Goal: Task Accomplishment & Management: Manage account settings

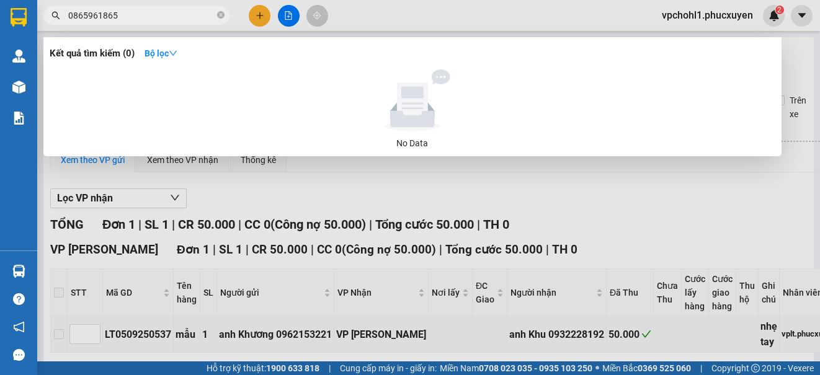
click at [675, 203] on div at bounding box center [410, 187] width 820 height 375
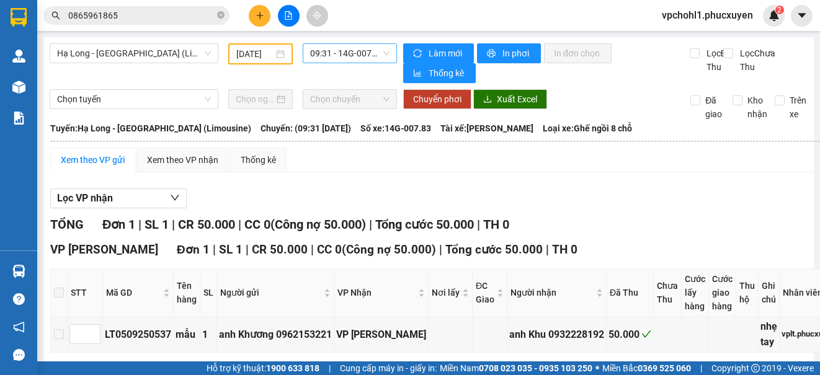
click at [343, 50] on span "09:31 - 14G-007.83" at bounding box center [349, 53] width 79 height 19
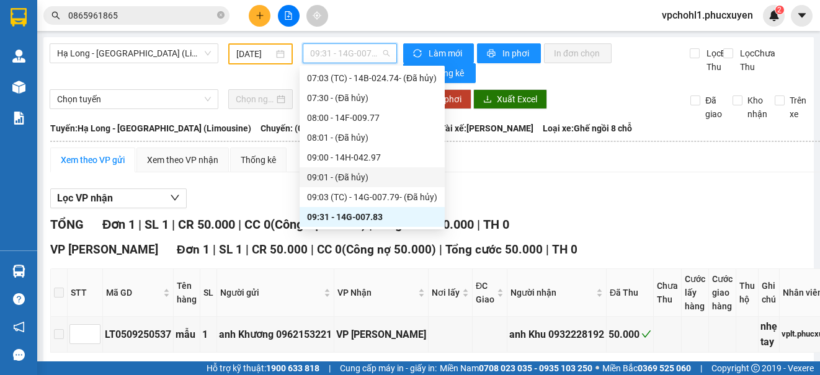
scroll to position [320, 0]
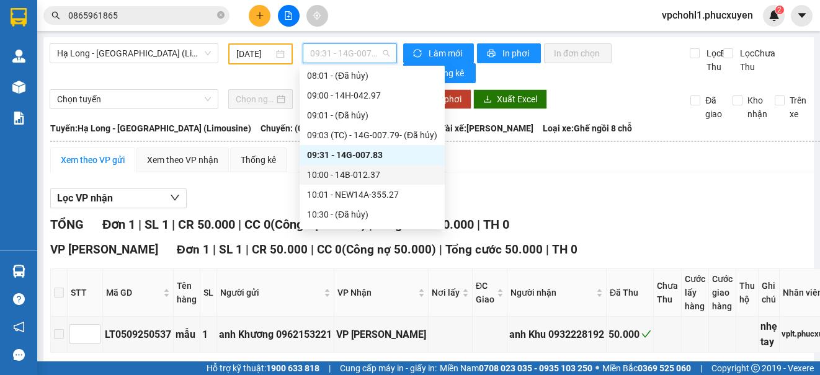
click at [359, 169] on div "10:00 - 14B-012.37" at bounding box center [372, 175] width 130 height 14
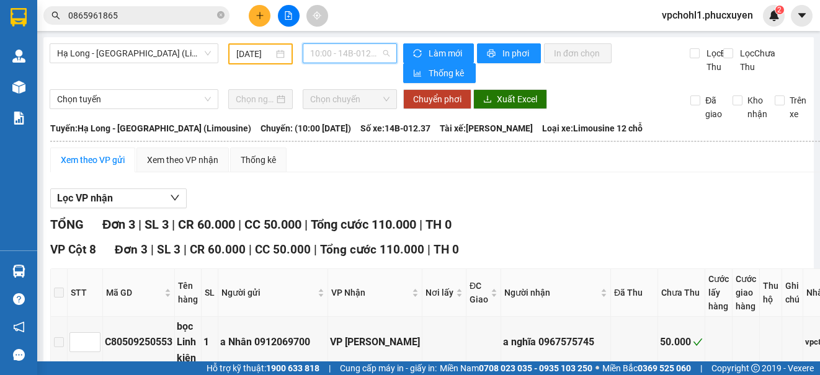
click at [357, 53] on span "10:00 - 14B-012.37" at bounding box center [349, 53] width 79 height 19
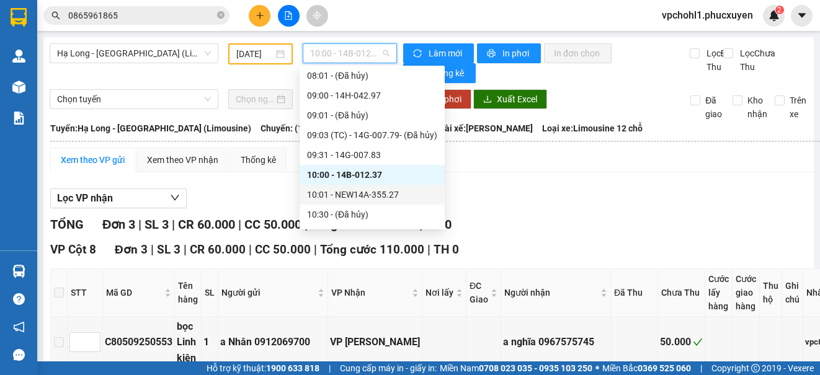
click at [347, 193] on div "10:01 - NEW14A-355.27" at bounding box center [372, 195] width 130 height 14
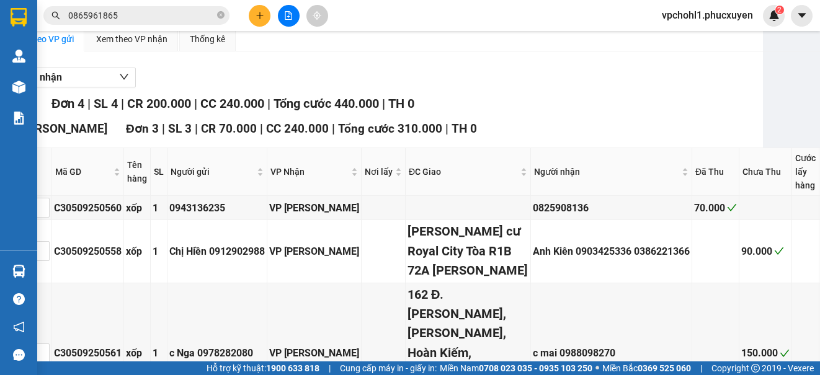
scroll to position [0, 51]
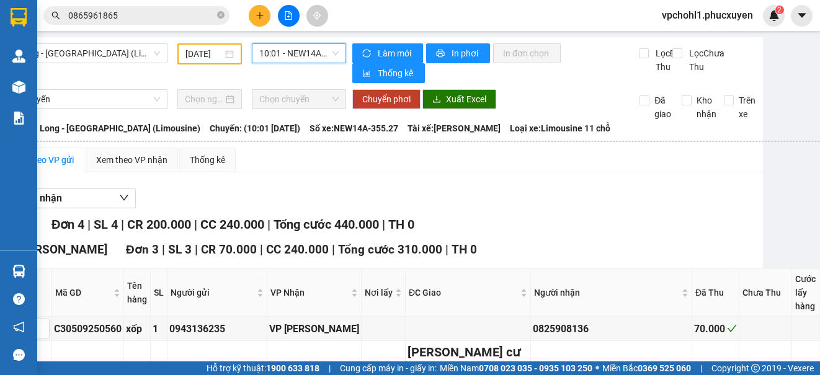
click at [301, 53] on span "10:01 - NEW14A-355.27" at bounding box center [298, 53] width 79 height 19
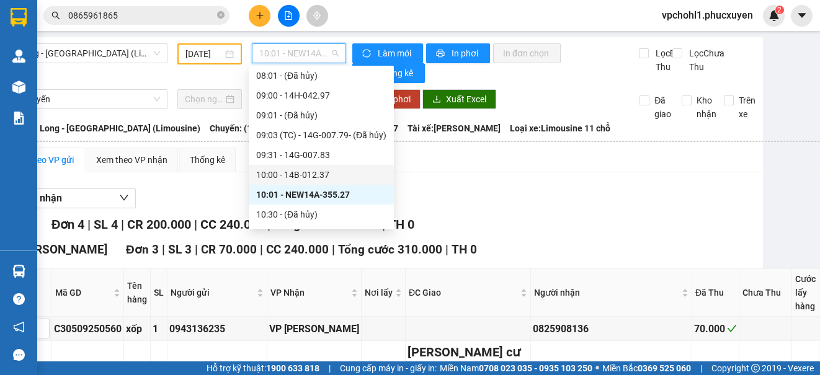
scroll to position [382, 0]
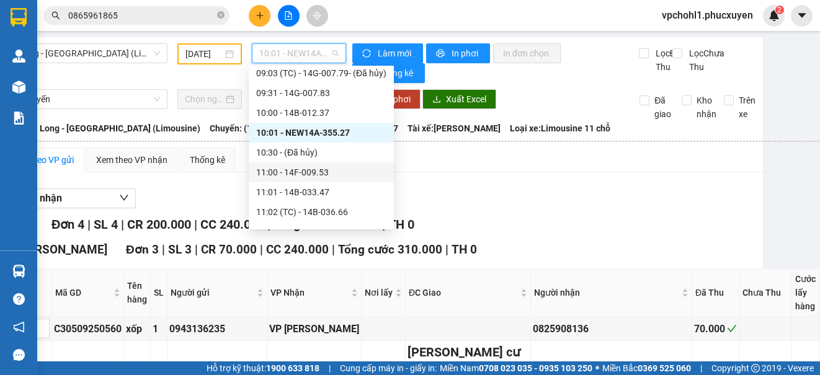
click at [308, 169] on div "11:00 - 14F-009.53" at bounding box center [321, 173] width 130 height 14
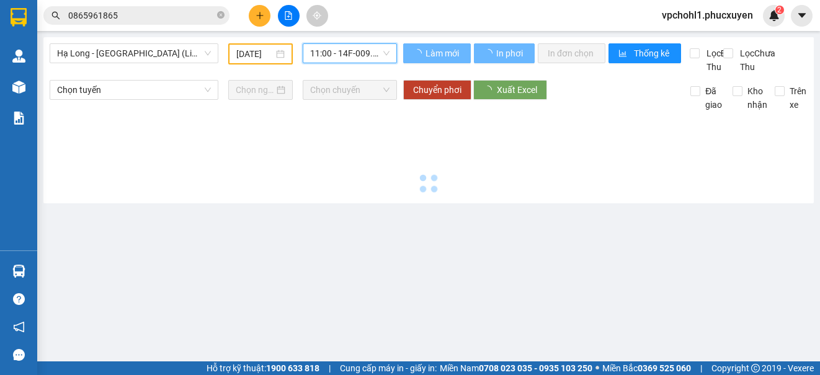
scroll to position [0, 0]
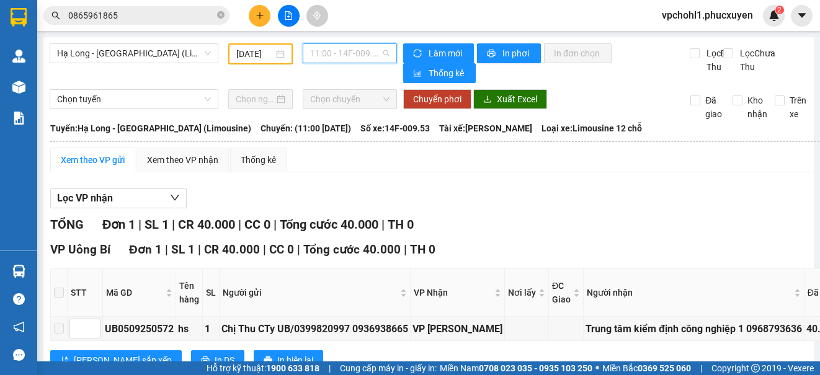
click at [337, 50] on span "11:00 - 14F-009.53" at bounding box center [349, 53] width 79 height 19
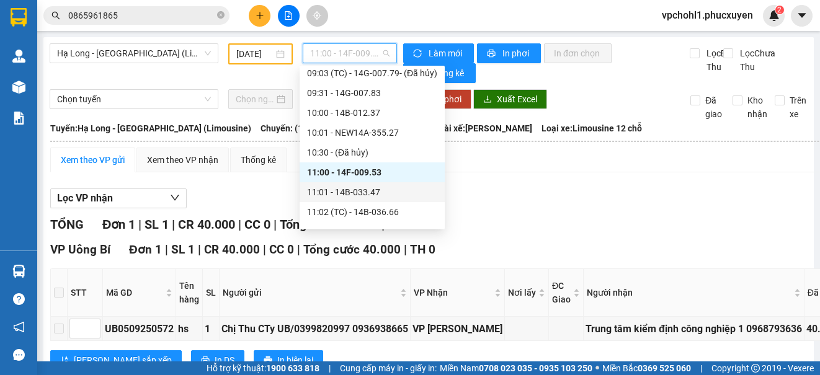
click at [373, 195] on div "11:01 - 14B-033.47" at bounding box center [372, 192] width 130 height 14
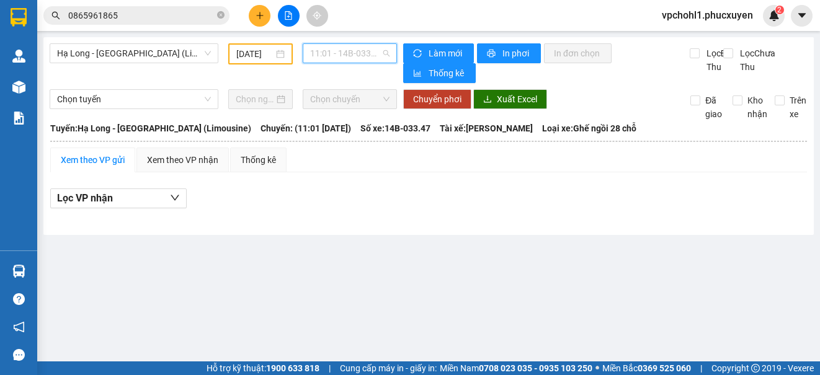
click at [359, 52] on span "11:01 - 14B-033.47" at bounding box center [349, 53] width 79 height 19
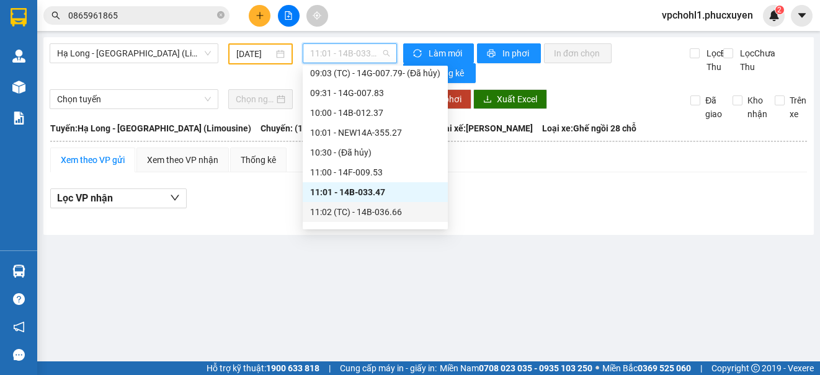
click at [383, 213] on div "11:02 (TC) - 14B-036.66" at bounding box center [375, 212] width 130 height 14
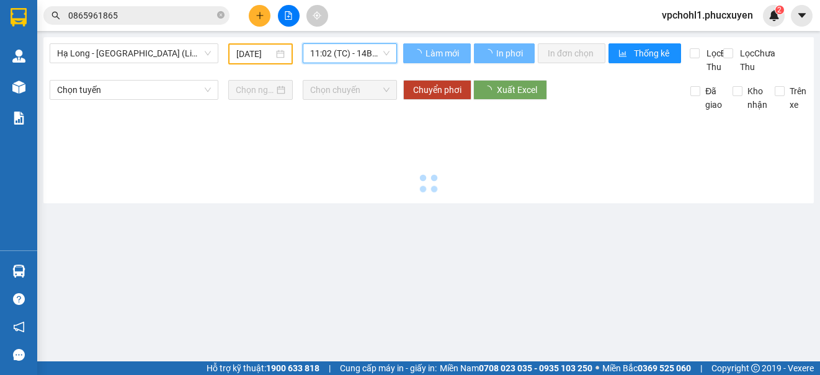
click at [360, 53] on span "11:02 (TC) - 14B-036.66" at bounding box center [349, 53] width 79 height 19
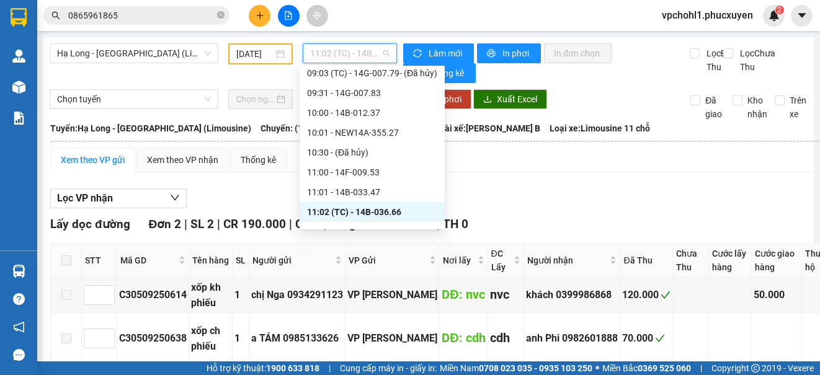
click at [575, 198] on div "Lọc VP nhận" at bounding box center [521, 199] width 943 height 20
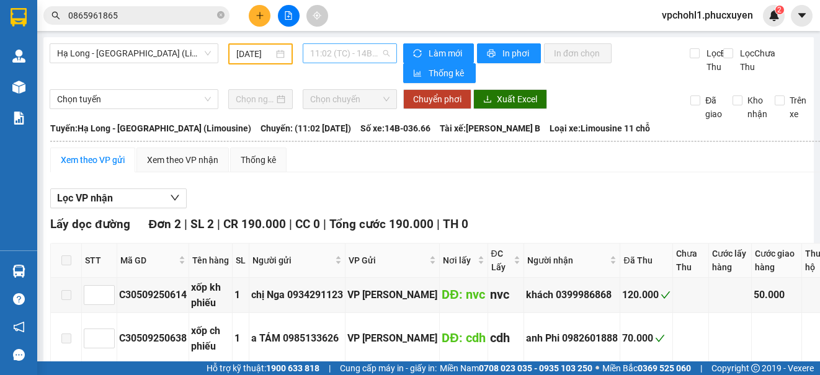
click at [338, 48] on span "11:02 (TC) - 14B-036.66" at bounding box center [349, 53] width 79 height 19
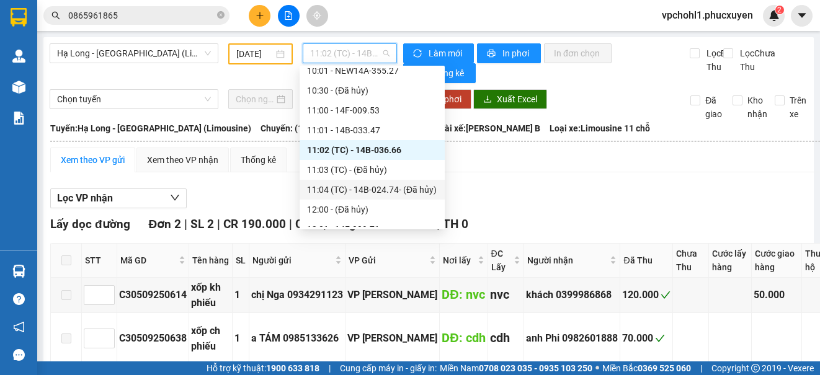
scroll to position [506, 0]
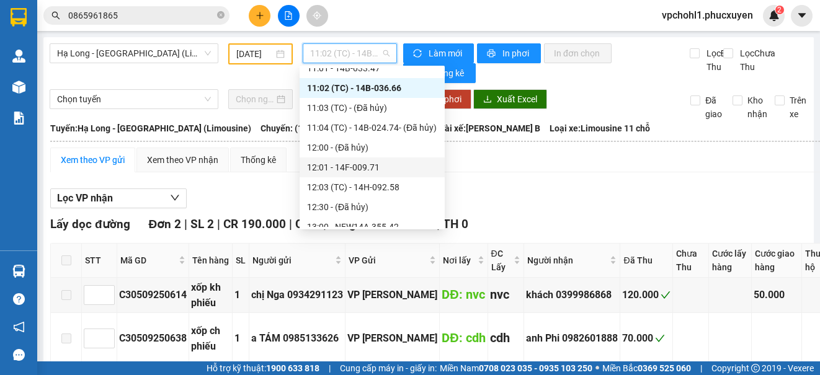
click at [365, 169] on div "12:01 - 14F-009.71" at bounding box center [372, 168] width 130 height 14
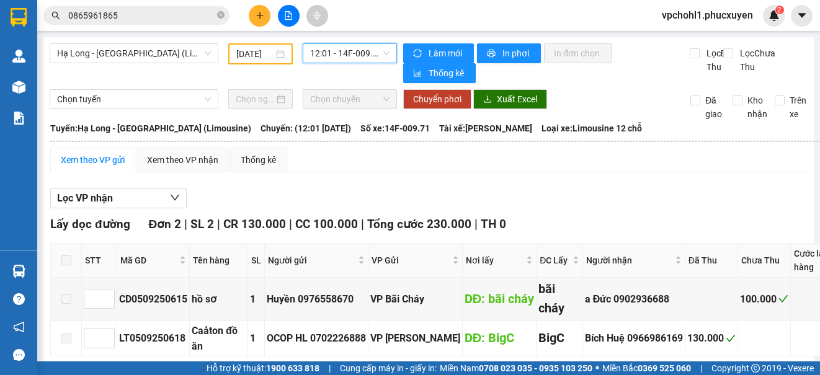
click at [324, 54] on span "12:01 - 14F-009.71" at bounding box center [349, 53] width 79 height 19
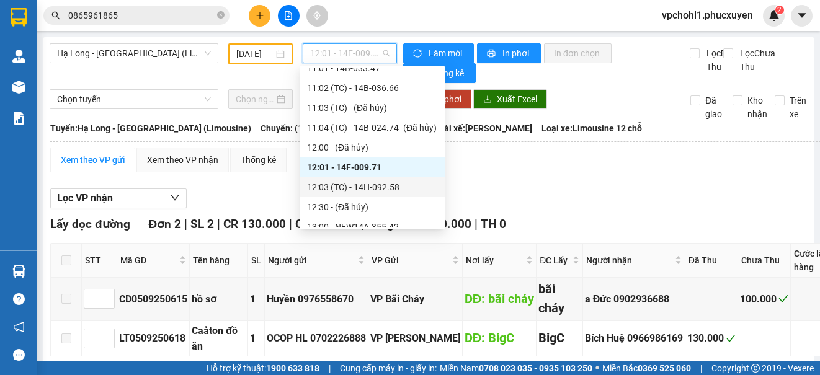
click at [359, 192] on div "12:03 (TC) - 14H-092.58" at bounding box center [372, 188] width 130 height 14
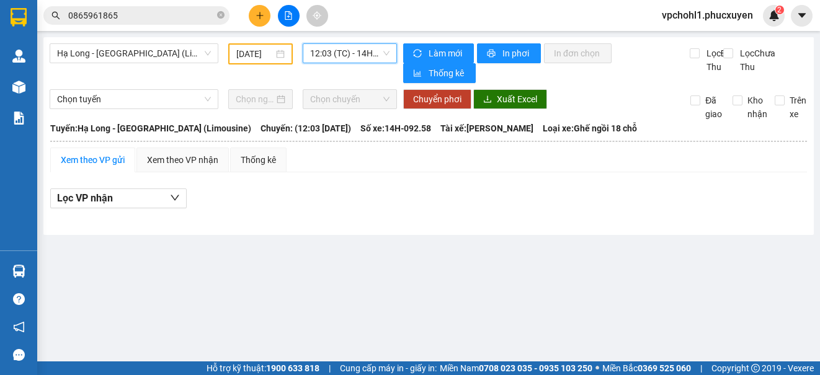
click at [352, 52] on span "12:03 (TC) - 14H-092.58" at bounding box center [349, 53] width 79 height 19
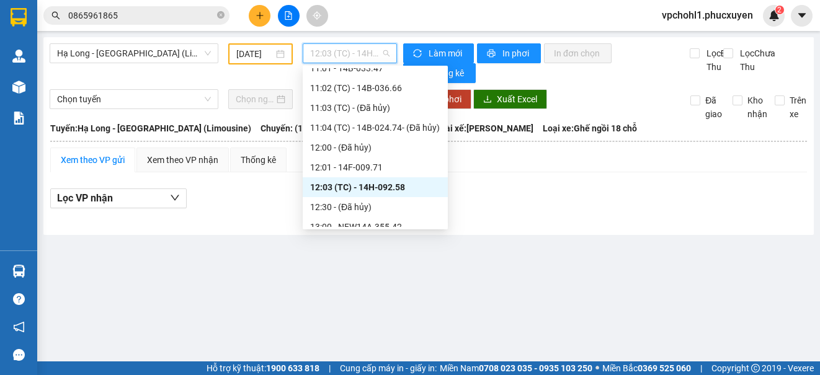
scroll to position [568, 0]
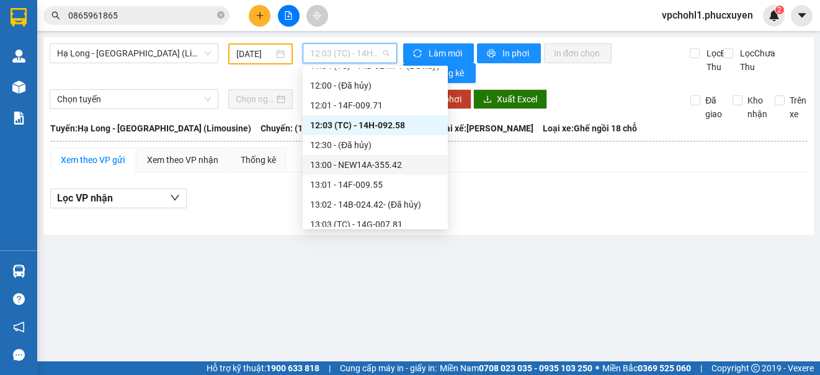
click at [368, 170] on div "13:00 - NEW14A-355.42" at bounding box center [375, 165] width 130 height 14
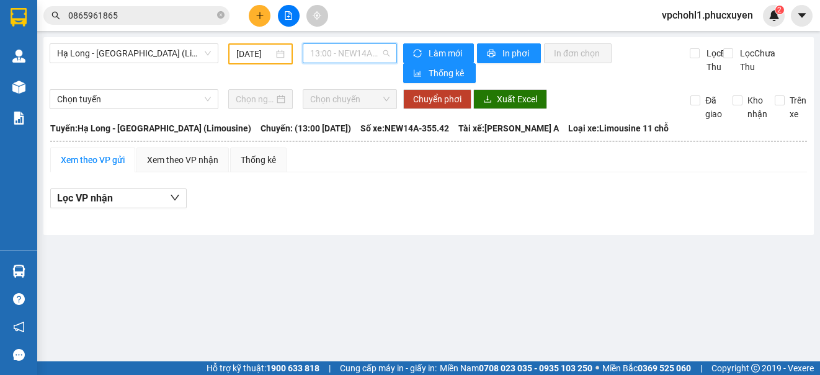
click at [360, 55] on span "13:00 - NEW14A-355.42" at bounding box center [349, 53] width 79 height 19
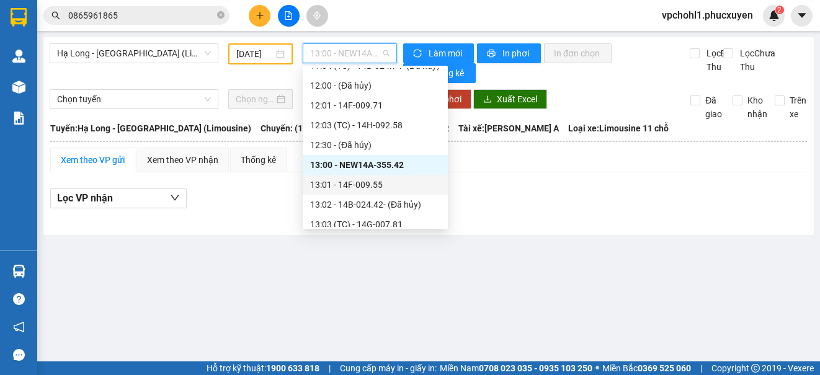
click at [376, 183] on div "13:01 - 14F-009.55" at bounding box center [375, 185] width 130 height 14
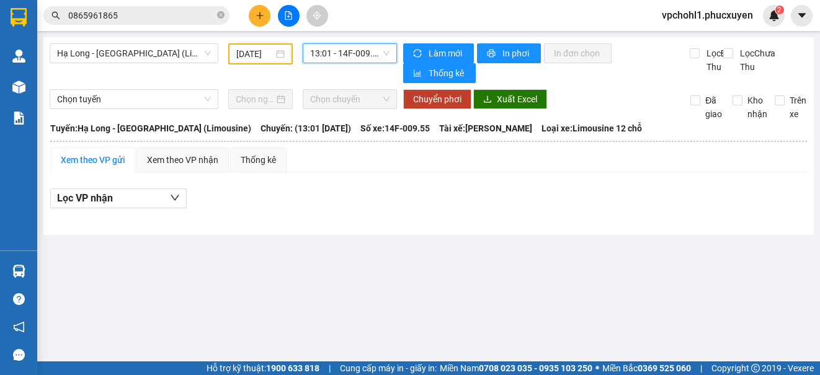
click at [355, 52] on span "13:01 - 14F-009.55" at bounding box center [349, 53] width 79 height 19
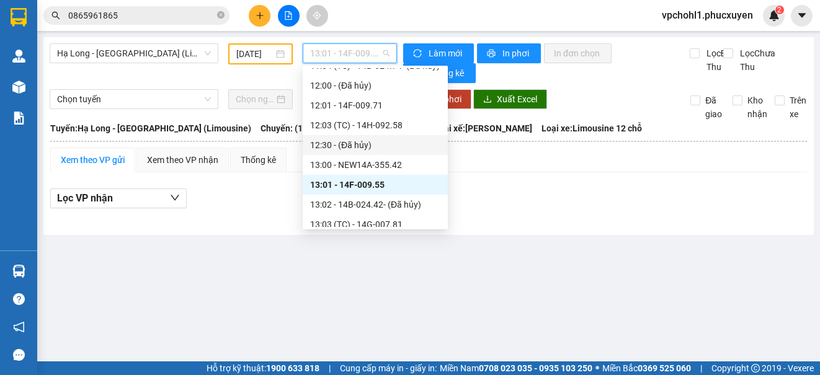
scroll to position [630, 0]
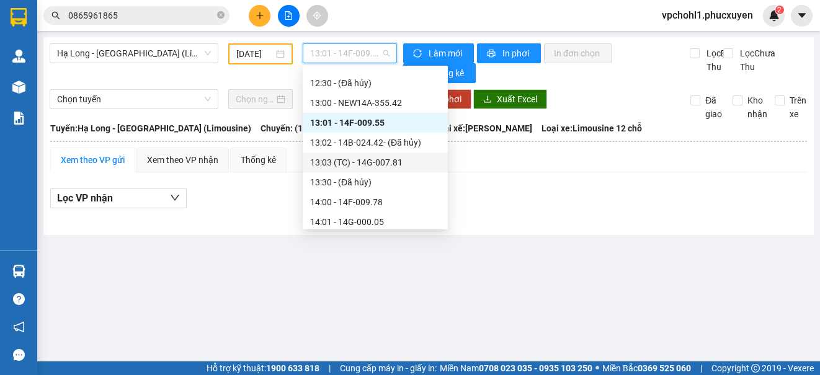
click at [391, 163] on div "13:03 (TC) - 14G-007.81" at bounding box center [375, 163] width 130 height 14
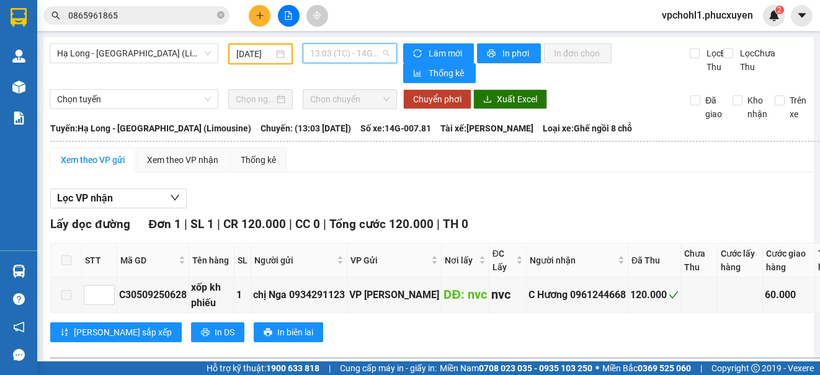
click at [357, 55] on span "13:03 (TC) - 14G-007.81" at bounding box center [349, 53] width 79 height 19
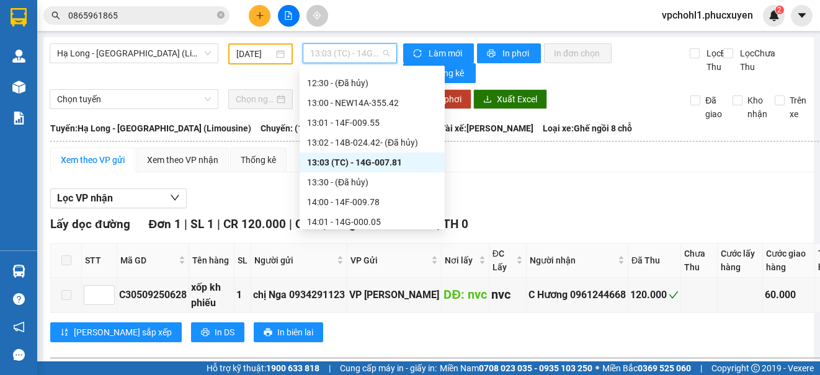
scroll to position [692, 0]
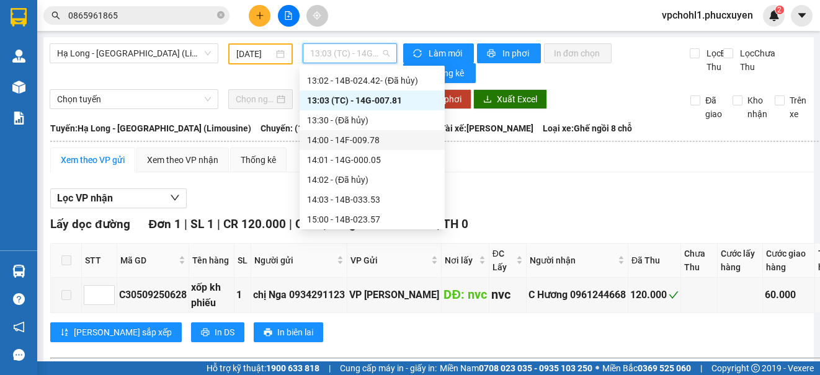
click at [355, 137] on div "14:00 - 14F-009.78" at bounding box center [372, 140] width 130 height 14
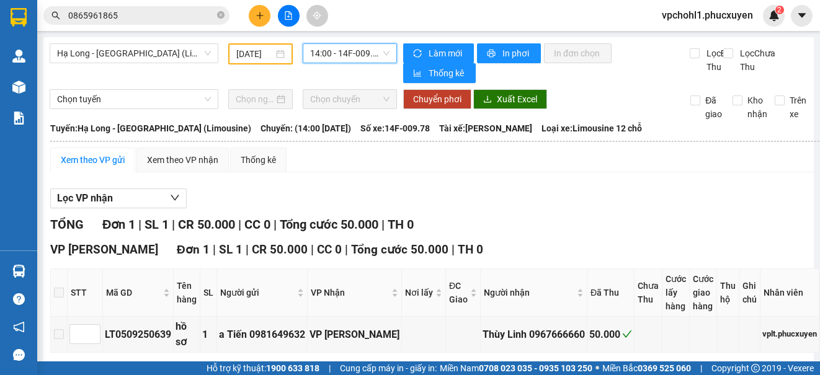
click at [332, 53] on span "14:00 - 14F-009.78" at bounding box center [349, 53] width 79 height 19
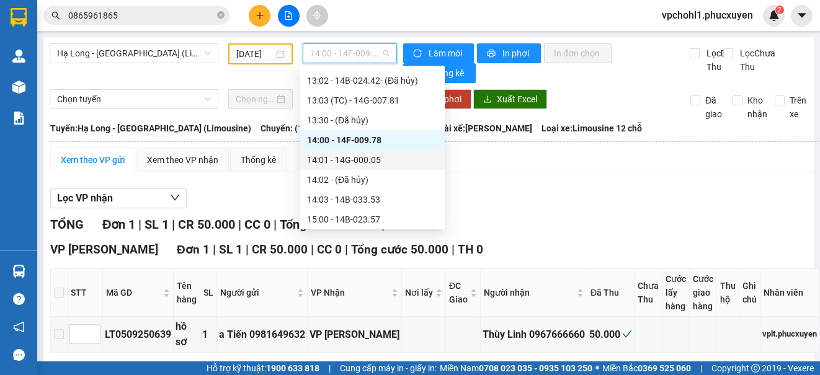
click at [367, 161] on div "14:01 - 14G-000.05" at bounding box center [372, 160] width 130 height 14
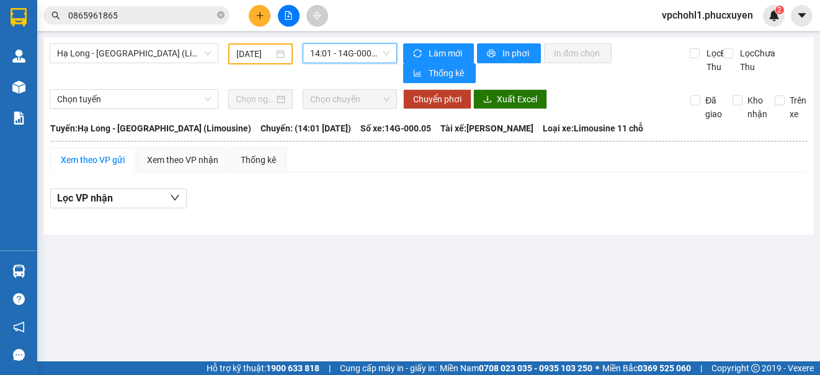
click at [348, 52] on span "14:01 - 14G-000.05" at bounding box center [349, 53] width 79 height 19
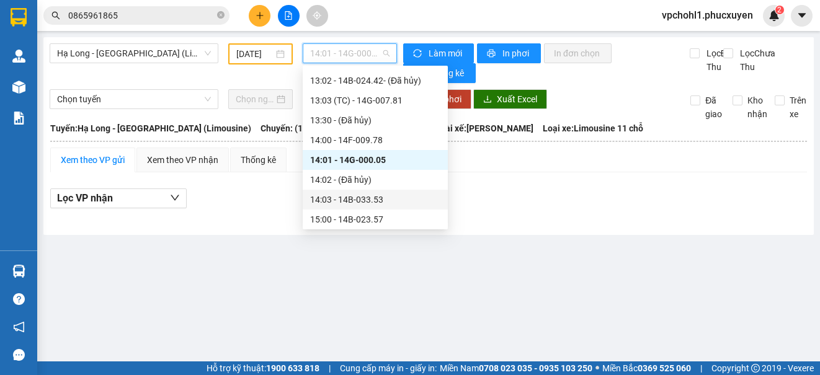
click at [377, 198] on div "14:03 - 14B-033.53" at bounding box center [375, 200] width 130 height 14
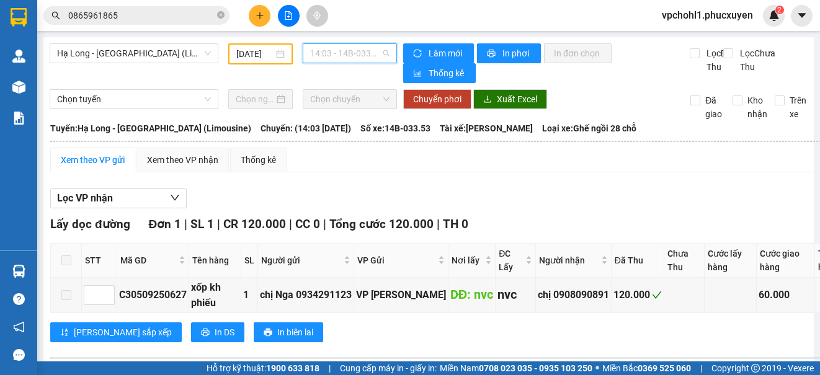
click at [357, 53] on span "14:03 - 14B-033.53" at bounding box center [349, 53] width 79 height 19
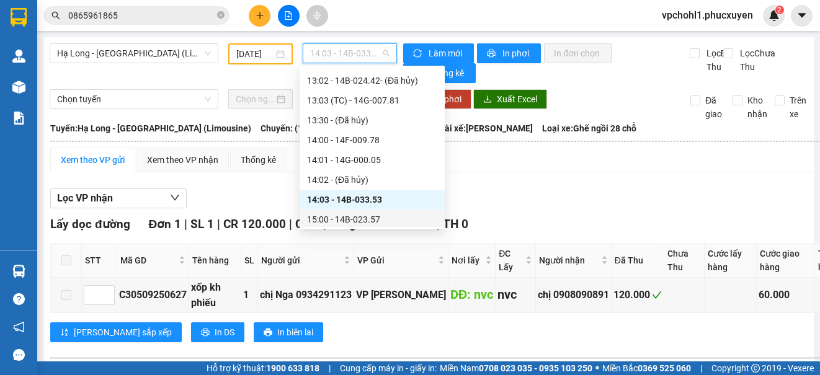
click at [372, 222] on div "15:00 - 14B-023.57" at bounding box center [372, 220] width 130 height 14
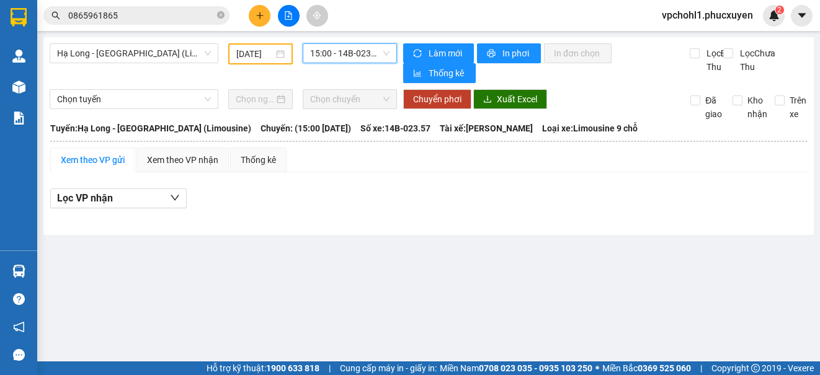
click at [354, 56] on span "15:00 - 14B-023.57" at bounding box center [349, 53] width 79 height 19
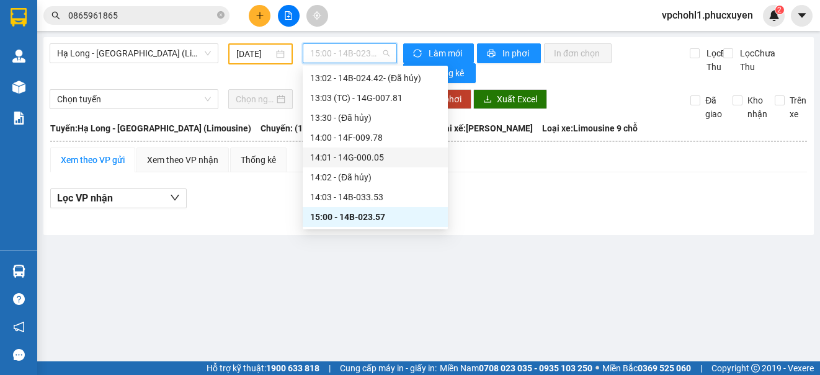
scroll to position [819, 0]
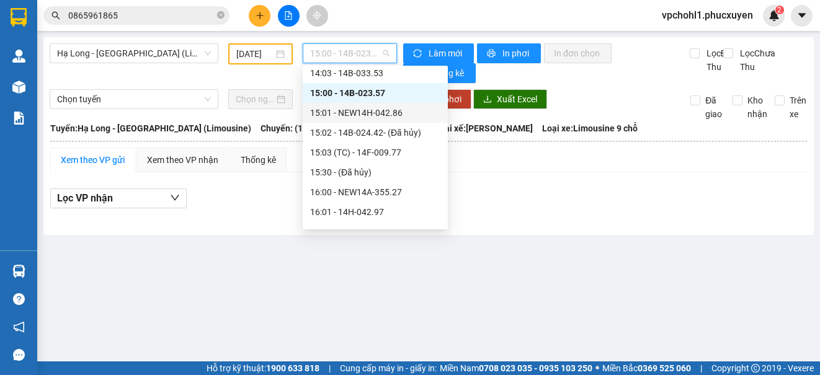
click at [380, 113] on div "15:01 - NEW14H-042.86" at bounding box center [375, 113] width 130 height 14
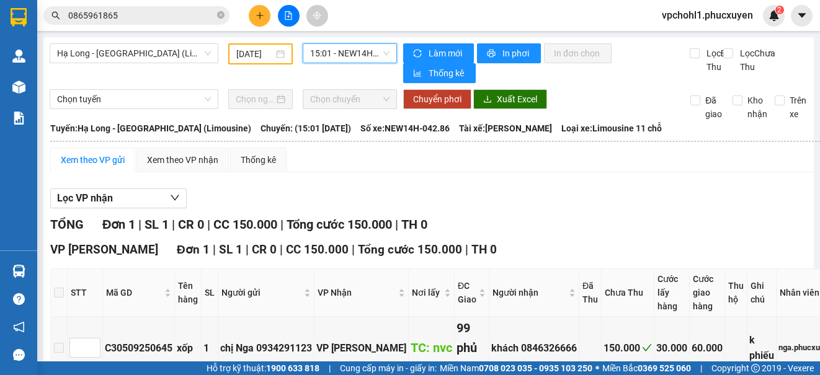
click at [355, 48] on span "15:01 - NEW14H-042.86" at bounding box center [349, 53] width 79 height 19
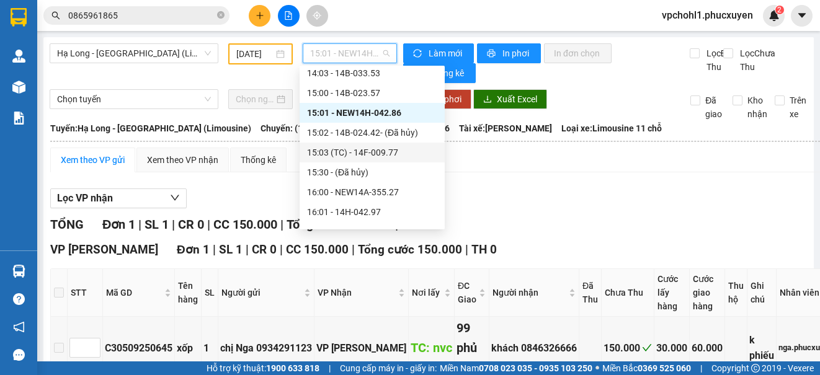
click at [376, 156] on div "15:03 (TC) - 14F-009.77" at bounding box center [372, 153] width 130 height 14
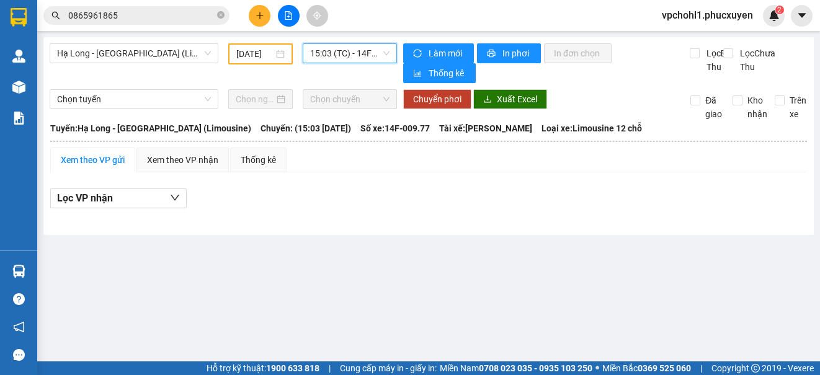
click at [354, 57] on span "15:03 (TC) - 14F-009.77" at bounding box center [349, 53] width 79 height 19
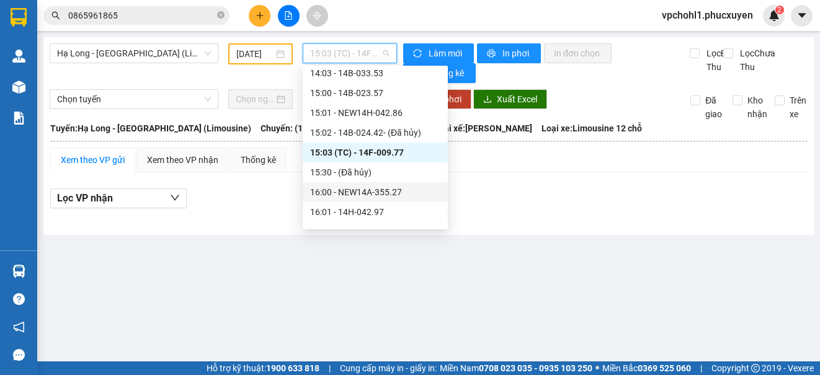
click at [373, 192] on div "16:00 - NEW14A-355.27" at bounding box center [375, 192] width 130 height 14
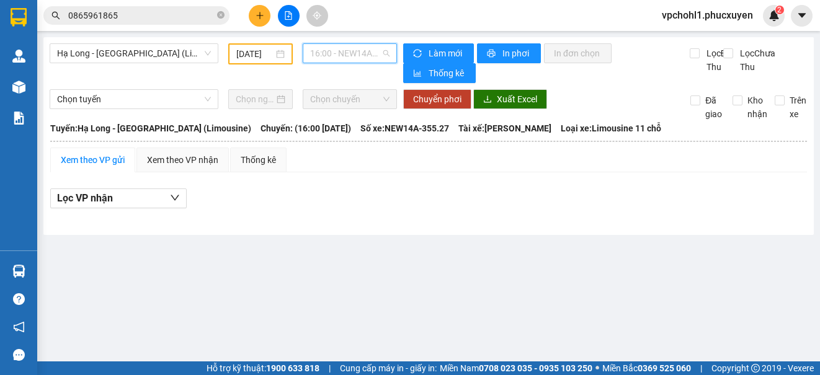
click at [360, 53] on span "16:00 - NEW14A-355.27" at bounding box center [349, 53] width 79 height 19
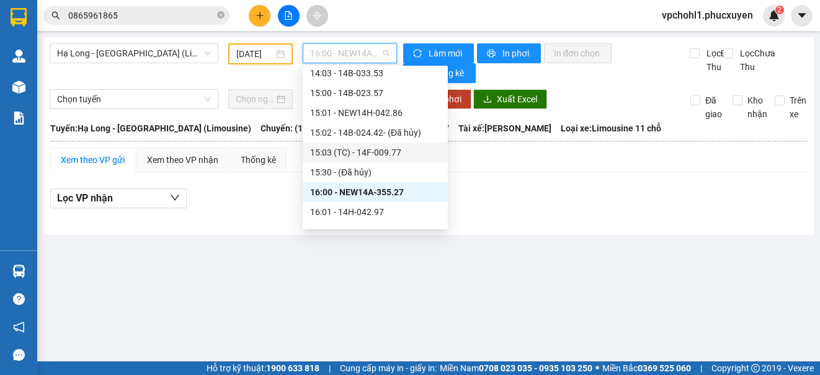
scroll to position [881, 0]
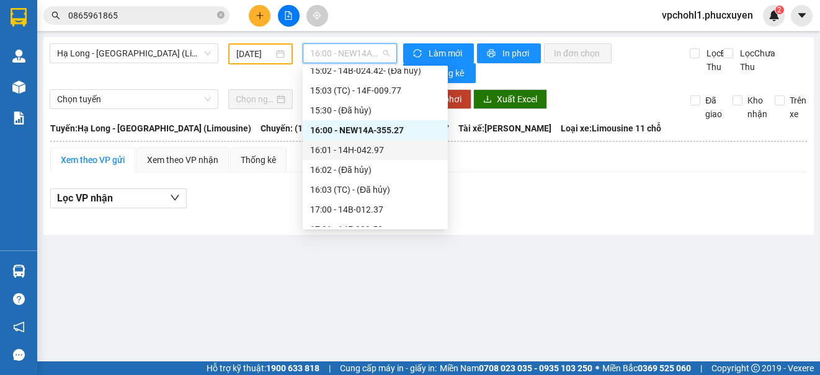
click at [369, 150] on div "16:01 - 14H-042.97" at bounding box center [375, 150] width 130 height 14
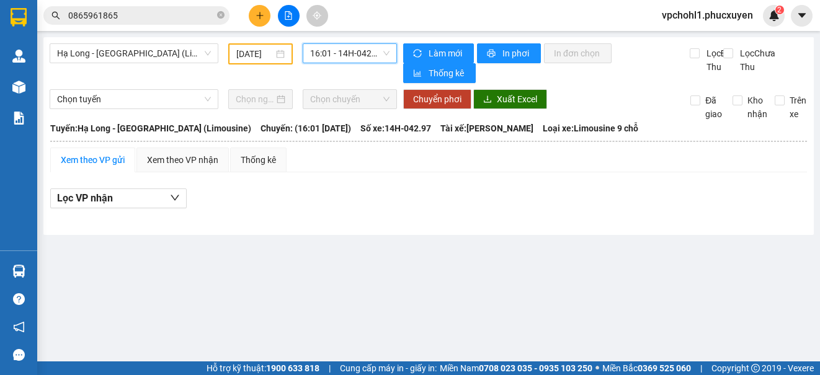
click at [357, 53] on span "16:01 - 14H-042.97" at bounding box center [349, 53] width 79 height 19
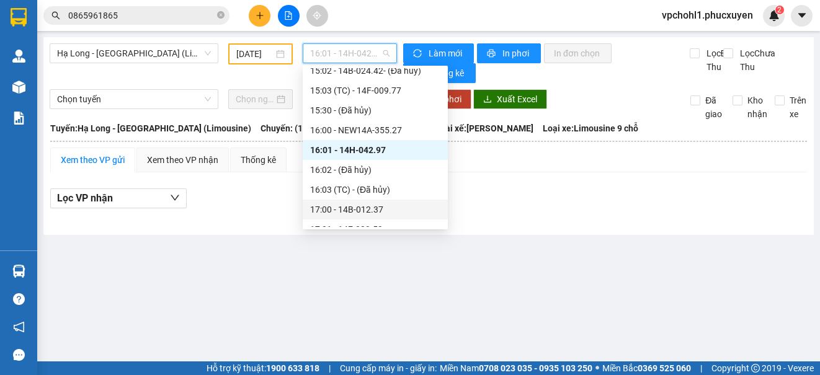
click at [348, 208] on div "17:00 - 14B-012.37" at bounding box center [375, 210] width 130 height 14
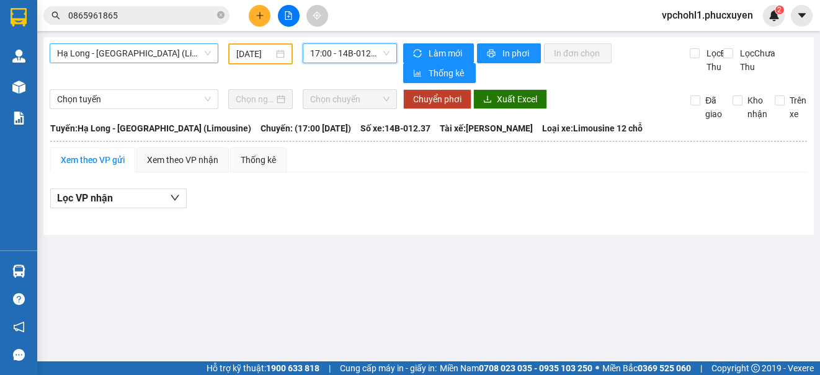
click at [181, 49] on span "Hạ Long - [GEOGRAPHIC_DATA] (Limousine)" at bounding box center [134, 53] width 154 height 19
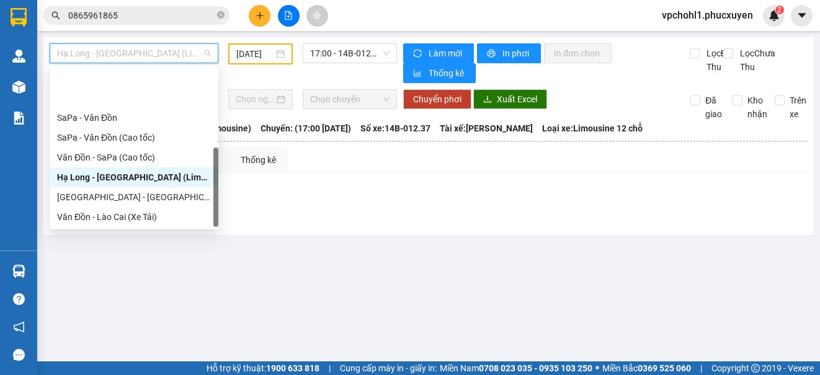
drag, startPoint x: 166, startPoint y: 198, endPoint x: 254, endPoint y: 51, distance: 171.4
click at [166, 250] on div "Hạ Long - [GEOGRAPHIC_DATA] ([GEOGRAPHIC_DATA])" at bounding box center [134, 257] width 154 height 14
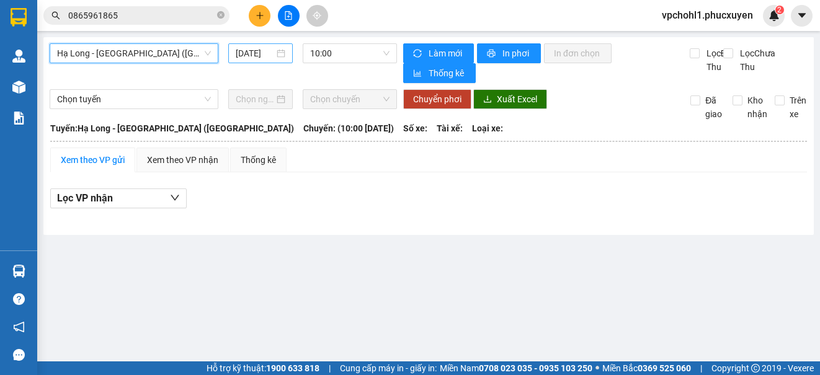
click at [241, 53] on input "[DATE]" at bounding box center [255, 54] width 38 height 14
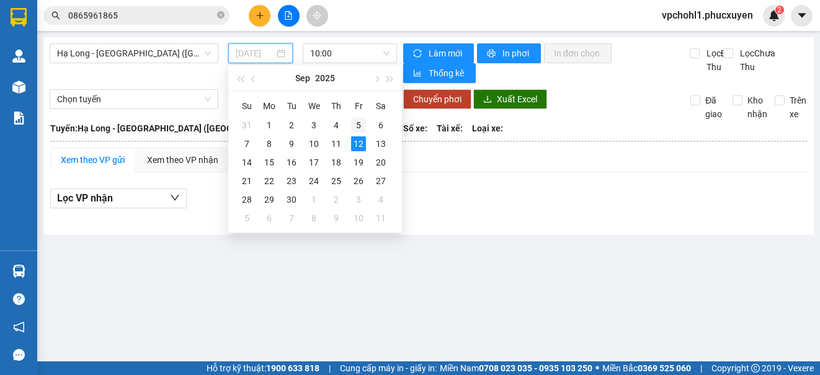
click at [358, 122] on div "5" at bounding box center [358, 125] width 15 height 15
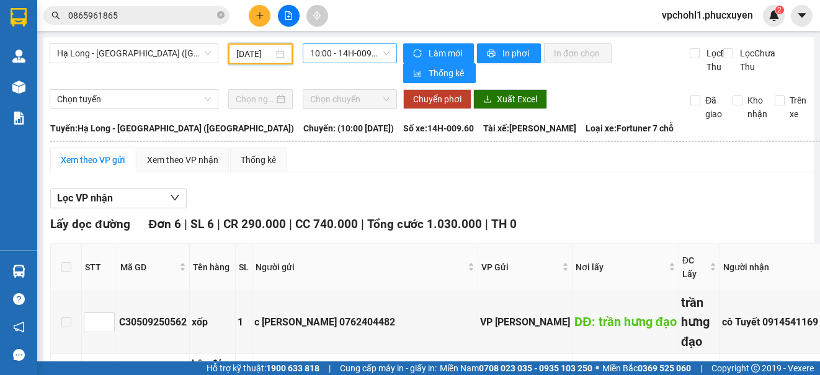
click at [331, 49] on span "10:00 - 14H-009.60" at bounding box center [349, 53] width 79 height 19
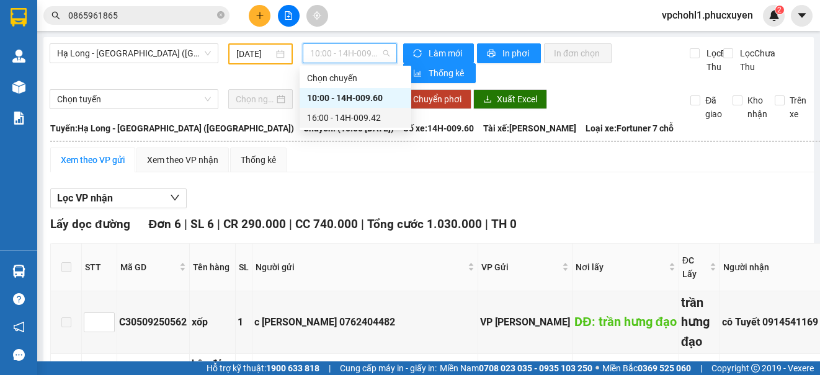
click at [311, 117] on div "16:00 - 14H-009.42" at bounding box center [355, 118] width 97 height 14
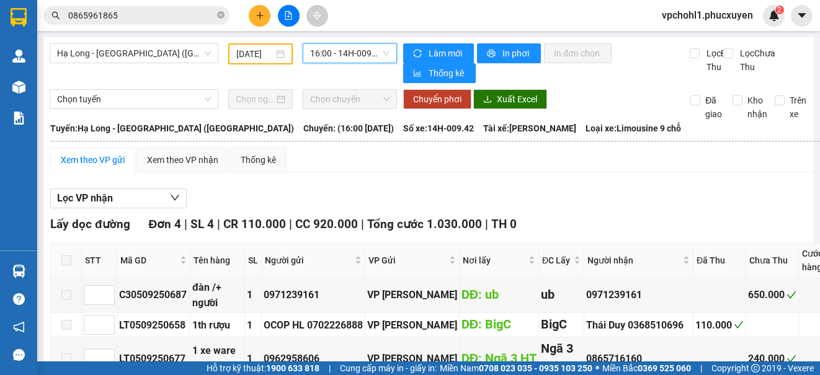
click at [243, 52] on input "[DATE]" at bounding box center [254, 54] width 37 height 14
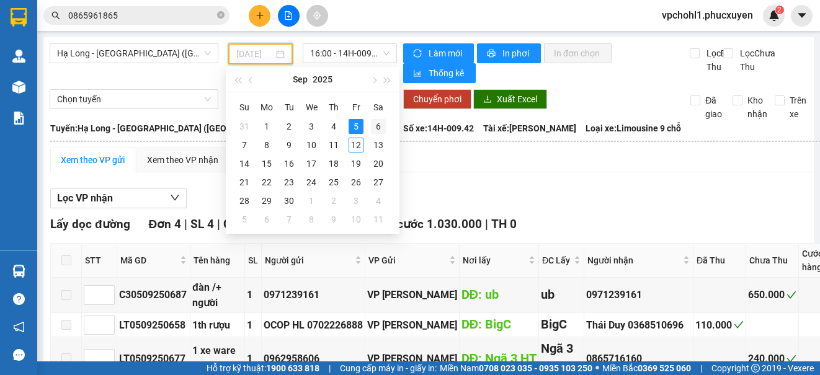
click at [377, 125] on div "6" at bounding box center [378, 126] width 15 height 15
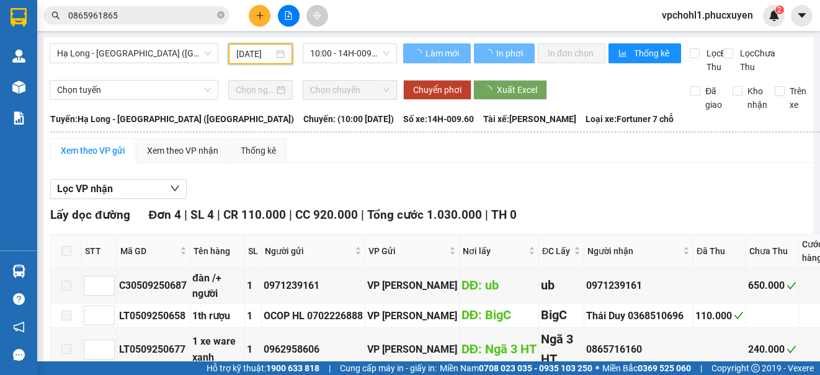
type input "[DATE]"
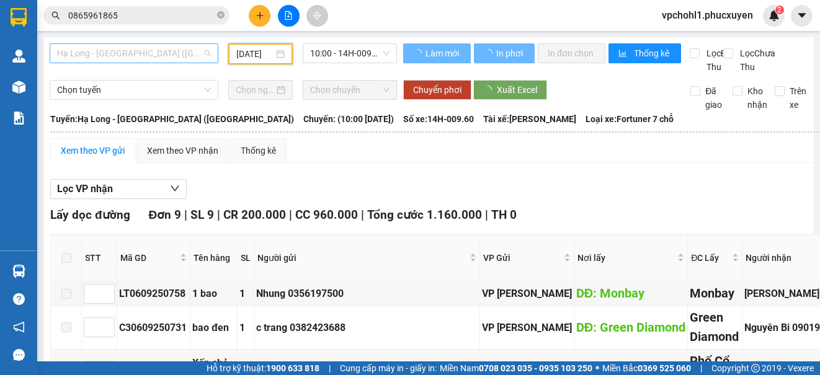
click at [168, 51] on span "Hạ Long - [GEOGRAPHIC_DATA] ([GEOGRAPHIC_DATA])" at bounding box center [134, 53] width 154 height 19
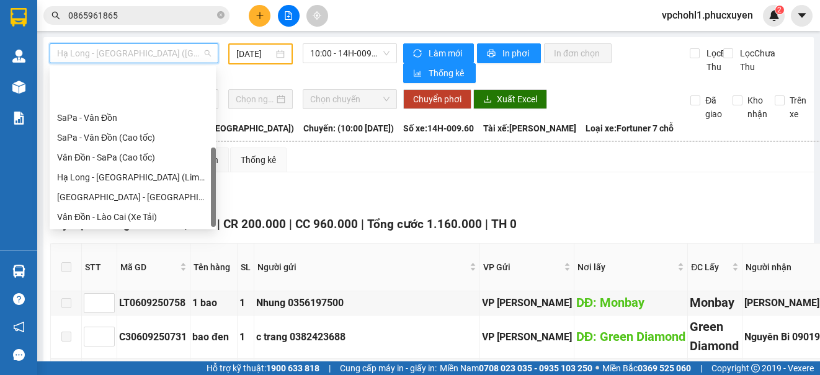
click at [173, 45] on span "Hạ Long - [GEOGRAPHIC_DATA] ([GEOGRAPHIC_DATA])" at bounding box center [134, 53] width 154 height 19
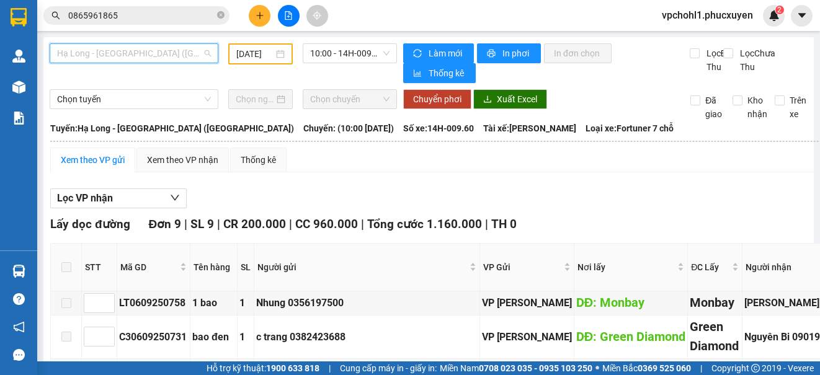
click at [174, 49] on span "Hạ Long - [GEOGRAPHIC_DATA] ([GEOGRAPHIC_DATA])" at bounding box center [134, 53] width 154 height 19
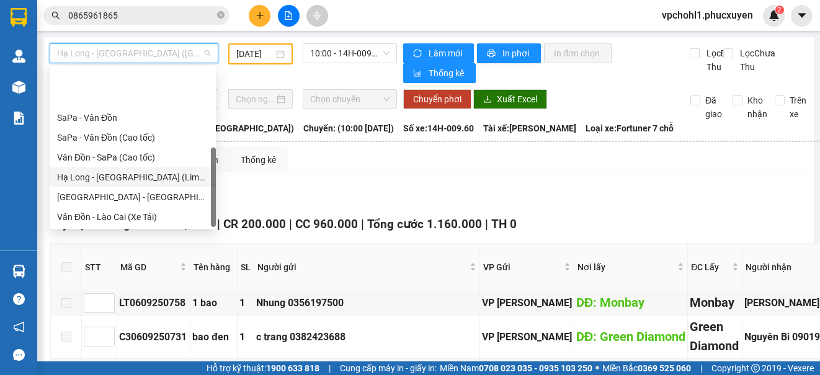
drag, startPoint x: 168, startPoint y: 118, endPoint x: 328, endPoint y: 30, distance: 182.1
click at [167, 171] on div "Hạ Long - [GEOGRAPHIC_DATA] (Limousine)" at bounding box center [132, 178] width 151 height 14
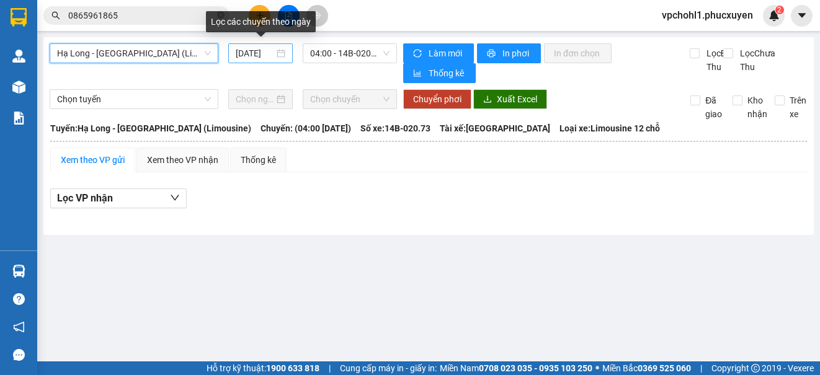
click at [241, 52] on input "[DATE]" at bounding box center [255, 54] width 38 height 14
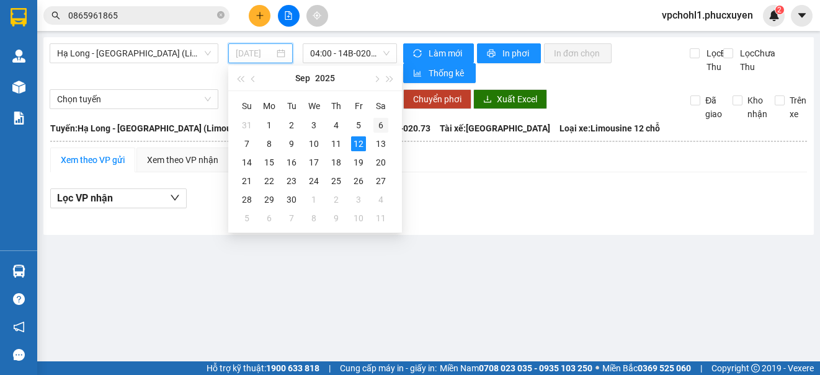
click at [378, 118] on div "6" at bounding box center [380, 125] width 15 height 15
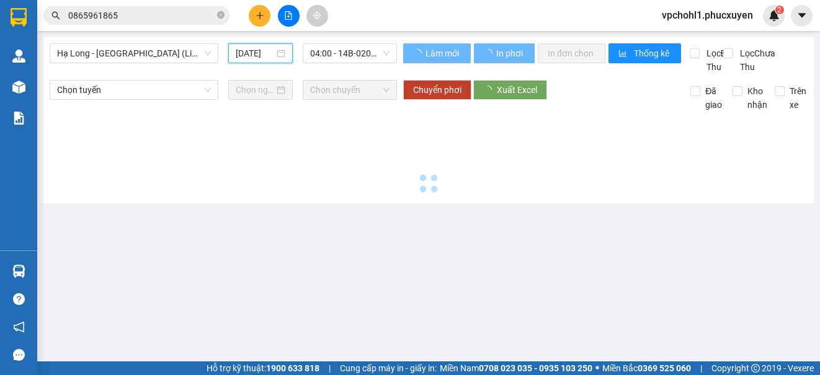
type input "[DATE]"
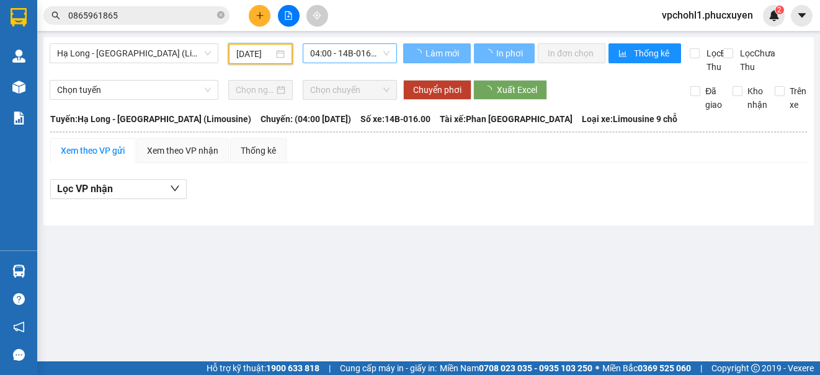
click at [333, 53] on span "04:00 - 14B-016.00" at bounding box center [349, 53] width 79 height 19
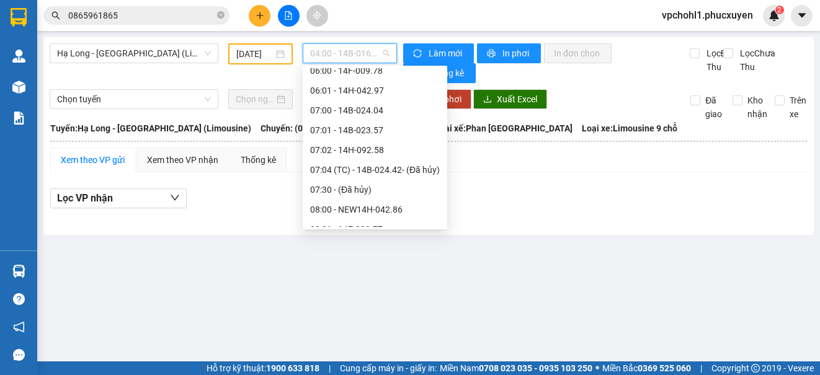
scroll to position [248, 0]
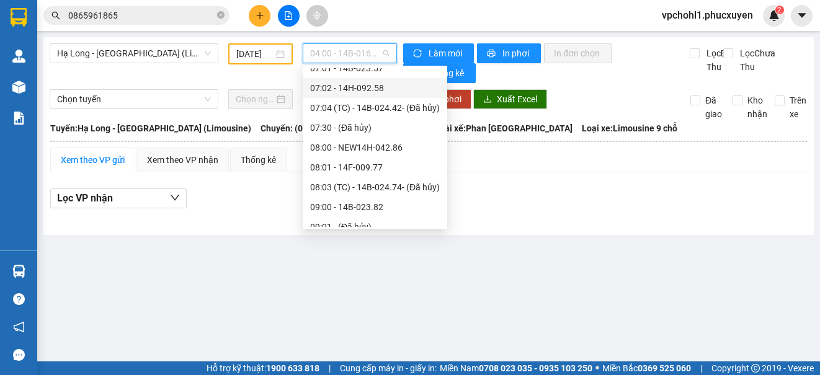
click at [356, 87] on div "07:02 - 14H-092.58" at bounding box center [375, 88] width 130 height 14
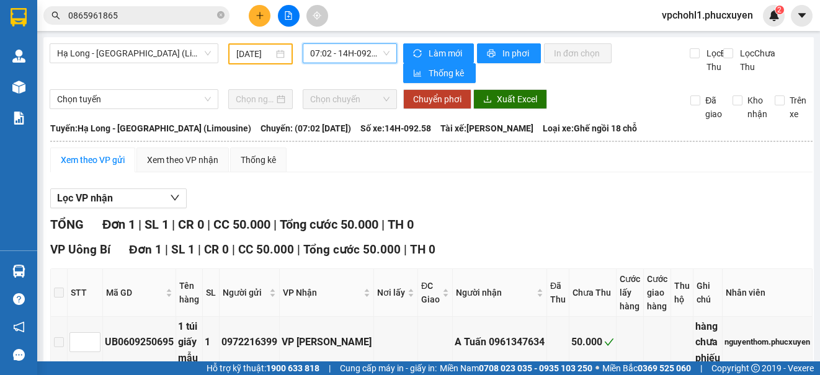
click at [345, 52] on span "07:02 - 14H-092.58" at bounding box center [349, 53] width 79 height 19
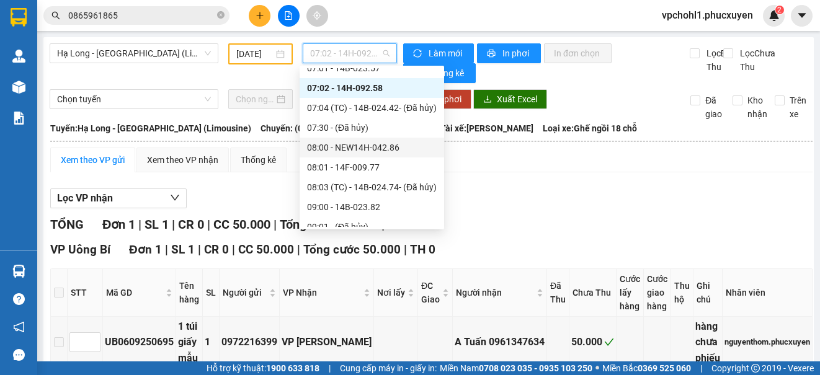
scroll to position [186, 0]
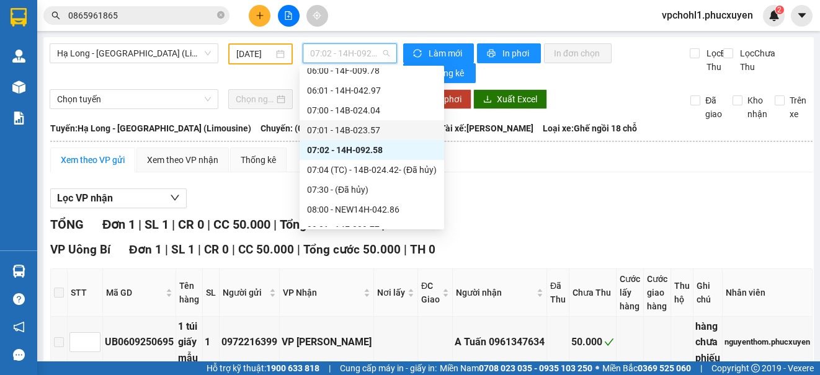
click at [366, 130] on div "07:01 - 14B-023.57" at bounding box center [372, 130] width 130 height 14
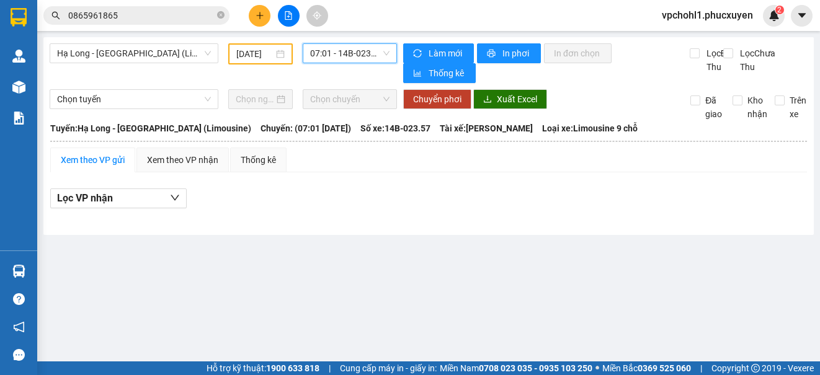
click at [359, 51] on span "07:01 - 14B-023.57" at bounding box center [349, 53] width 79 height 19
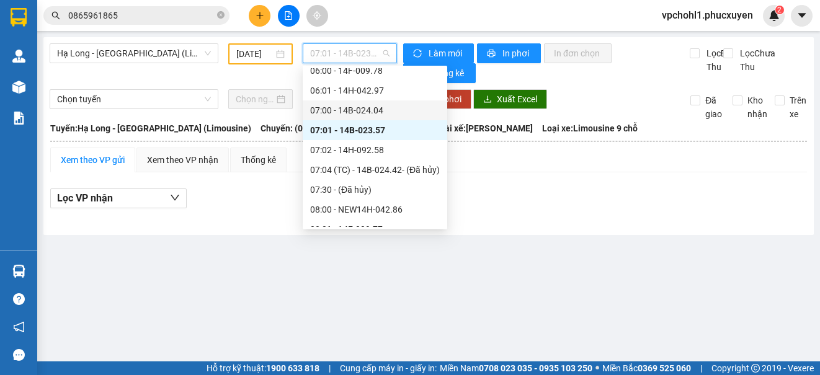
click at [365, 110] on div "07:00 - 14B-024.04" at bounding box center [375, 111] width 130 height 14
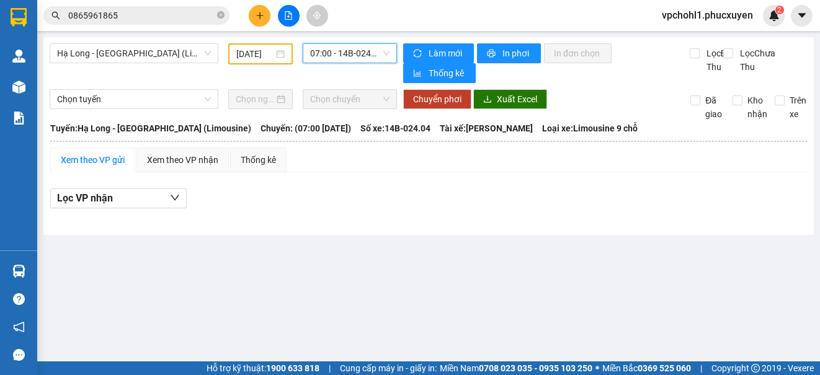
click at [359, 51] on span "07:00 - 14B-024.04" at bounding box center [349, 53] width 79 height 19
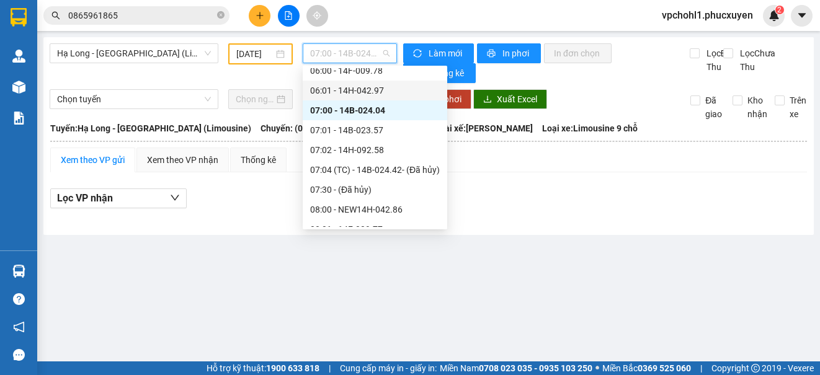
click at [362, 92] on div "06:01 - 14H-042.97" at bounding box center [375, 91] width 130 height 14
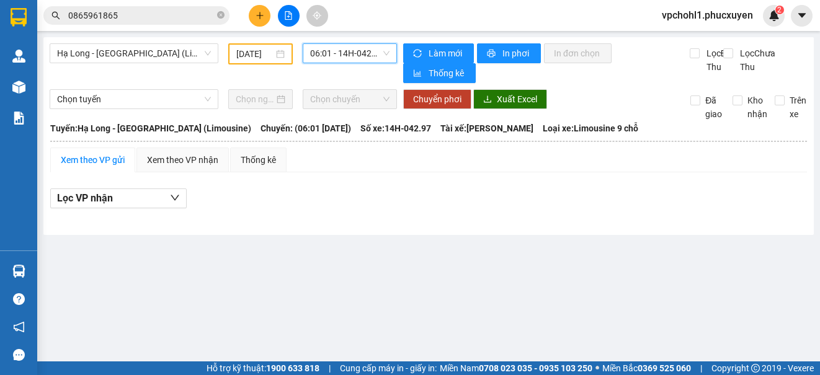
click at [363, 56] on span "06:01 - 14H-042.97" at bounding box center [349, 53] width 79 height 19
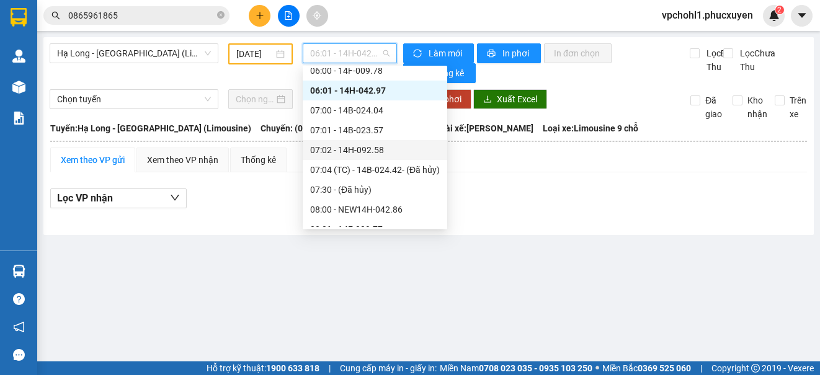
scroll to position [310, 0]
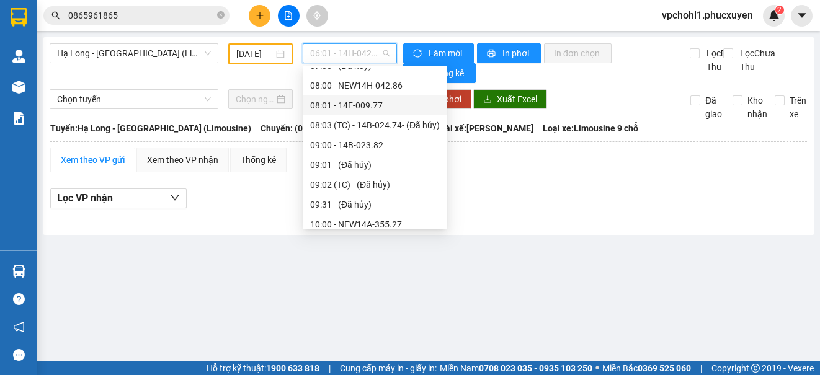
click at [359, 105] on div "08:01 - 14F-009.77" at bounding box center [375, 106] width 130 height 14
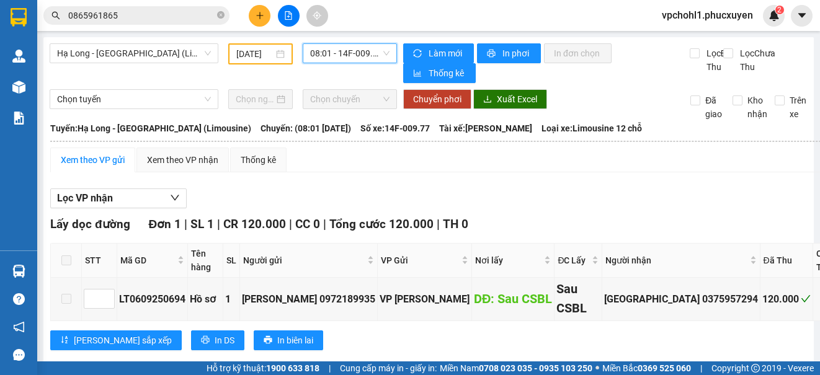
click at [375, 55] on span "08:01 - 14F-009.77" at bounding box center [349, 53] width 79 height 19
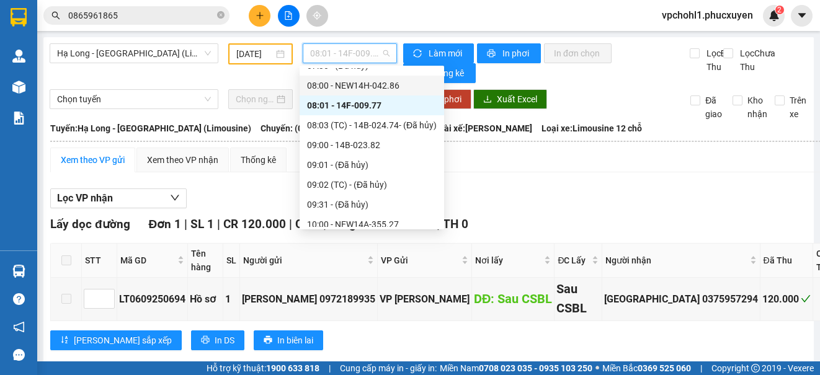
click at [372, 84] on div "08:00 - NEW14H-042.86" at bounding box center [372, 86] width 130 height 14
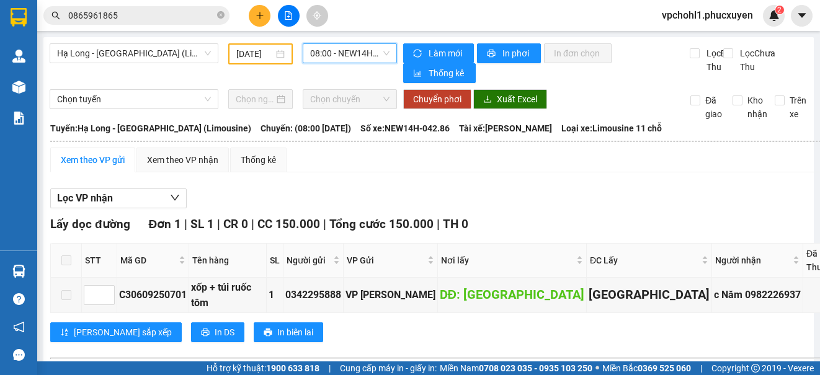
click at [372, 56] on span "08:00 - NEW14H-042.86" at bounding box center [349, 53] width 79 height 19
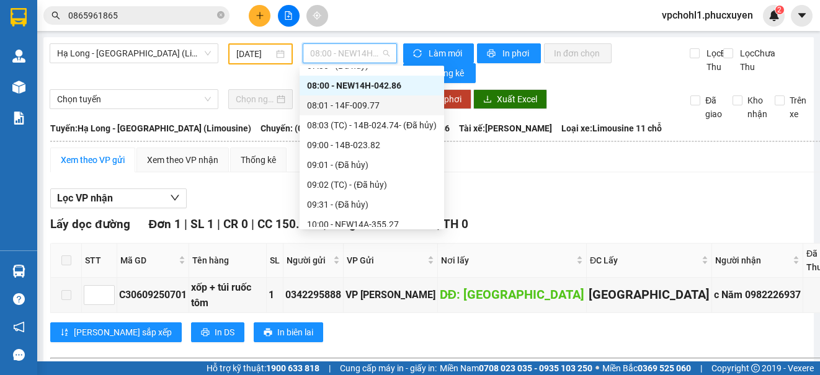
click at [370, 102] on div "08:01 - 14F-009.77" at bounding box center [372, 106] width 130 height 14
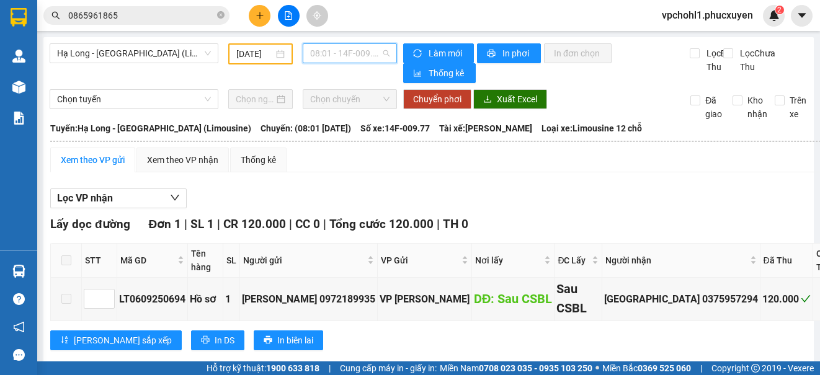
click at [366, 55] on span "08:01 - 14F-009.77" at bounding box center [349, 53] width 79 height 19
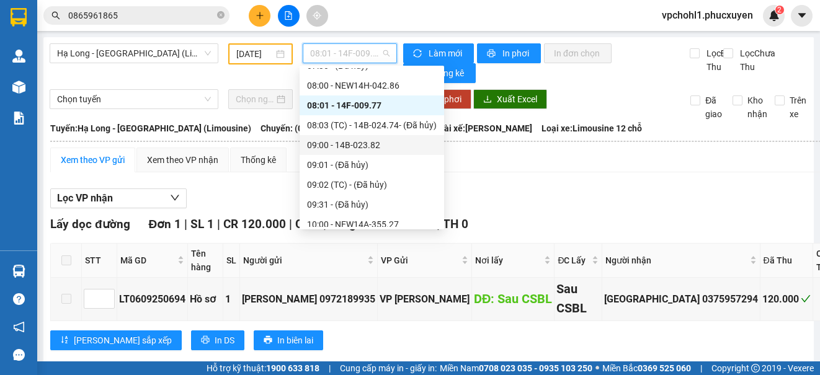
click at [366, 145] on div "09:00 - 14B-023.82" at bounding box center [372, 145] width 130 height 14
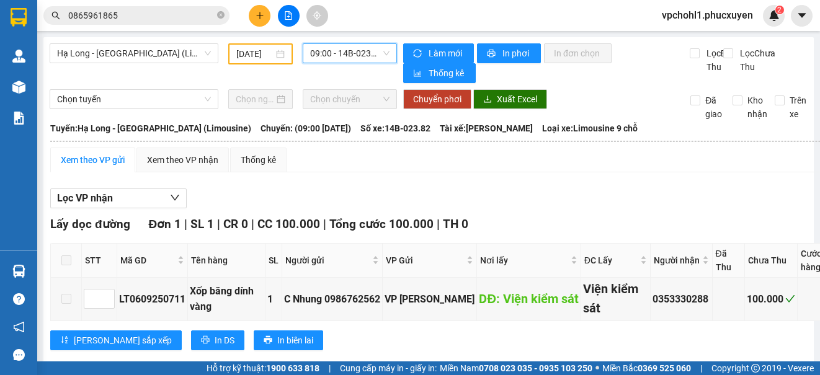
click at [359, 51] on span "09:00 - 14B-023.82" at bounding box center [349, 53] width 79 height 19
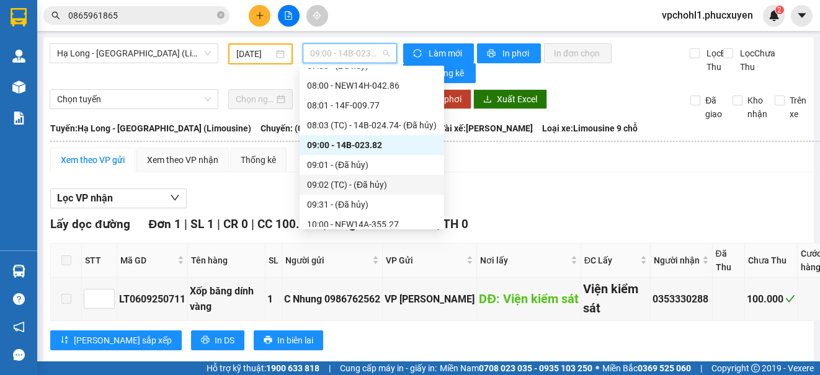
scroll to position [372, 0]
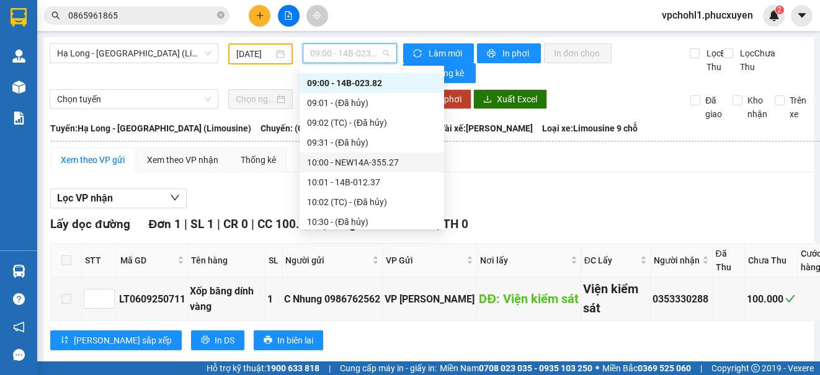
click at [374, 163] on div "10:00 - NEW14A-355.27" at bounding box center [372, 163] width 130 height 14
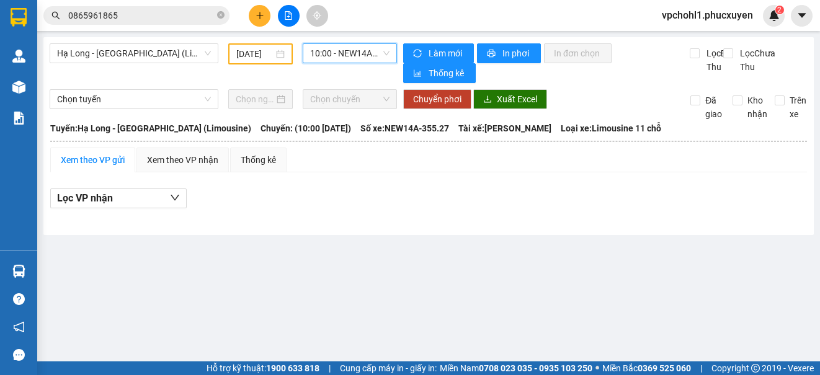
click at [365, 56] on span "10:00 - NEW14A-355.27" at bounding box center [349, 53] width 79 height 19
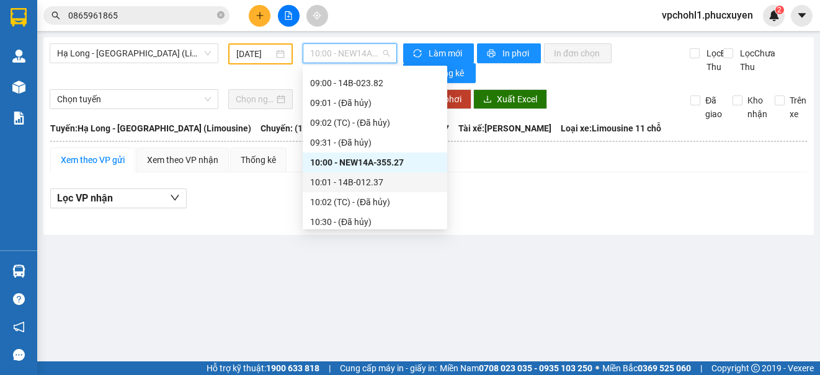
click at [372, 186] on div "10:01 - 14B-012.37" at bounding box center [375, 183] width 130 height 14
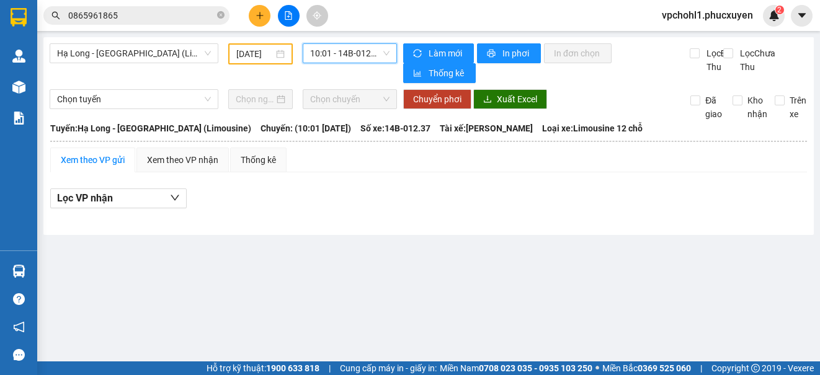
click at [367, 51] on span "10:01 - 14B-012.37" at bounding box center [349, 53] width 79 height 19
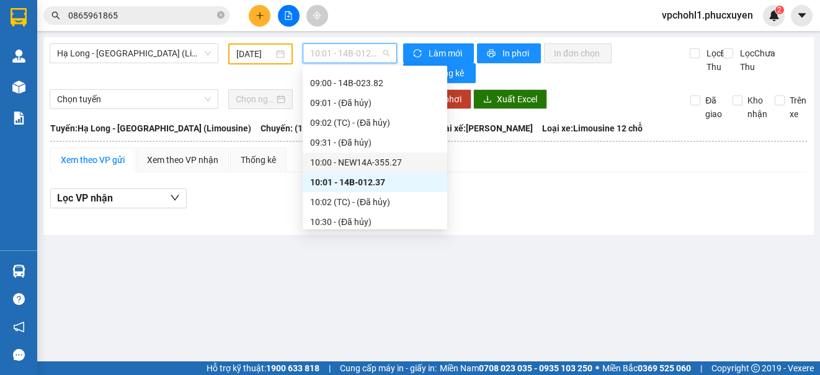
scroll to position [434, 0]
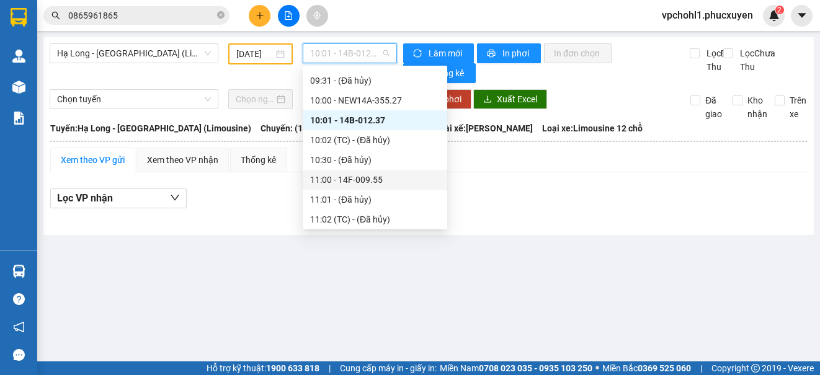
click at [375, 179] on div "11:00 - 14F-009.55" at bounding box center [375, 180] width 130 height 14
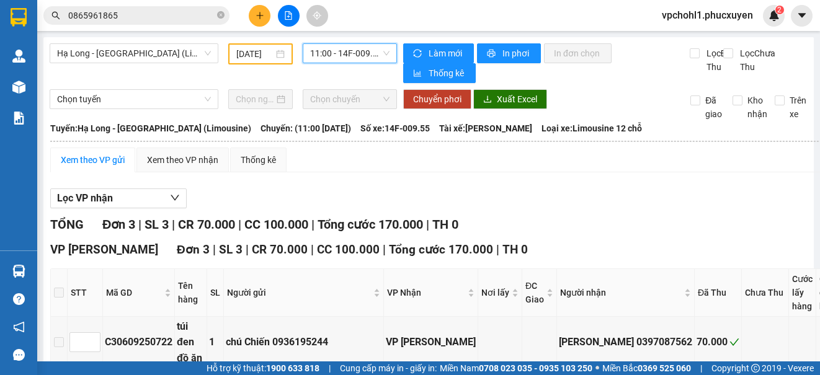
click at [350, 56] on span "11:00 - 14F-009.55" at bounding box center [349, 53] width 79 height 19
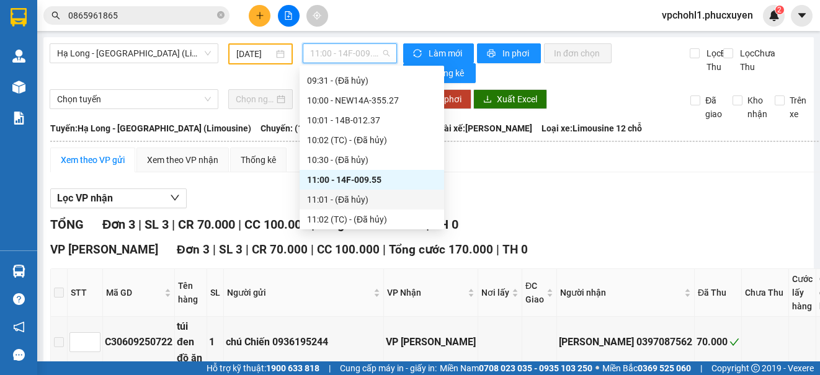
scroll to position [496, 0]
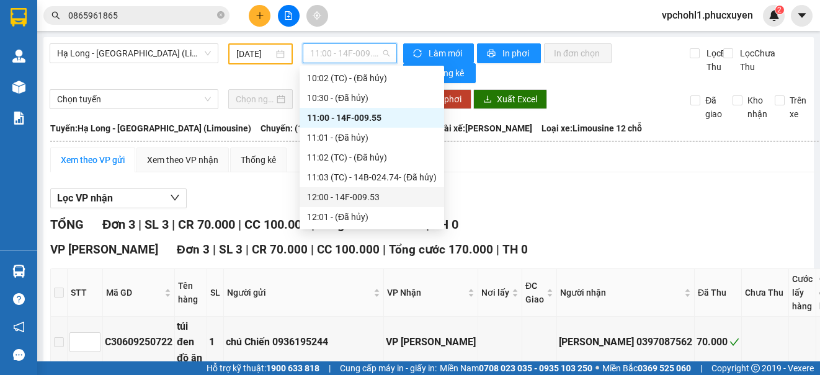
click at [372, 195] on div "12:00 - 14F-009.53" at bounding box center [372, 197] width 130 height 14
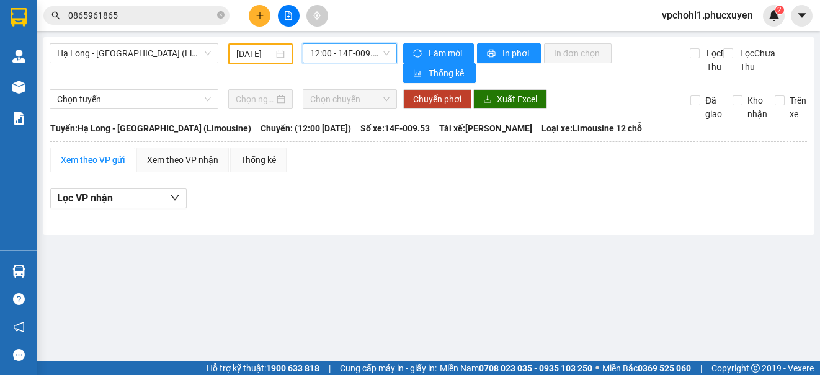
click at [364, 55] on span "12:00 - 14F-009.53" at bounding box center [349, 53] width 79 height 19
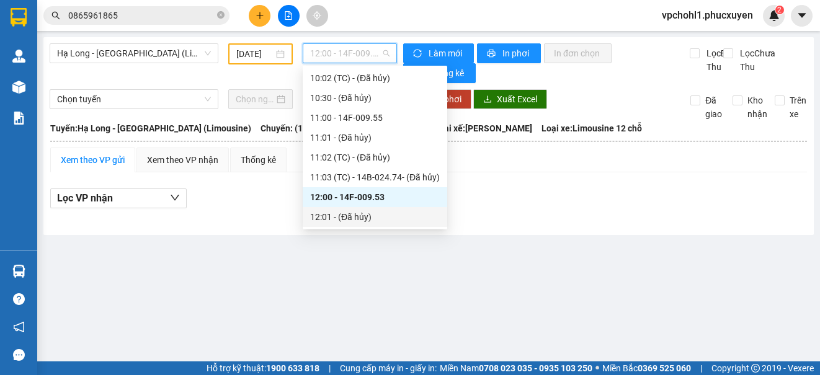
scroll to position [558, 0]
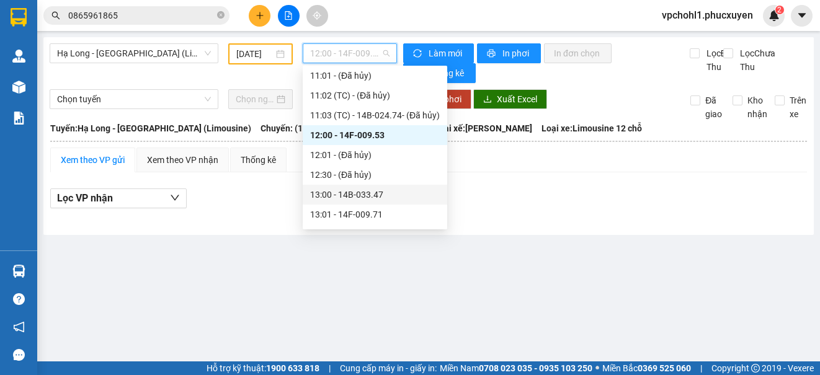
click at [374, 198] on div "13:00 - 14B-033.47" at bounding box center [375, 195] width 130 height 14
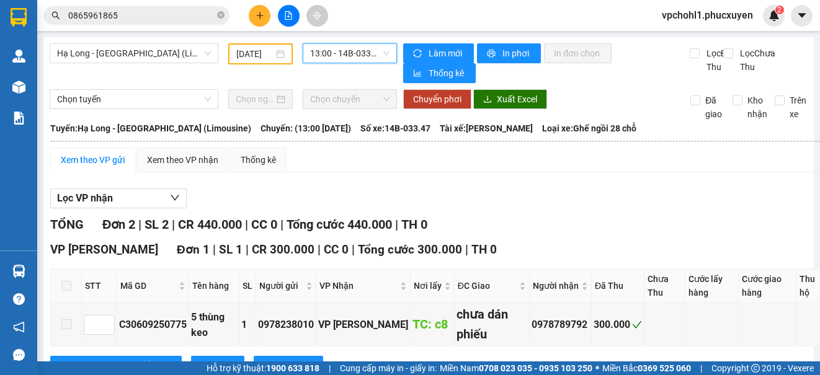
click at [357, 52] on span "13:00 - 14B-033.47" at bounding box center [349, 53] width 79 height 19
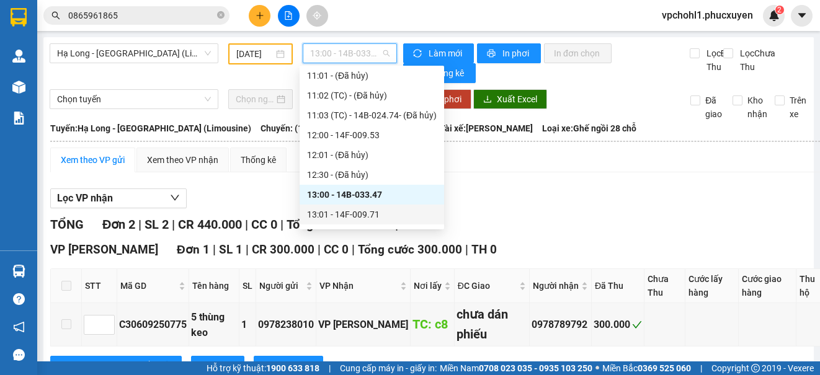
click at [366, 211] on div "13:01 - 14F-009.71" at bounding box center [372, 215] width 130 height 14
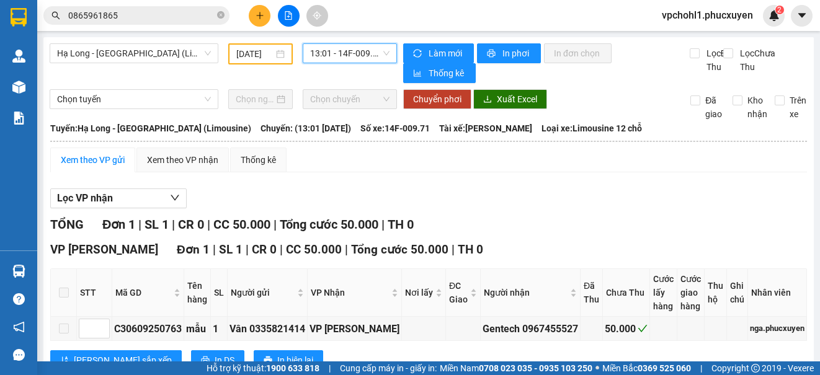
click at [362, 53] on span "13:01 - 14F-009.71" at bounding box center [349, 53] width 79 height 19
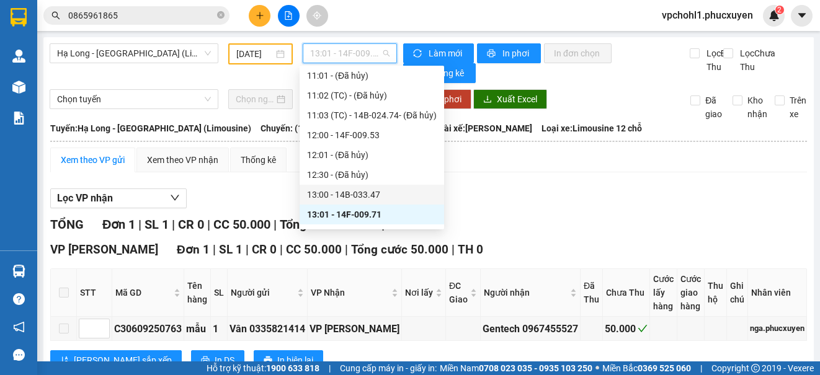
scroll to position [620, 0]
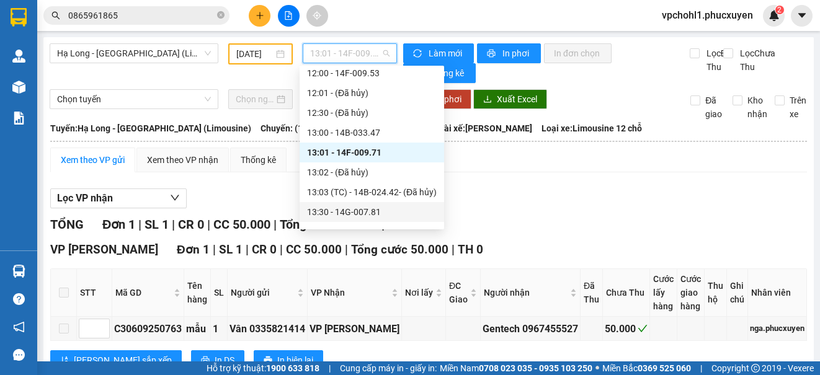
click at [377, 213] on div "13:30 - 14G-007.81" at bounding box center [372, 212] width 130 height 14
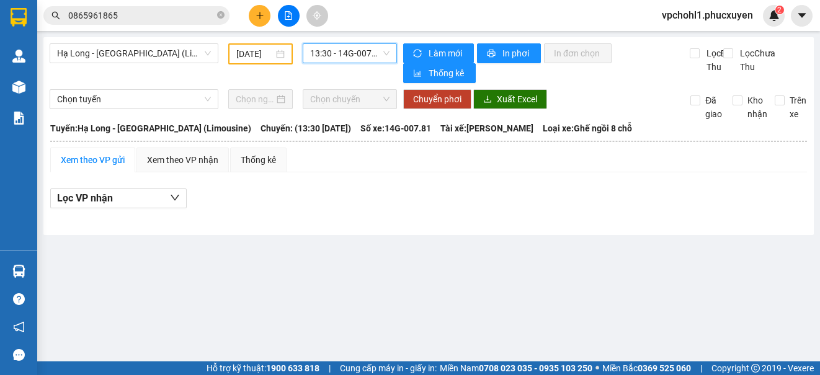
click at [354, 48] on span "13:30 - 14G-007.81" at bounding box center [349, 53] width 79 height 19
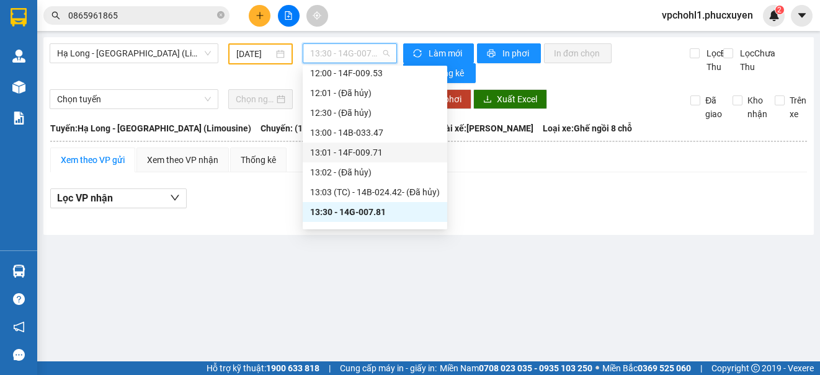
scroll to position [744, 0]
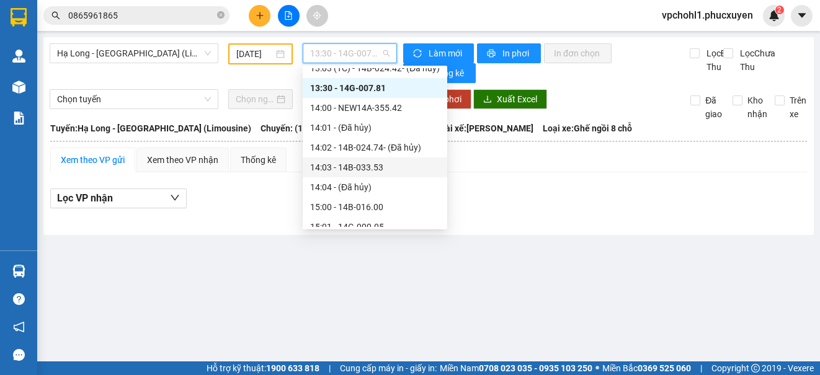
click at [377, 171] on div "14:03 - 14B-033.53" at bounding box center [375, 168] width 130 height 14
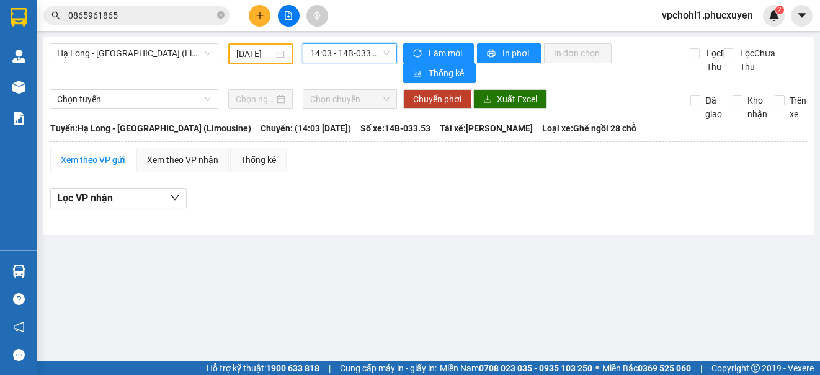
click at [362, 51] on span "14:03 - 14B-033.53" at bounding box center [349, 53] width 79 height 19
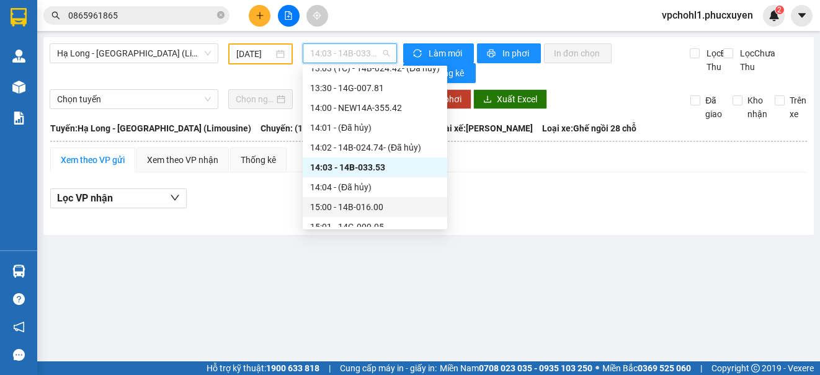
click at [384, 210] on div "15:00 - 14B-016.00" at bounding box center [375, 207] width 130 height 14
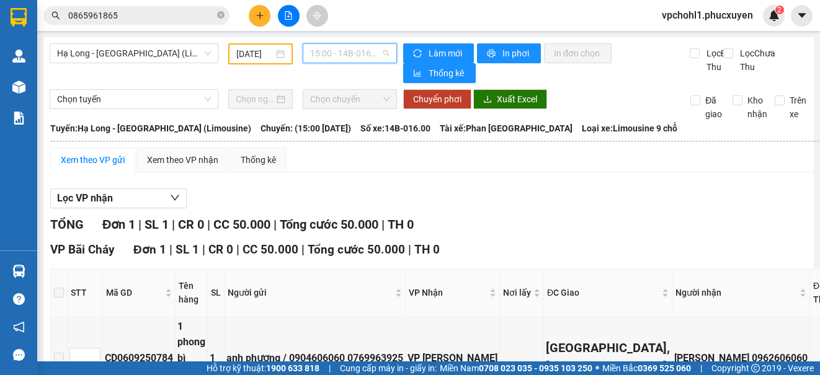
click at [359, 50] on span "15:00 - 14B-016.00" at bounding box center [349, 53] width 79 height 19
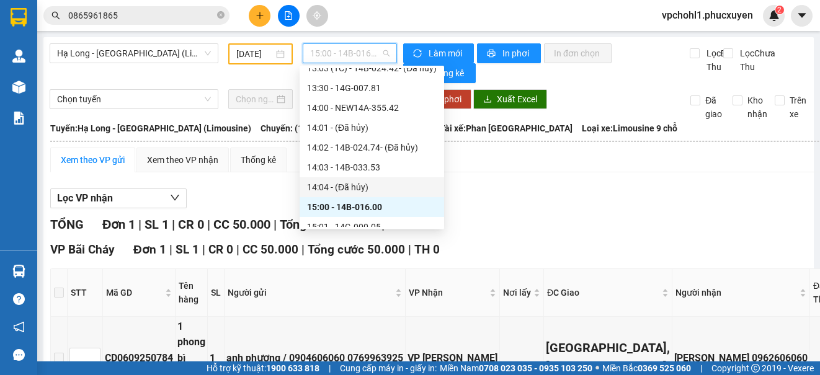
scroll to position [806, 0]
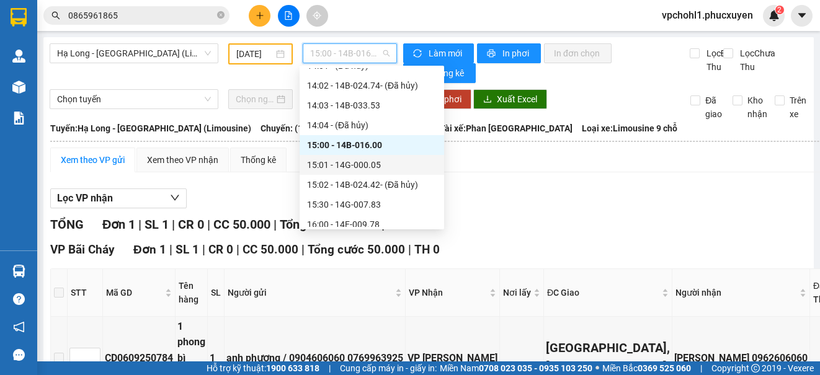
click at [371, 161] on div "15:01 - 14G-000.05" at bounding box center [372, 165] width 130 height 14
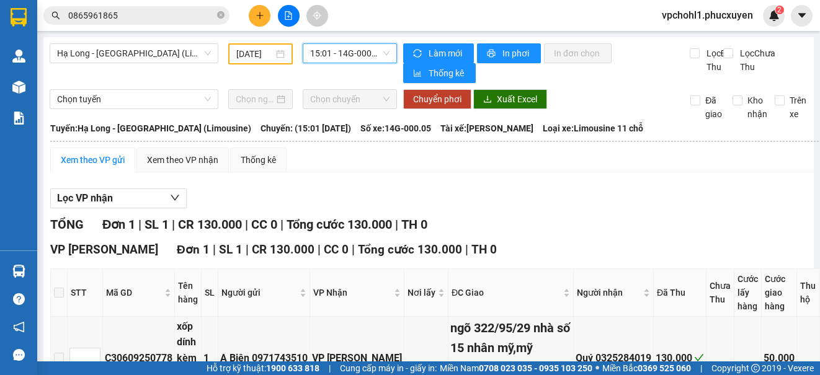
click at [364, 49] on span "15:01 - 14G-000.05" at bounding box center [349, 53] width 79 height 19
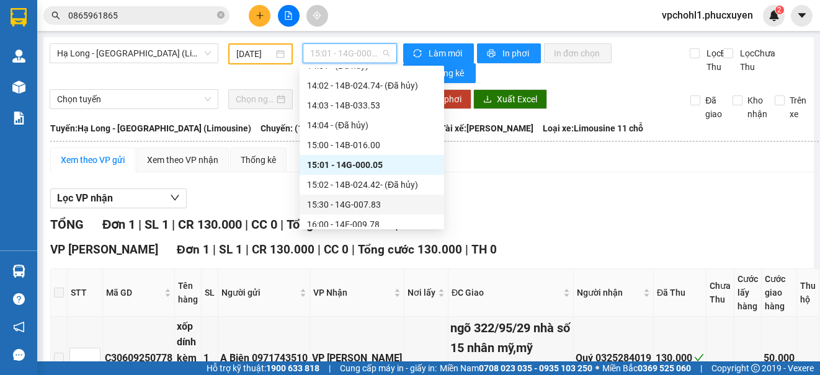
click at [379, 205] on div "15:30 - 14G-007.83" at bounding box center [372, 205] width 130 height 14
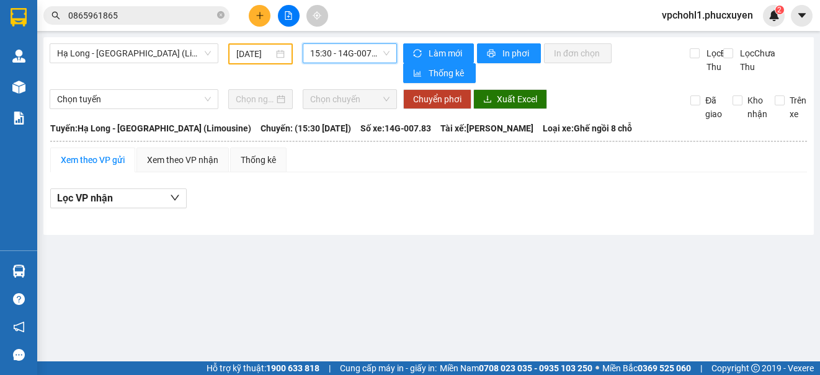
click at [377, 55] on span "15:30 - 14G-007.83" at bounding box center [349, 53] width 79 height 19
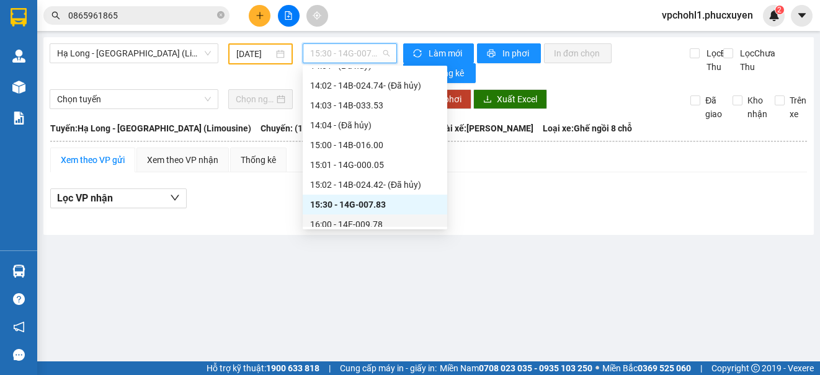
click at [371, 223] on div "16:00 - 14F-009.78" at bounding box center [375, 225] width 130 height 14
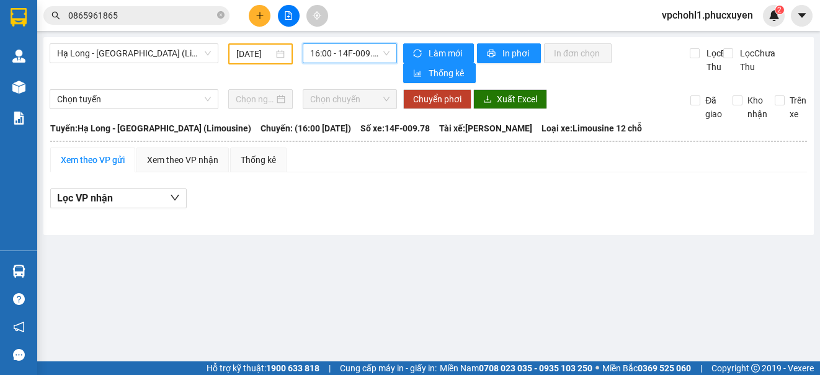
click at [358, 55] on span "16:00 - 14F-009.78" at bounding box center [349, 53] width 79 height 19
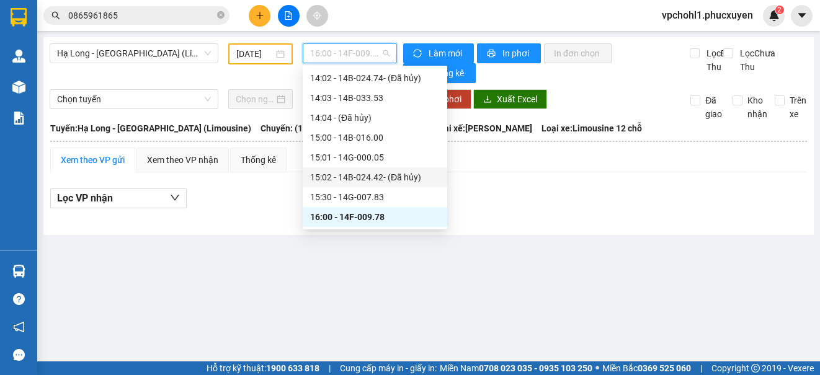
scroll to position [876, 0]
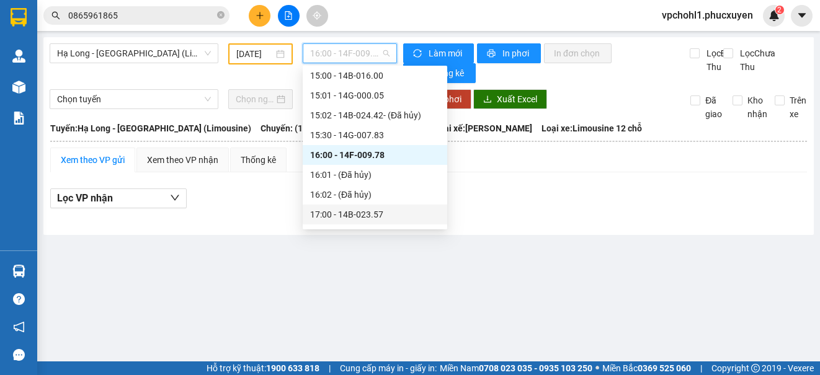
click at [370, 218] on div "17:00 - 14B-023.57" at bounding box center [375, 215] width 130 height 14
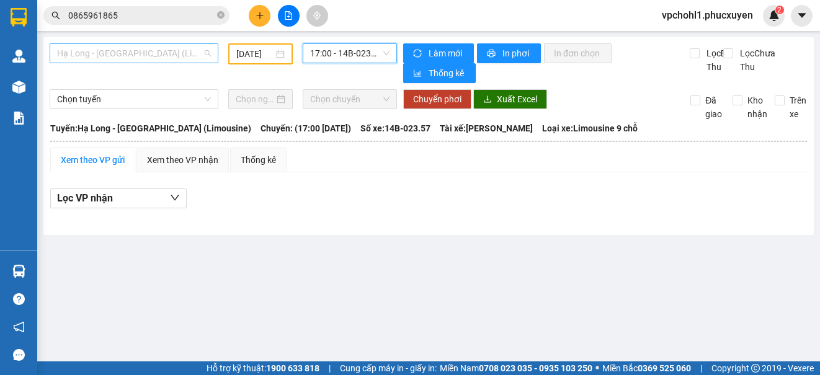
click at [176, 48] on span "Hạ Long - [GEOGRAPHIC_DATA] (Limousine)" at bounding box center [134, 53] width 154 height 19
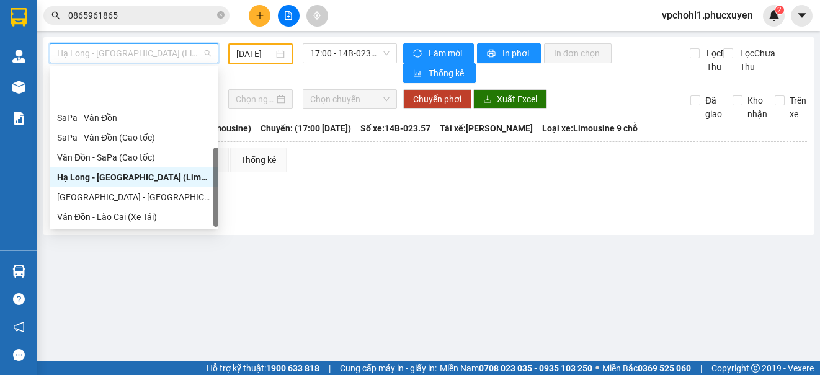
click at [151, 250] on div "Hạ Long - [GEOGRAPHIC_DATA] ([GEOGRAPHIC_DATA])" at bounding box center [134, 257] width 154 height 14
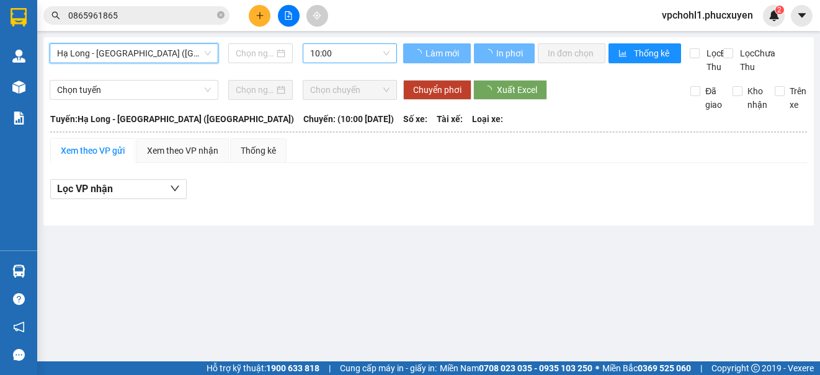
type input "[DATE]"
click at [349, 51] on span "10:00" at bounding box center [349, 53] width 79 height 19
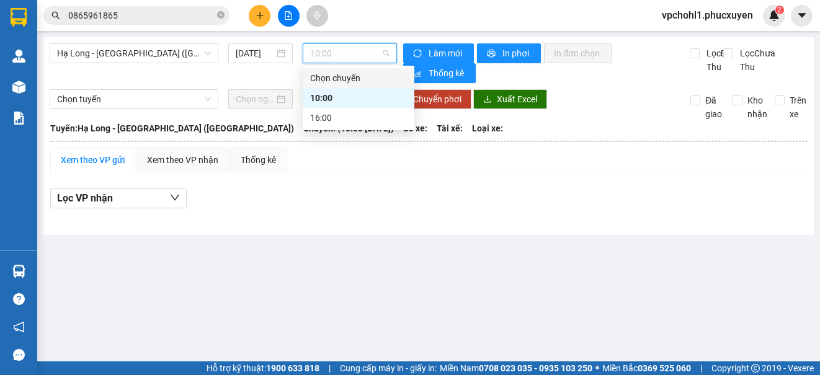
click at [341, 246] on main "Hạ Long - [GEOGRAPHIC_DATA] (Hàng hóa) [DATE] 10:00 Làm mới In phơi In đơn chọn…" at bounding box center [410, 181] width 820 height 362
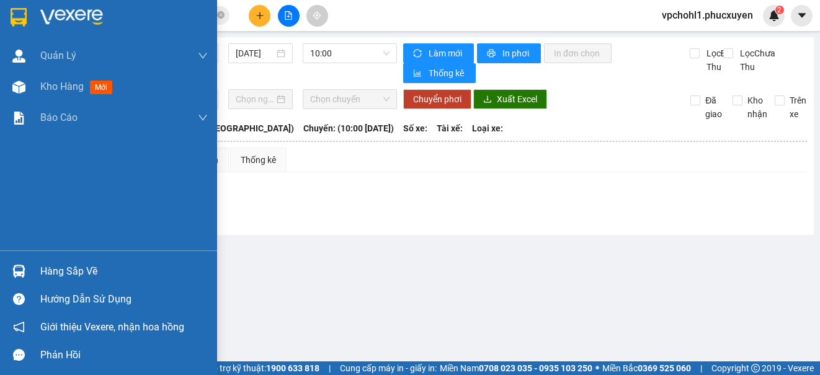
click at [56, 268] on div "Hàng sắp về" at bounding box center [123, 271] width 167 height 19
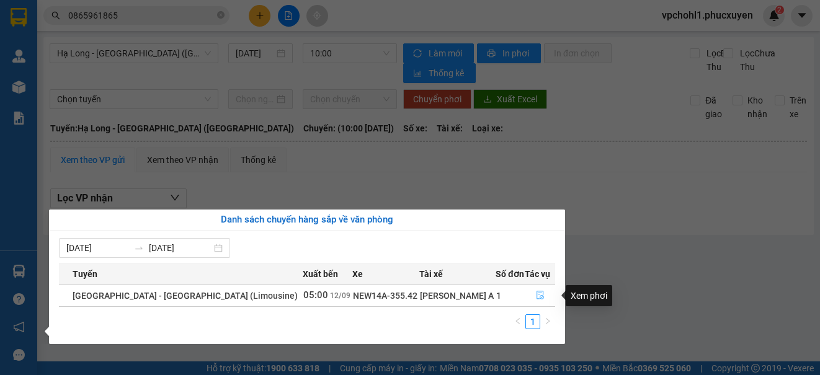
click at [537, 295] on icon "file-done" at bounding box center [540, 296] width 7 height 9
click at [533, 295] on main "Hạ Long - [GEOGRAPHIC_DATA] (Hàng hóa) [DATE] 10:00 Làm mới In phơi In đơn chọn…" at bounding box center [410, 181] width 820 height 362
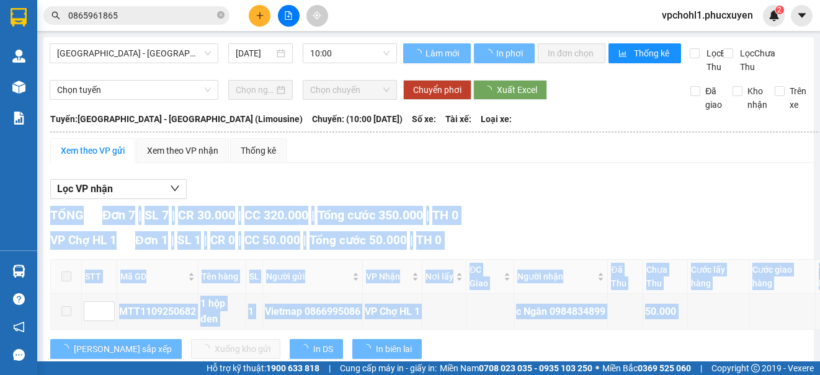
click at [615, 200] on div "Lọc VP nhận" at bounding box center [510, 189] width 920 height 20
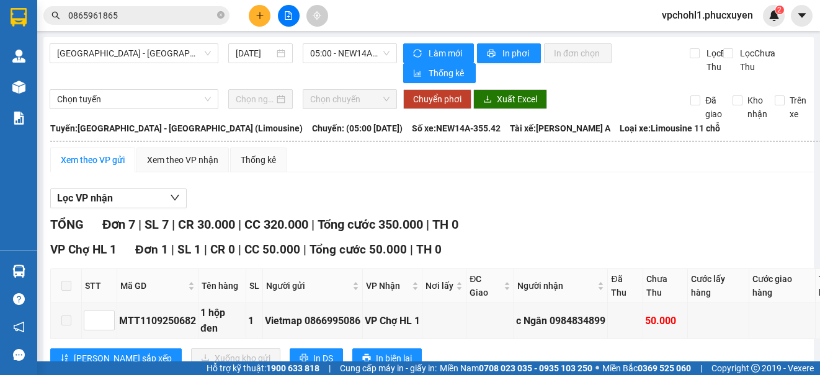
scroll to position [124, 0]
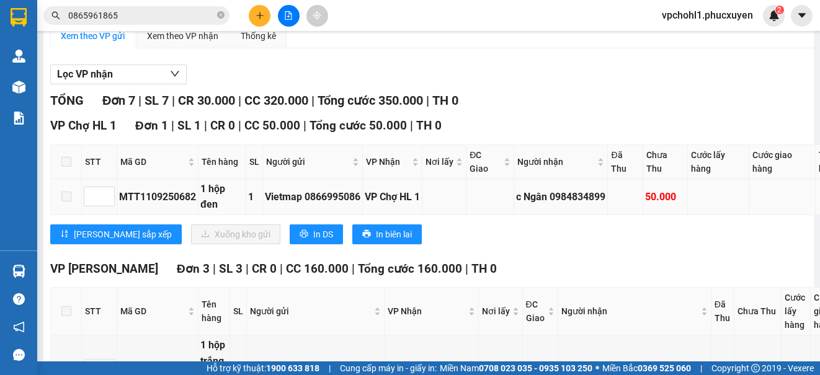
click at [63, 200] on span at bounding box center [66, 197] width 10 height 10
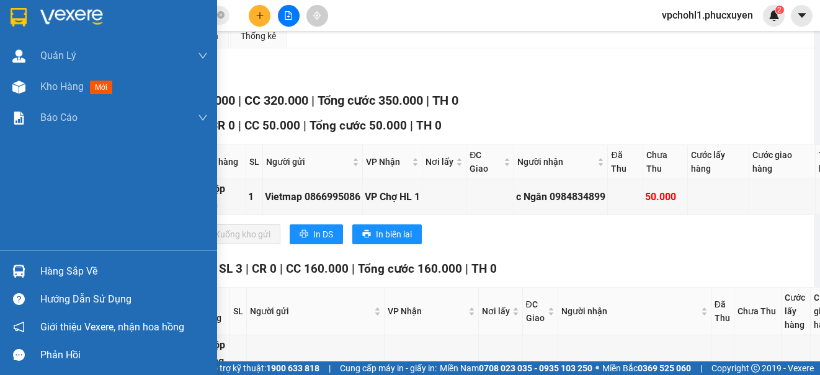
click at [49, 275] on div "Hàng sắp về" at bounding box center [123, 271] width 167 height 19
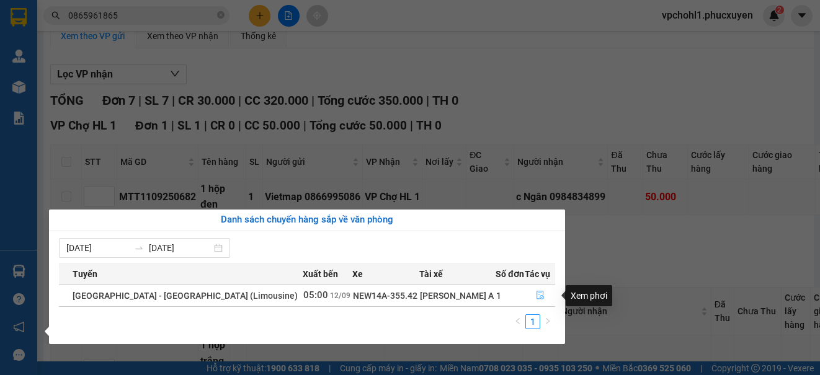
click at [536, 295] on icon "file-done" at bounding box center [540, 295] width 9 height 9
click at [561, 305] on div "Người nhận" at bounding box center [634, 312] width 146 height 14
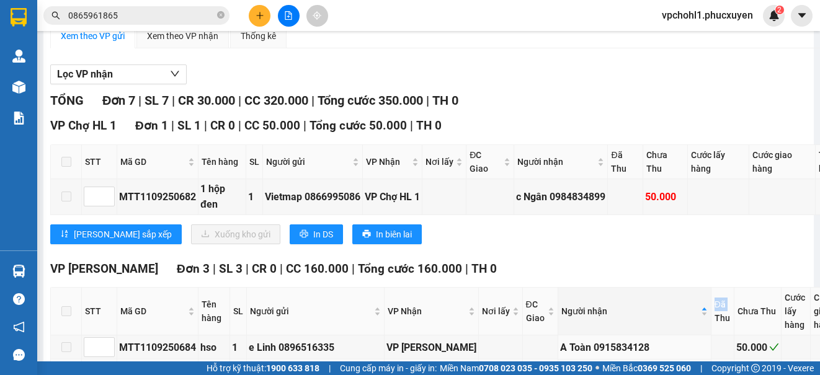
scroll to position [0, 0]
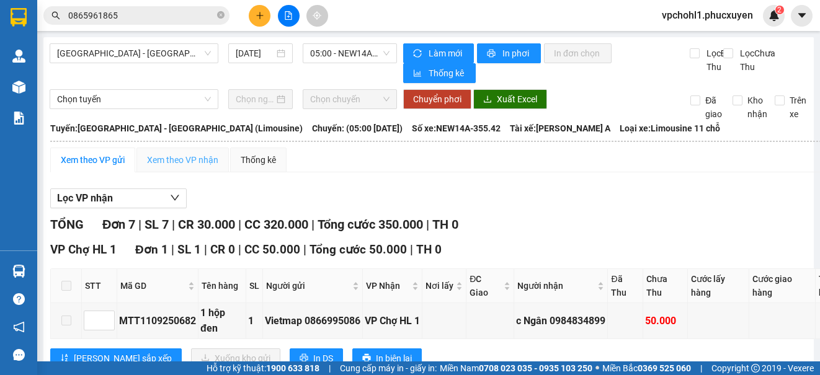
drag, startPoint x: 198, startPoint y: 172, endPoint x: 200, endPoint y: 163, distance: 9.5
click at [198, 171] on div "Xem theo VP nhận" at bounding box center [182, 160] width 92 height 25
click at [200, 163] on div "Xem theo VP nhận" at bounding box center [182, 160] width 71 height 14
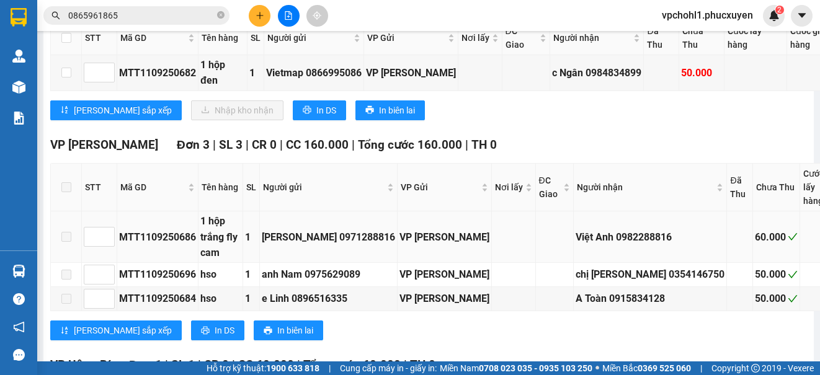
scroll to position [124, 0]
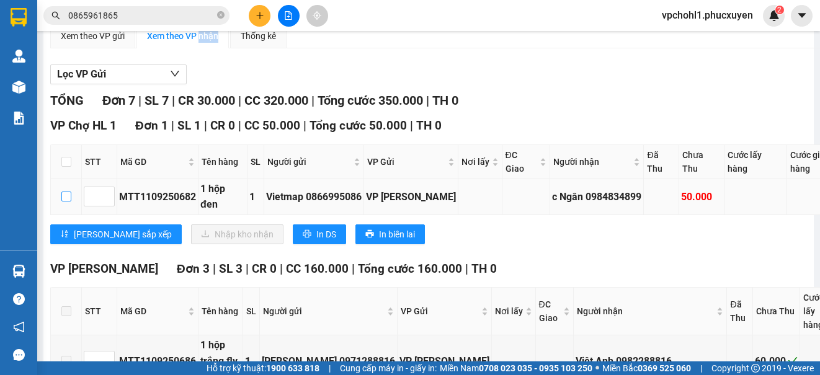
click at [66, 200] on input "checkbox" at bounding box center [66, 197] width 10 height 10
checkbox input "true"
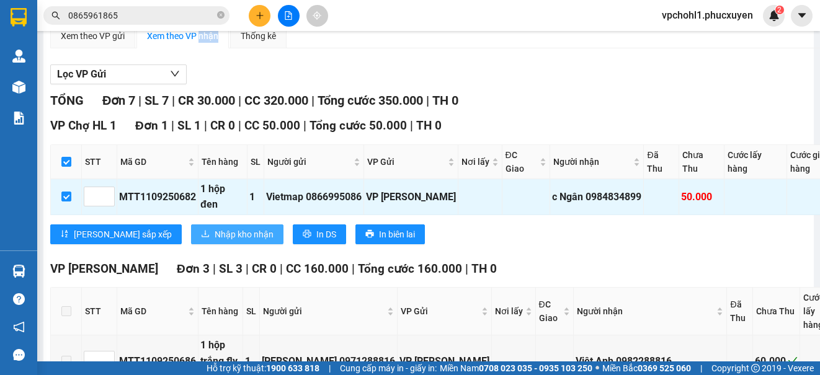
click at [215, 241] on span "Nhập kho nhận" at bounding box center [244, 235] width 59 height 14
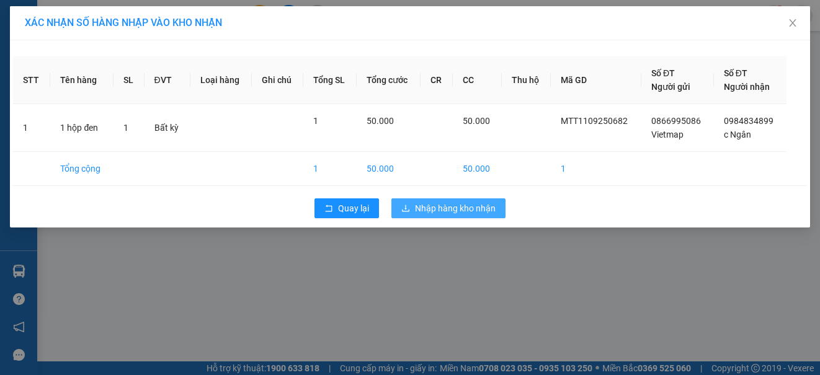
click at [463, 211] on span "Nhập hàng kho nhận" at bounding box center [455, 209] width 81 height 14
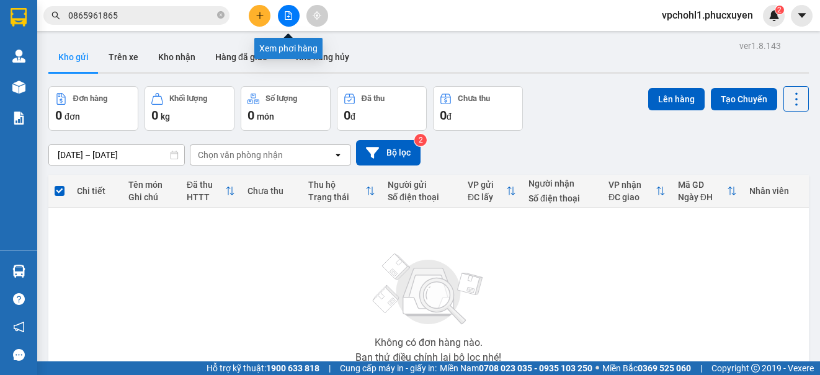
click at [284, 16] on icon "file-add" at bounding box center [288, 15] width 9 height 9
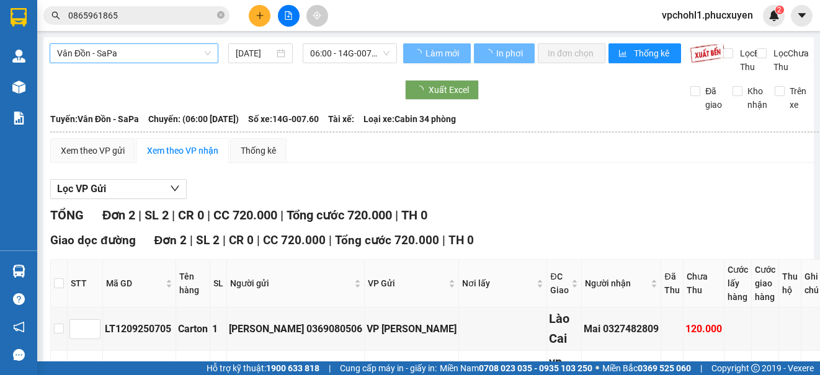
click at [153, 54] on span "Vân Đồn - SaPa" at bounding box center [134, 53] width 154 height 19
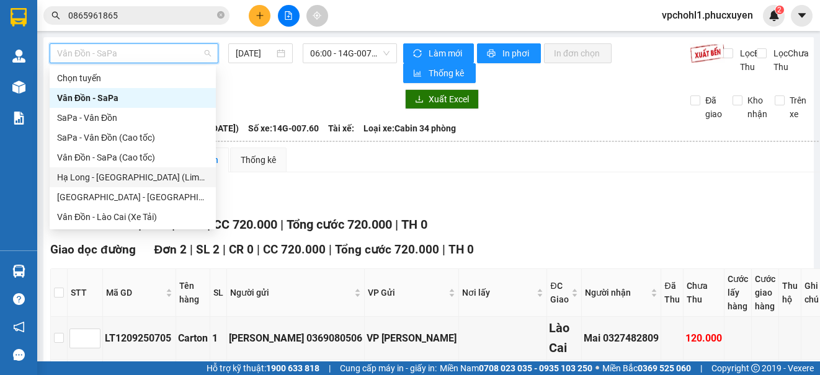
scroll to position [60, 0]
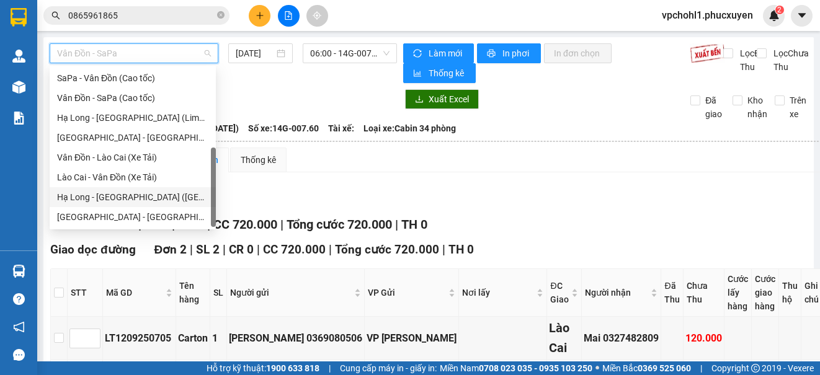
click at [156, 198] on div "Hạ Long - [GEOGRAPHIC_DATA] ([GEOGRAPHIC_DATA])" at bounding box center [132, 197] width 151 height 14
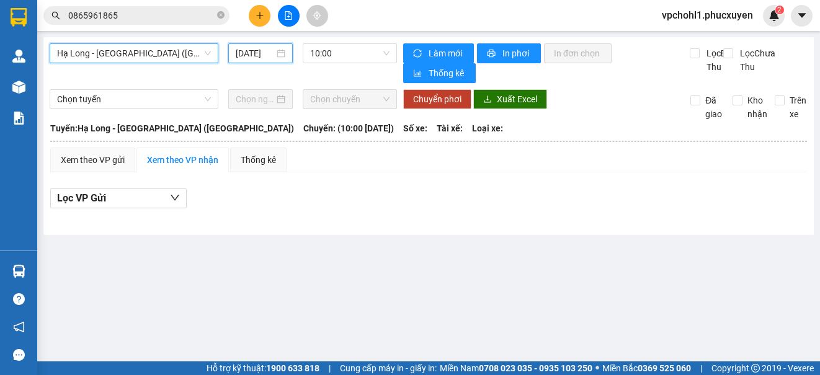
click at [241, 53] on input "[DATE]" at bounding box center [255, 54] width 38 height 14
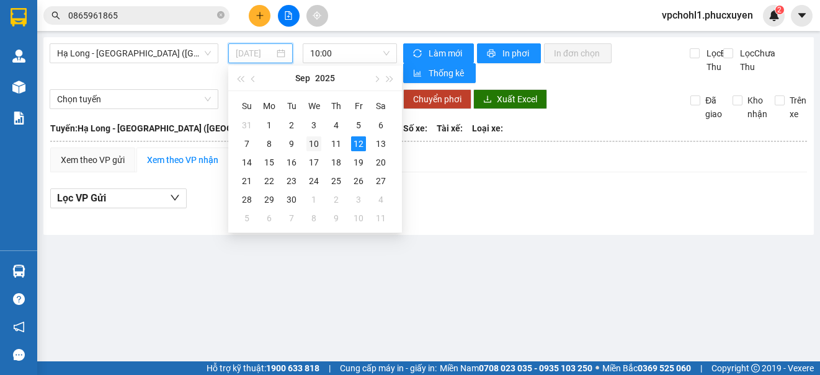
click at [310, 145] on div "10" at bounding box center [313, 143] width 15 height 15
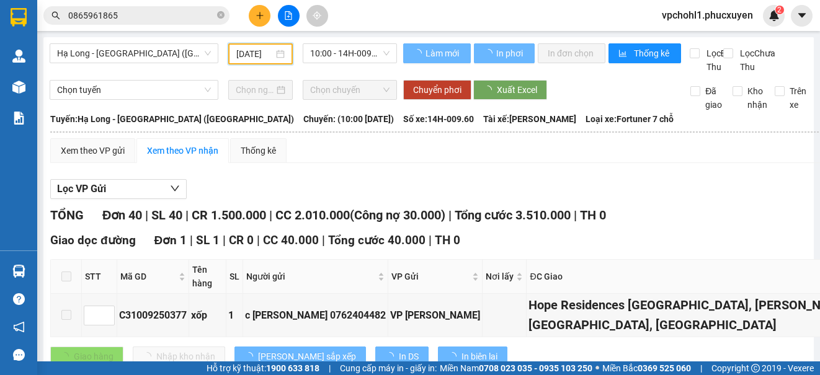
click at [238, 54] on input "[DATE]" at bounding box center [254, 54] width 37 height 14
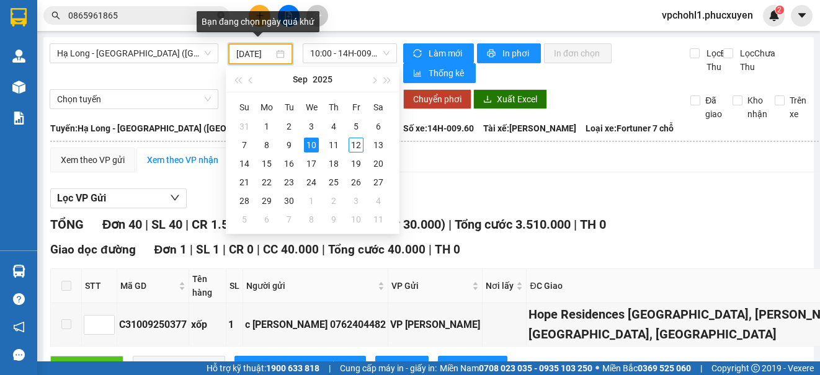
click at [239, 57] on input "[DATE]" at bounding box center [254, 54] width 37 height 14
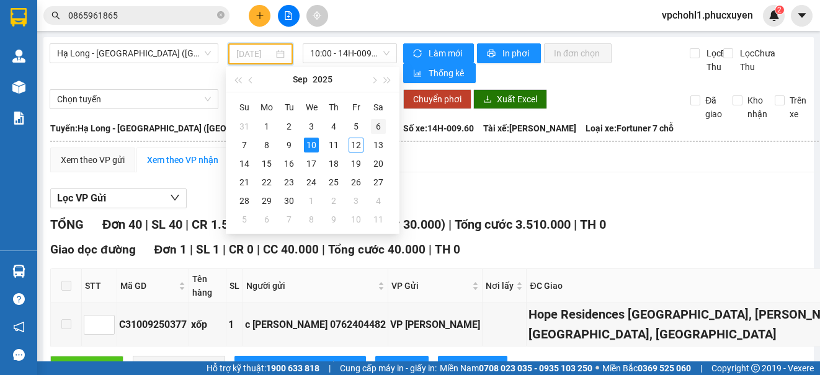
click at [375, 128] on div "6" at bounding box center [378, 126] width 15 height 15
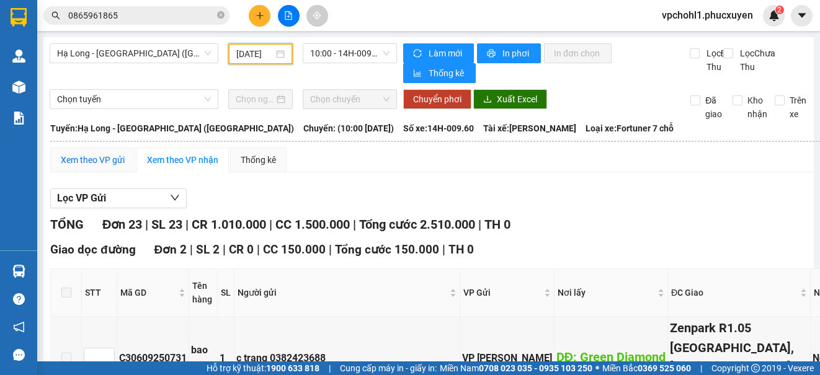
click at [108, 159] on div "Xem theo VP gửi" at bounding box center [93, 160] width 64 height 14
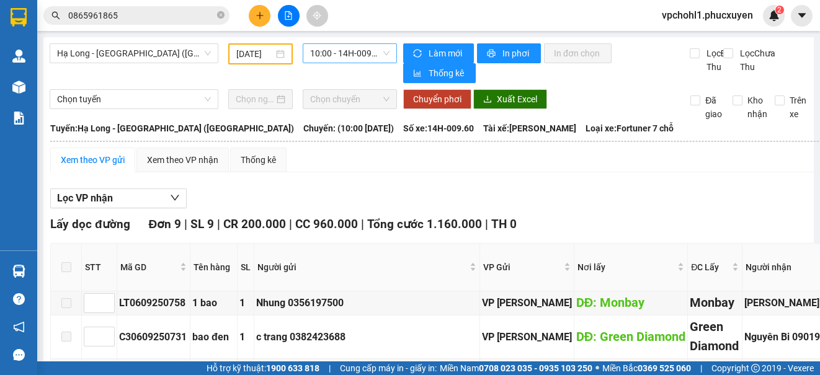
click at [336, 52] on span "10:00 - 14H-009.60" at bounding box center [349, 53] width 79 height 19
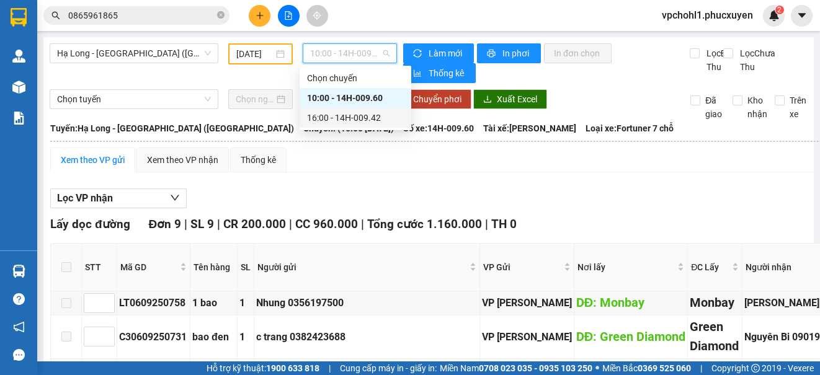
click at [334, 118] on div "16:00 - 14H-009.42" at bounding box center [355, 118] width 97 height 14
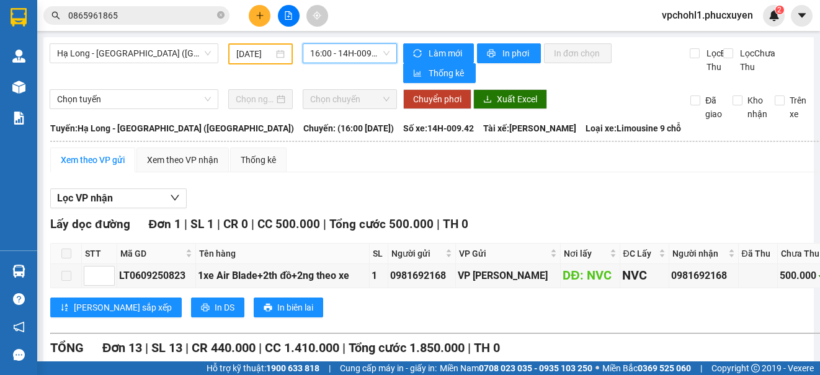
click at [331, 55] on span "16:00 - 14H-009.42" at bounding box center [349, 53] width 79 height 19
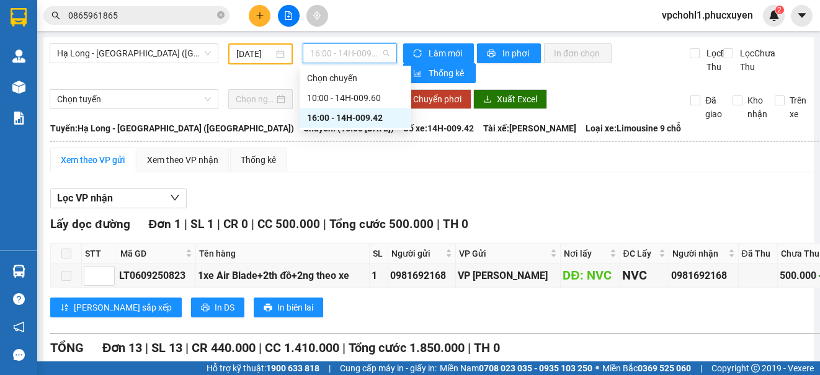
click at [346, 162] on div "Xem theo VP gửi Xem theo VP nhận Thống kê" at bounding box center [609, 160] width 1119 height 25
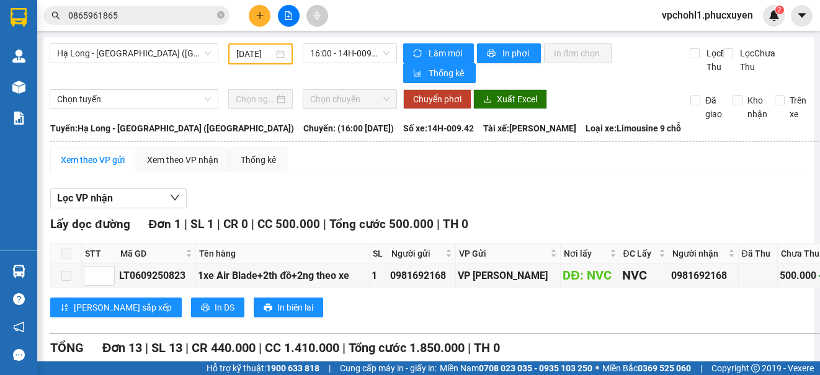
click at [242, 53] on input "[DATE]" at bounding box center [254, 54] width 37 height 14
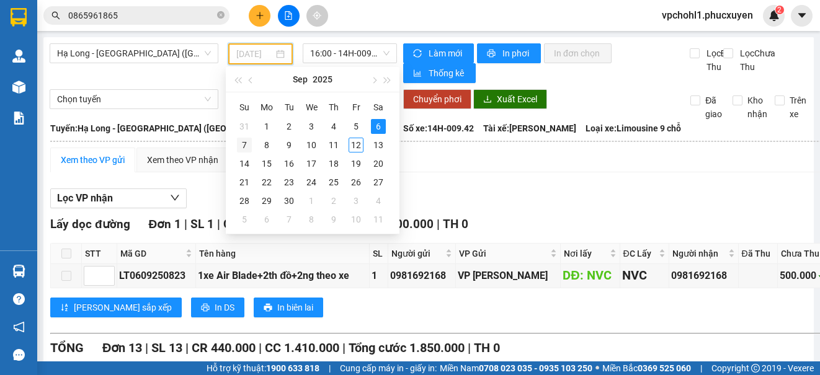
click at [247, 143] on div "7" at bounding box center [244, 145] width 15 height 15
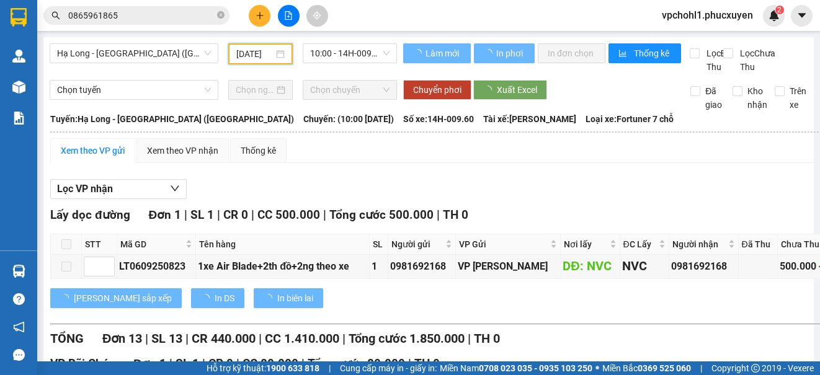
drag, startPoint x: 242, startPoint y: 53, endPoint x: 344, endPoint y: 164, distance: 151.0
click at [242, 53] on input "[DATE]" at bounding box center [254, 54] width 37 height 14
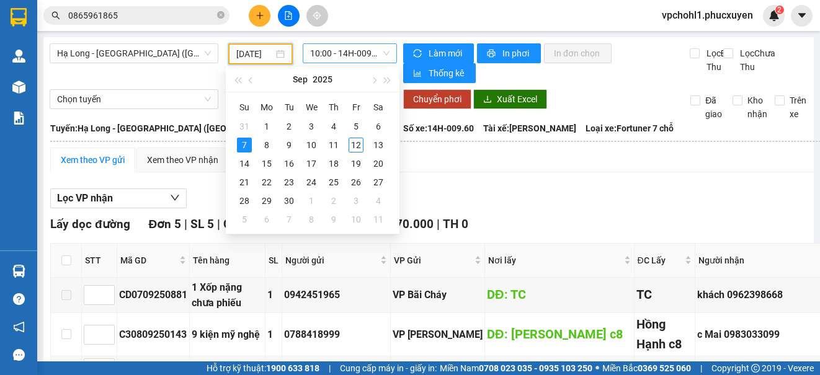
click at [321, 54] on span "10:00 - 14H-009.60" at bounding box center [349, 53] width 79 height 19
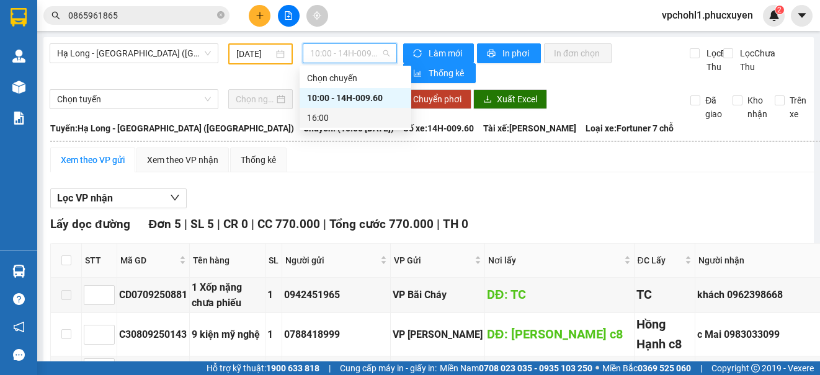
click at [319, 115] on div "16:00" at bounding box center [355, 118] width 97 height 14
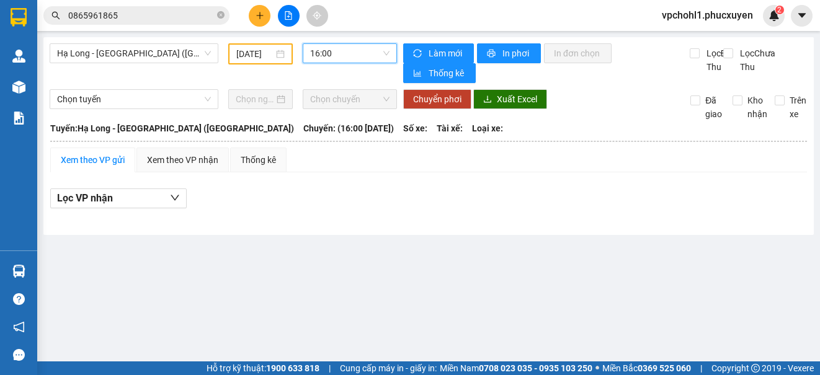
click at [239, 53] on input "[DATE]" at bounding box center [254, 54] width 37 height 14
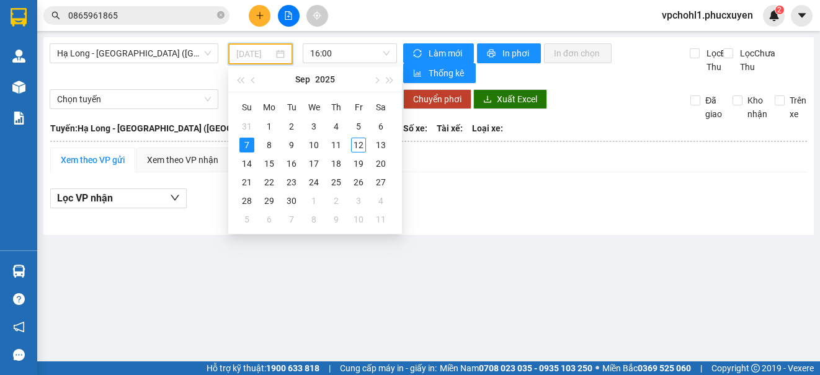
type input "[DATE]"
click at [244, 146] on div "7" at bounding box center [246, 145] width 15 height 15
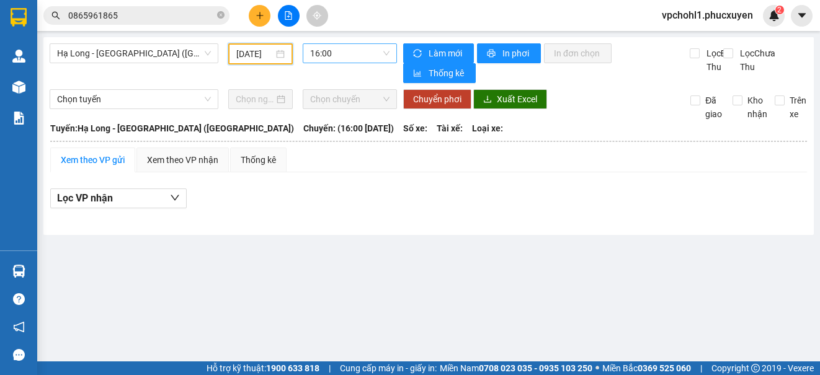
click at [323, 54] on span "16:00" at bounding box center [349, 53] width 79 height 19
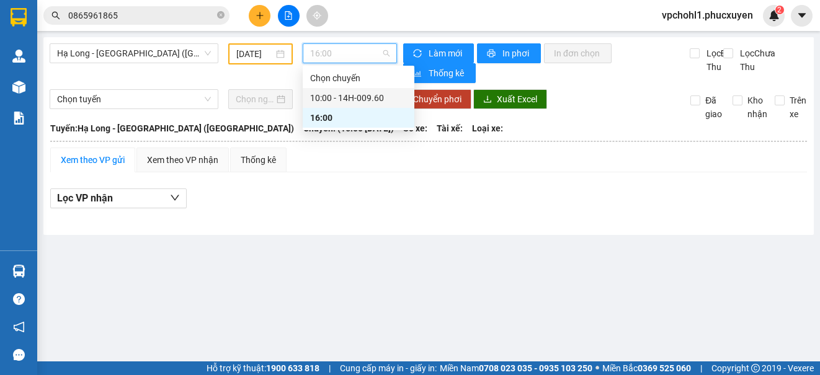
click at [319, 94] on div "10:00 - 14H-009.60" at bounding box center [358, 98] width 97 height 14
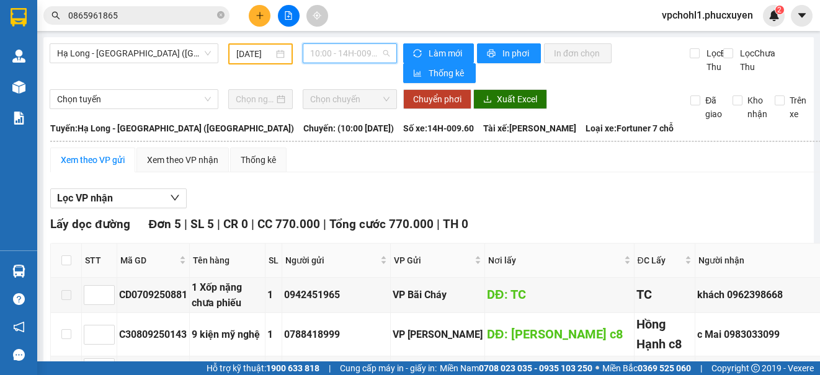
click at [323, 55] on span "10:00 - 14H-009.60" at bounding box center [349, 53] width 79 height 19
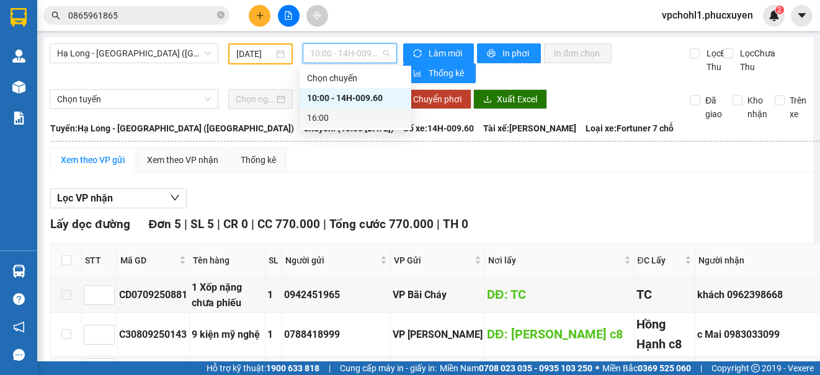
click at [315, 117] on div "16:00" at bounding box center [355, 118] width 97 height 14
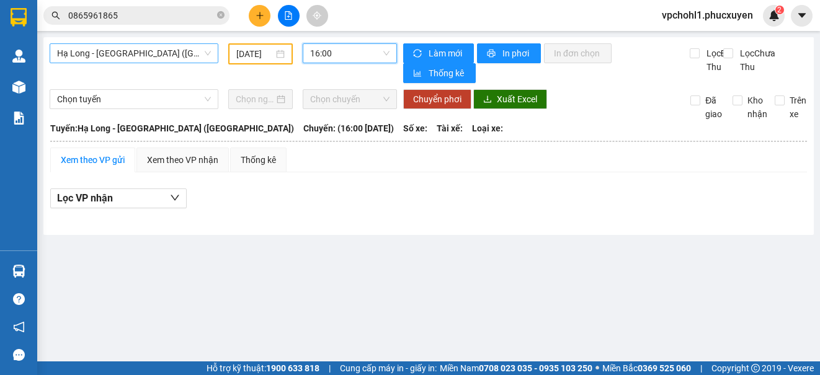
click at [193, 55] on span "Hạ Long - [GEOGRAPHIC_DATA] ([GEOGRAPHIC_DATA])" at bounding box center [134, 53] width 154 height 19
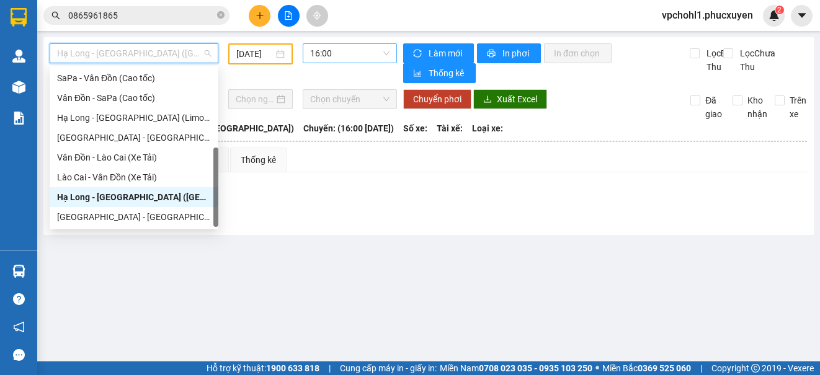
click at [367, 60] on span "16:00" at bounding box center [349, 53] width 79 height 19
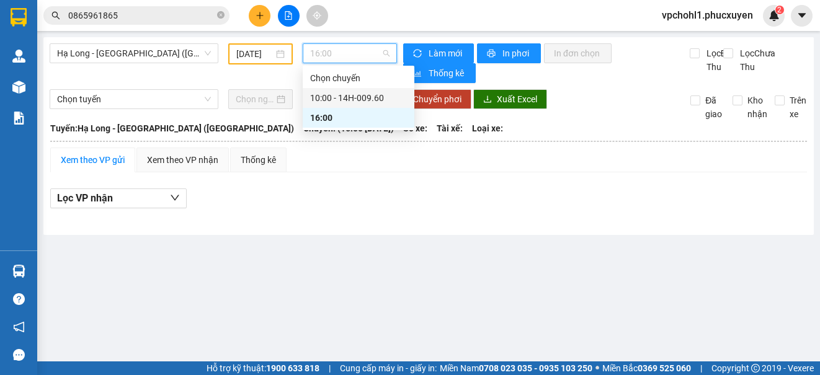
click at [334, 98] on div "10:00 - 14H-009.60" at bounding box center [358, 98] width 97 height 14
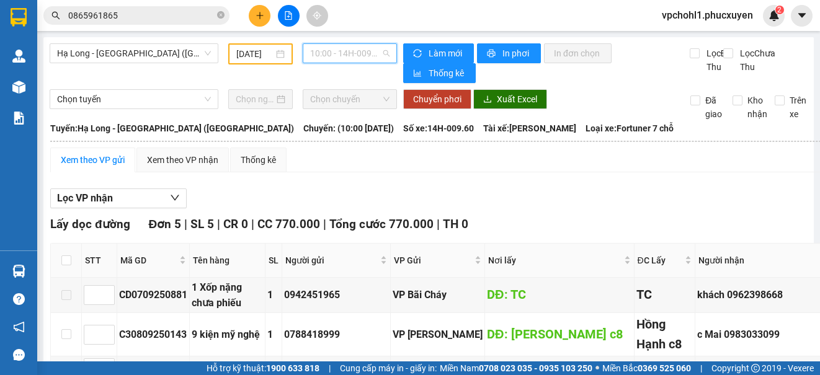
click at [320, 53] on span "10:00 - 14H-009.60" at bounding box center [349, 53] width 79 height 19
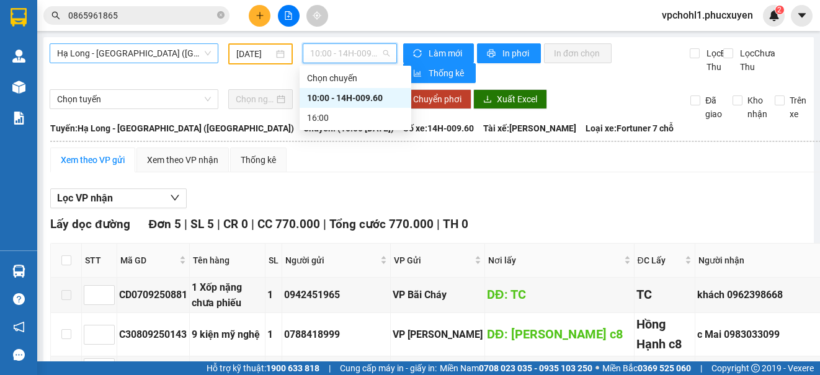
click at [256, 55] on input "[DATE]" at bounding box center [254, 54] width 37 height 14
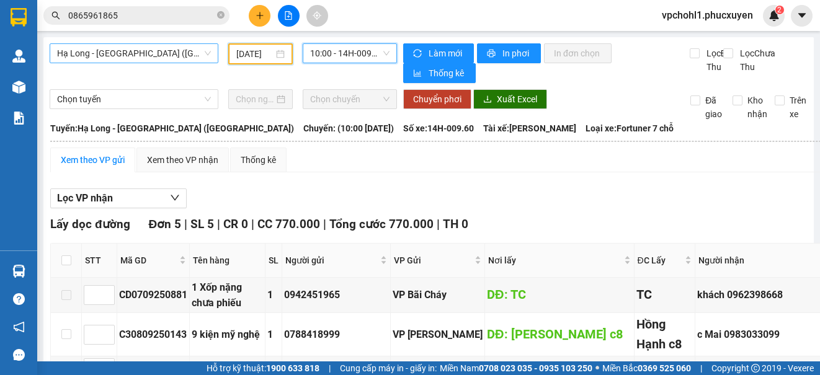
click at [181, 56] on span "Hạ Long - [GEOGRAPHIC_DATA] ([GEOGRAPHIC_DATA])" at bounding box center [134, 53] width 154 height 19
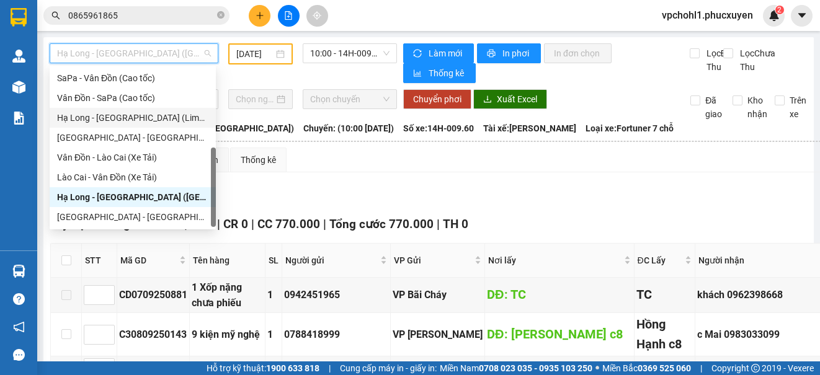
click at [164, 115] on div "Hạ Long - [GEOGRAPHIC_DATA] (Limousine)" at bounding box center [132, 118] width 151 height 14
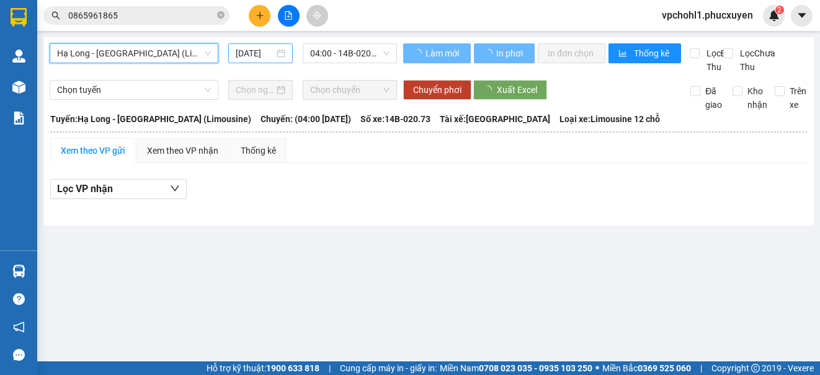
click at [238, 53] on input "[DATE]" at bounding box center [255, 54] width 38 height 14
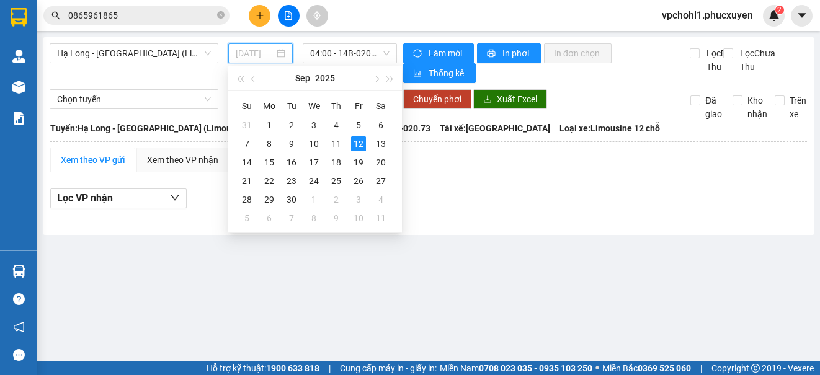
drag, startPoint x: 242, startPoint y: 145, endPoint x: 272, endPoint y: 88, distance: 63.8
click at [243, 144] on div "7" at bounding box center [246, 143] width 15 height 15
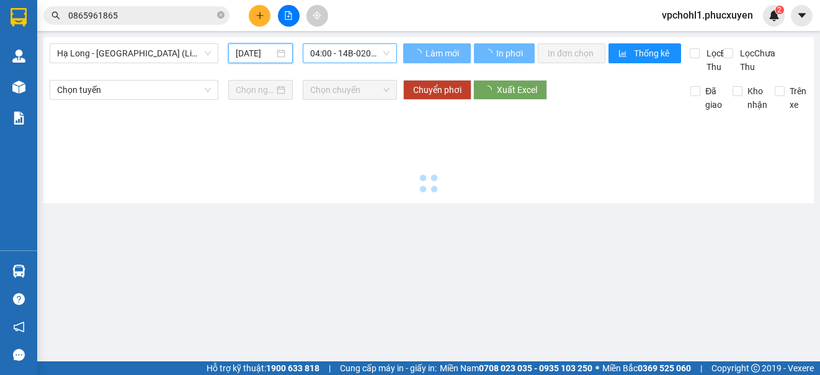
type input "[DATE]"
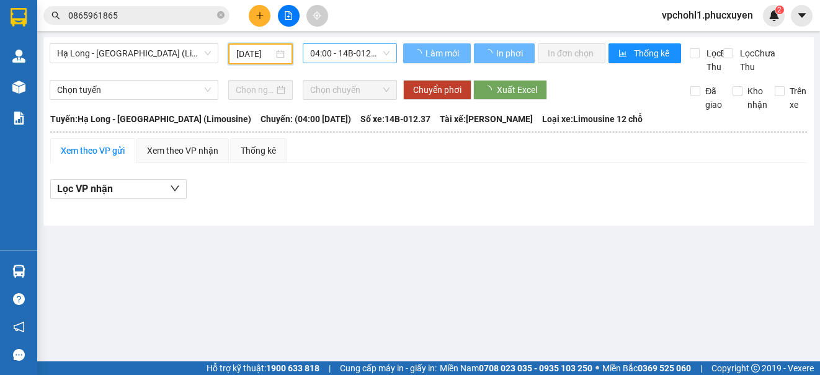
click at [328, 52] on span "04:00 - 14B-012.37" at bounding box center [349, 53] width 79 height 19
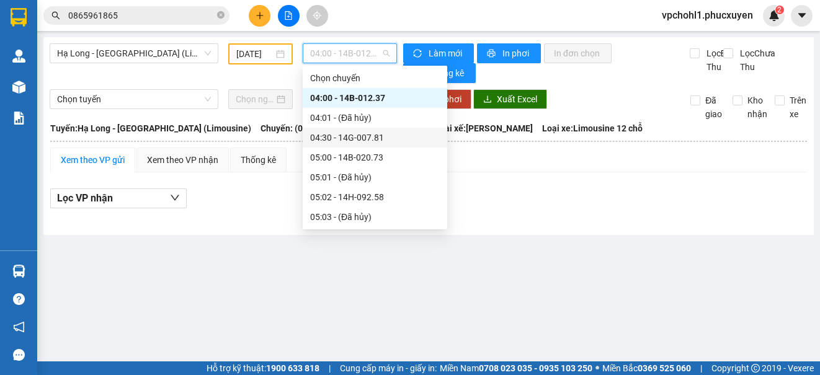
scroll to position [186, 0]
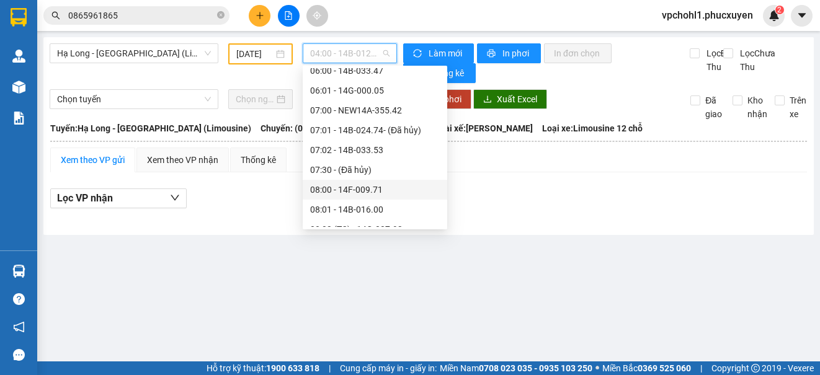
click at [337, 191] on div "08:00 - 14F-009.71" at bounding box center [375, 190] width 130 height 14
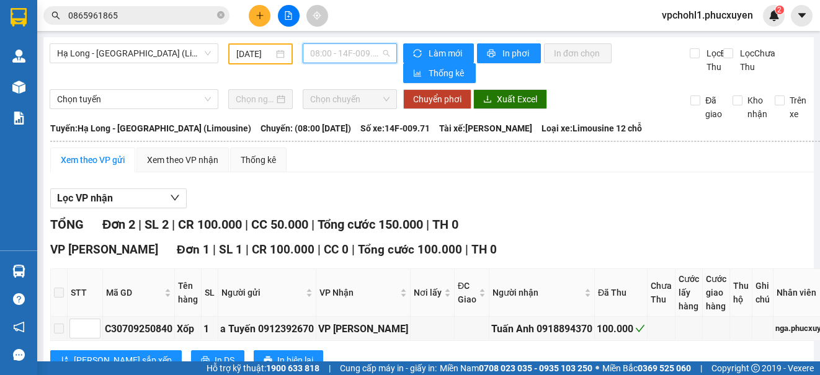
click at [333, 51] on span "08:00 - 14F-009.71" at bounding box center [349, 53] width 79 height 19
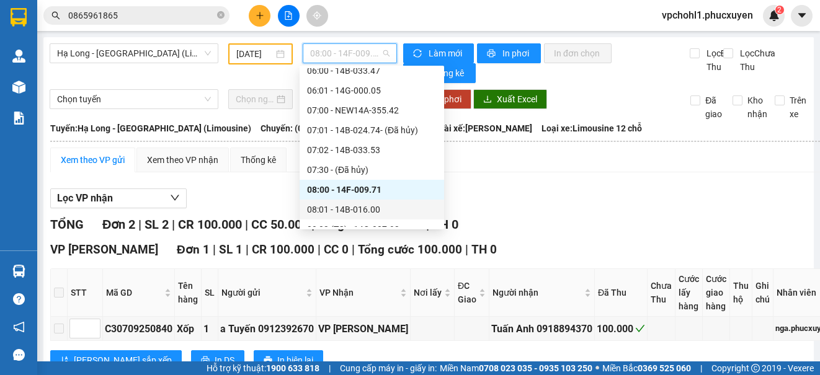
drag, startPoint x: 362, startPoint y: 210, endPoint x: 343, endPoint y: 76, distance: 135.4
click at [362, 209] on div "08:01 - 14B-016.00" at bounding box center [372, 210] width 130 height 14
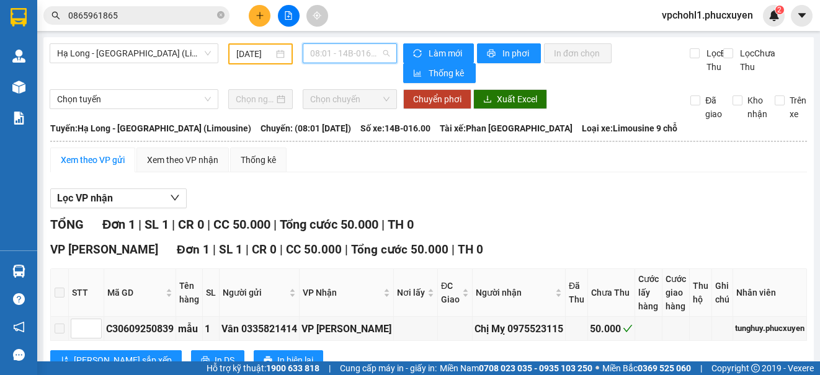
click at [346, 53] on span "08:01 - 14B-016.00" at bounding box center [349, 53] width 79 height 19
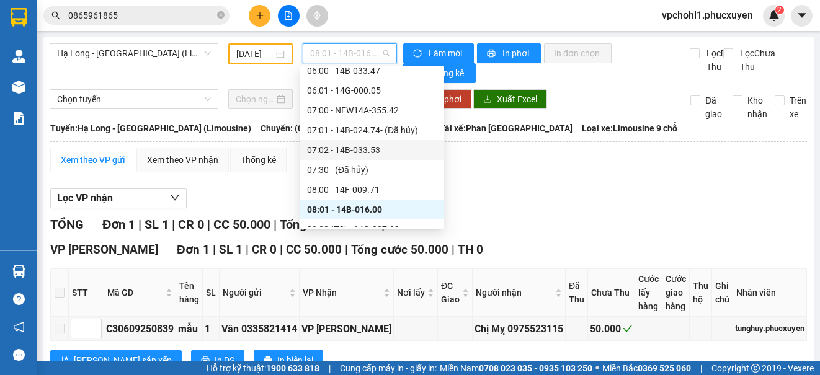
scroll to position [310, 0]
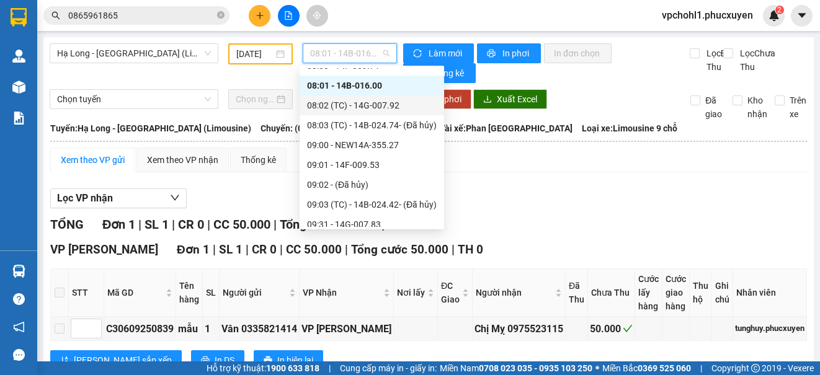
click at [360, 108] on div "08:02 (TC) - 14G-007.92" at bounding box center [372, 106] width 130 height 14
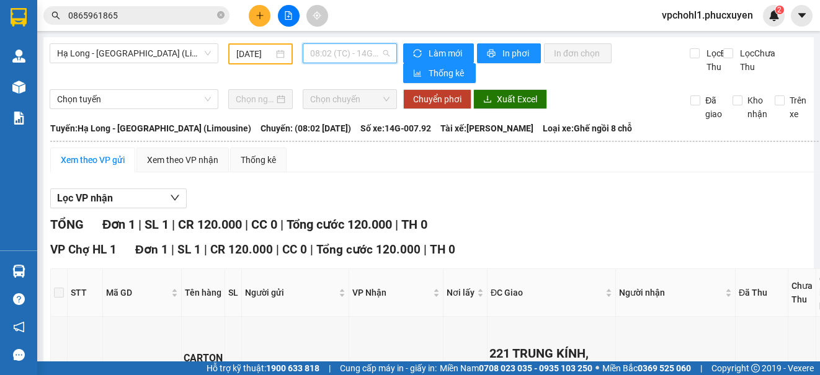
click at [352, 49] on span "08:02 (TC) - 14G-007.92" at bounding box center [349, 53] width 79 height 19
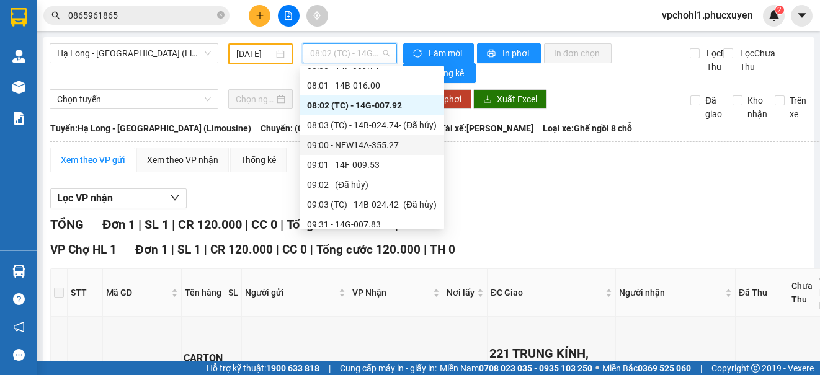
click at [367, 146] on div "09:00 - NEW14A-355.27" at bounding box center [372, 145] width 130 height 14
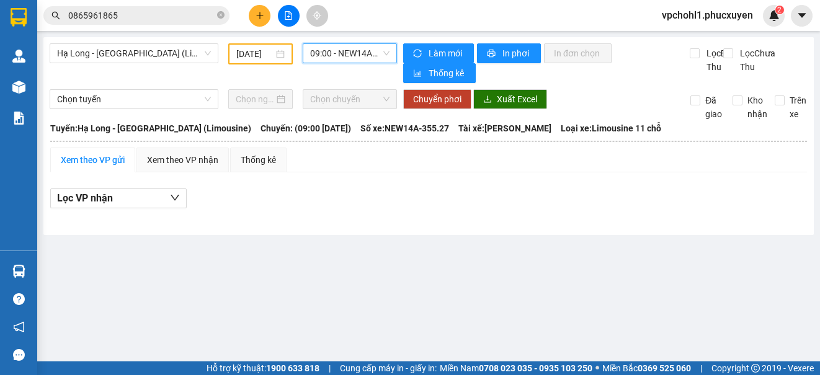
click at [356, 53] on span "09:00 - NEW14A-355.27" at bounding box center [349, 53] width 79 height 19
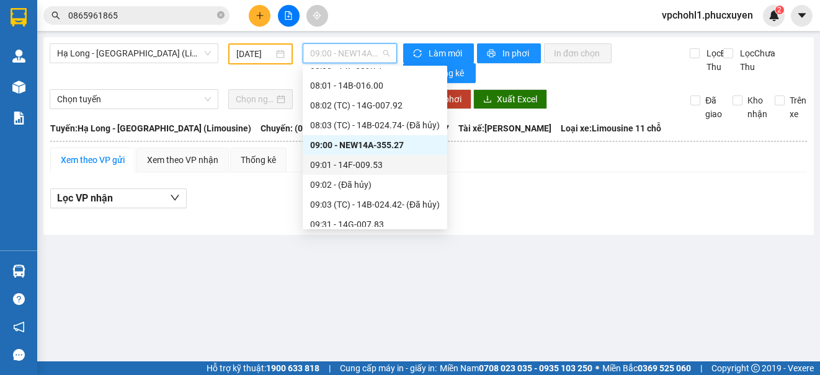
click at [352, 164] on div "09:01 - 14F-009.53" at bounding box center [375, 165] width 130 height 14
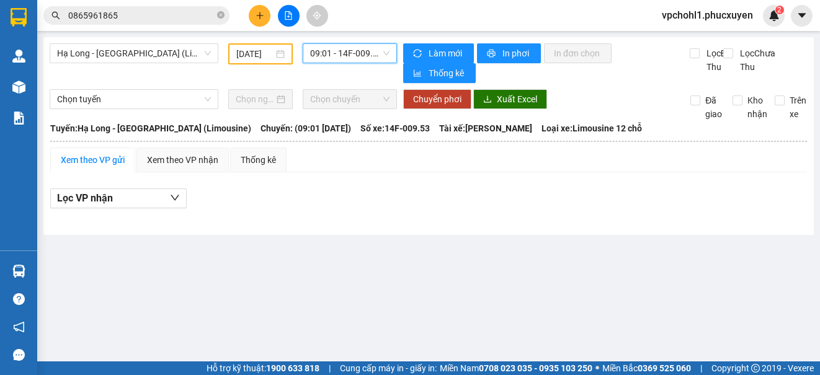
click at [355, 53] on span "09:01 - 14F-009.53" at bounding box center [349, 53] width 79 height 19
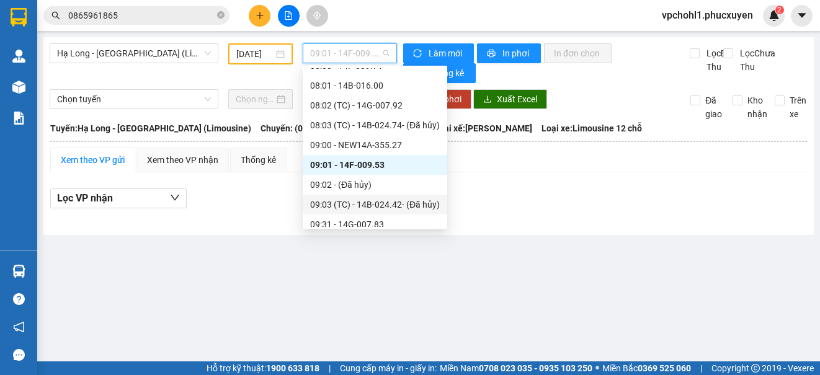
scroll to position [372, 0]
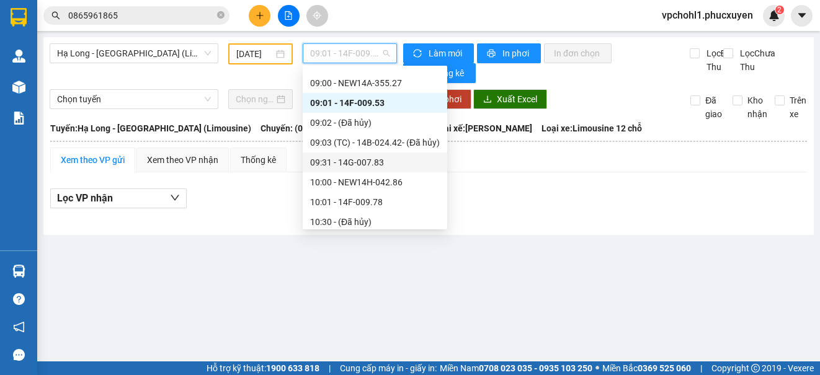
click at [371, 164] on div "09:31 - 14G-007.83" at bounding box center [375, 163] width 130 height 14
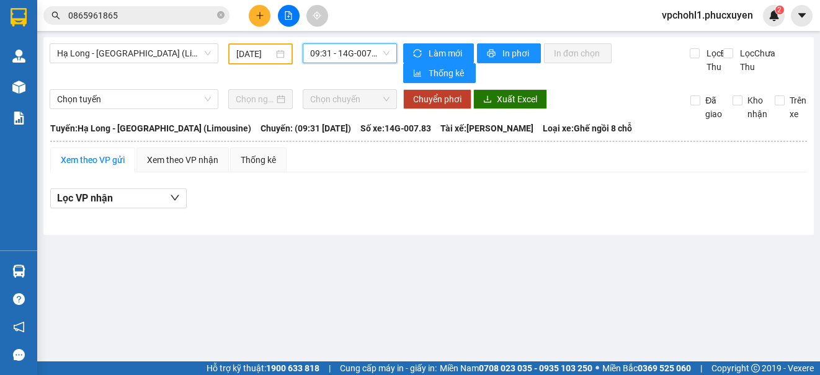
click at [360, 51] on span "09:31 - 14G-007.83" at bounding box center [349, 53] width 79 height 19
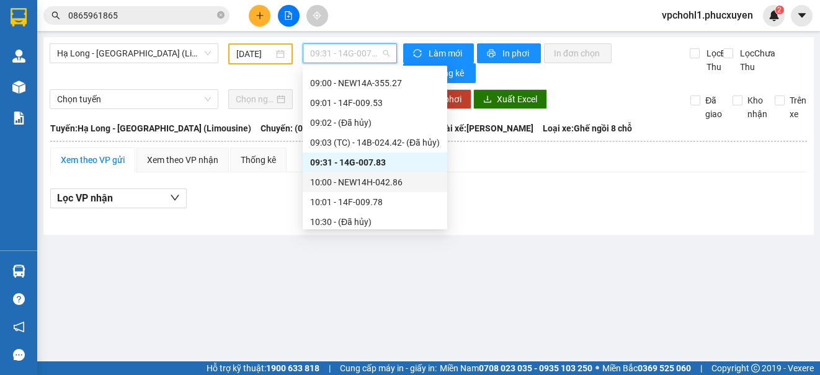
click at [390, 182] on div "10:00 - NEW14H-042.86" at bounding box center [375, 183] width 130 height 14
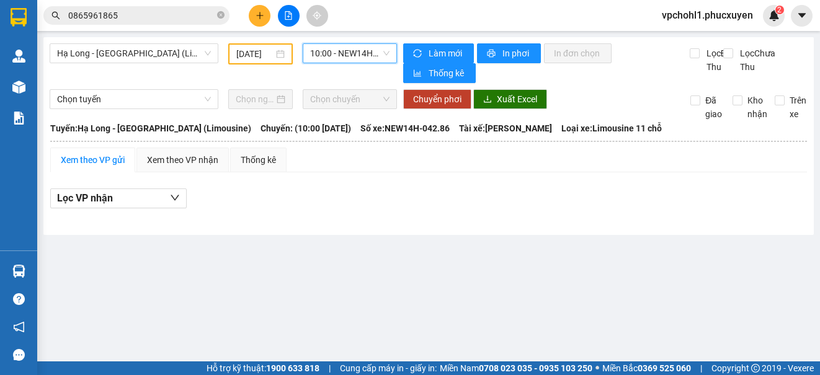
click at [359, 58] on span "10:00 - NEW14H-042.86" at bounding box center [349, 53] width 79 height 19
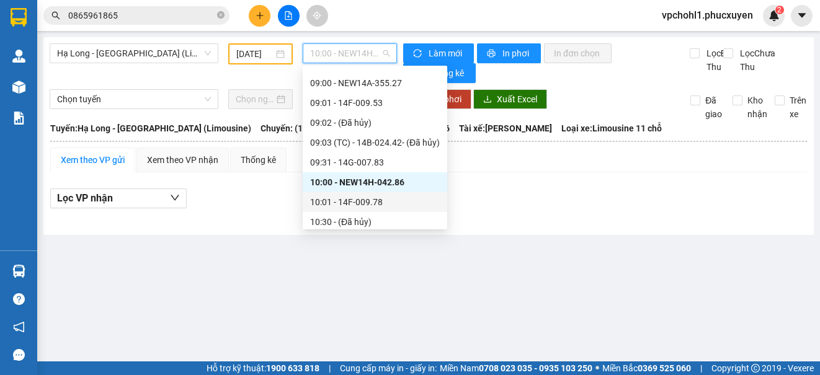
click at [380, 197] on div "10:01 - 14F-009.78" at bounding box center [375, 202] width 130 height 14
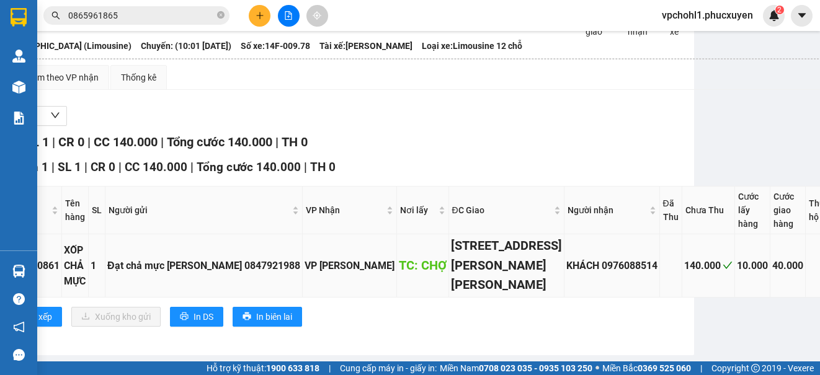
scroll to position [0, 120]
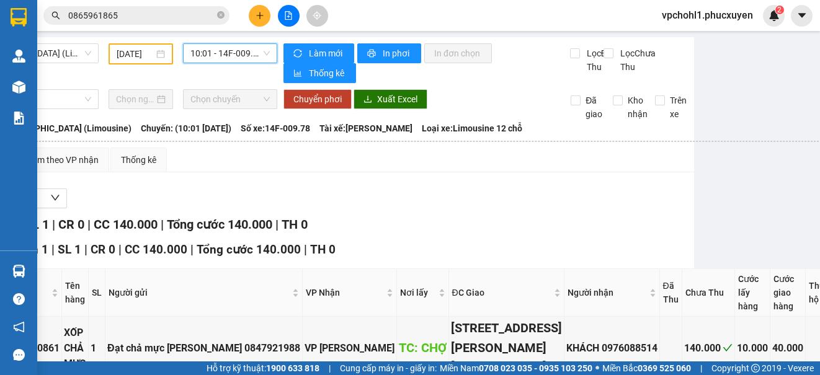
click at [208, 51] on span "10:01 - 14F-009.78" at bounding box center [229, 53] width 79 height 19
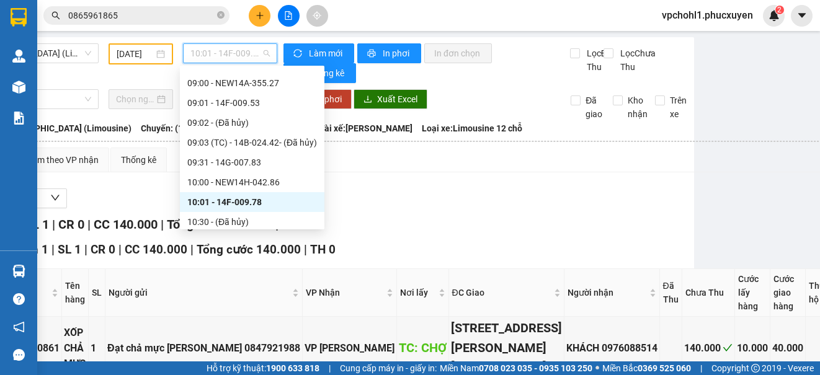
scroll to position [434, 0]
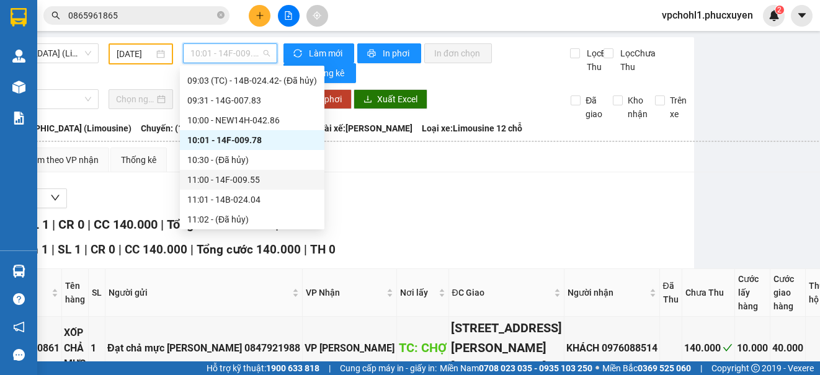
click at [241, 182] on div "11:00 - 14F-009.55" at bounding box center [252, 180] width 130 height 14
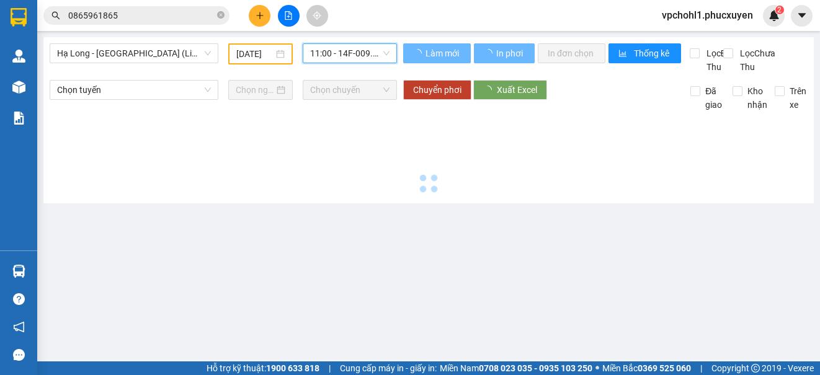
scroll to position [0, 0]
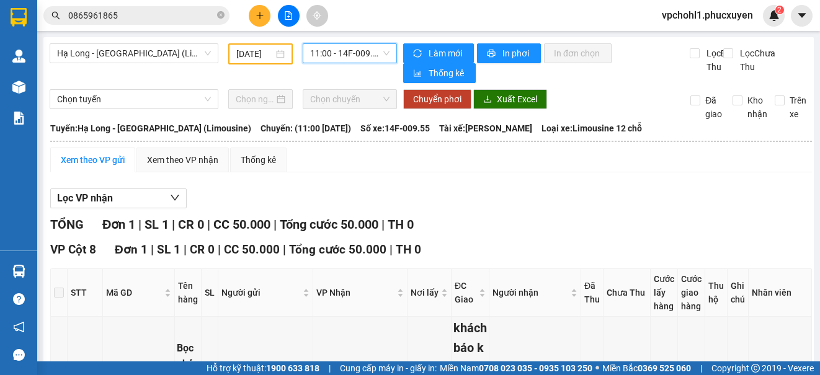
click at [360, 54] on span "11:00 - 14F-009.55" at bounding box center [349, 53] width 79 height 19
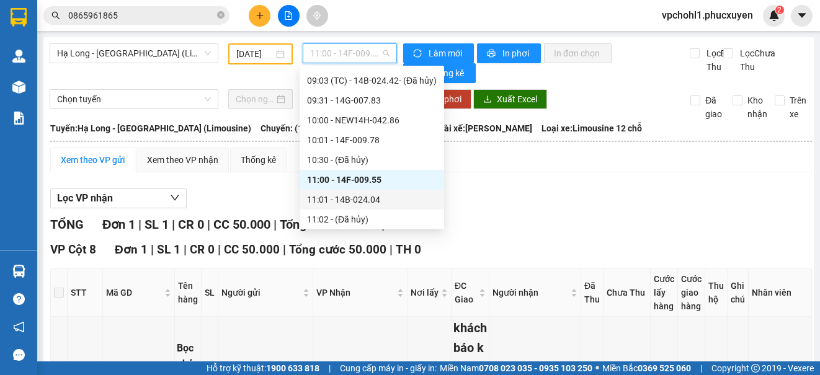
click at [371, 203] on div "11:01 - 14B-024.04" at bounding box center [372, 200] width 130 height 14
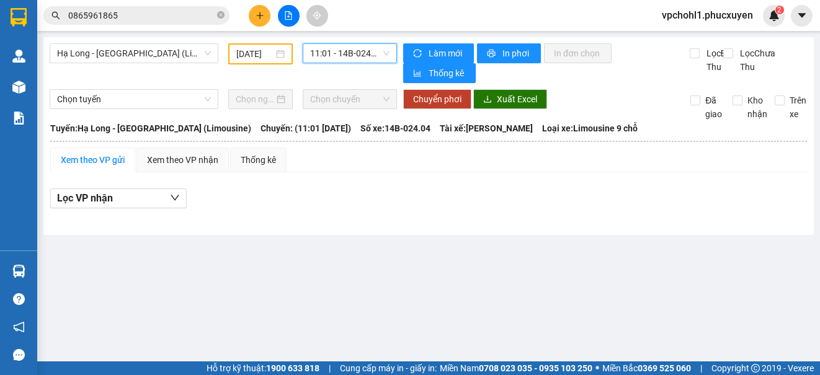
click at [359, 55] on span "11:01 - 14B-024.04" at bounding box center [349, 53] width 79 height 19
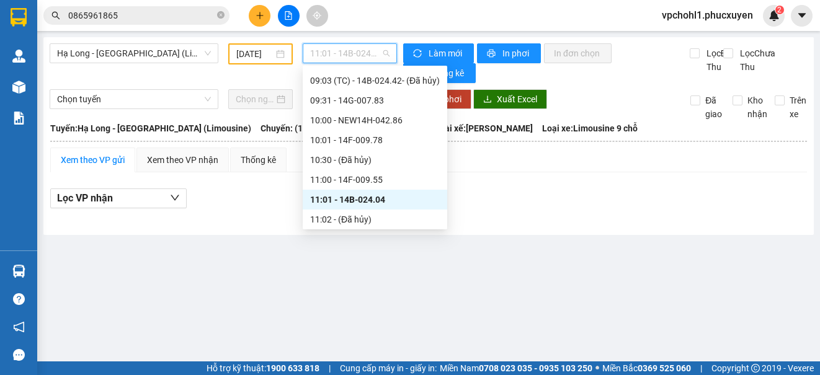
scroll to position [496, 0]
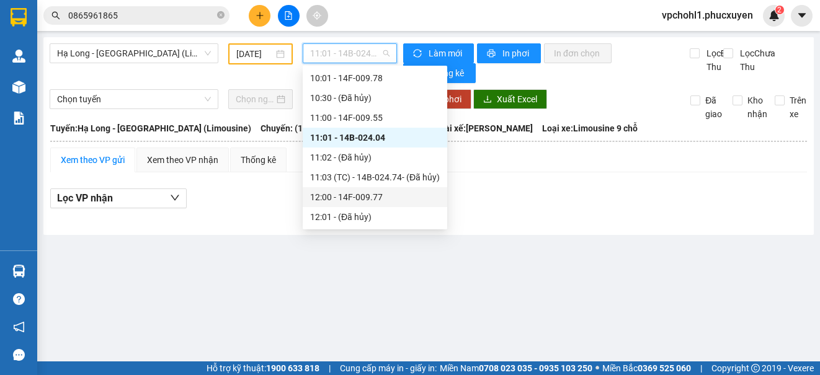
click at [377, 195] on div "12:00 - 14F-009.77" at bounding box center [375, 197] width 130 height 14
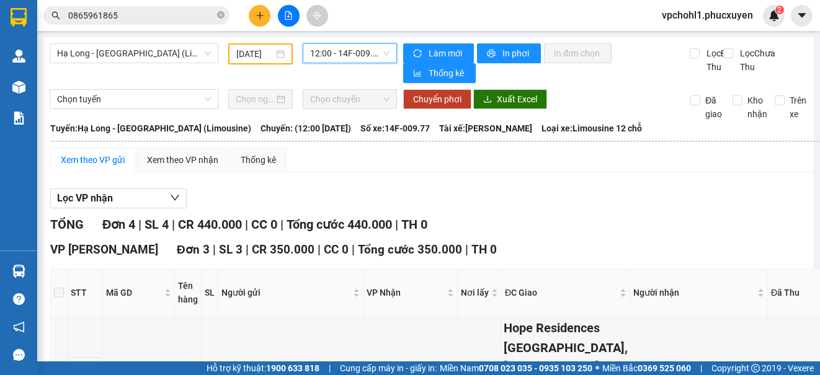
click at [352, 56] on span "12:00 - 14F-009.77" at bounding box center [349, 53] width 79 height 19
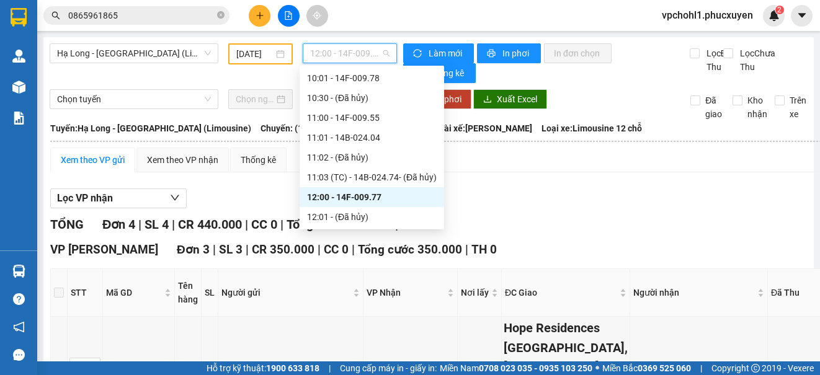
scroll to position [558, 0]
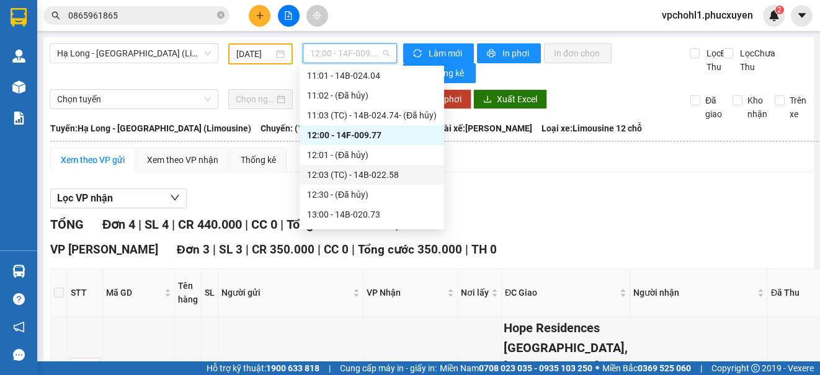
click at [382, 177] on div "12:03 (TC) - 14B-022.58" at bounding box center [372, 175] width 130 height 14
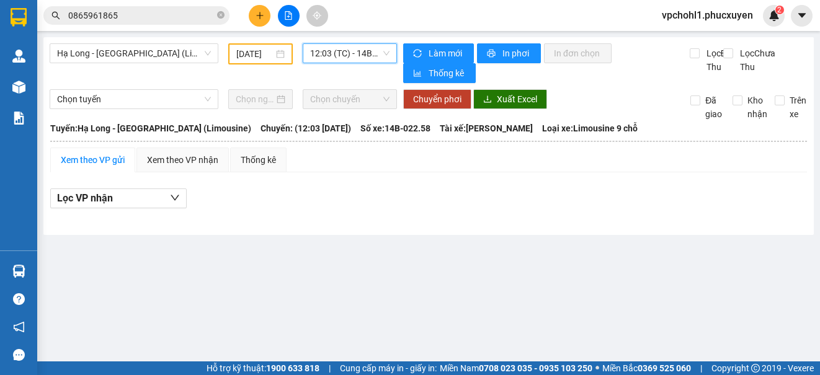
click at [349, 52] on span "12:03 (TC) - 14B-022.58" at bounding box center [349, 53] width 79 height 19
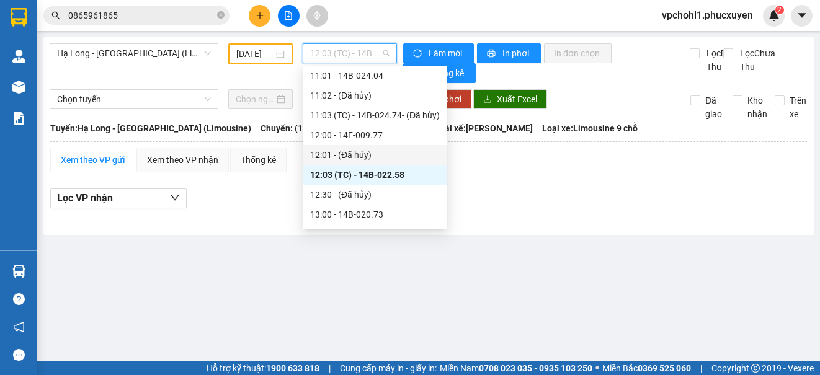
scroll to position [620, 0]
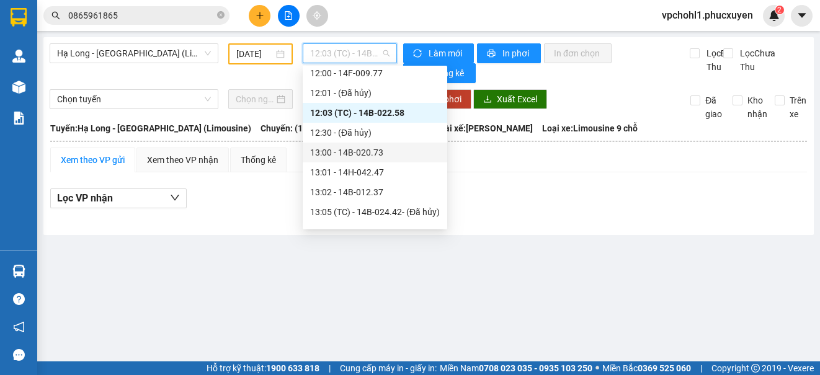
click at [358, 159] on div "13:00 - 14B-020.73" at bounding box center [375, 153] width 130 height 14
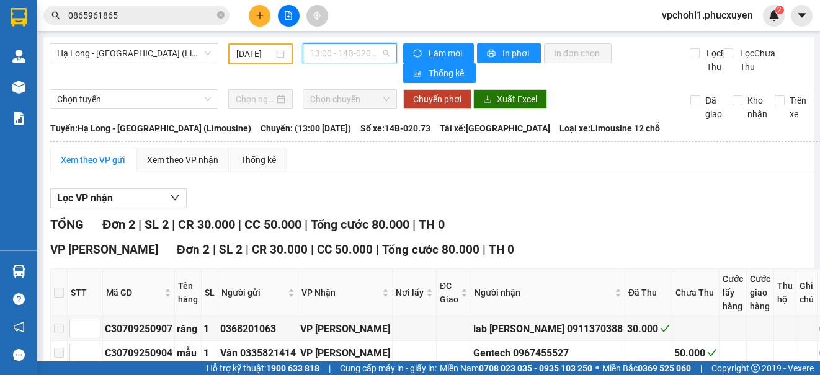
click at [368, 54] on span "13:00 - 14B-020.73" at bounding box center [349, 53] width 79 height 19
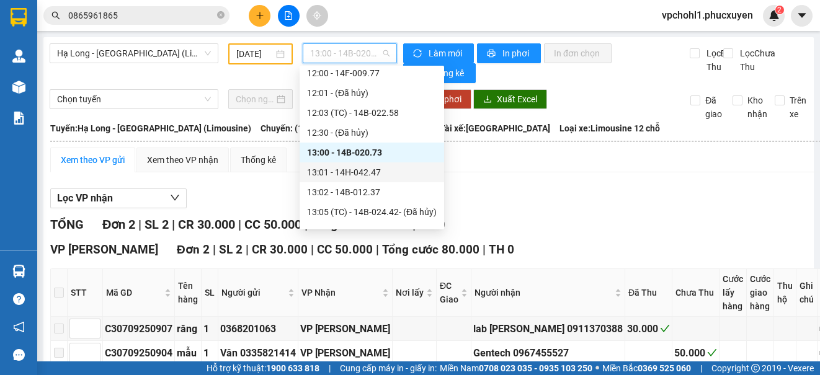
click at [364, 179] on div "13:01 - 14H-042.47" at bounding box center [372, 173] width 130 height 14
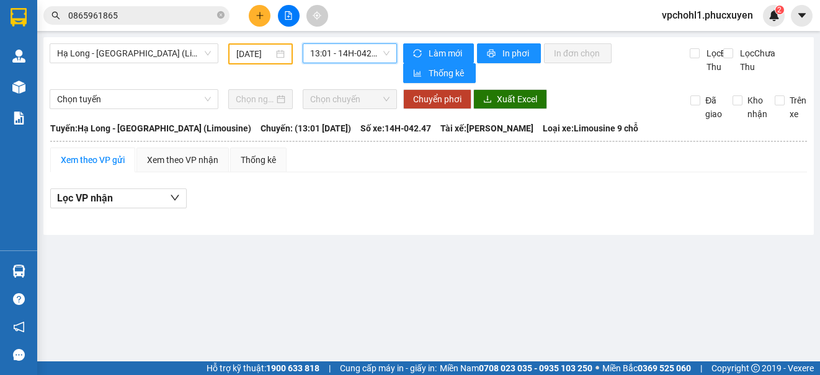
click at [360, 55] on span "13:01 - 14H-042.47" at bounding box center [349, 53] width 79 height 19
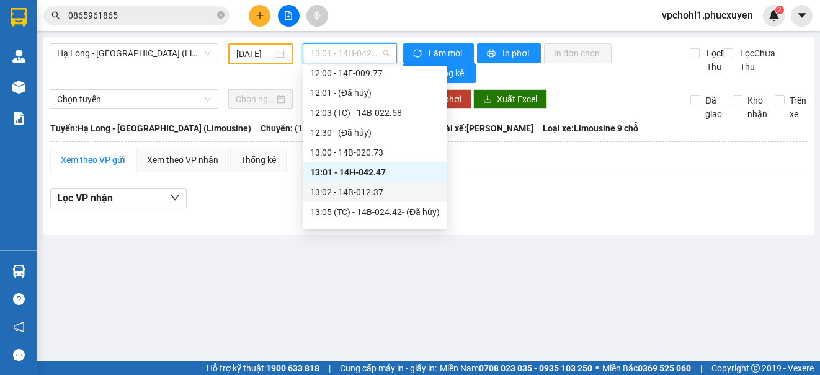
drag, startPoint x: 380, startPoint y: 194, endPoint x: 355, endPoint y: 58, distance: 137.5
click at [380, 193] on div "13:02 - 14B-012.37" at bounding box center [375, 192] width 130 height 14
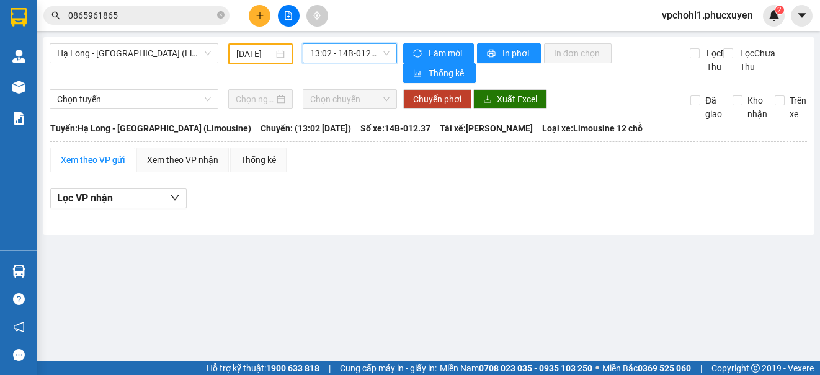
click at [355, 55] on span "13:02 - 14B-012.37" at bounding box center [349, 53] width 79 height 19
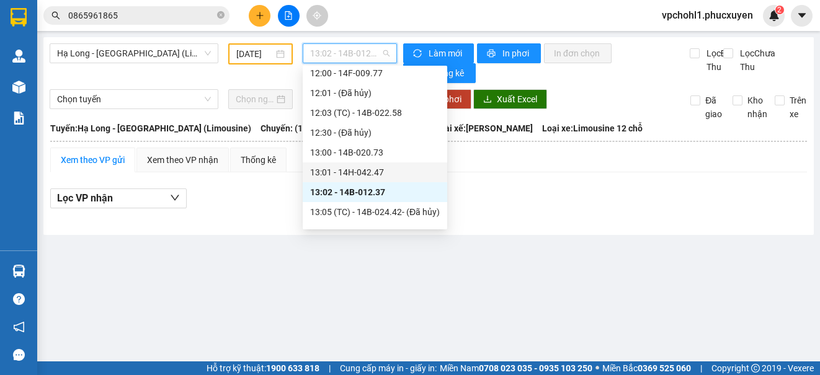
scroll to position [682, 0]
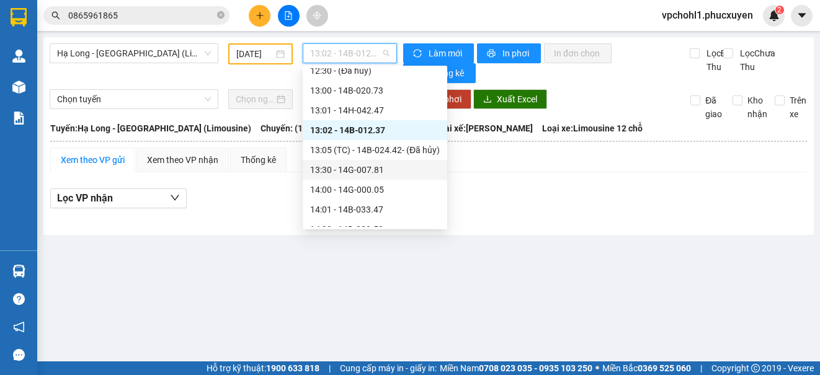
click at [377, 171] on div "13:30 - 14G-007.81" at bounding box center [375, 170] width 130 height 14
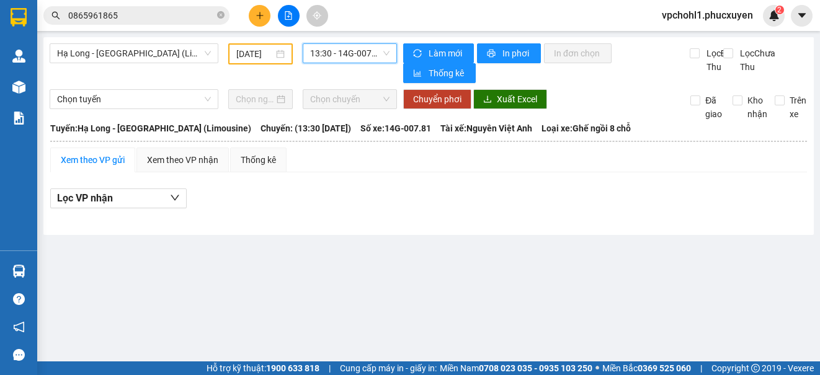
click at [371, 56] on span "13:30 - 14G-007.81" at bounding box center [349, 53] width 79 height 19
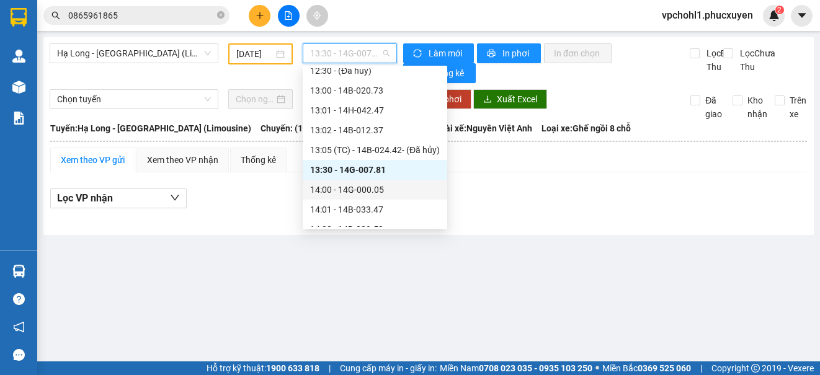
click at [365, 192] on div "14:00 - 14G-000.05" at bounding box center [375, 190] width 130 height 14
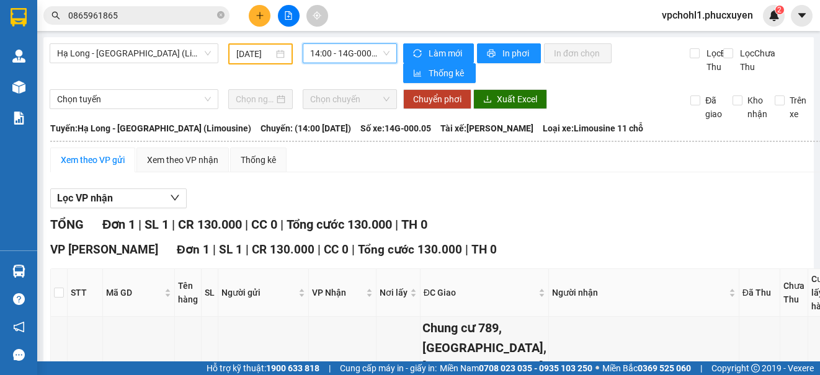
click at [337, 53] on span "14:00 - 14G-000.05" at bounding box center [349, 53] width 79 height 19
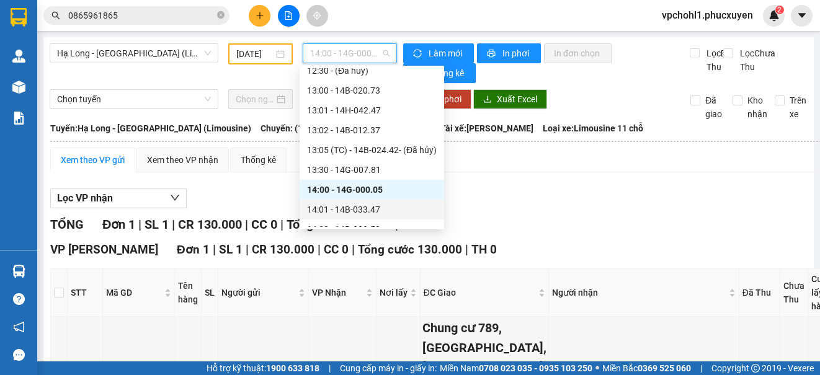
click at [376, 208] on div "14:01 - 14B-033.47" at bounding box center [372, 210] width 130 height 14
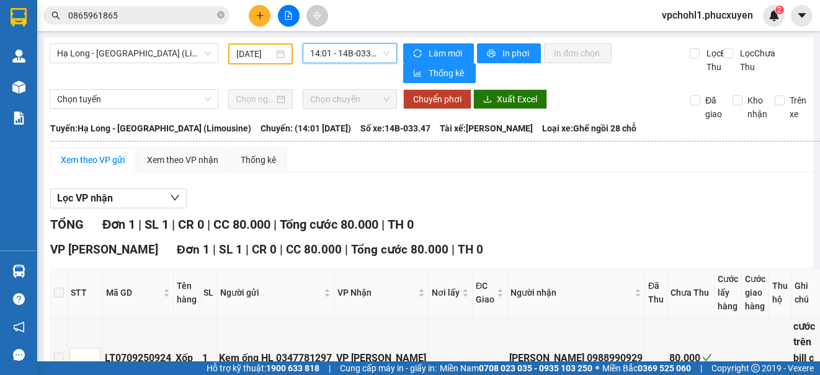
click at [367, 55] on span "14:01 - 14B-033.47" at bounding box center [349, 53] width 79 height 19
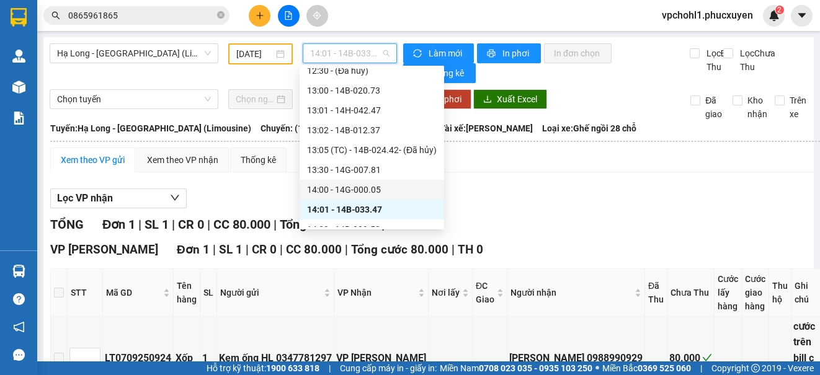
scroll to position [744, 0]
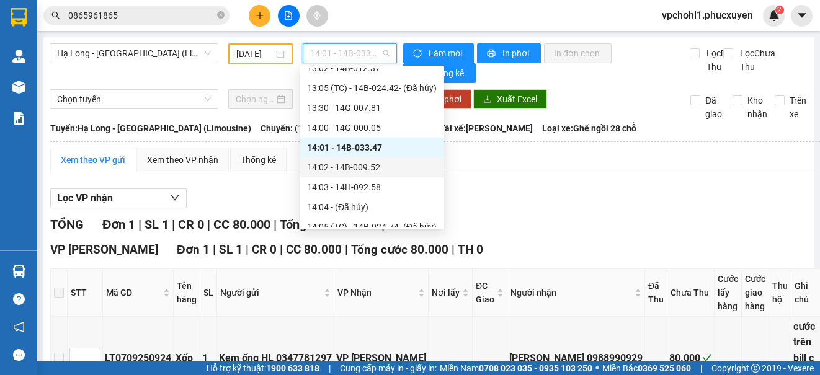
click at [368, 163] on div "14:02 - 14B-009.52" at bounding box center [372, 168] width 130 height 14
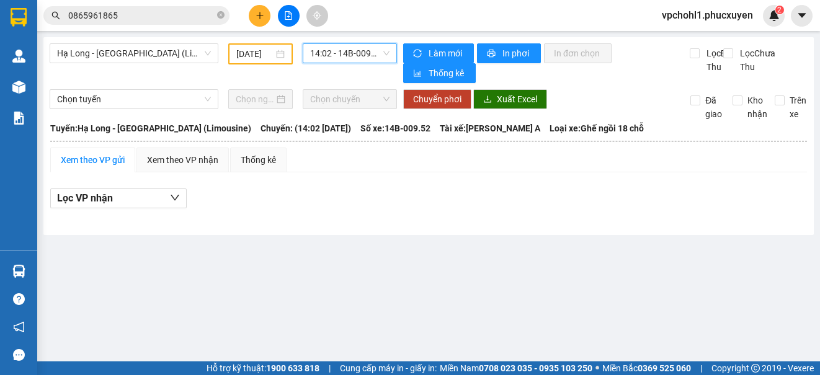
click at [362, 51] on span "14:02 - 14B-009.52" at bounding box center [349, 53] width 79 height 19
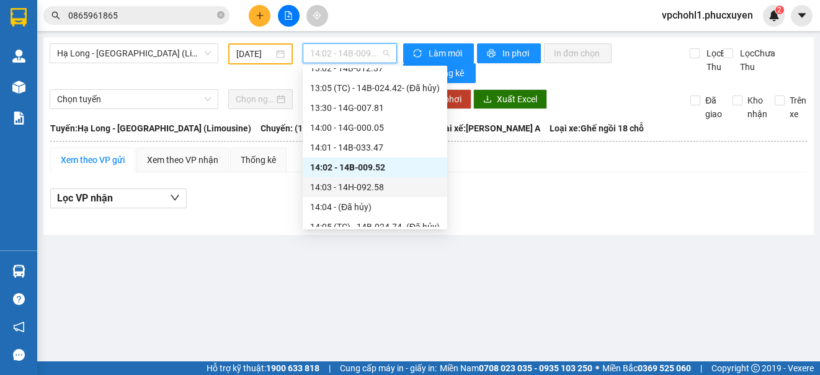
click at [373, 190] on div "14:03 - 14H-092.58" at bounding box center [375, 188] width 130 height 14
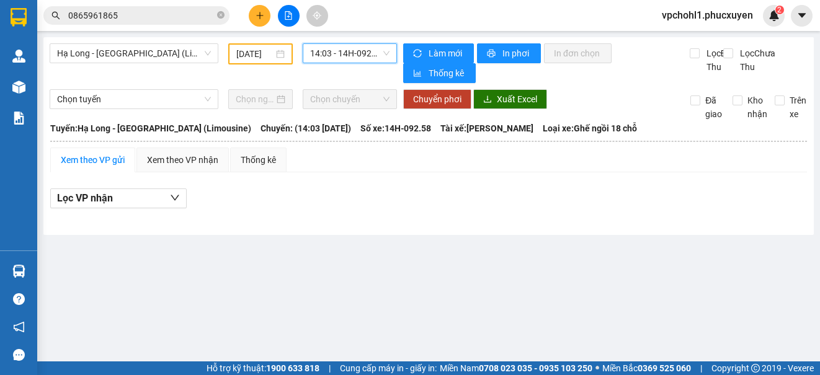
click at [358, 55] on span "14:03 - 14H-092.58" at bounding box center [349, 53] width 79 height 19
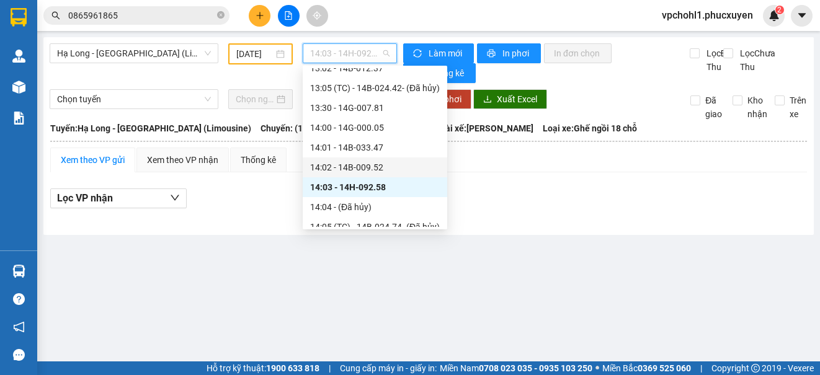
scroll to position [806, 0]
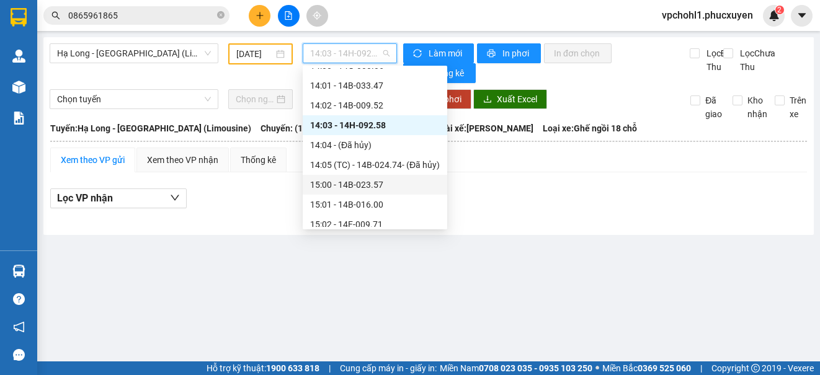
click at [367, 190] on div "15:00 - 14B-023.57" at bounding box center [375, 185] width 130 height 14
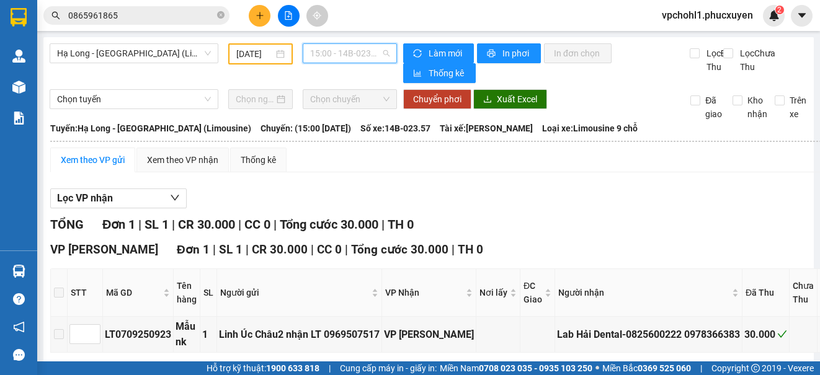
click at [367, 53] on span "15:00 - 14B-023.57" at bounding box center [349, 53] width 79 height 19
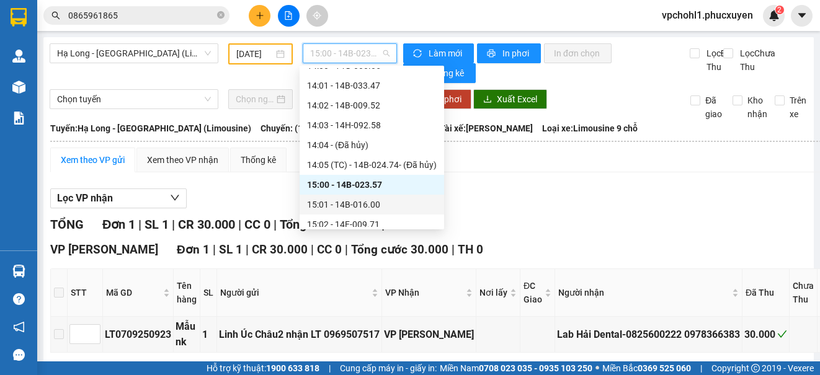
click at [381, 205] on div "15:01 - 14B-016.00" at bounding box center [372, 205] width 130 height 14
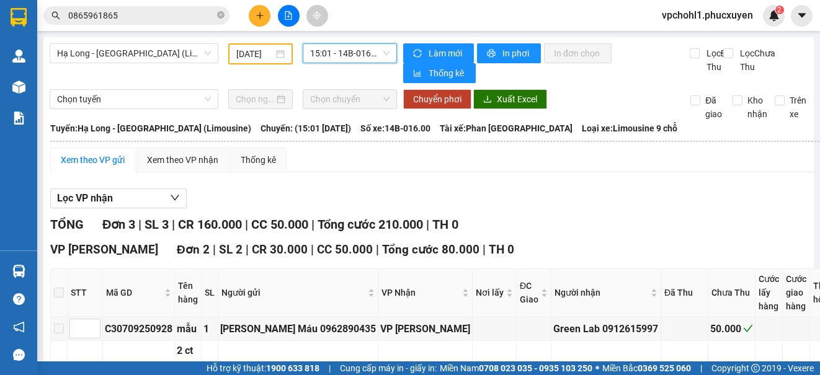
click at [362, 53] on span "15:01 - 14B-016.00" at bounding box center [349, 53] width 79 height 19
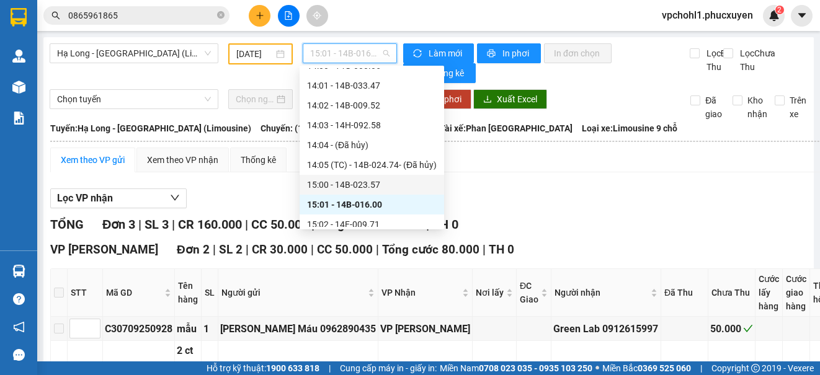
scroll to position [868, 0]
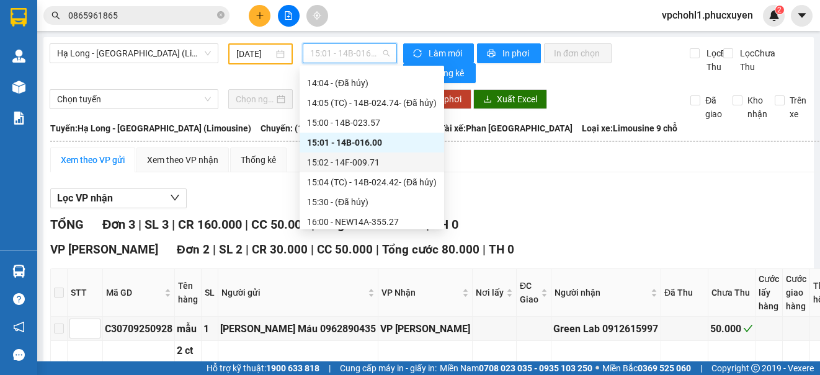
click at [366, 164] on div "15:02 - 14F-009.71" at bounding box center [372, 163] width 130 height 14
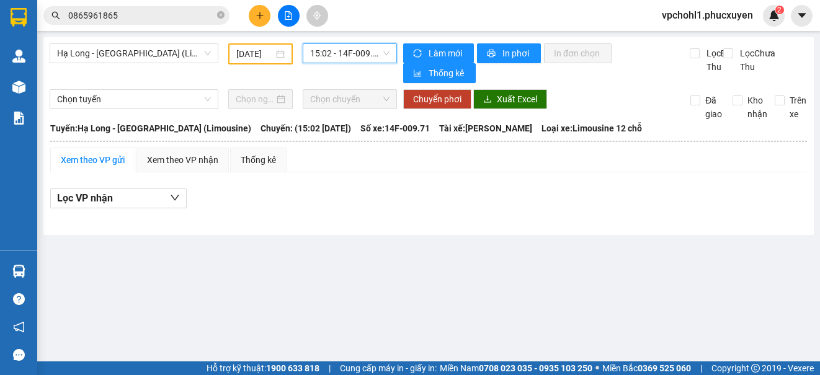
click at [341, 56] on span "15:02 - 14F-009.71" at bounding box center [349, 53] width 79 height 19
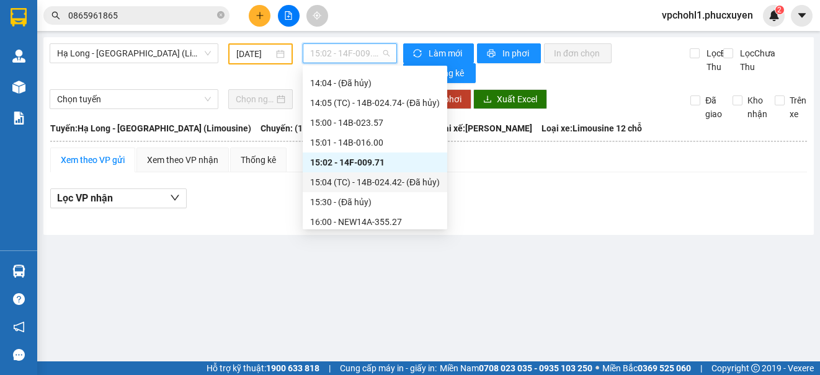
scroll to position [930, 0]
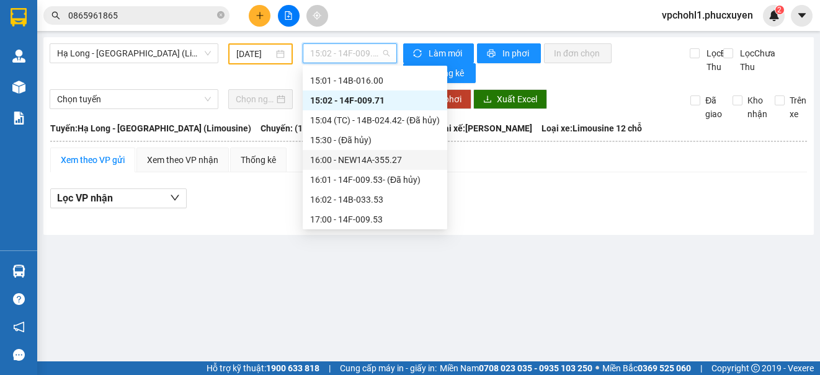
click at [368, 161] on div "16:00 - NEW14A-355.27" at bounding box center [375, 160] width 130 height 14
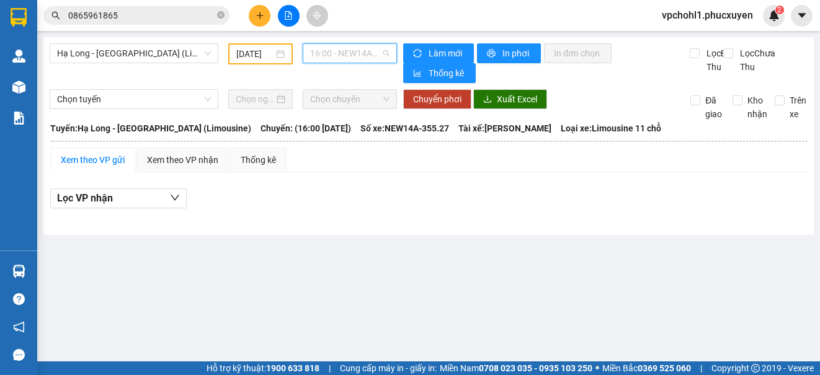
click at [368, 54] on span "16:00 - NEW14A-355.27" at bounding box center [349, 53] width 79 height 19
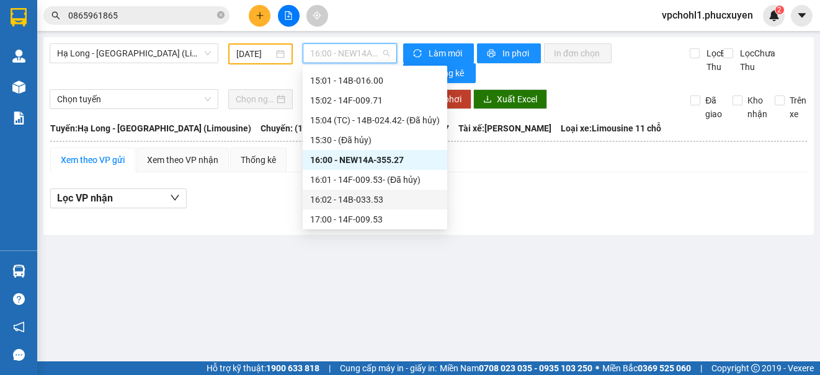
click at [369, 200] on div "16:02 - 14B-033.53" at bounding box center [375, 200] width 130 height 14
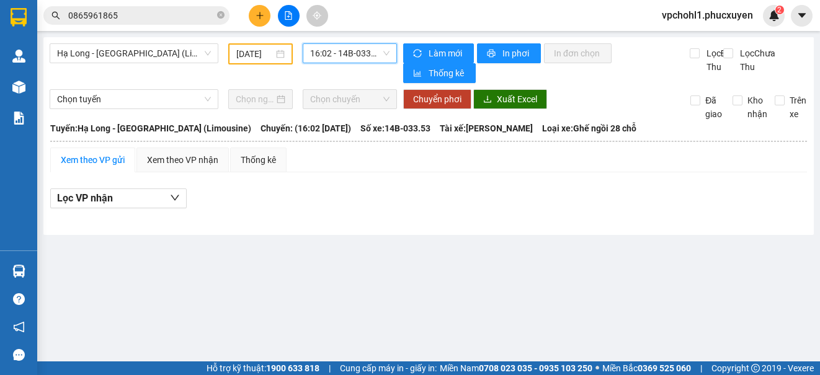
click at [361, 56] on span "16:02 - 14B-033.53" at bounding box center [349, 53] width 79 height 19
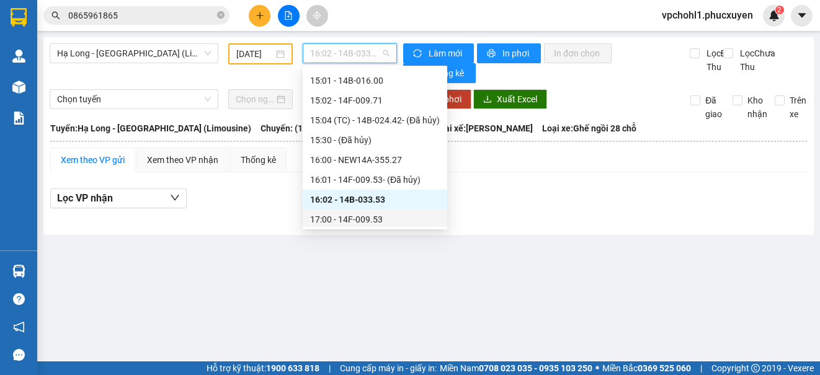
click at [370, 219] on div "17:00 - 14F-009.53" at bounding box center [375, 220] width 130 height 14
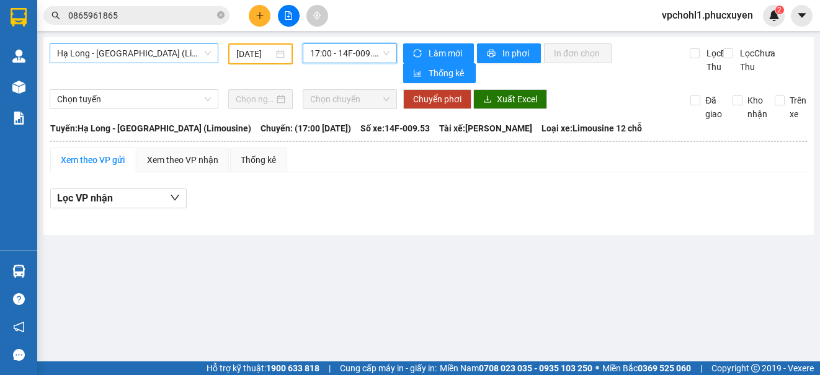
click at [144, 51] on span "Hạ Long - [GEOGRAPHIC_DATA] (Limousine)" at bounding box center [134, 53] width 154 height 19
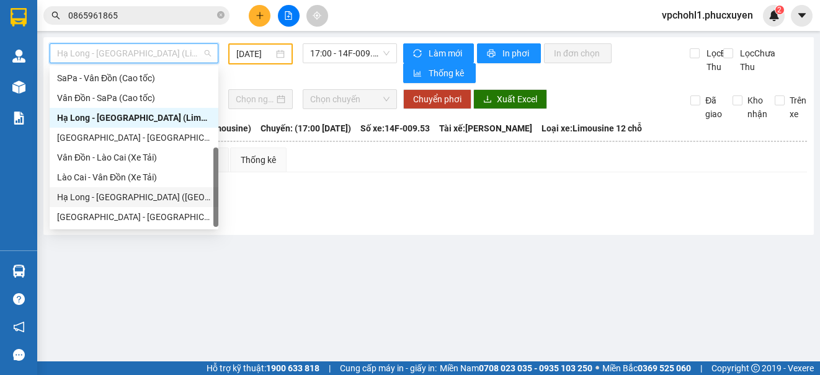
click at [163, 198] on div "Hạ Long - [GEOGRAPHIC_DATA] ([GEOGRAPHIC_DATA])" at bounding box center [134, 197] width 154 height 14
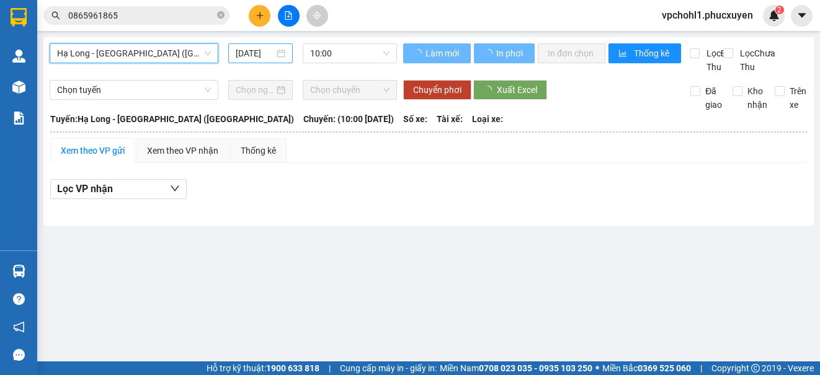
click at [243, 57] on input "[DATE]" at bounding box center [255, 54] width 38 height 14
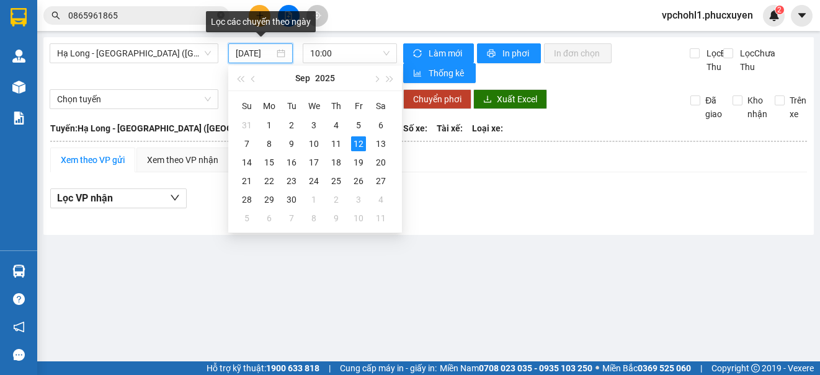
click at [239, 53] on input "[DATE]" at bounding box center [255, 54] width 38 height 14
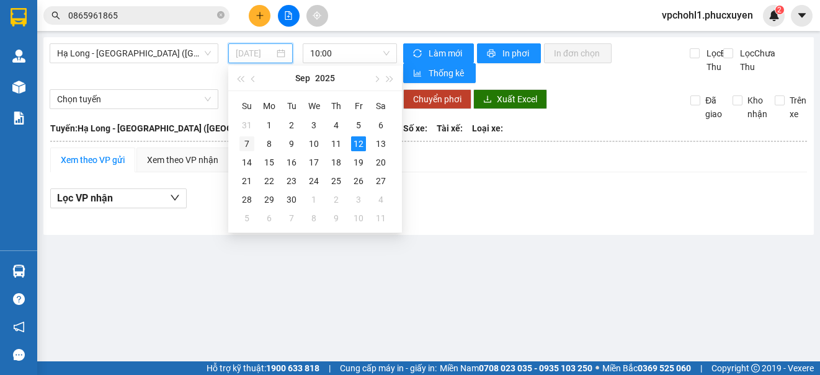
click at [246, 140] on div "7" at bounding box center [246, 143] width 15 height 15
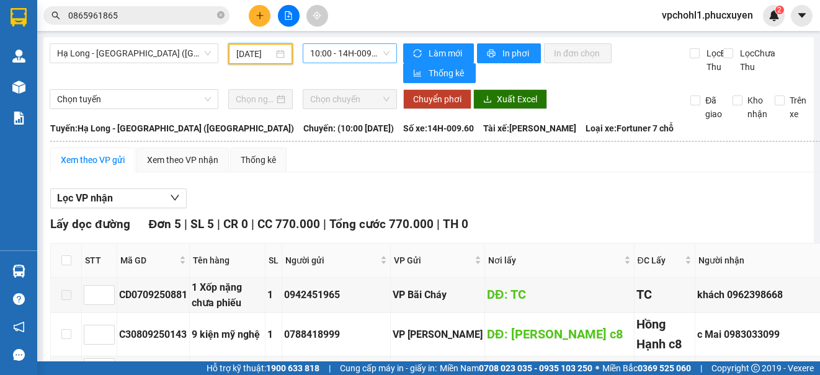
click at [321, 56] on span "10:00 - 14H-009.60" at bounding box center [349, 53] width 79 height 19
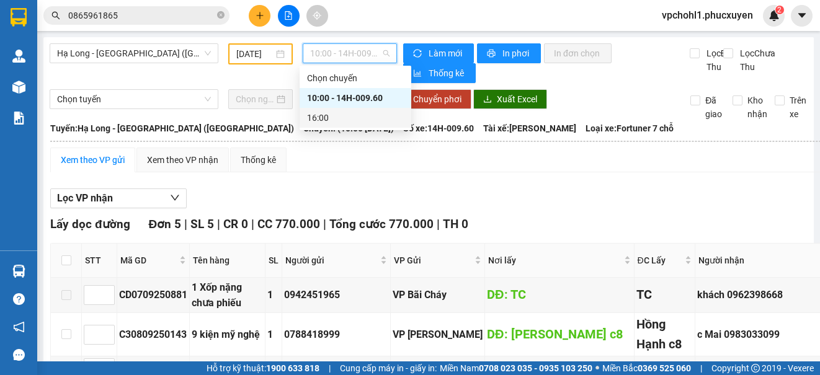
click at [309, 123] on div "16:00" at bounding box center [355, 118] width 97 height 14
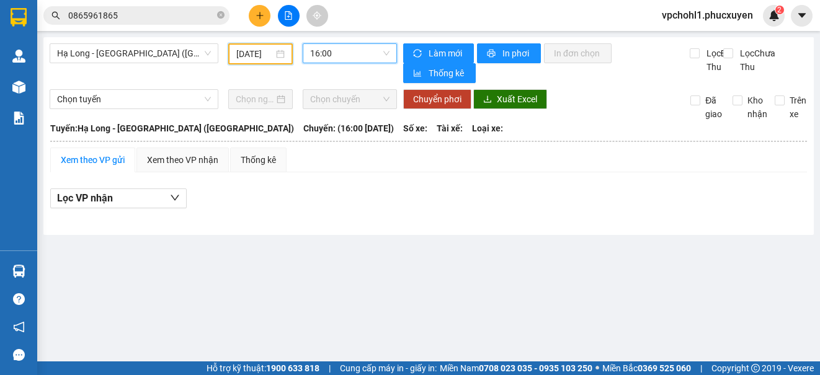
click at [240, 50] on input "[DATE]" at bounding box center [254, 54] width 37 height 14
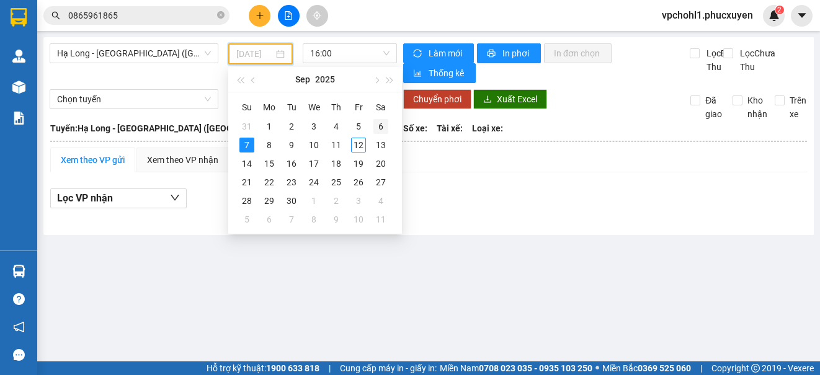
click at [380, 125] on div "6" at bounding box center [380, 126] width 15 height 15
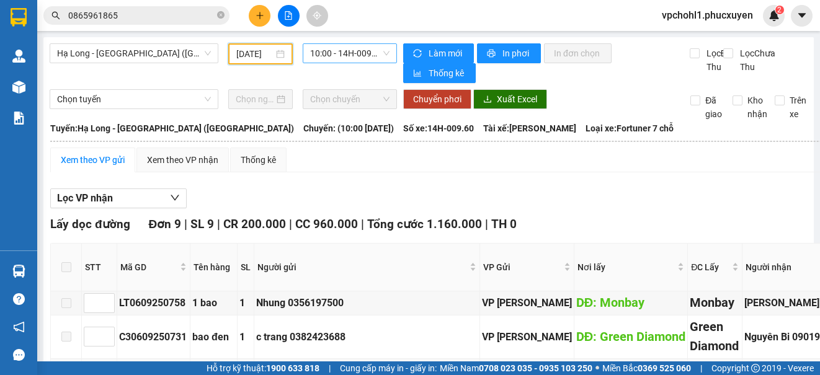
click at [328, 58] on span "10:00 - 14H-009.60" at bounding box center [349, 53] width 79 height 19
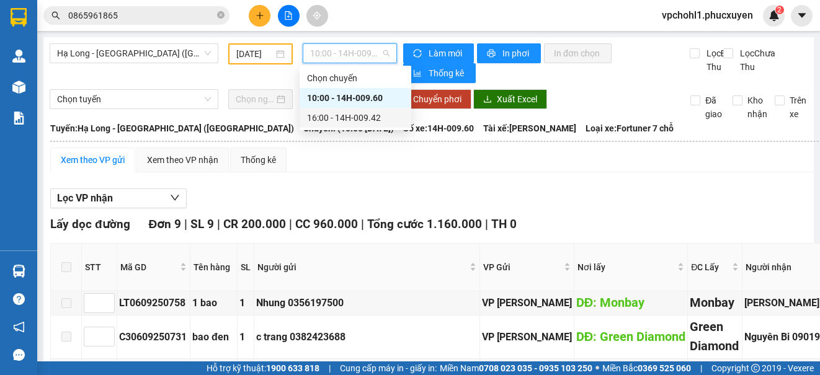
click at [319, 116] on div "16:00 - 14H-009.42" at bounding box center [355, 118] width 97 height 14
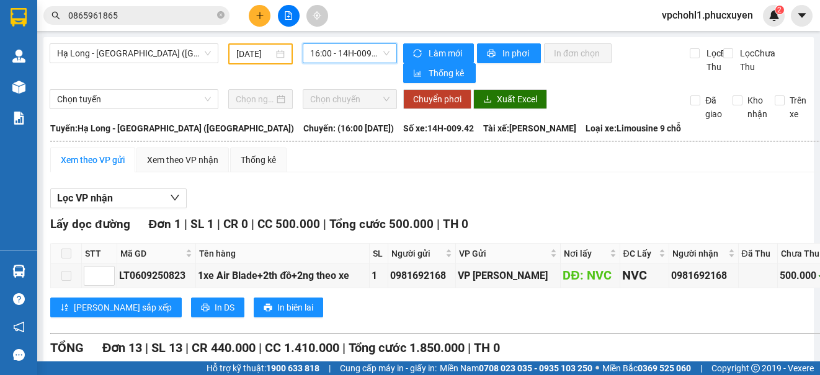
click at [240, 51] on input "[DATE]" at bounding box center [254, 54] width 37 height 14
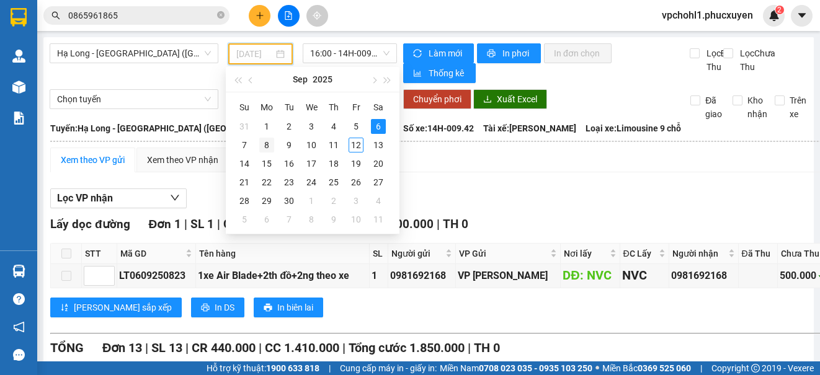
click at [265, 144] on div "8" at bounding box center [266, 145] width 15 height 15
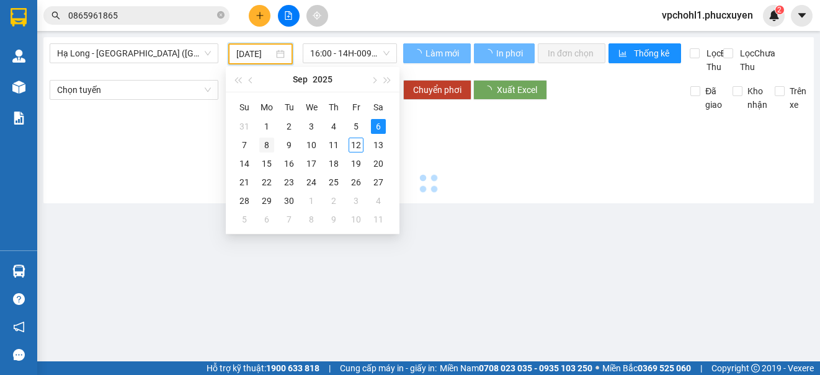
type input "[DATE]"
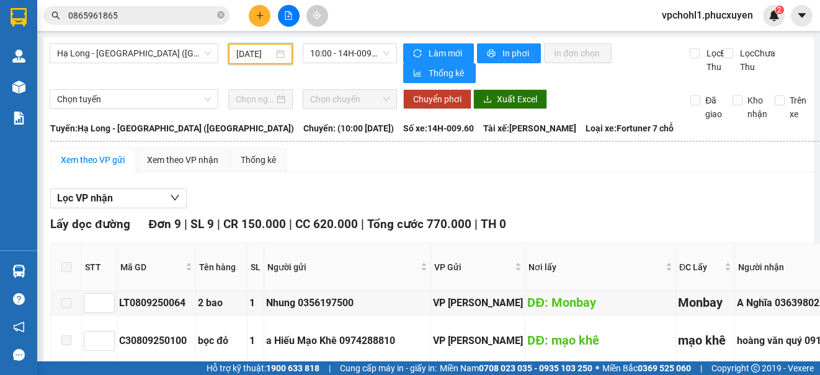
click at [94, 163] on div "Xem theo VP gửi" at bounding box center [93, 160] width 64 height 14
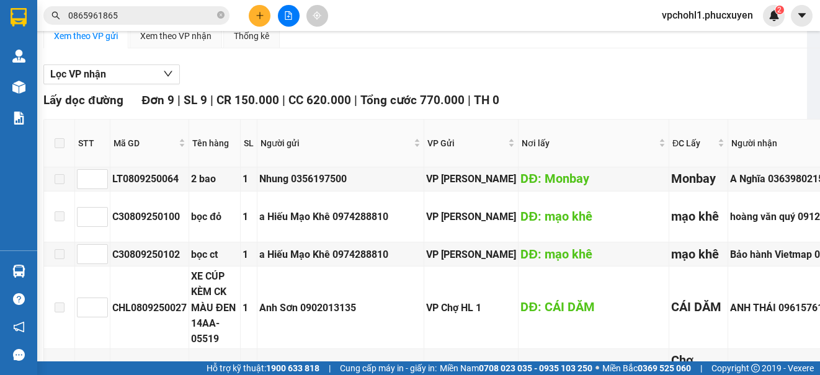
scroll to position [0, 7]
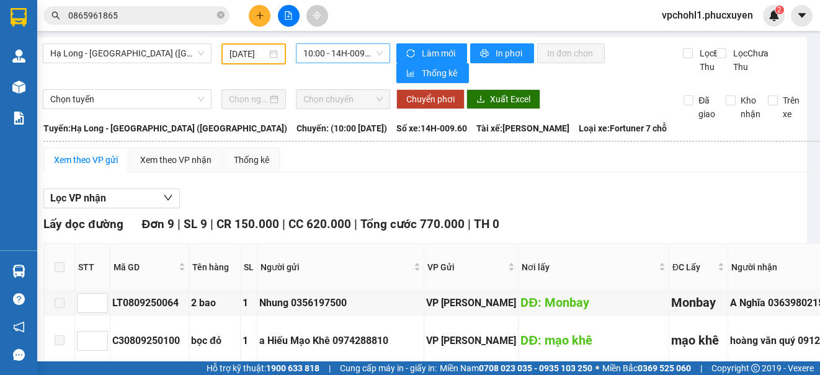
click at [314, 47] on span "10:00 - 14H-009.60" at bounding box center [342, 53] width 79 height 19
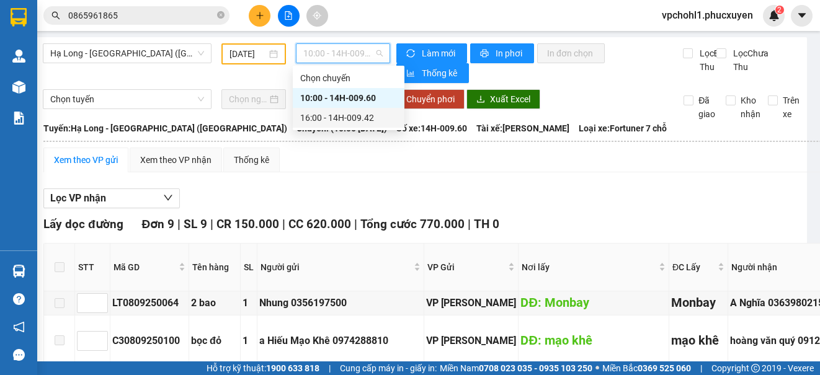
click at [303, 117] on div "16:00 - 14H-009.42" at bounding box center [348, 118] width 97 height 14
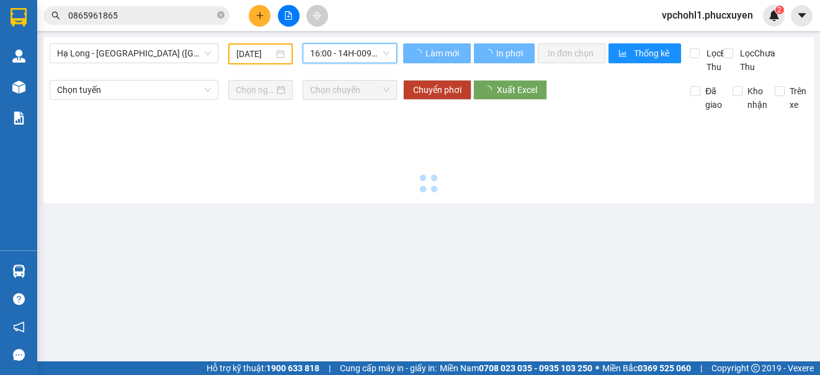
scroll to position [0, 0]
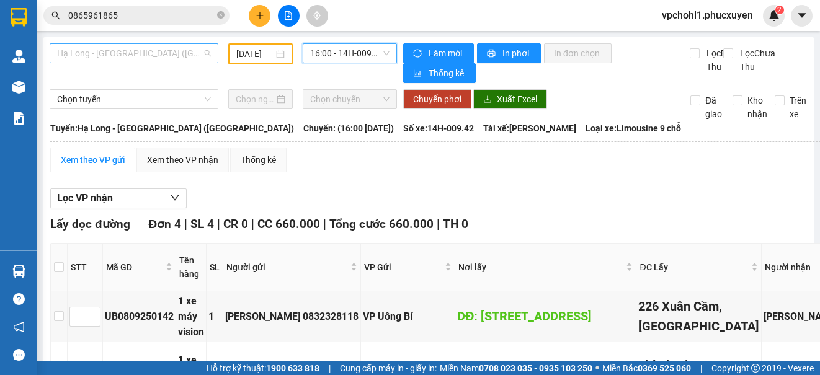
click at [159, 52] on span "Hạ Long - [GEOGRAPHIC_DATA] ([GEOGRAPHIC_DATA])" at bounding box center [134, 53] width 154 height 19
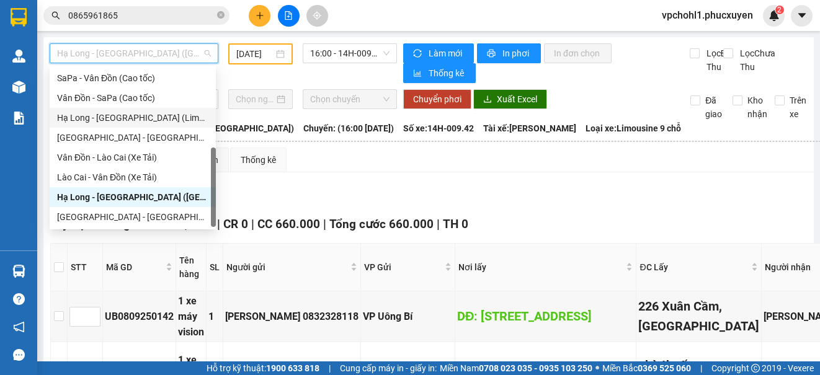
click at [151, 117] on div "Hạ Long - [GEOGRAPHIC_DATA] (Limousine)" at bounding box center [132, 118] width 151 height 14
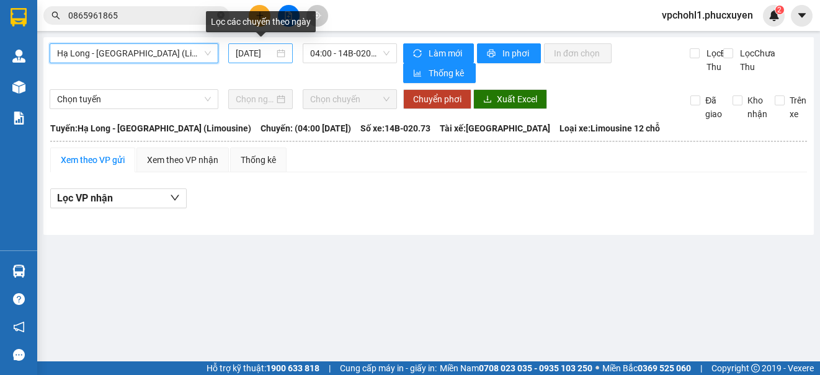
click at [242, 56] on input "[DATE]" at bounding box center [255, 54] width 38 height 14
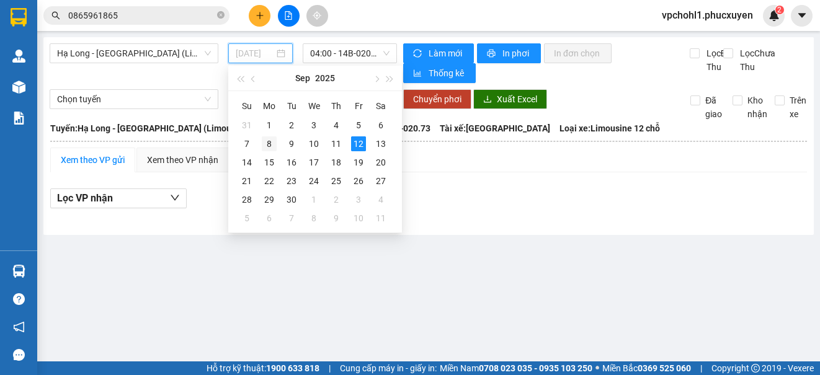
click at [269, 143] on div "8" at bounding box center [269, 143] width 15 height 15
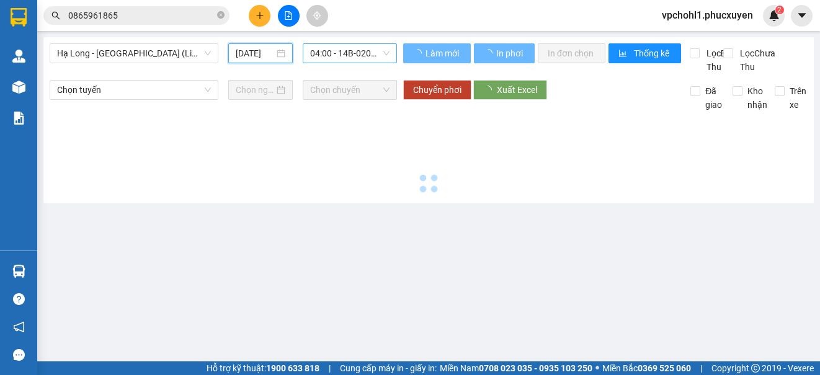
type input "[DATE]"
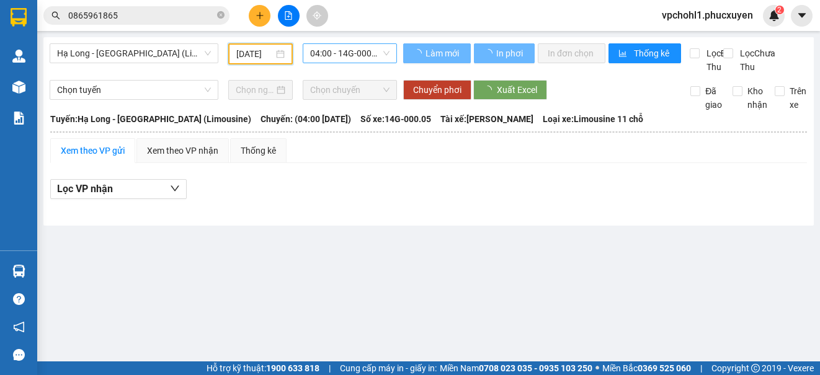
click at [356, 55] on span "04:00 - 14G-000.05" at bounding box center [349, 53] width 79 height 19
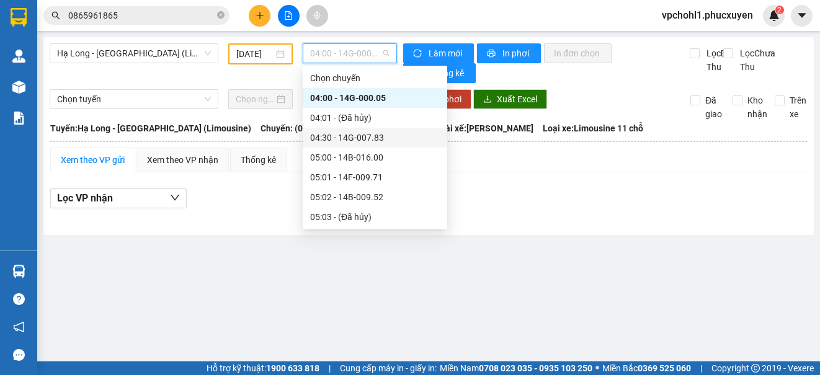
scroll to position [124, 0]
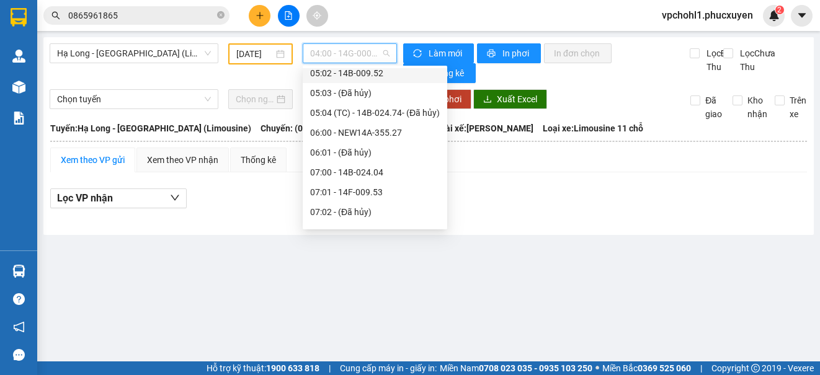
click at [356, 76] on div "05:02 - 14B-009.52" at bounding box center [375, 73] width 130 height 14
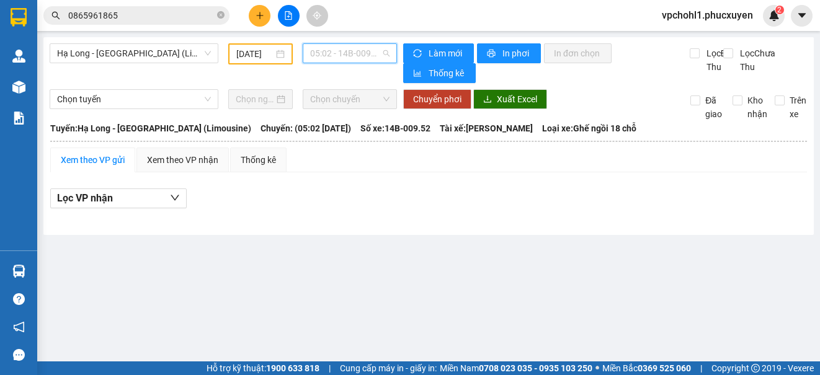
click at [354, 54] on span "05:02 - 14B-009.52" at bounding box center [349, 53] width 79 height 19
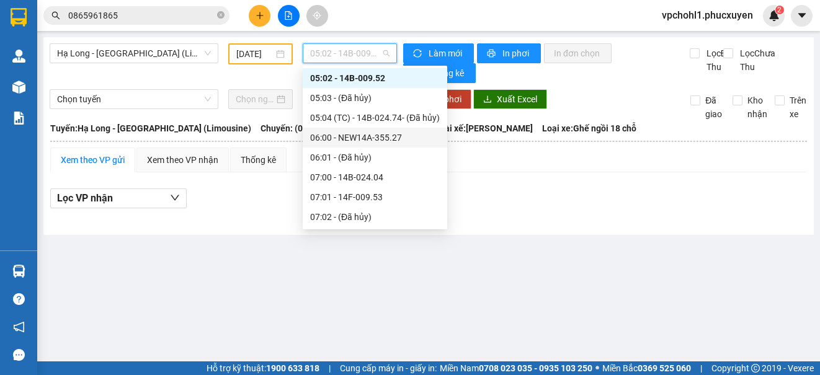
click at [344, 137] on div "06:00 - NEW14A-355.27" at bounding box center [375, 138] width 130 height 14
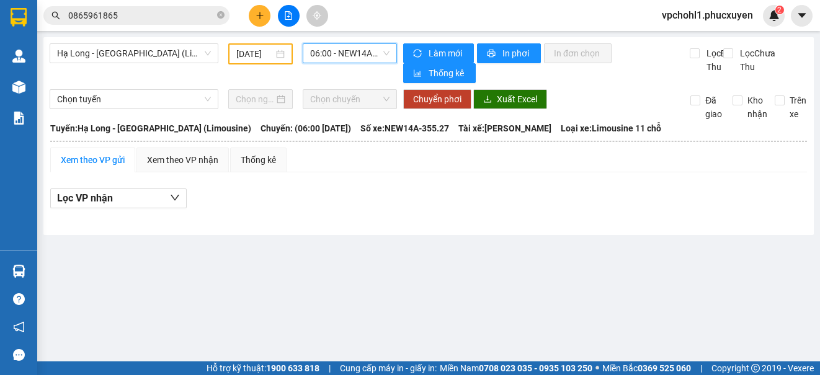
click at [334, 57] on span "06:00 - NEW14A-355.27" at bounding box center [349, 53] width 79 height 19
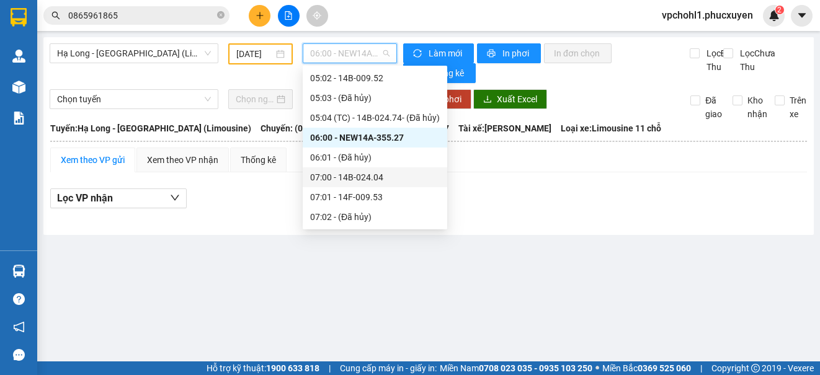
click at [341, 177] on div "07:00 - 14B-024.04" at bounding box center [375, 178] width 130 height 14
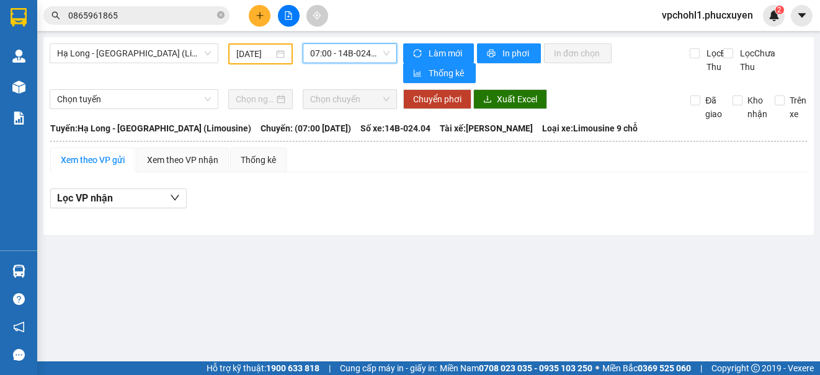
click at [349, 51] on span "07:00 - 14B-024.04" at bounding box center [349, 53] width 79 height 19
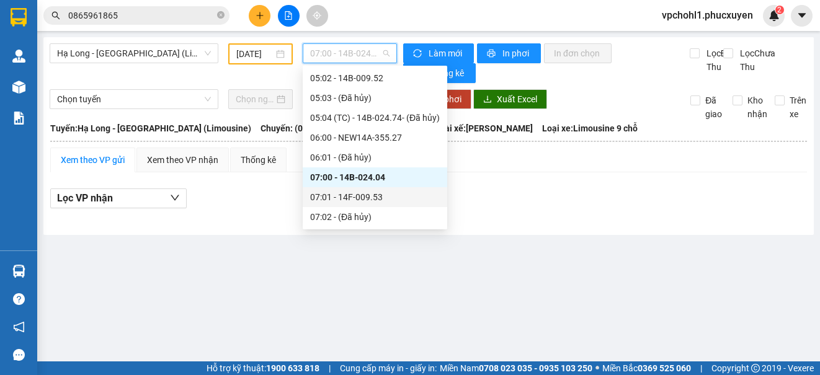
click at [365, 196] on div "07:01 - 14F-009.53" at bounding box center [375, 197] width 130 height 14
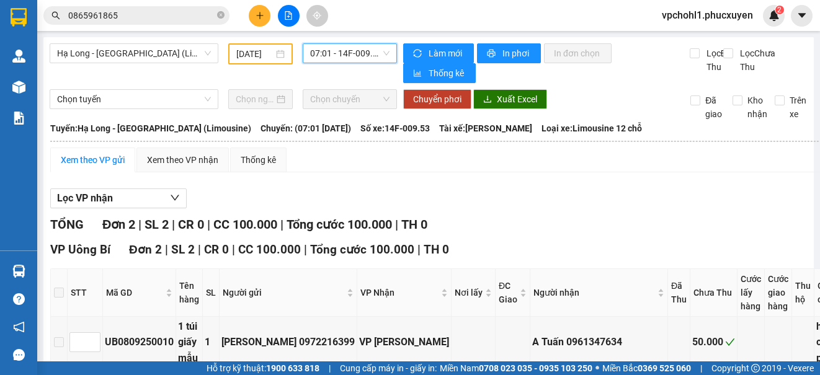
click at [350, 56] on span "07:01 - 14F-009.53" at bounding box center [349, 53] width 79 height 19
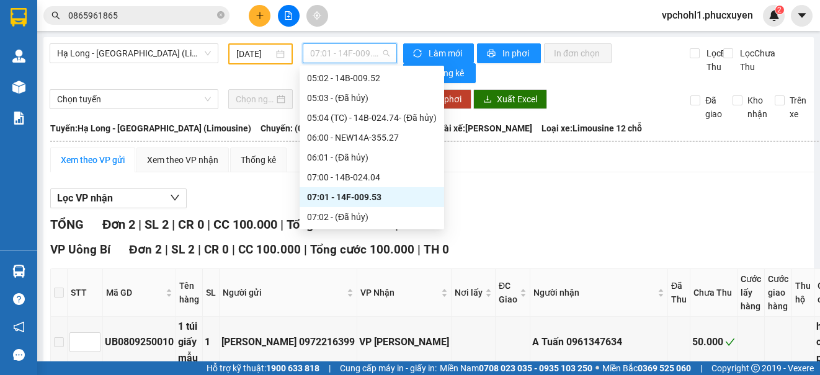
scroll to position [181, 0]
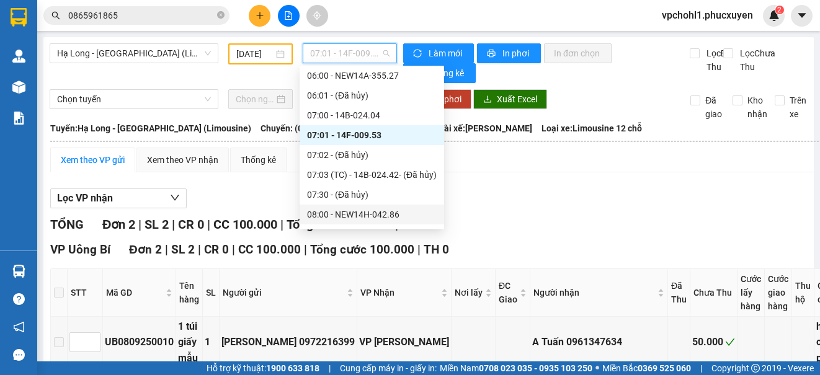
click at [372, 213] on div "08:00 - NEW14H-042.86" at bounding box center [372, 215] width 130 height 14
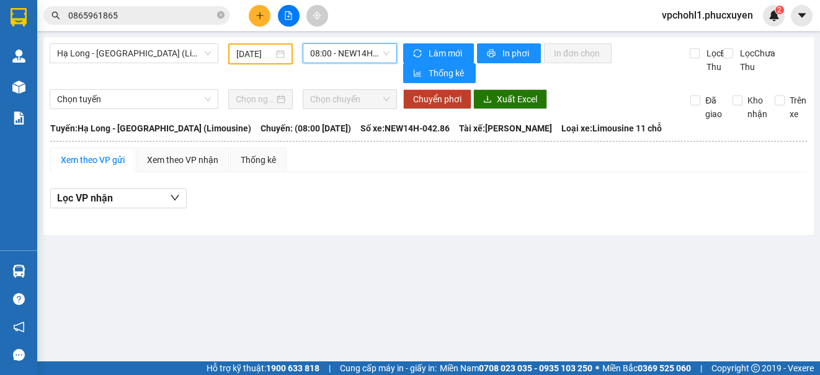
click at [342, 55] on span "08:00 - NEW14H-042.86" at bounding box center [349, 53] width 79 height 19
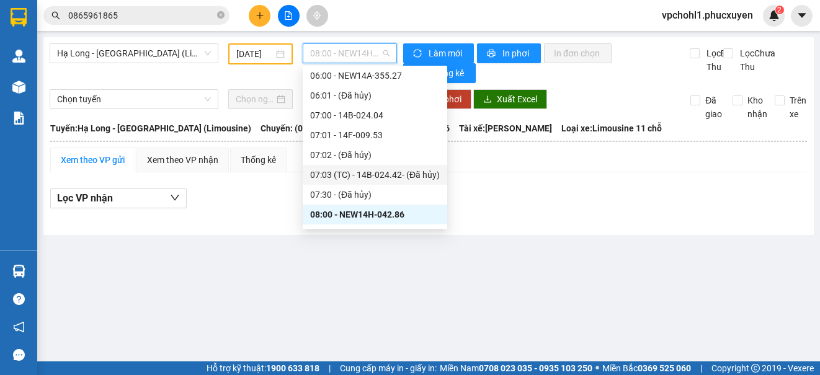
scroll to position [243, 0]
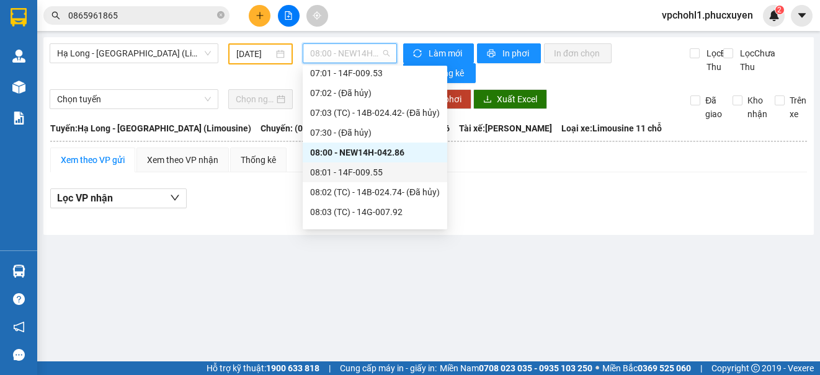
click at [359, 174] on div "08:01 - 14F-009.55" at bounding box center [375, 173] width 130 height 14
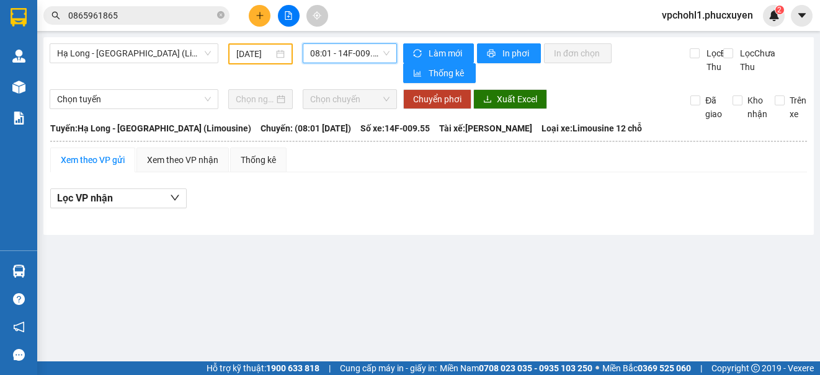
click at [357, 56] on span "08:01 - 14F-009.55" at bounding box center [349, 53] width 79 height 19
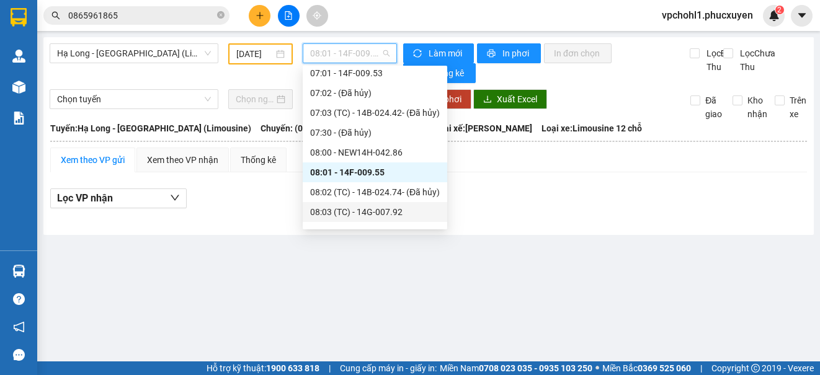
click at [370, 216] on div "08:03 (TC) - 14G-007.92" at bounding box center [375, 212] width 130 height 14
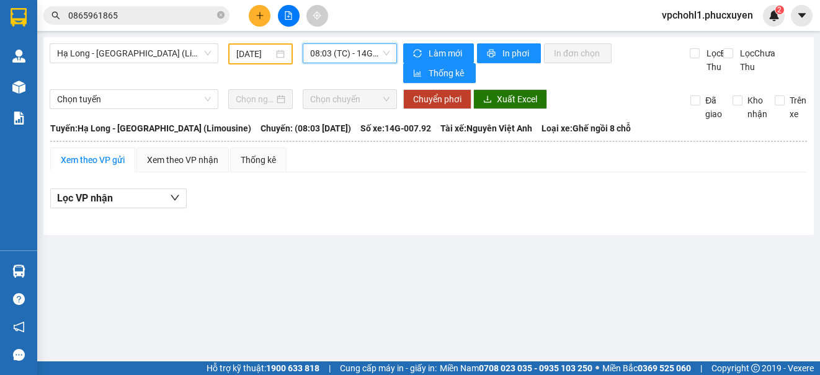
click at [347, 57] on span "08:03 (TC) - 14G-007.92" at bounding box center [349, 53] width 79 height 19
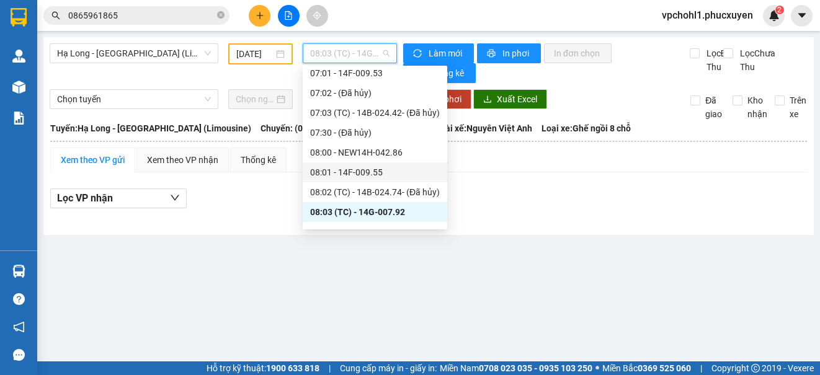
scroll to position [305, 0]
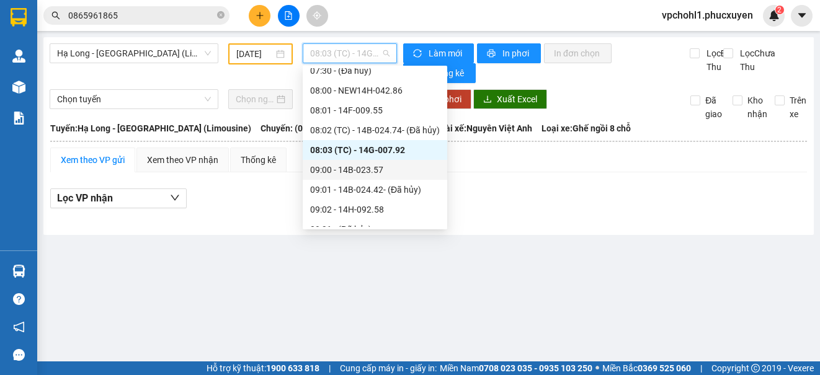
click at [373, 171] on div "09:00 - 14B-023.57" at bounding box center [375, 170] width 130 height 14
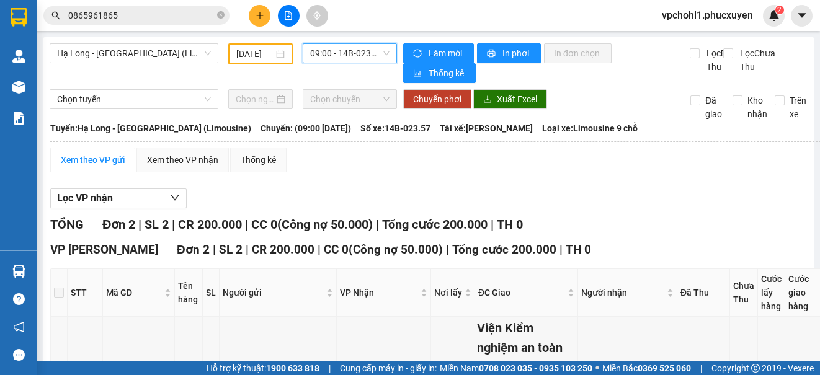
click at [357, 45] on span "09:00 - 14B-023.57" at bounding box center [349, 53] width 79 height 19
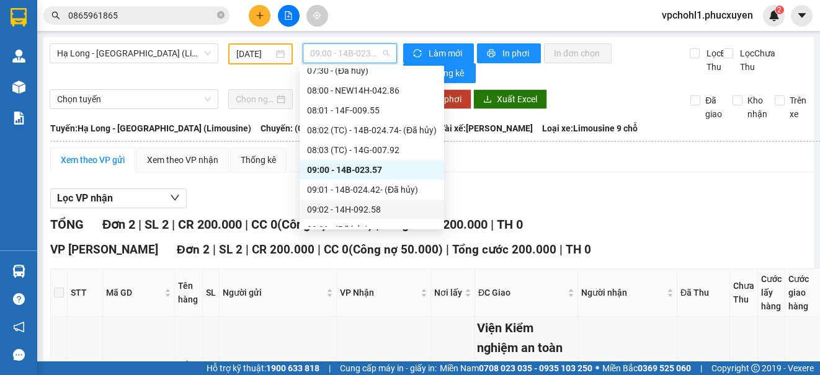
click at [369, 207] on div "09:02 - 14H-092.58" at bounding box center [372, 210] width 130 height 14
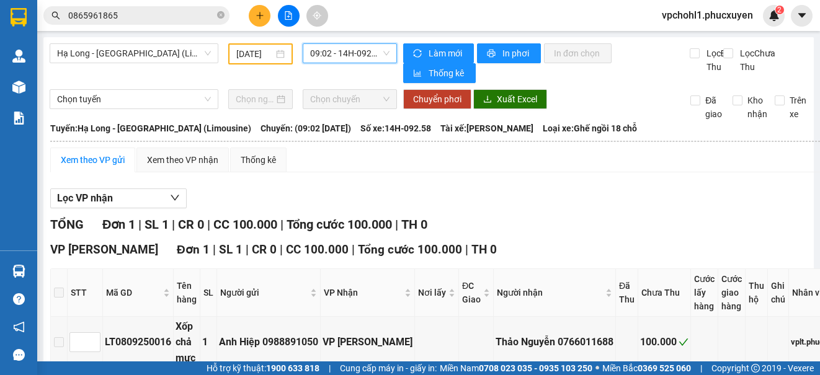
click at [349, 51] on span "09:02 - 14H-092.58" at bounding box center [349, 53] width 79 height 19
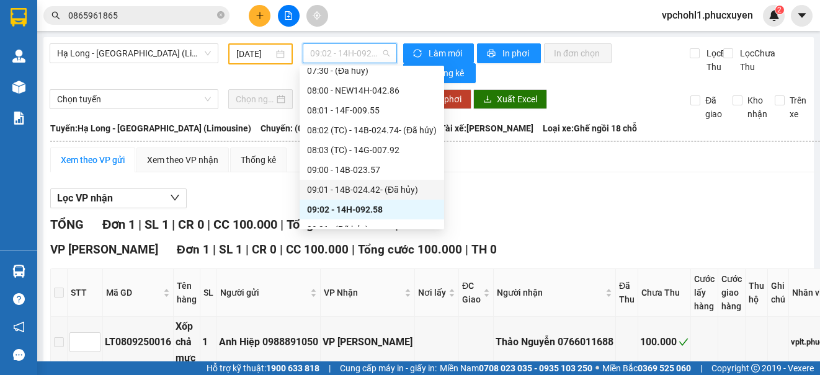
scroll to position [367, 0]
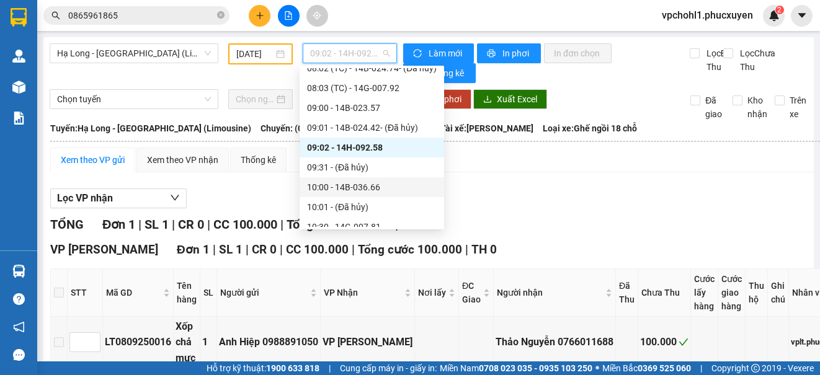
click at [360, 186] on div "10:00 - 14B-036.66" at bounding box center [372, 188] width 130 height 14
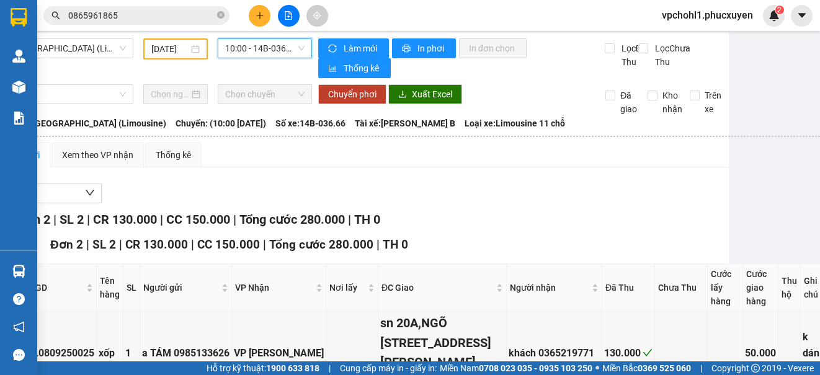
scroll to position [0, 85]
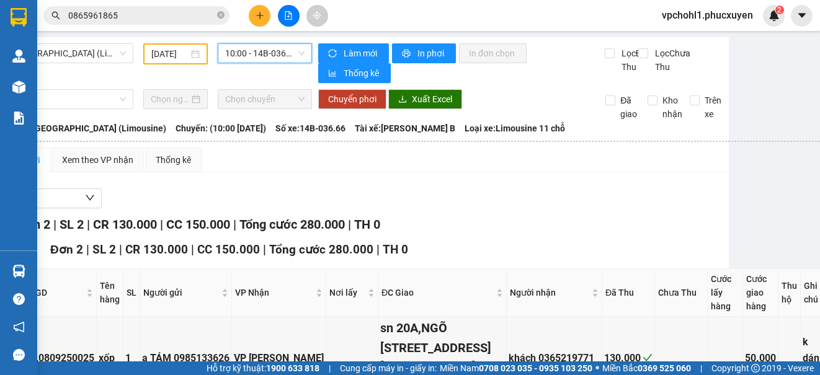
click at [245, 53] on span "10:00 - 14B-036.66" at bounding box center [264, 53] width 79 height 19
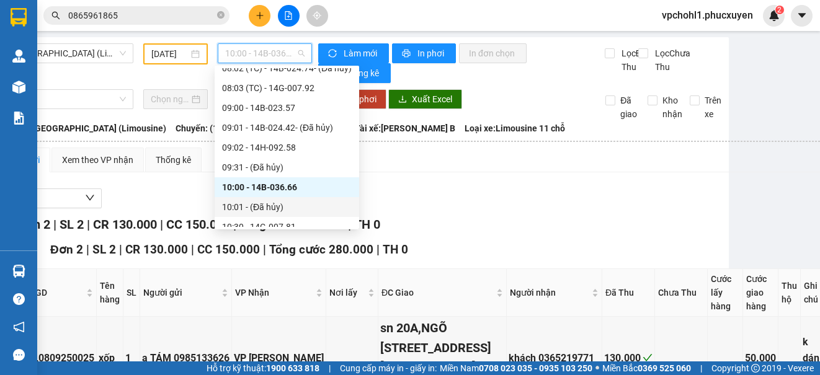
scroll to position [429, 0]
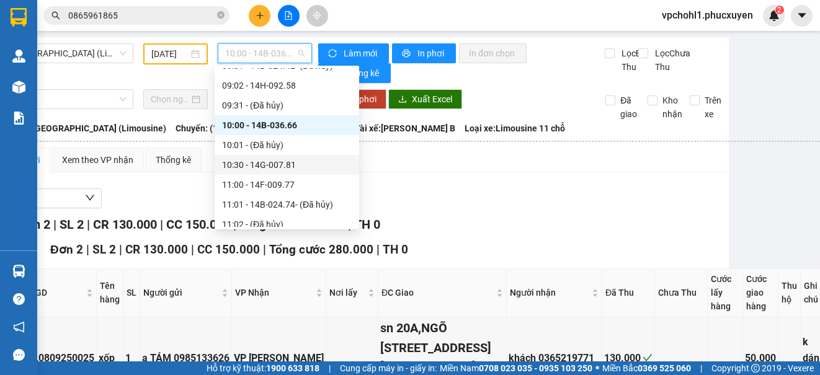
click at [283, 163] on div "10:30 - 14G-007.81" at bounding box center [287, 165] width 130 height 14
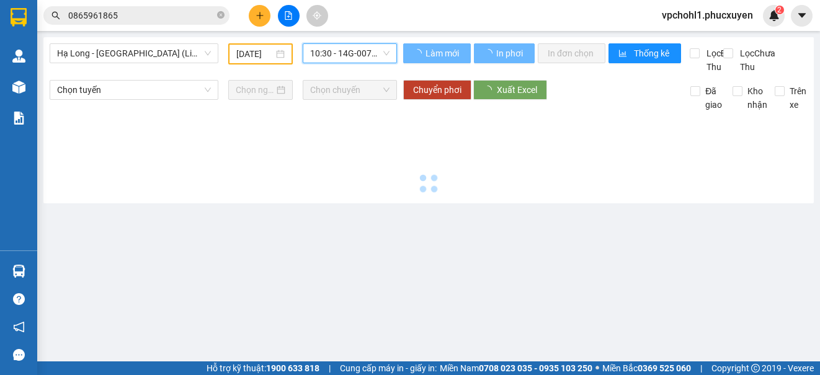
scroll to position [0, 0]
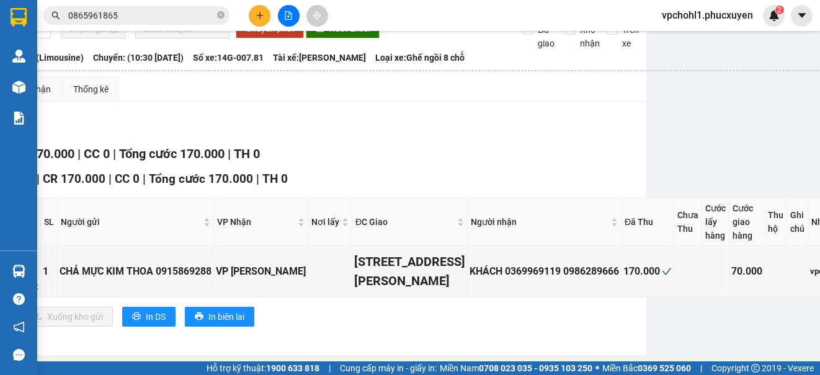
scroll to position [0, 167]
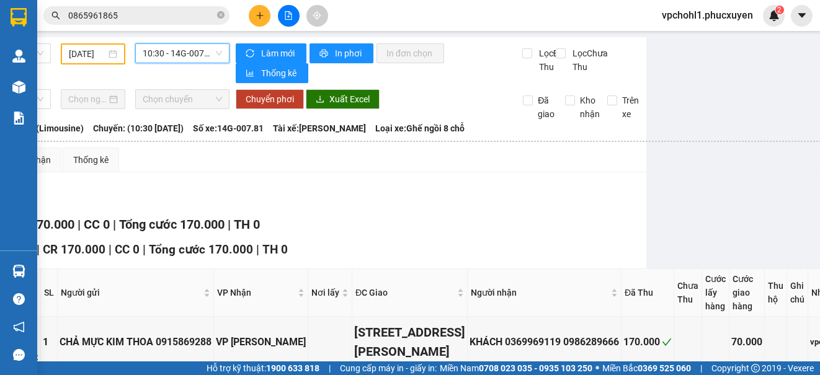
click at [166, 52] on span "10:30 - 14G-007.81" at bounding box center [182, 53] width 79 height 19
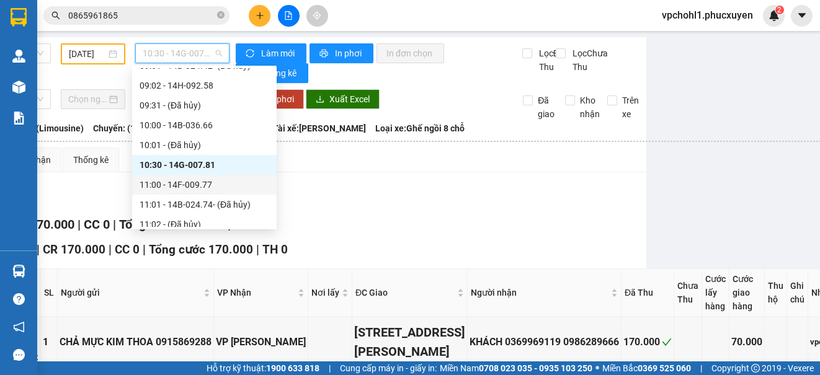
click at [171, 187] on div "11:00 - 14F-009.77" at bounding box center [205, 185] width 130 height 14
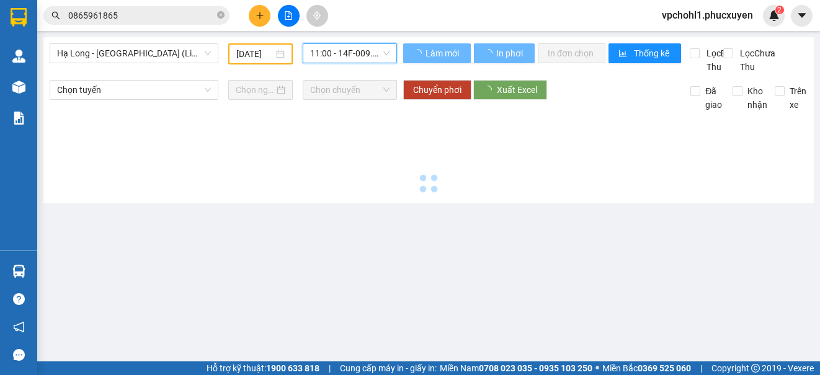
scroll to position [0, 0]
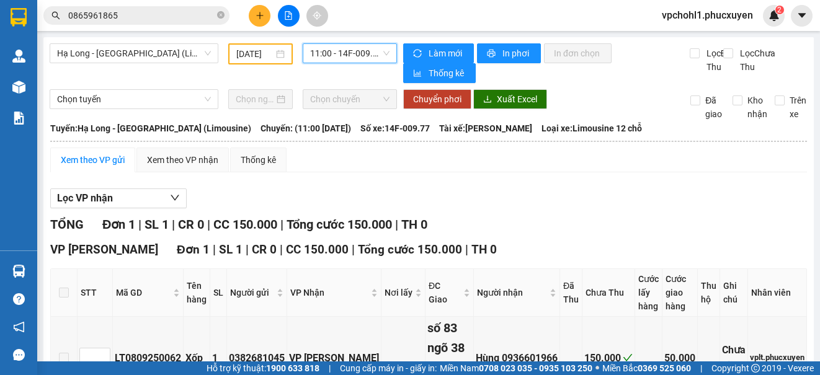
click at [338, 56] on span "11:00 - 14F-009.77" at bounding box center [349, 53] width 79 height 19
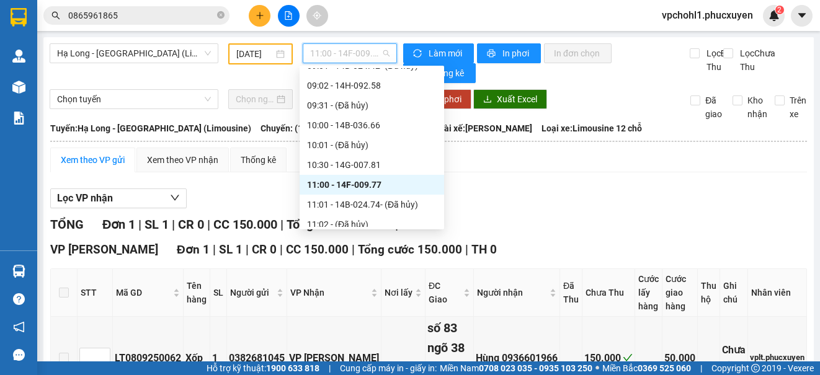
scroll to position [491, 0]
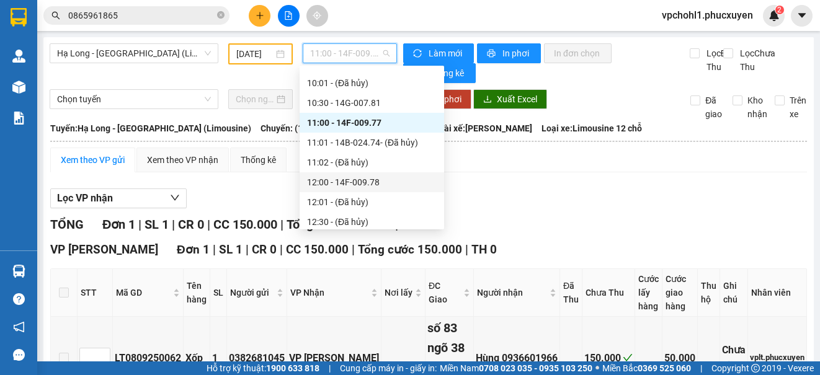
click at [368, 182] on div "12:00 - 14F-009.78" at bounding box center [372, 183] width 130 height 14
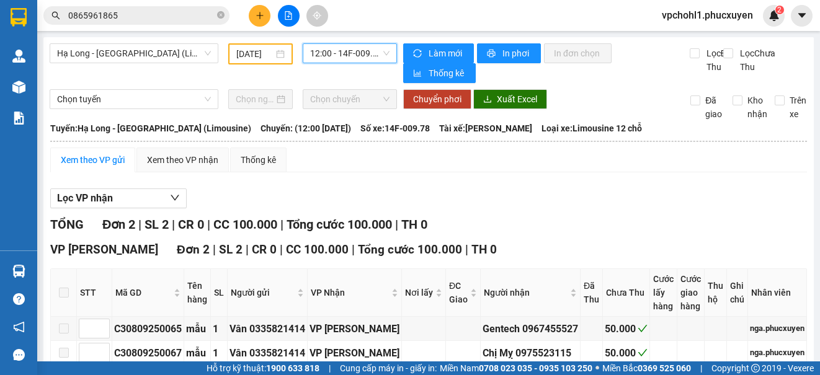
click at [352, 53] on span "12:00 - 14F-009.78" at bounding box center [349, 53] width 79 height 19
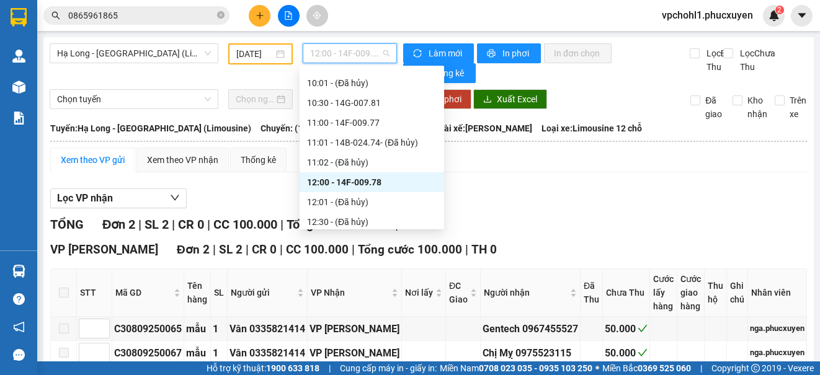
scroll to position [553, 0]
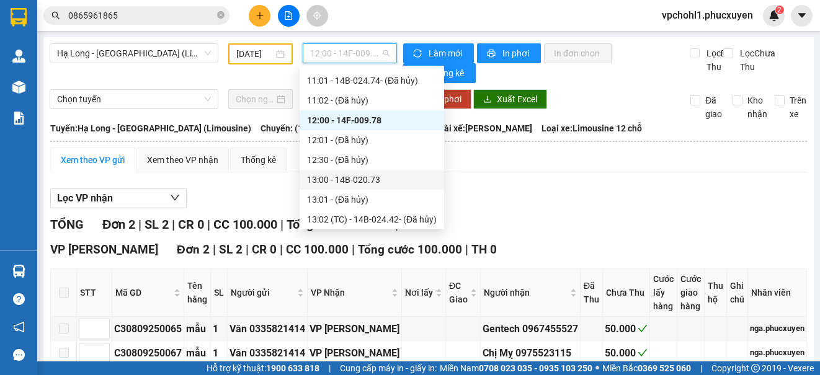
click at [370, 181] on div "13:00 - 14B-020.73" at bounding box center [372, 180] width 130 height 14
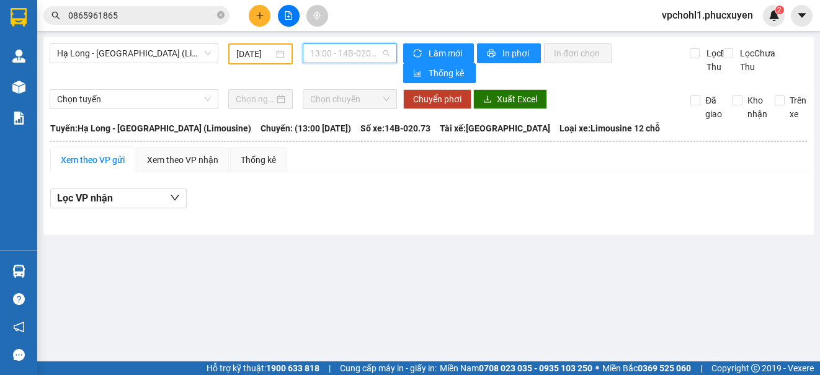
click at [363, 50] on span "13:00 - 14B-020.73" at bounding box center [349, 53] width 79 height 19
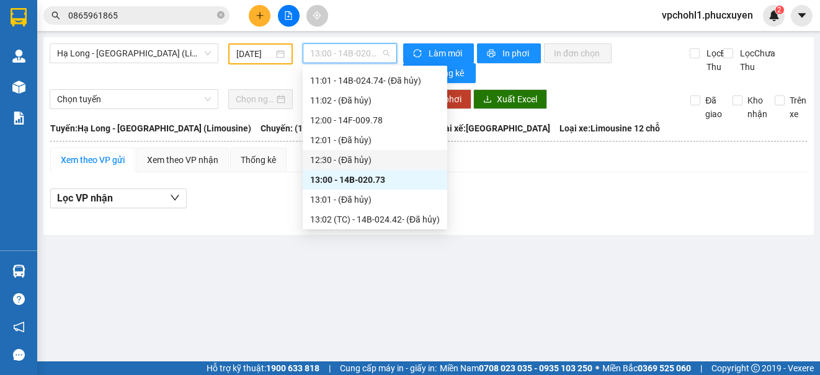
scroll to position [677, 0]
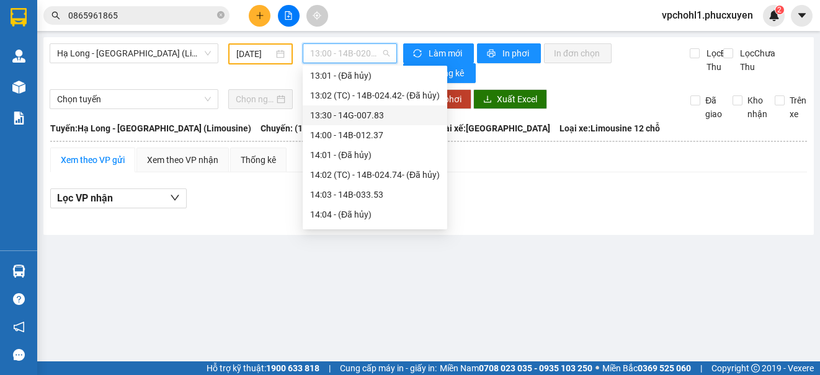
click at [371, 118] on div "13:30 - 14G-007.83" at bounding box center [375, 116] width 130 height 14
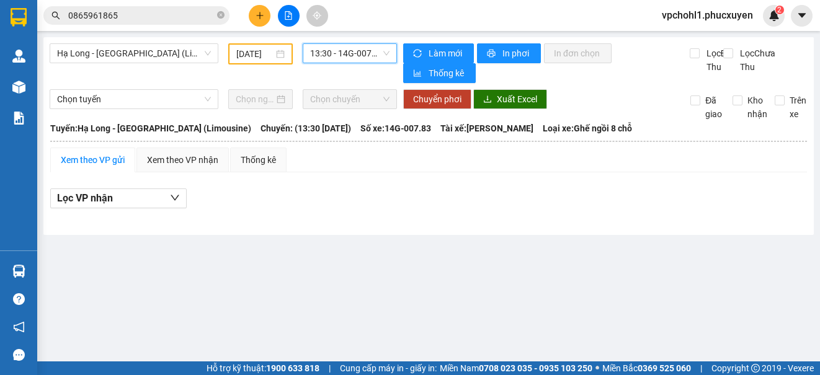
click at [363, 52] on span "13:30 - 14G-007.83" at bounding box center [349, 53] width 79 height 19
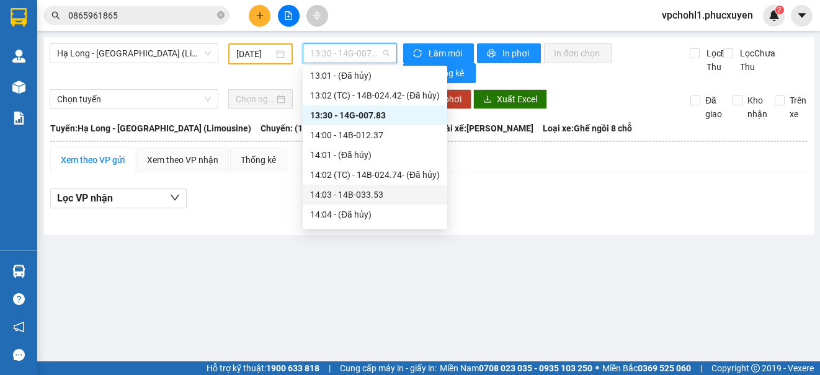
click at [373, 197] on div "14:03 - 14B-033.53" at bounding box center [375, 195] width 130 height 14
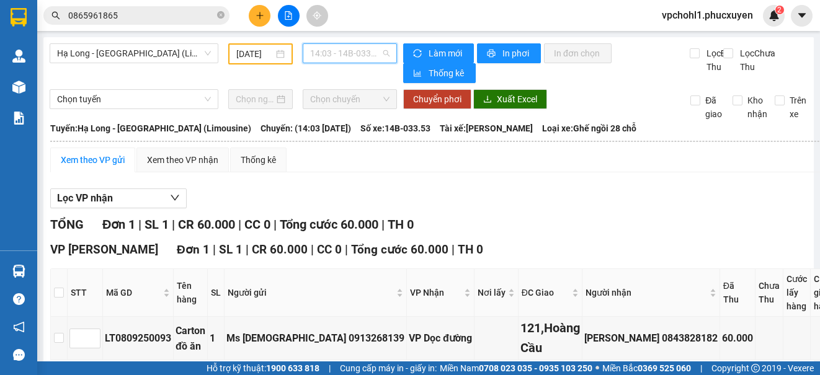
click at [368, 51] on span "14:03 - 14B-033.53" at bounding box center [349, 53] width 79 height 19
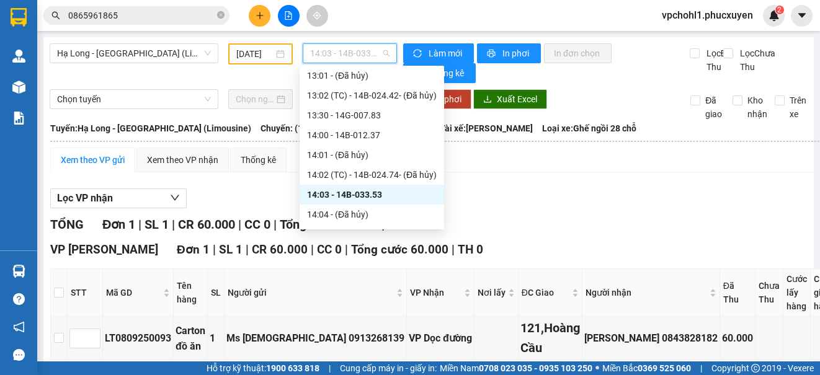
scroll to position [739, 0]
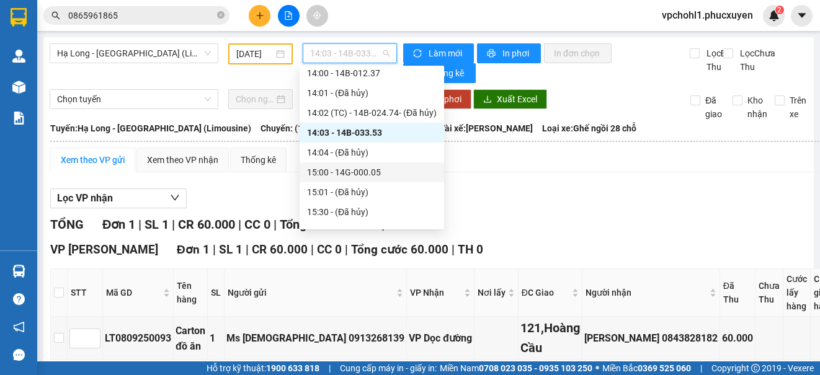
click at [386, 176] on div "15:00 - 14G-000.05" at bounding box center [372, 173] width 130 height 14
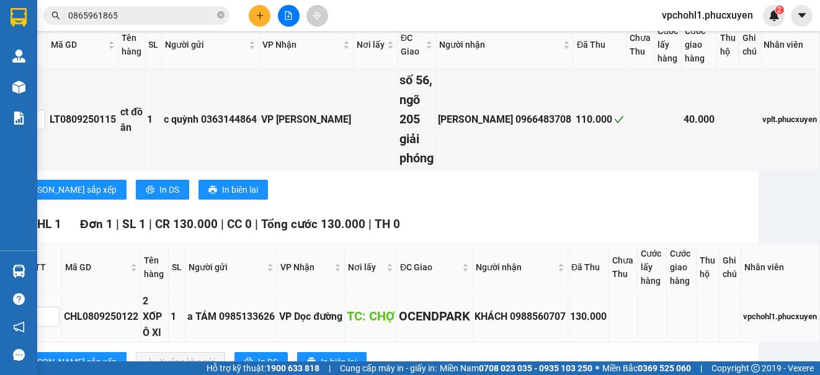
scroll to position [0, 61]
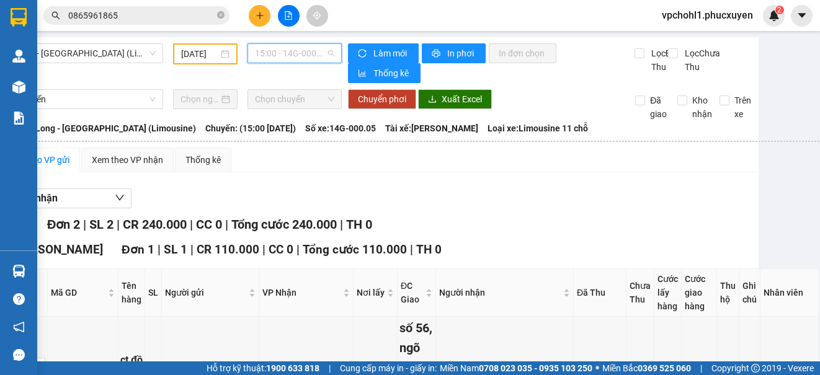
click at [283, 60] on span "15:00 - 14G-000.05" at bounding box center [294, 53] width 79 height 19
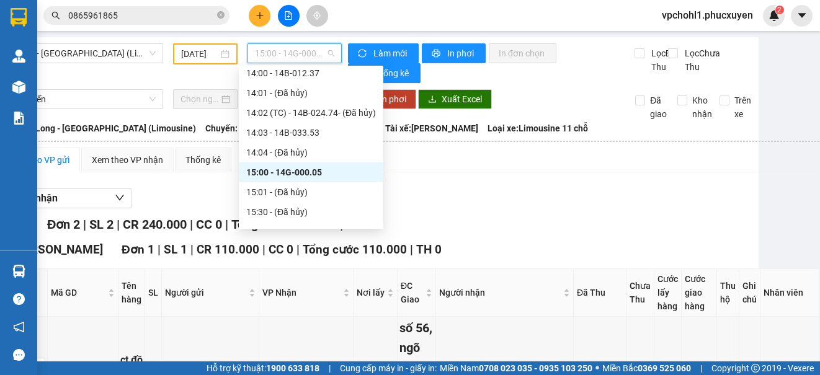
scroll to position [801, 0]
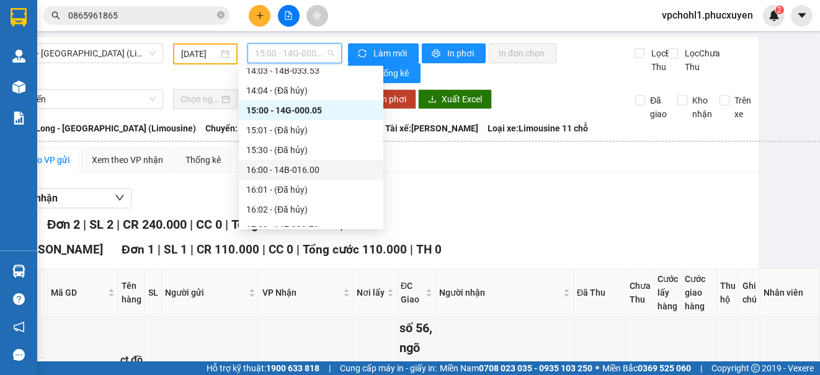
click at [315, 170] on div "16:00 - 14B-016.00" at bounding box center [311, 170] width 130 height 14
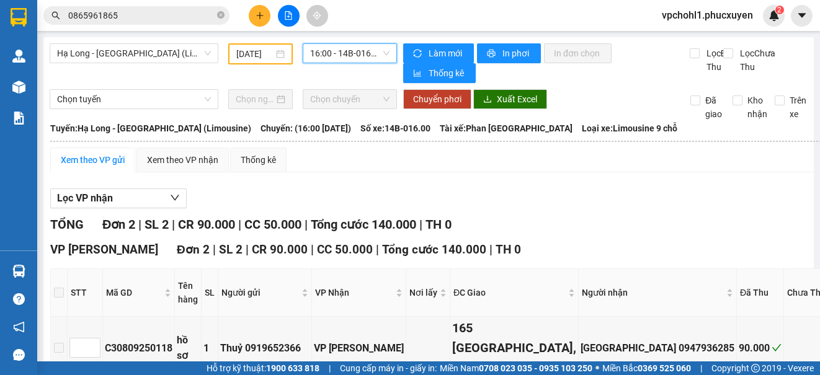
click at [354, 51] on span "16:00 - 14B-016.00" at bounding box center [349, 53] width 79 height 19
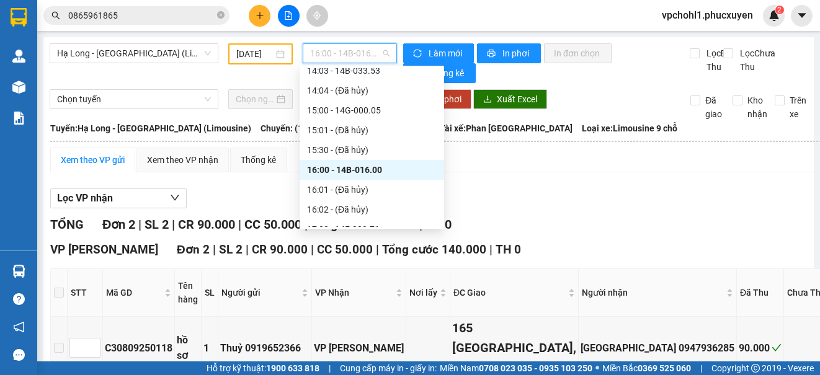
scroll to position [863, 0]
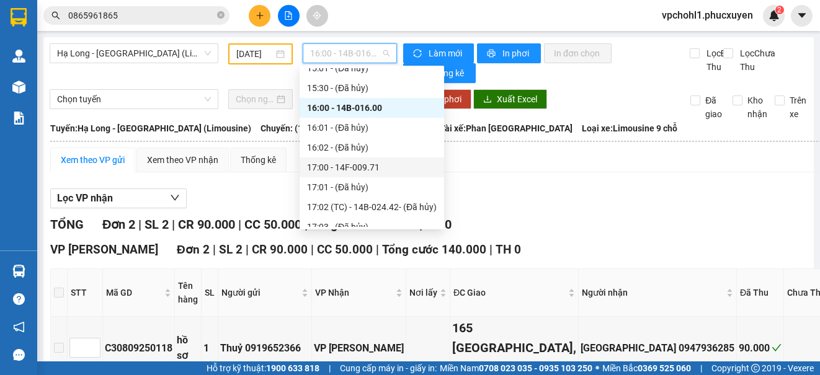
click at [372, 169] on div "17:00 - 14F-009.71" at bounding box center [372, 168] width 130 height 14
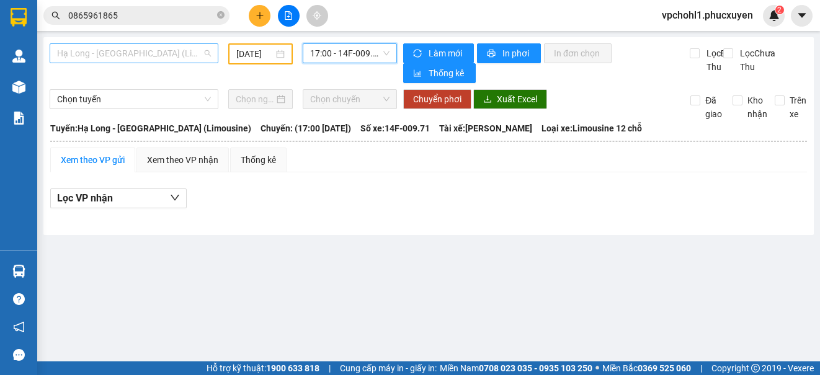
click at [167, 49] on span "Hạ Long - [GEOGRAPHIC_DATA] (Limousine)" at bounding box center [134, 53] width 154 height 19
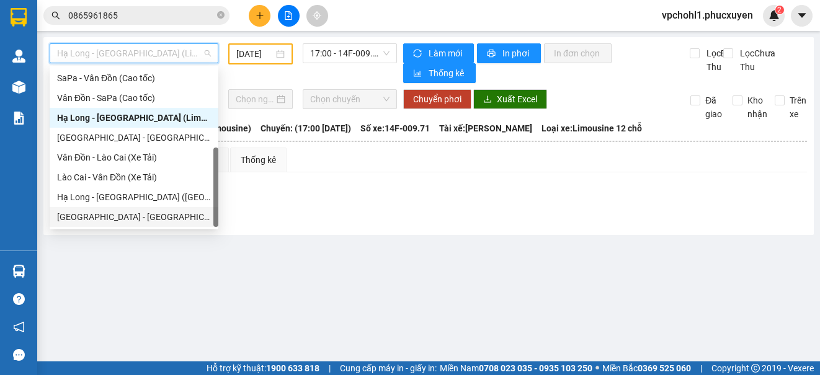
click at [148, 217] on div "[GEOGRAPHIC_DATA] - [GEOGRAPHIC_DATA] (Hàng hóa)" at bounding box center [134, 217] width 154 height 14
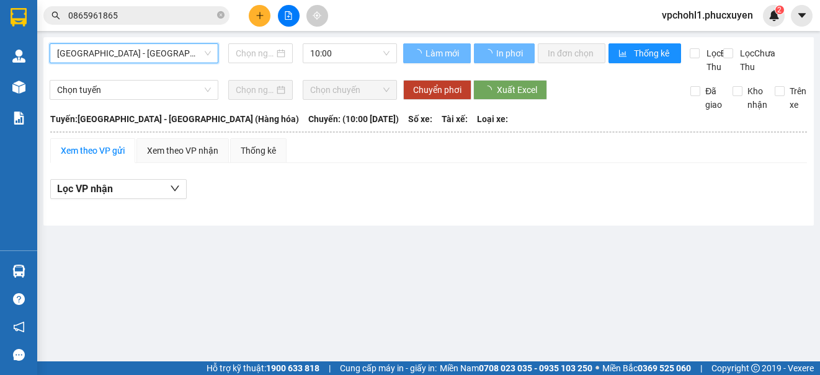
type input "[DATE]"
click at [145, 51] on span "[GEOGRAPHIC_DATA] - [GEOGRAPHIC_DATA] (Hàng hóa)" at bounding box center [134, 53] width 154 height 19
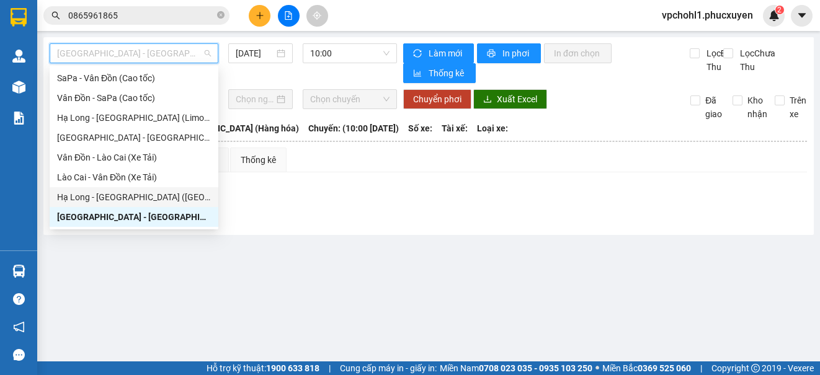
click at [157, 194] on div "Hạ Long - [GEOGRAPHIC_DATA] ([GEOGRAPHIC_DATA])" at bounding box center [134, 197] width 154 height 14
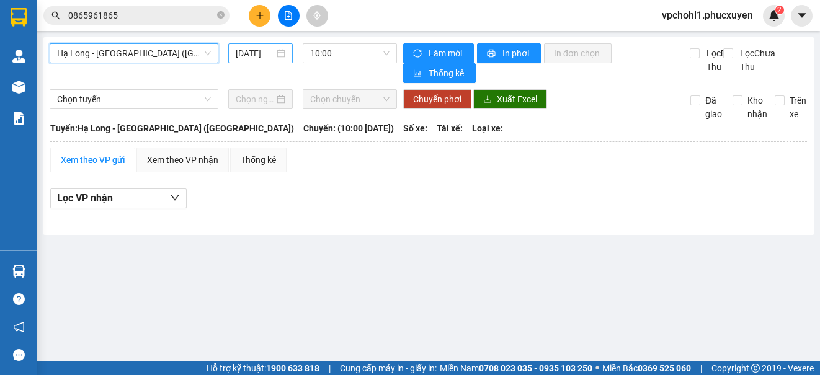
click at [239, 52] on input "[DATE]" at bounding box center [255, 54] width 38 height 14
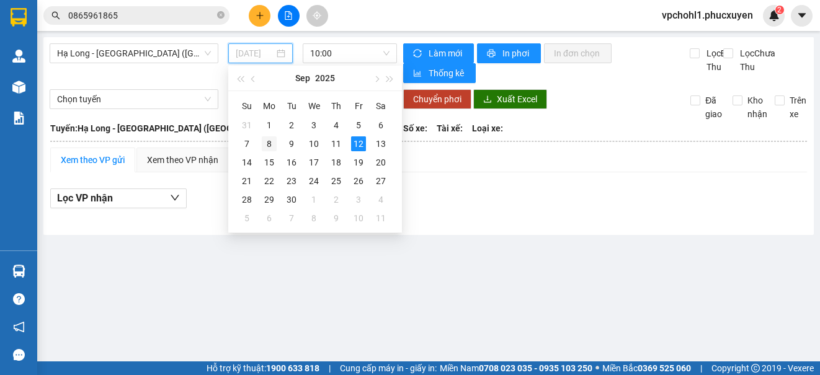
click at [269, 145] on div "8" at bounding box center [269, 143] width 15 height 15
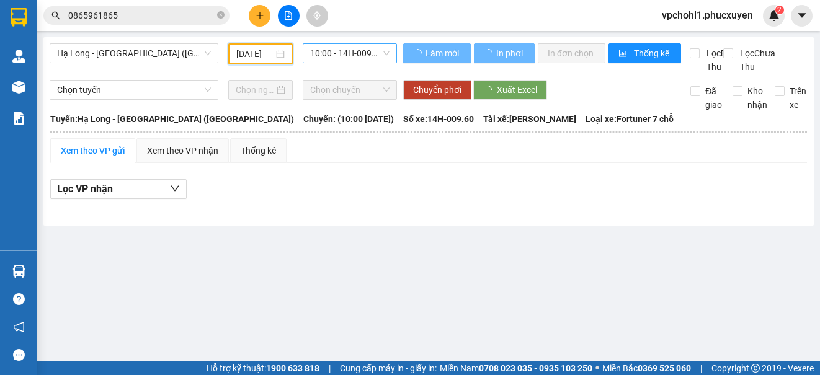
click at [324, 54] on span "10:00 - 14H-009.60" at bounding box center [349, 53] width 79 height 19
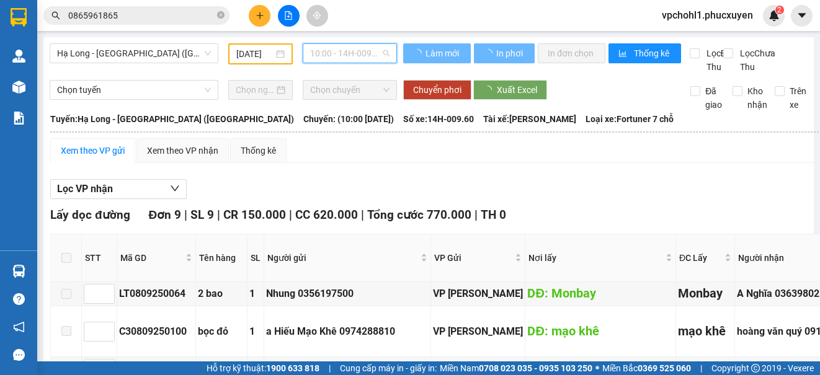
click at [331, 54] on span "10:00 - 14H-009.60" at bounding box center [349, 53] width 79 height 19
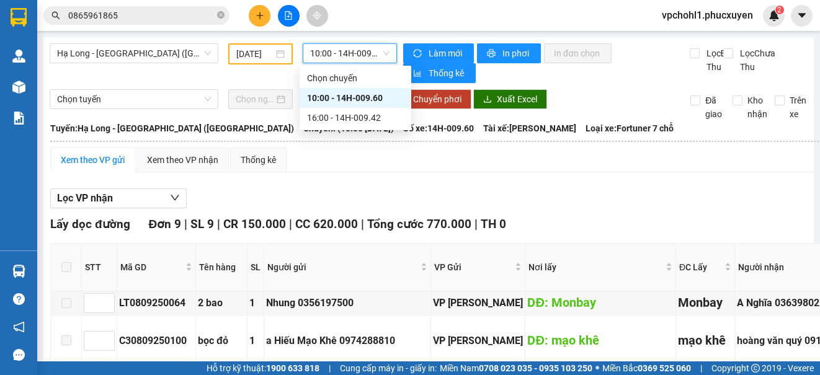
click at [316, 119] on div "Chọn tuyến Chọn chuyến Chuyển phơi Xuất Excel Đã giao Kho nhận Trên xe" at bounding box center [429, 105] width 758 height 32
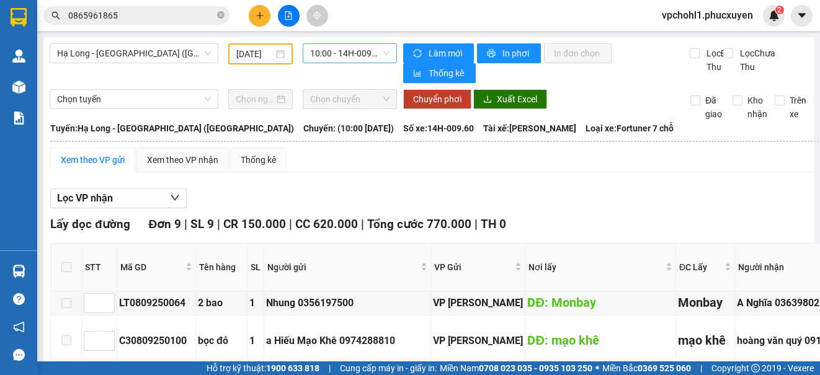
click at [323, 53] on span "10:00 - 14H-009.60" at bounding box center [349, 53] width 79 height 19
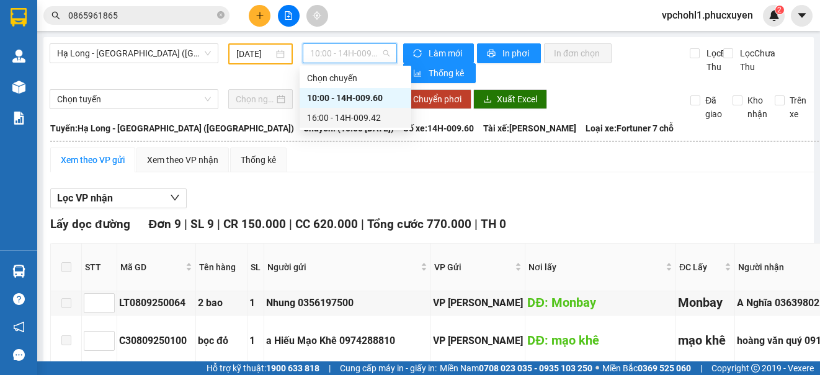
click at [319, 115] on div "16:00 - 14H-009.42" at bounding box center [355, 118] width 97 height 14
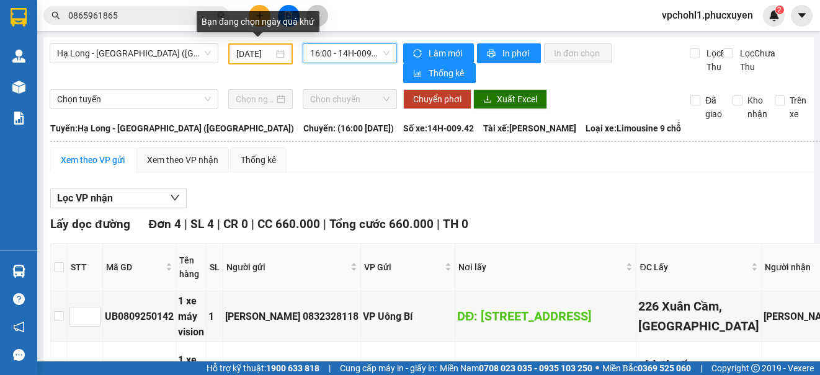
click at [241, 51] on input "[DATE]" at bounding box center [254, 54] width 37 height 14
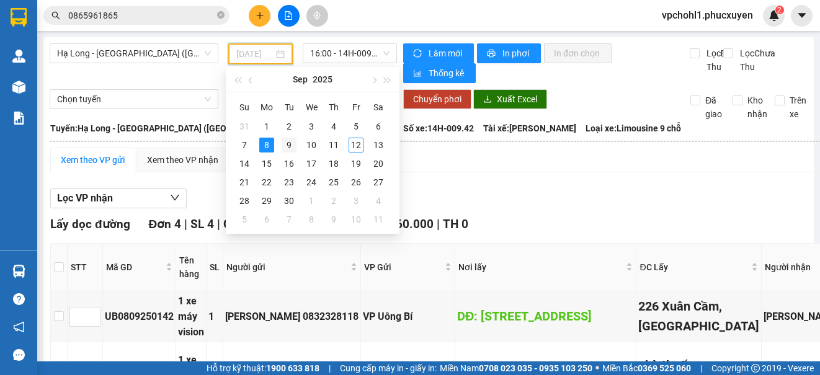
click at [290, 142] on div "9" at bounding box center [289, 145] width 15 height 15
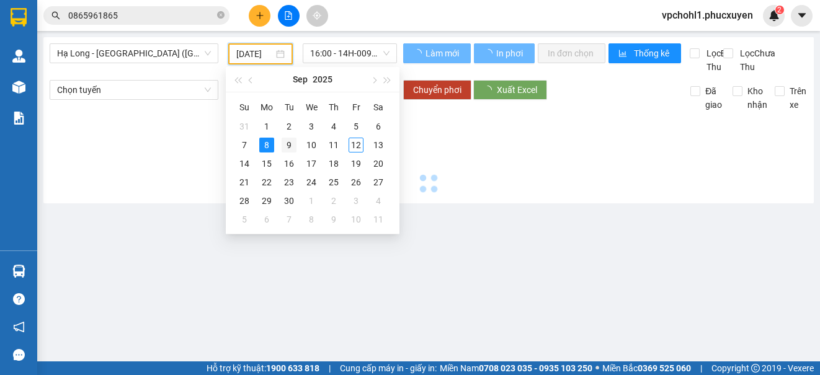
type input "[DATE]"
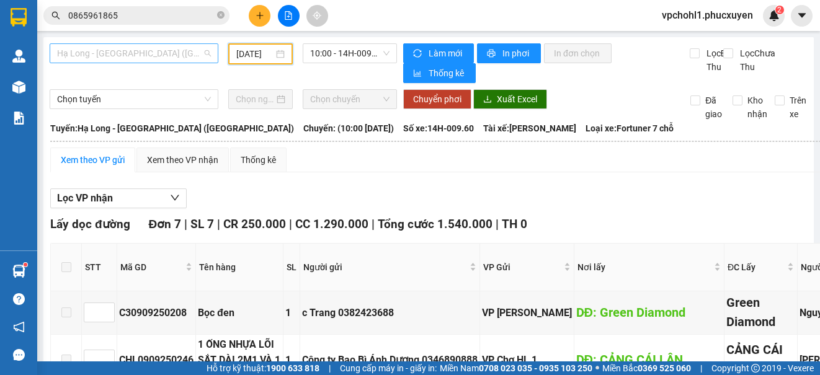
click at [174, 50] on span "Hạ Long - [GEOGRAPHIC_DATA] ([GEOGRAPHIC_DATA])" at bounding box center [134, 53] width 154 height 19
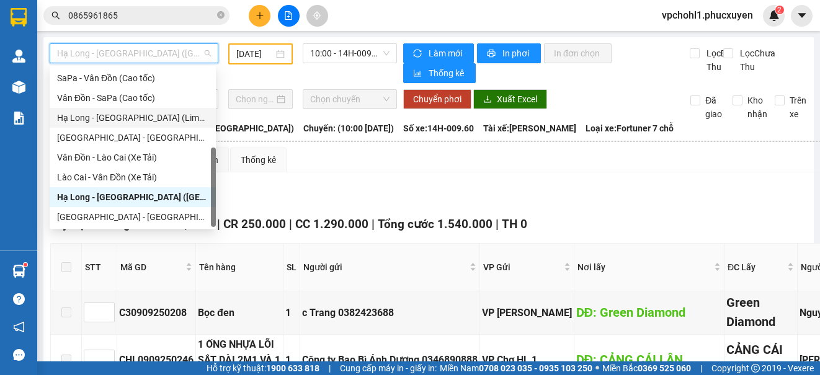
click at [144, 118] on div "Hạ Long - [GEOGRAPHIC_DATA] (Limousine)" at bounding box center [132, 118] width 151 height 14
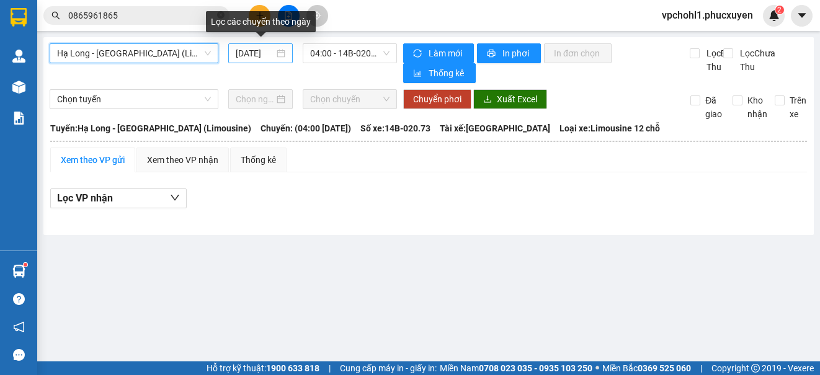
click at [241, 55] on input "[DATE]" at bounding box center [255, 54] width 38 height 14
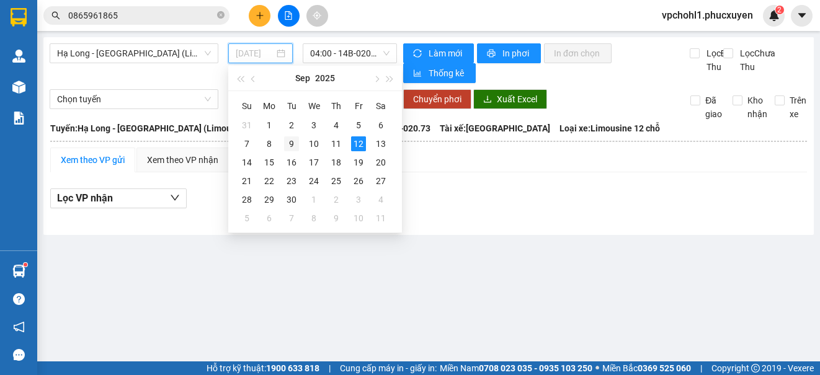
click at [290, 141] on div "9" at bounding box center [291, 143] width 15 height 15
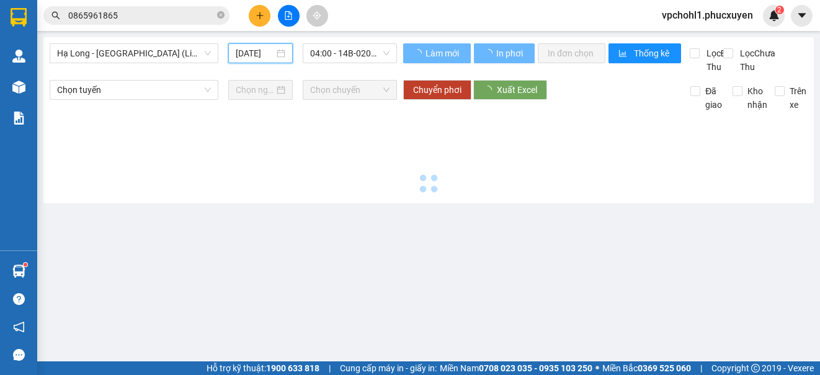
type input "[DATE]"
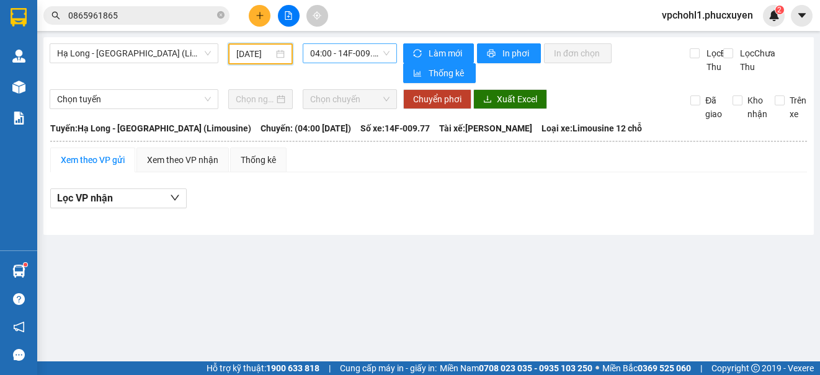
click at [331, 56] on span "04:00 - 14F-009.77" at bounding box center [349, 53] width 79 height 19
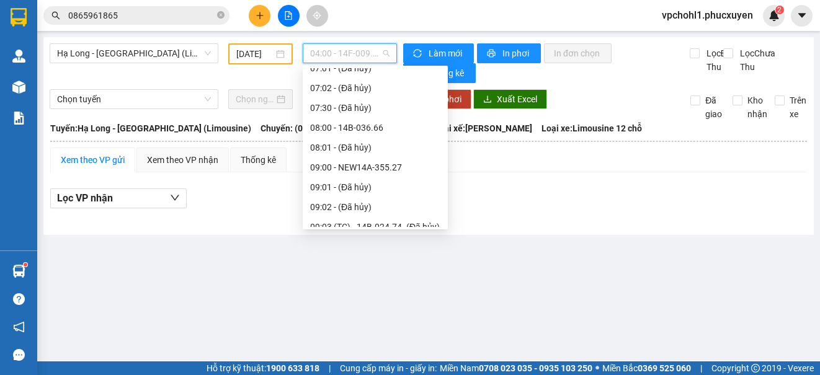
scroll to position [186, 0]
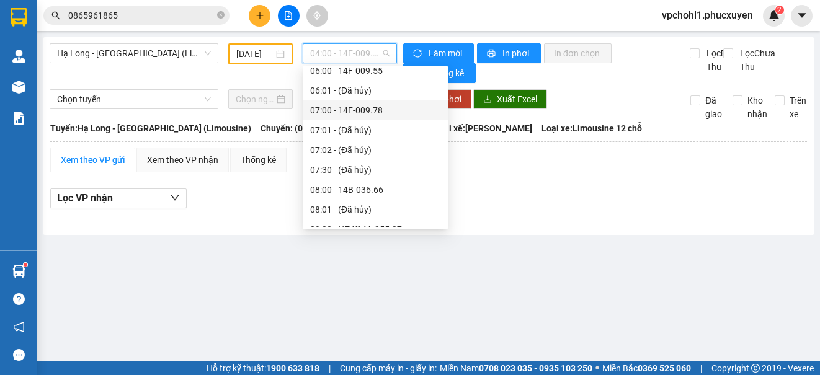
click at [344, 111] on div "07:00 - 14F-009.78" at bounding box center [375, 111] width 130 height 14
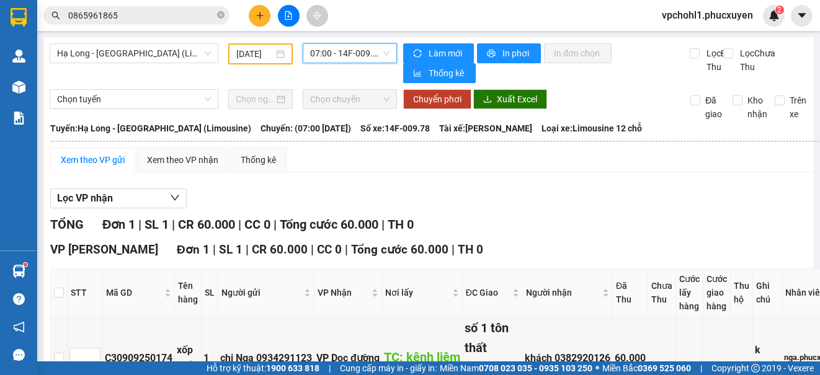
click at [353, 53] on span "07:00 - 14F-009.78" at bounding box center [349, 53] width 79 height 19
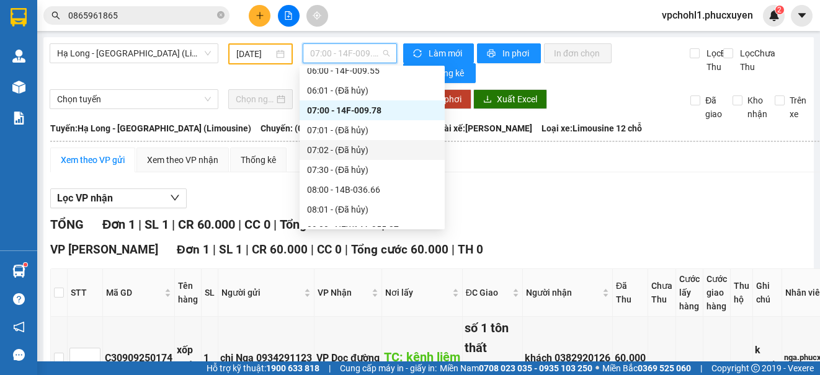
scroll to position [124, 0]
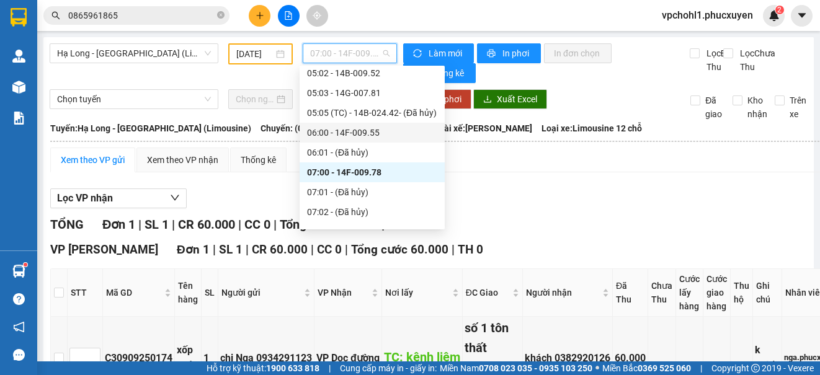
click at [362, 131] on div "06:00 - 14F-009.55" at bounding box center [372, 133] width 130 height 14
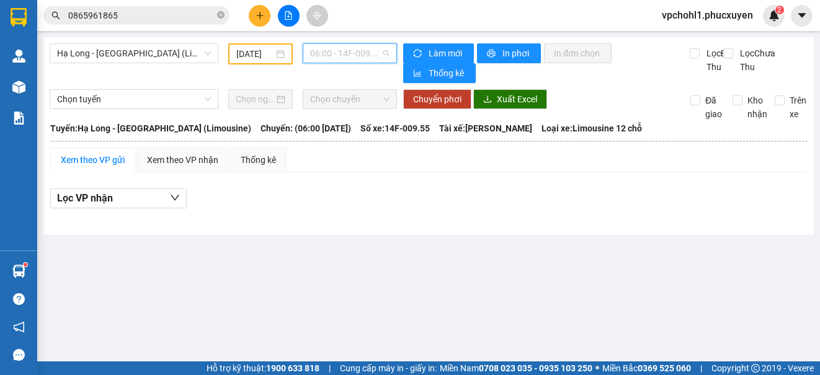
click at [357, 53] on span "06:00 - 14F-009.55" at bounding box center [349, 53] width 79 height 19
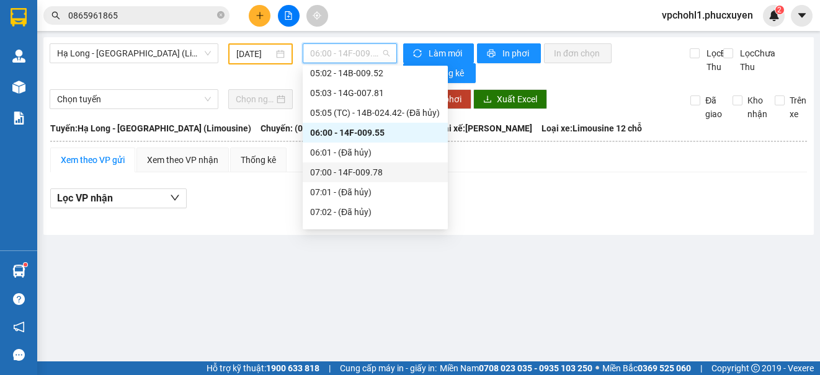
scroll to position [248, 0]
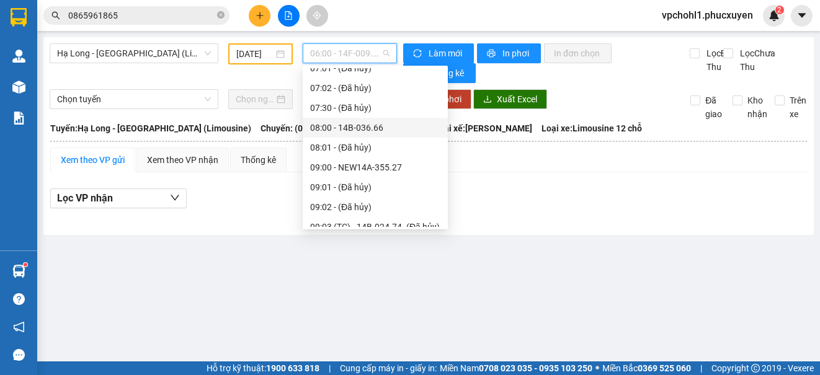
click at [375, 128] on div "08:00 - 14B-036.66" at bounding box center [375, 128] width 130 height 14
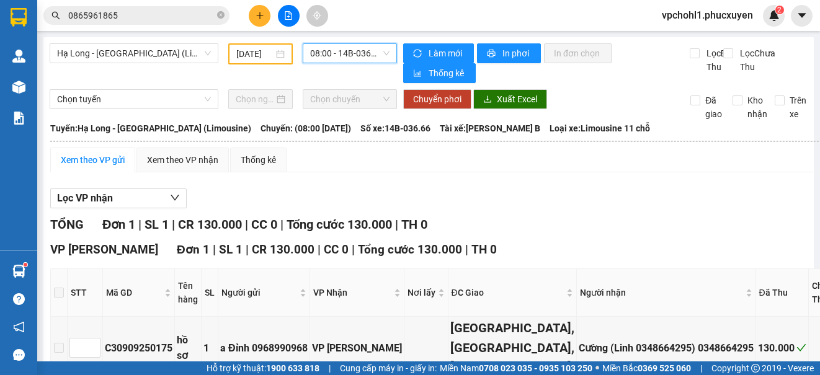
click at [337, 52] on span "08:00 - 14B-036.66" at bounding box center [349, 53] width 79 height 19
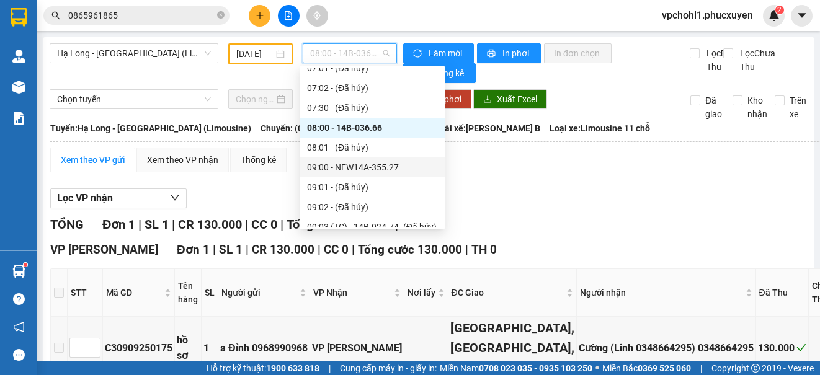
click at [373, 166] on div "09:00 - NEW14A-355.27" at bounding box center [372, 168] width 130 height 14
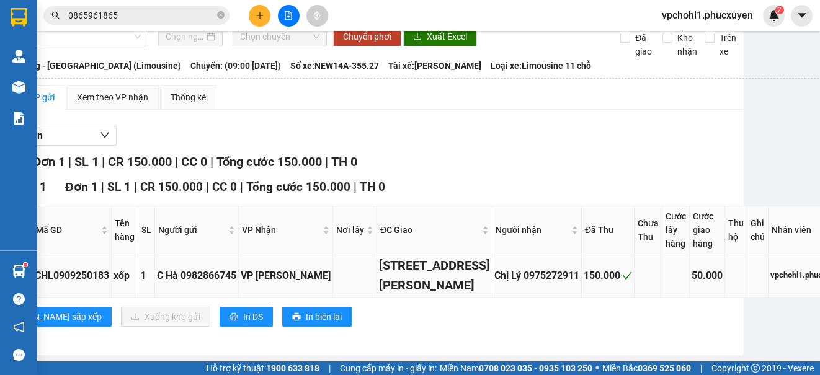
scroll to position [0, 70]
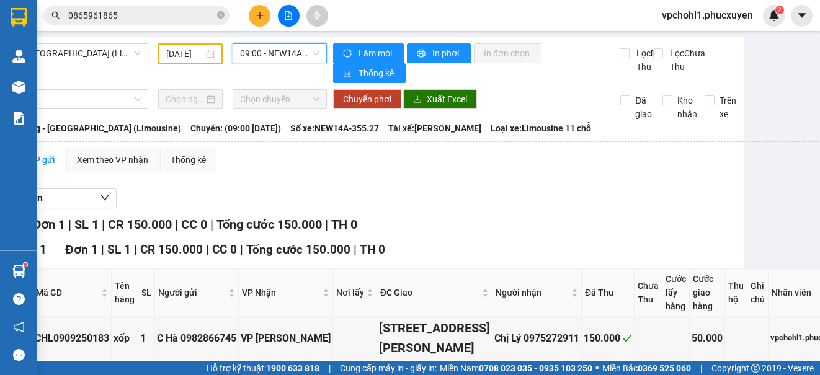
click at [254, 52] on span "09:00 - NEW14A-355.27" at bounding box center [279, 53] width 79 height 19
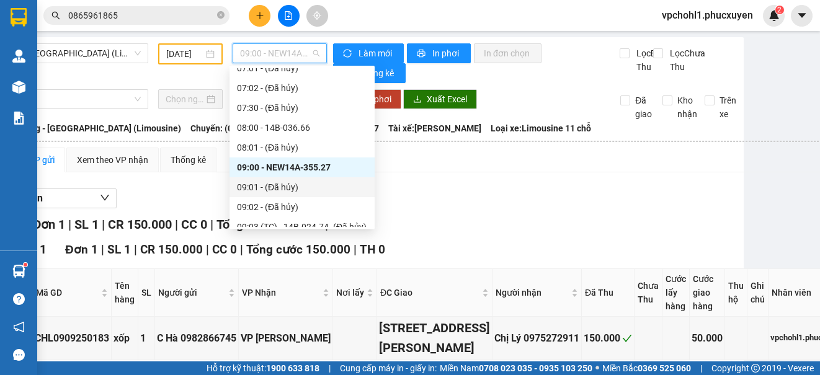
scroll to position [310, 0]
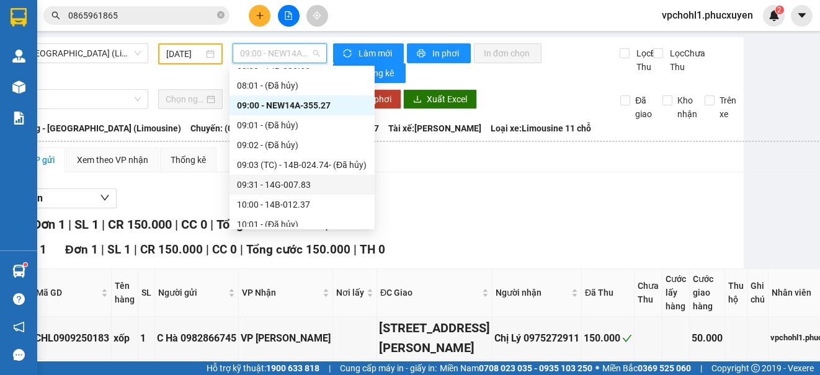
click at [296, 189] on div "09:31 - 14G-007.83" at bounding box center [302, 185] width 130 height 14
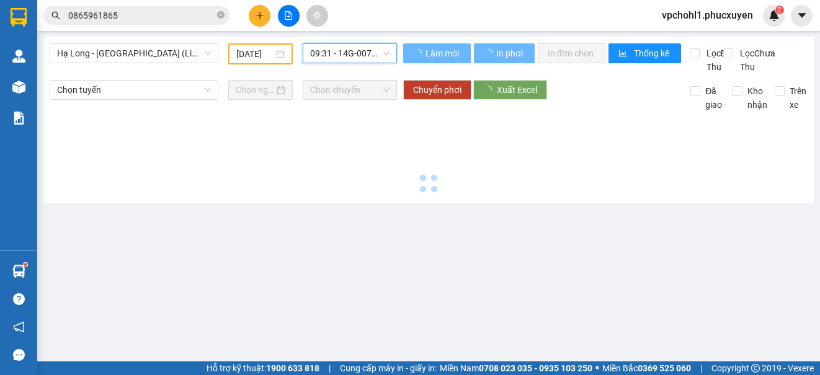
scroll to position [0, 0]
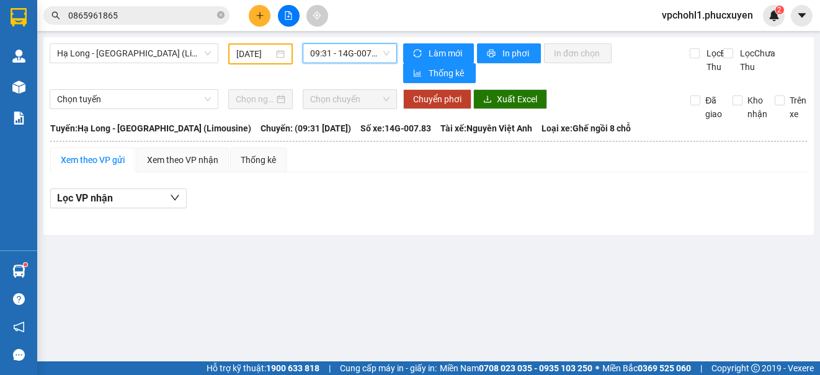
click at [339, 52] on span "09:31 - 14G-007.83" at bounding box center [349, 53] width 79 height 19
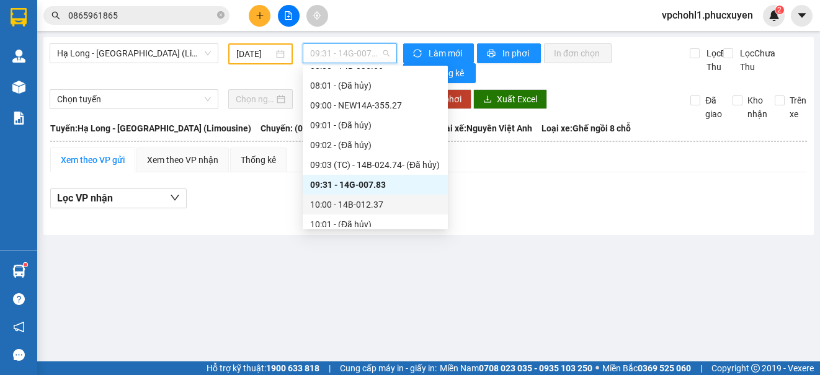
click at [365, 202] on div "10:00 - 14B-012.37" at bounding box center [375, 205] width 130 height 14
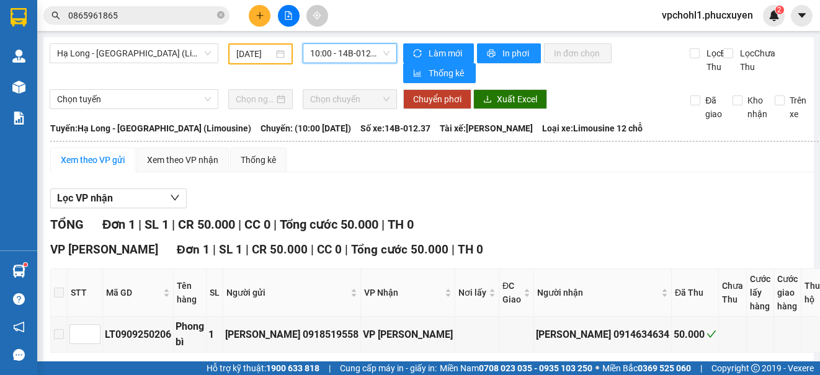
click at [356, 51] on span "10:00 - 14B-012.37" at bounding box center [349, 53] width 79 height 19
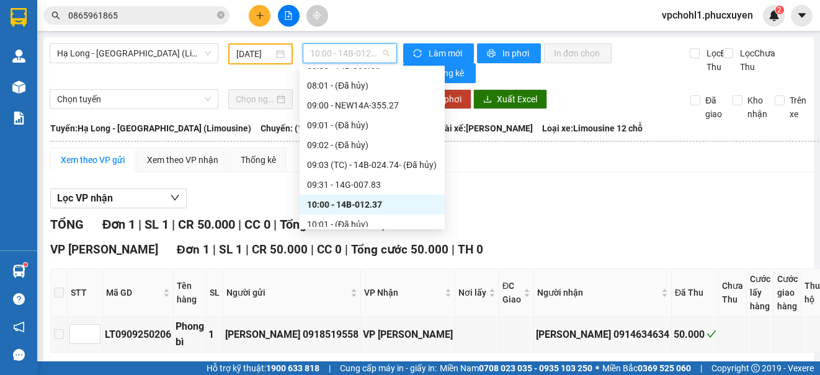
scroll to position [372, 0]
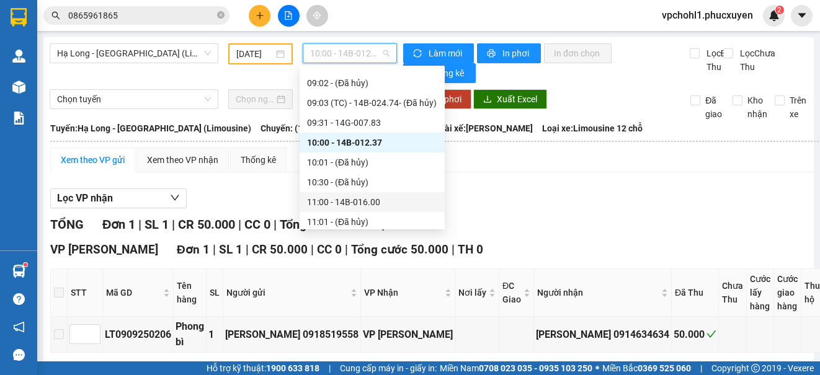
click at [370, 201] on div "11:00 - 14B-016.00" at bounding box center [372, 202] width 130 height 14
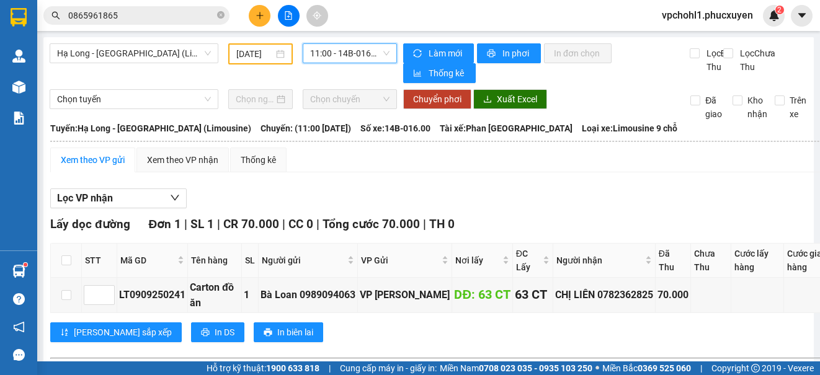
click at [332, 54] on span "11:00 - 14B-016.00" at bounding box center [349, 53] width 79 height 19
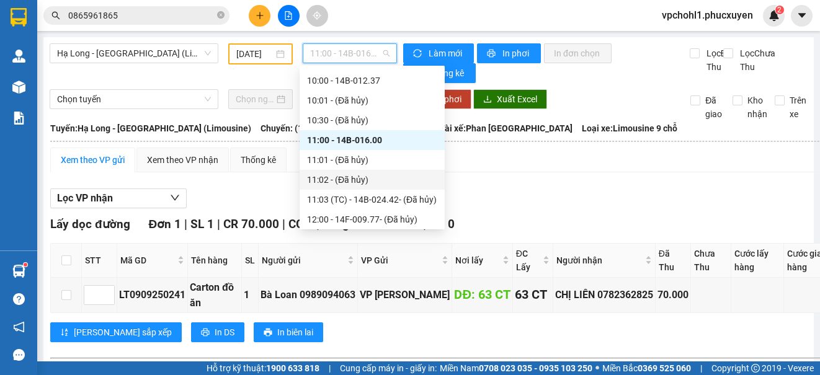
scroll to position [496, 0]
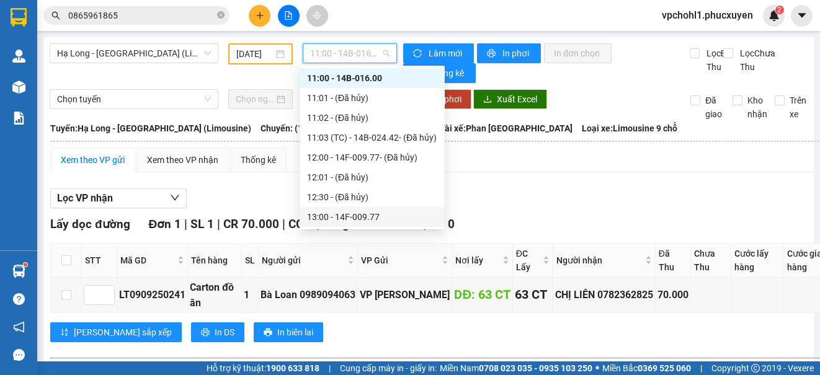
click at [364, 218] on div "13:00 - 14F-009.77" at bounding box center [372, 217] width 130 height 14
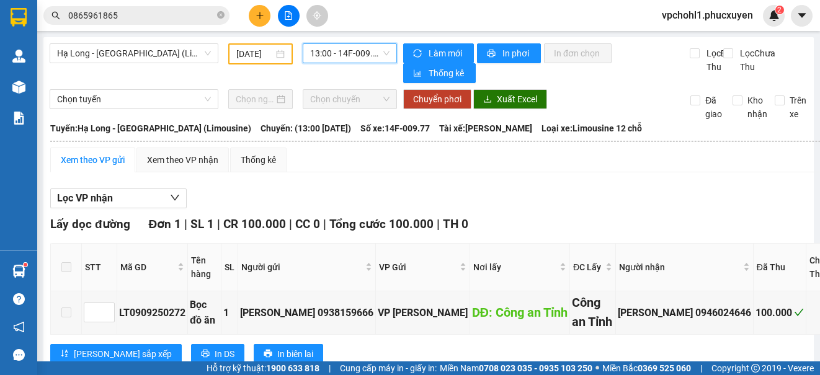
click at [366, 53] on span "13:00 - 14F-009.77" at bounding box center [349, 53] width 79 height 19
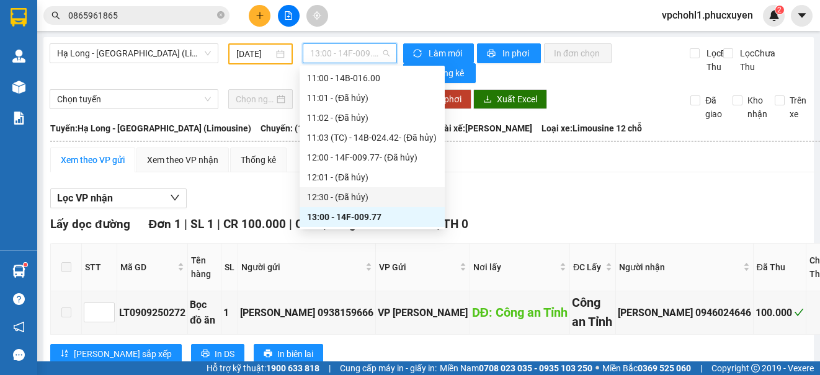
scroll to position [558, 0]
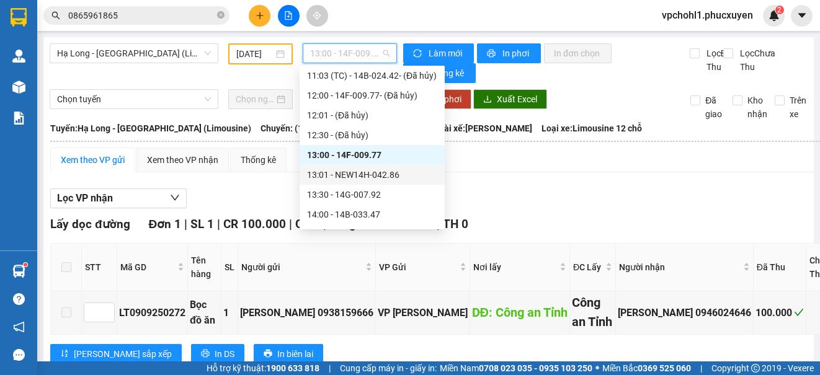
click at [377, 174] on div "13:01 - NEW14H-042.86" at bounding box center [372, 175] width 130 height 14
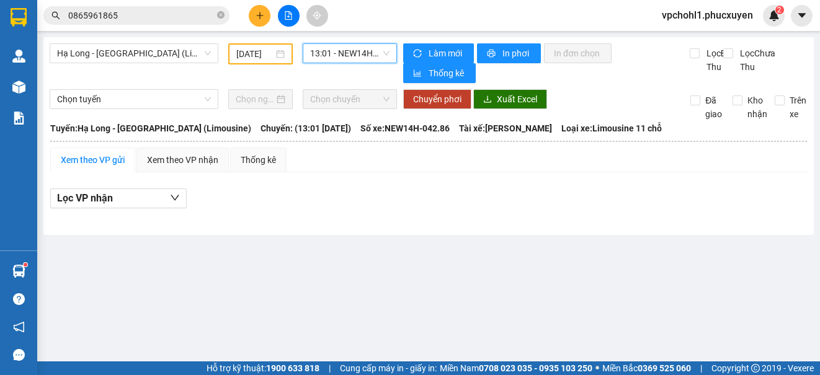
click at [345, 51] on span "13:01 - NEW14H-042.86" at bounding box center [349, 53] width 79 height 19
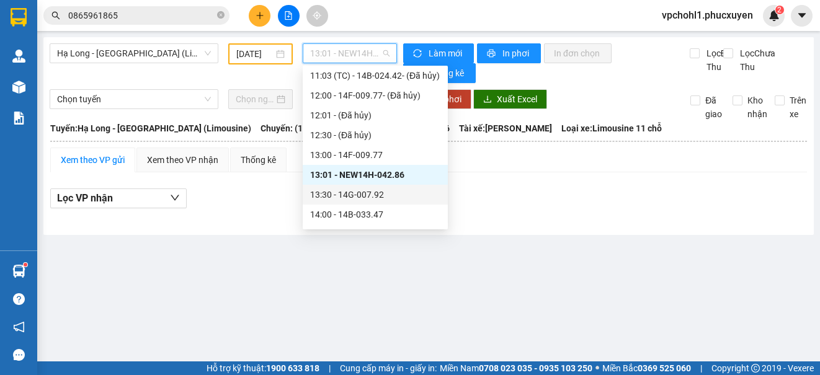
click at [347, 195] on div "13:30 - 14G-007.92" at bounding box center [375, 195] width 130 height 14
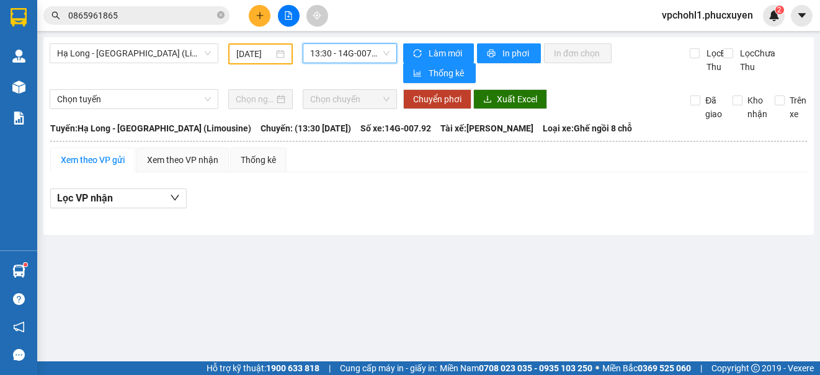
click at [354, 52] on span "13:30 - 14G-007.92" at bounding box center [349, 53] width 79 height 19
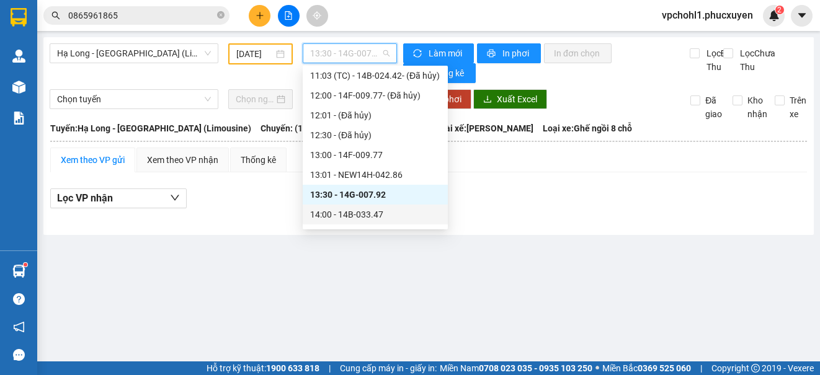
click at [362, 212] on div "14:00 - 14B-033.47" at bounding box center [375, 215] width 130 height 14
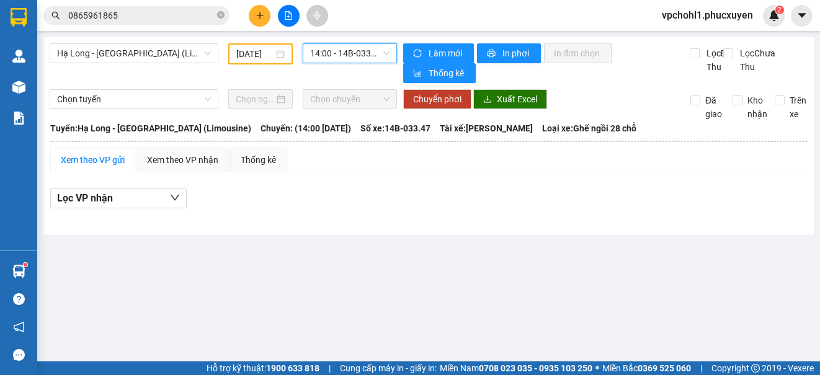
click at [357, 55] on span "14:00 - 14B-033.47" at bounding box center [349, 53] width 79 height 19
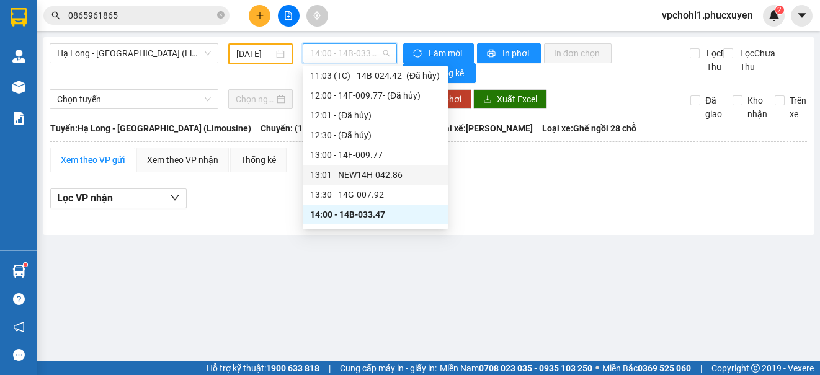
scroll to position [620, 0]
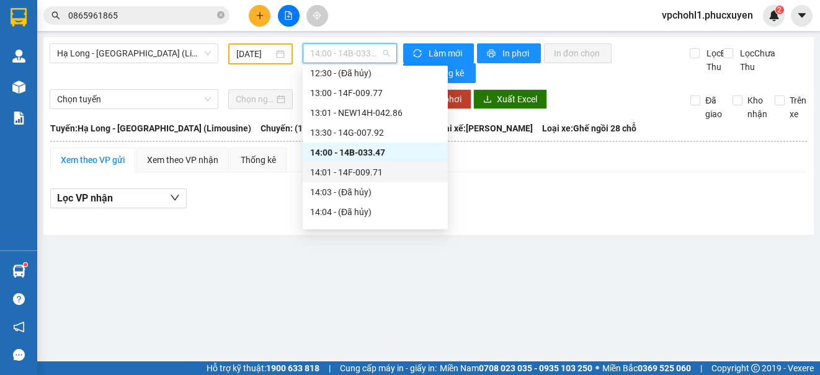
click at [372, 175] on div "14:01 - 14F-009.71" at bounding box center [375, 173] width 130 height 14
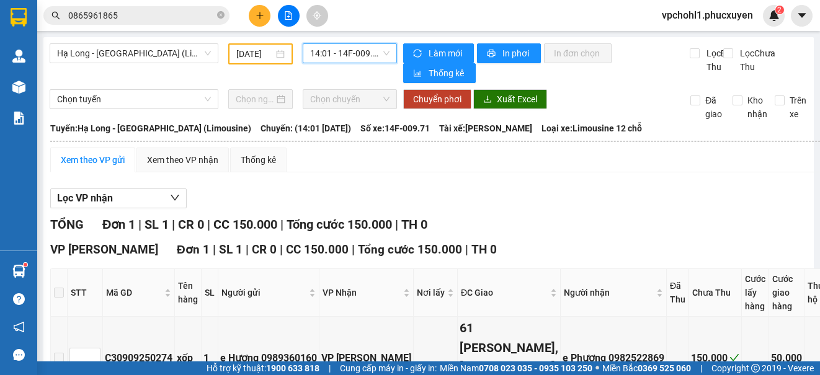
click at [367, 51] on span "14:01 - 14F-009.71" at bounding box center [349, 53] width 79 height 19
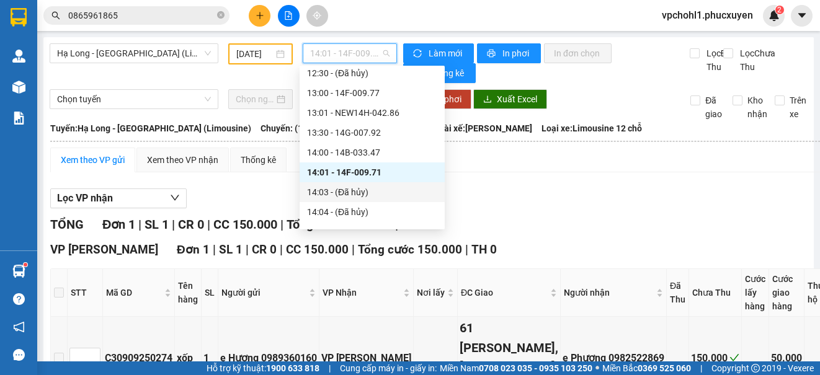
scroll to position [682, 0]
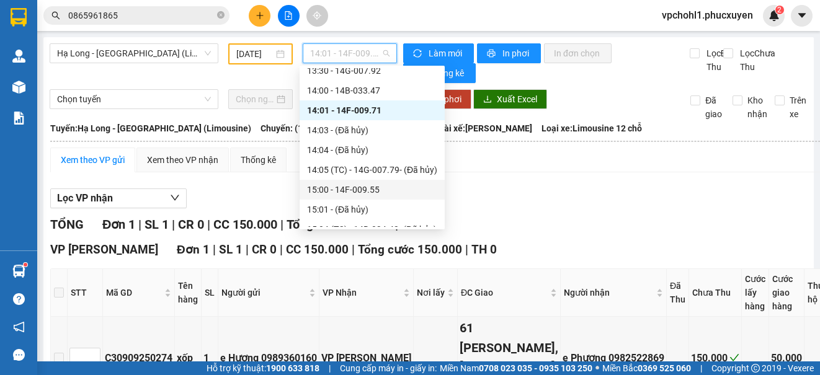
click at [373, 194] on div "15:00 - 14F-009.55" at bounding box center [372, 190] width 130 height 14
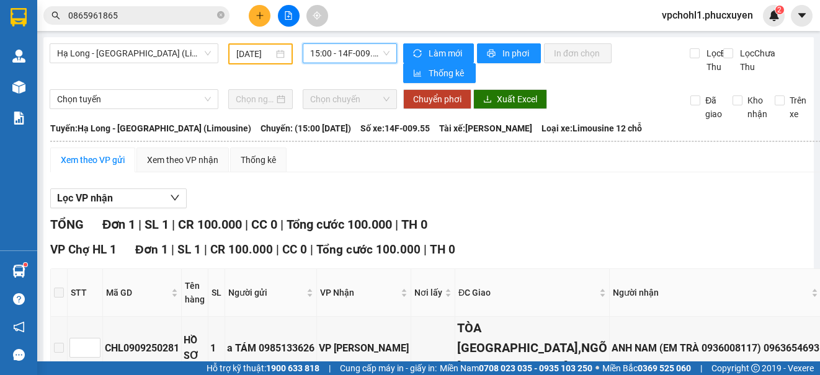
click at [321, 50] on span "15:00 - 14F-009.55" at bounding box center [349, 53] width 79 height 19
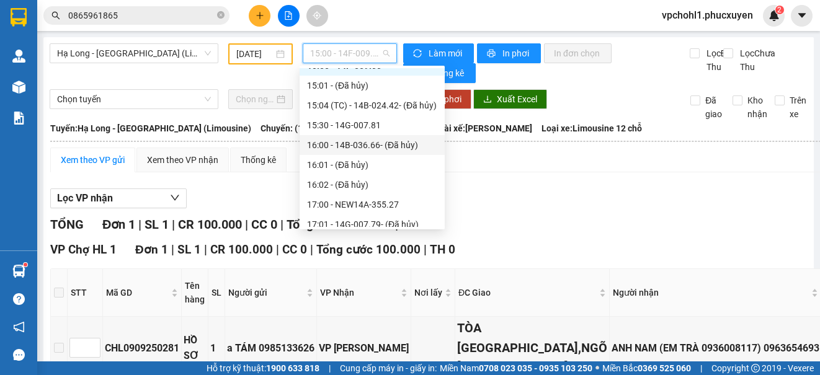
scroll to position [744, 0]
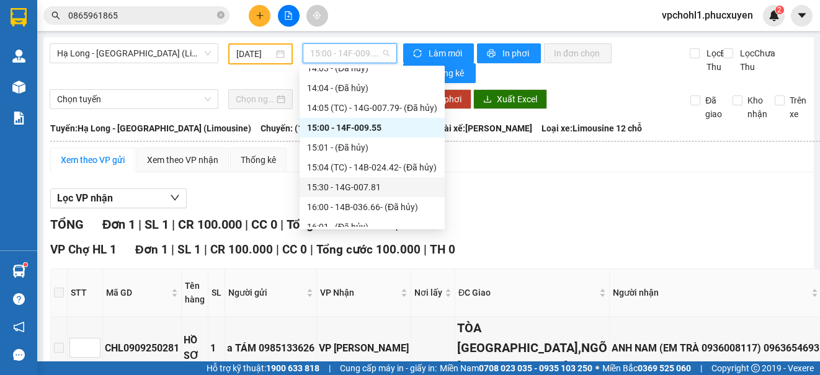
click at [367, 192] on div "15:30 - 14G-007.81" at bounding box center [372, 188] width 130 height 14
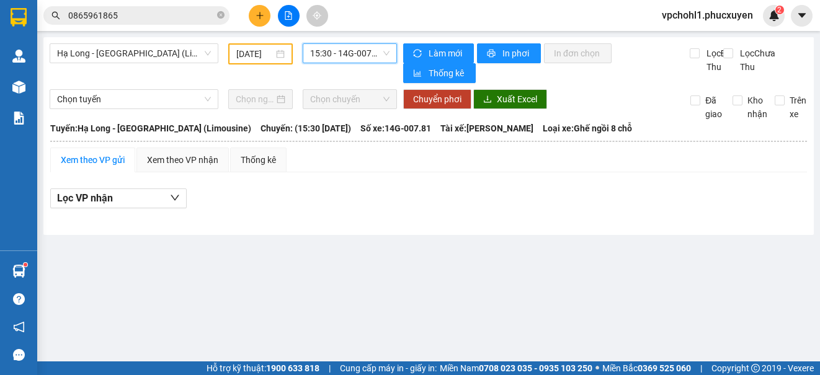
click at [336, 53] on span "15:30 - 14G-007.81" at bounding box center [349, 53] width 79 height 19
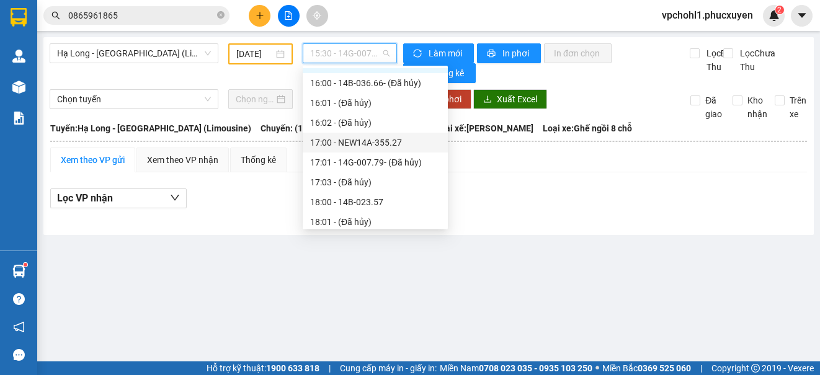
scroll to position [806, 0]
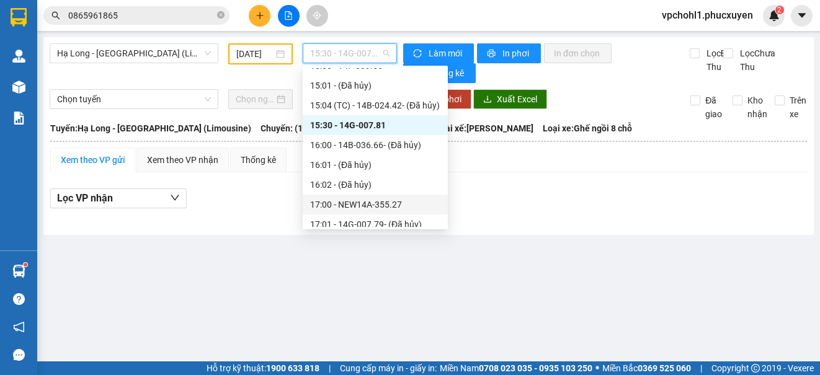
click at [388, 207] on div "17:00 - NEW14A-355.27" at bounding box center [375, 205] width 130 height 14
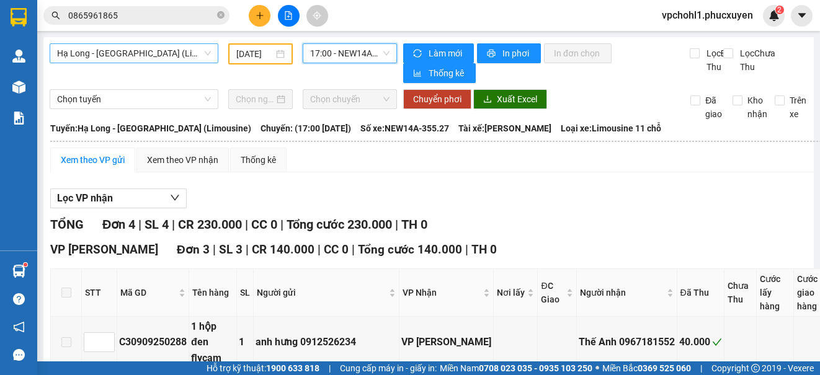
click at [185, 53] on span "Hạ Long - [GEOGRAPHIC_DATA] (Limousine)" at bounding box center [134, 53] width 154 height 19
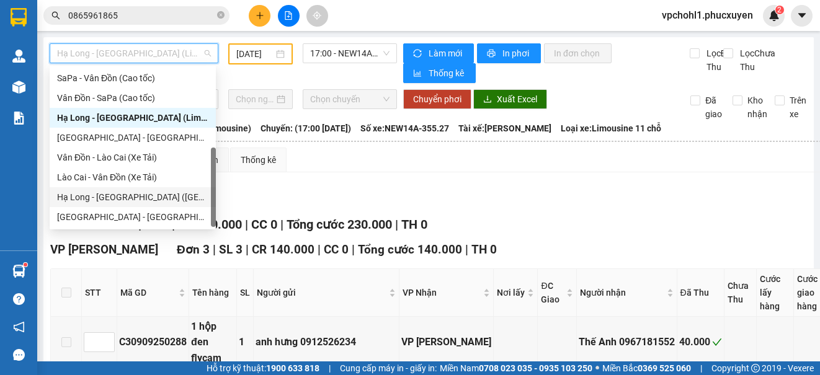
click at [156, 195] on div "Hạ Long - [GEOGRAPHIC_DATA] ([GEOGRAPHIC_DATA])" at bounding box center [132, 197] width 151 height 14
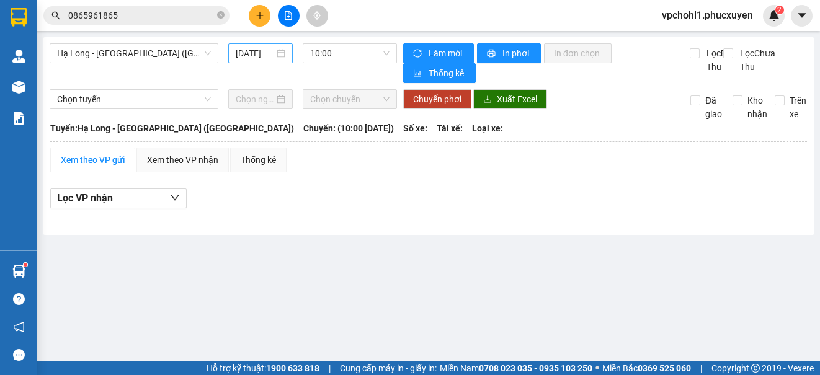
click at [235, 50] on div "[DATE]" at bounding box center [260, 53] width 65 height 20
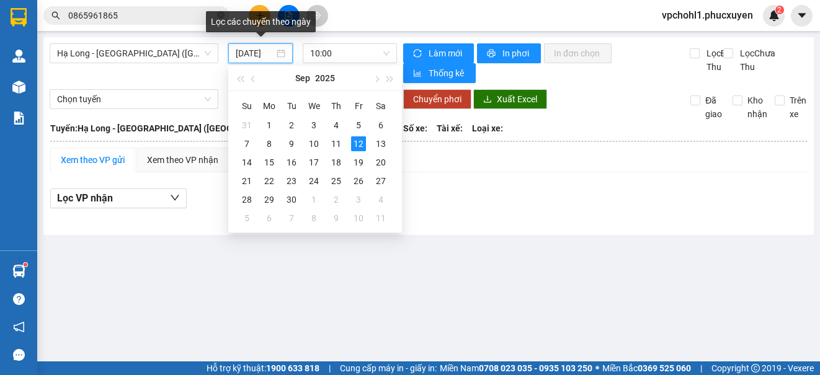
click at [242, 51] on input "[DATE]" at bounding box center [255, 54] width 38 height 14
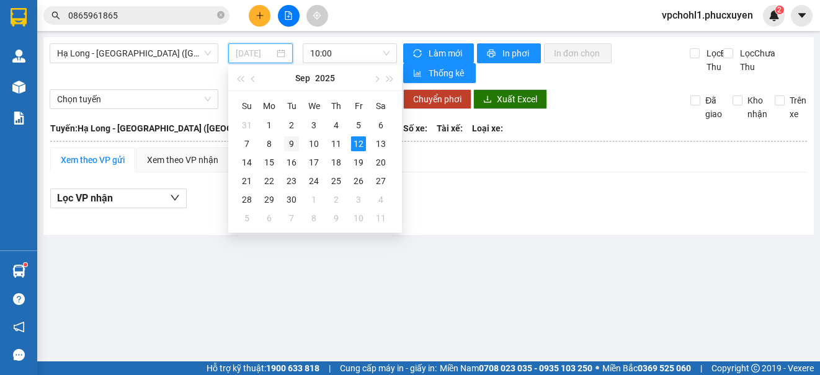
click at [292, 143] on div "9" at bounding box center [291, 143] width 15 height 15
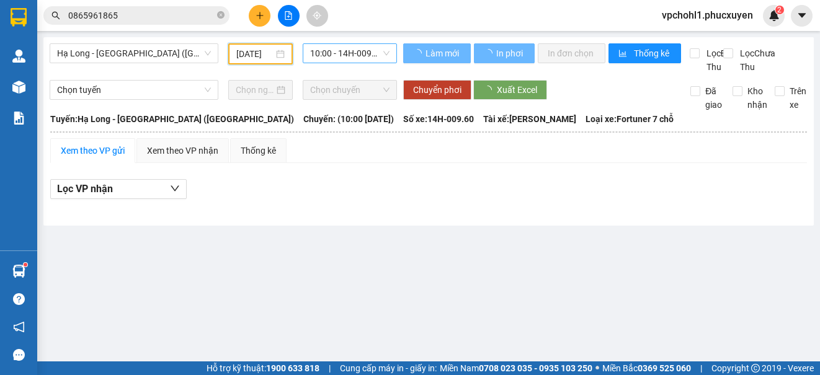
click at [327, 57] on span "10:00 - 14H-009.60" at bounding box center [349, 53] width 79 height 19
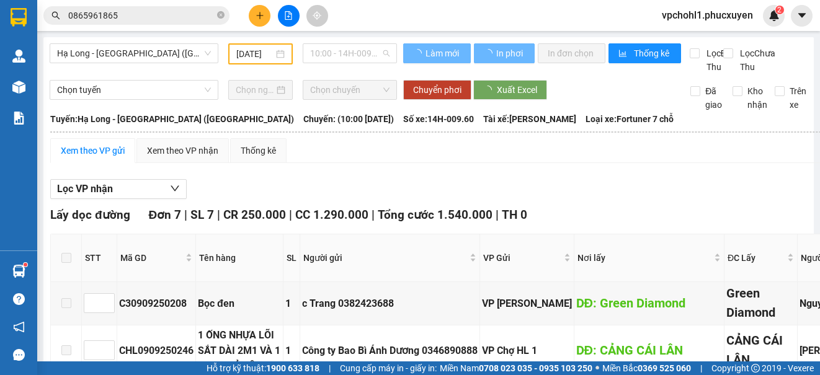
click at [327, 50] on span "10:00 - 14H-009.60" at bounding box center [349, 53] width 79 height 19
click at [316, 112] on div "Chọn tuyến Chọn chuyến Chuyển phơi Xuất Excel Đã giao Kho nhận Trên xe" at bounding box center [429, 96] width 758 height 32
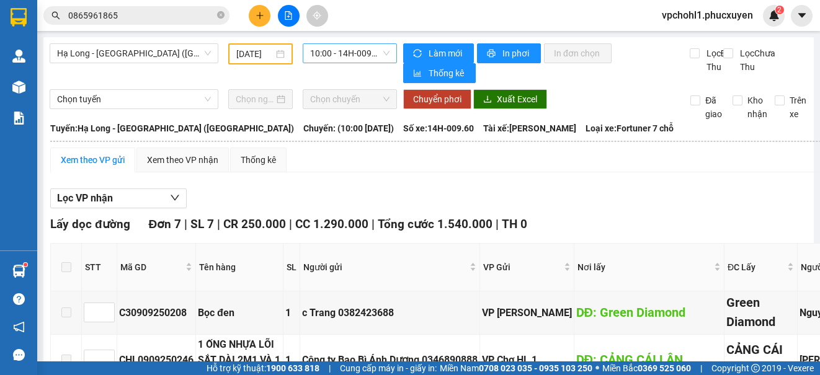
click at [340, 55] on span "10:00 - 14H-009.60" at bounding box center [349, 53] width 79 height 19
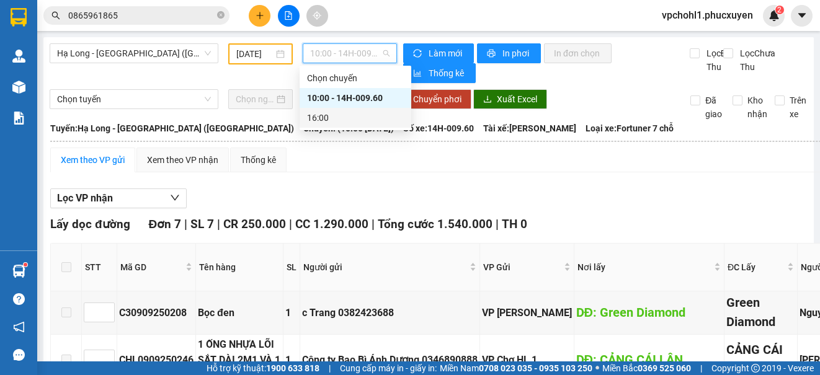
click at [319, 117] on div "16:00" at bounding box center [355, 118] width 97 height 14
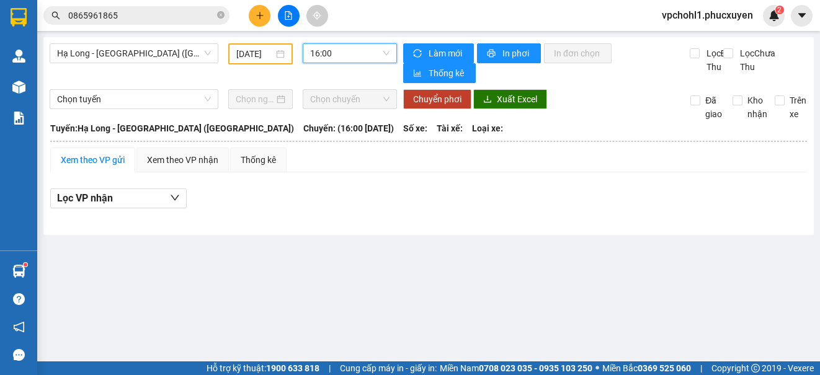
click at [239, 52] on input "[DATE]" at bounding box center [254, 54] width 37 height 14
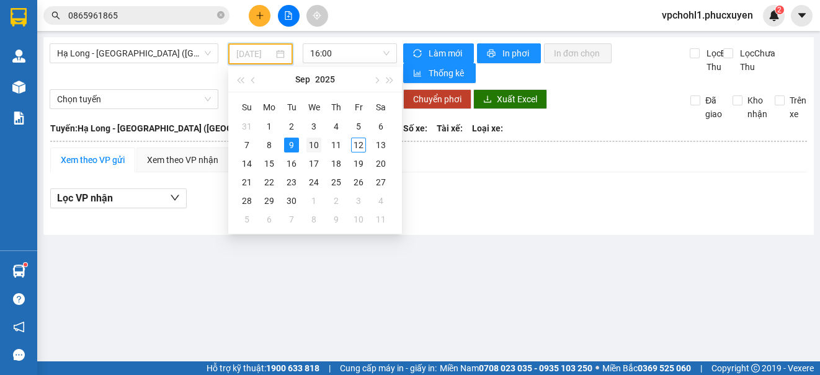
click at [318, 143] on div "10" at bounding box center [313, 145] width 15 height 15
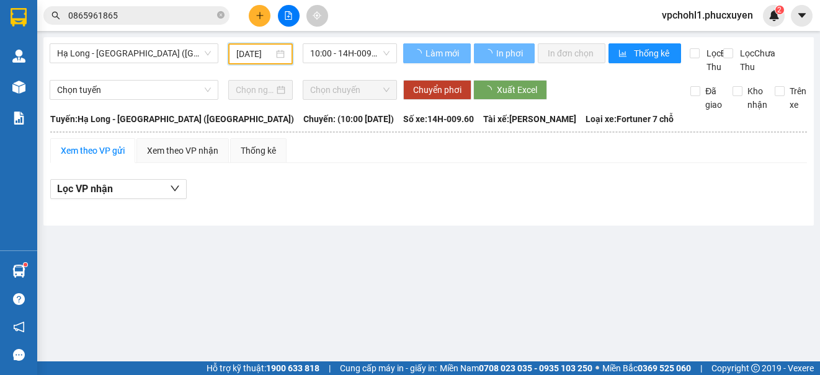
type input "[DATE]"
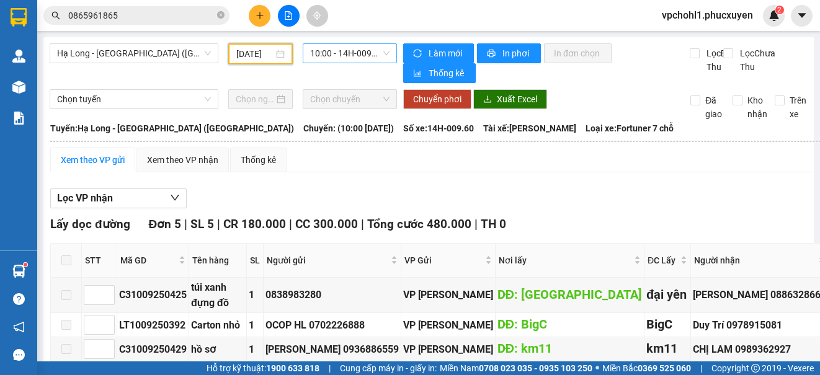
click at [329, 53] on span "10:00 - 14H-009.60" at bounding box center [349, 53] width 79 height 19
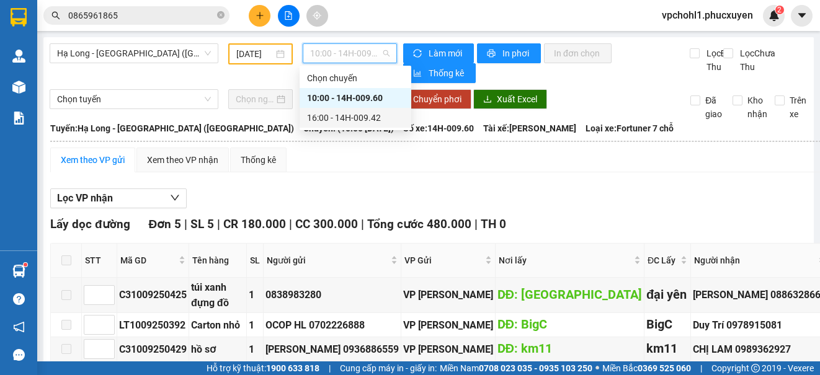
click at [316, 117] on div "16:00 - 14H-009.42" at bounding box center [355, 118] width 97 height 14
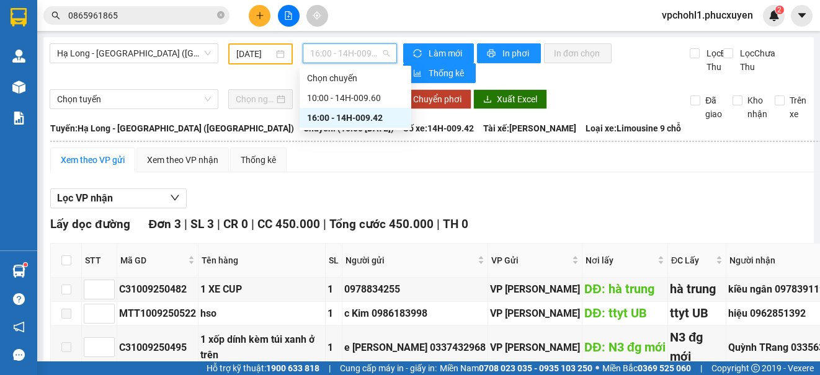
click at [323, 47] on span "16:00 - 14H-009.42" at bounding box center [349, 53] width 79 height 19
click at [178, 56] on span "Hạ Long - [GEOGRAPHIC_DATA] ([GEOGRAPHIC_DATA])" at bounding box center [134, 53] width 154 height 19
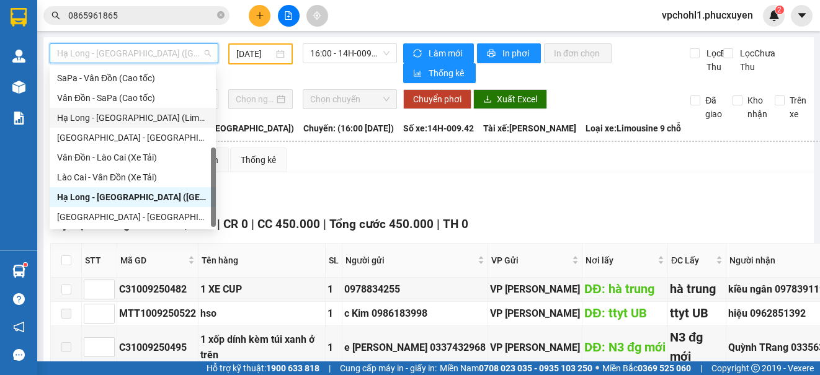
click at [163, 118] on div "Hạ Long - [GEOGRAPHIC_DATA] (Limousine)" at bounding box center [132, 118] width 151 height 14
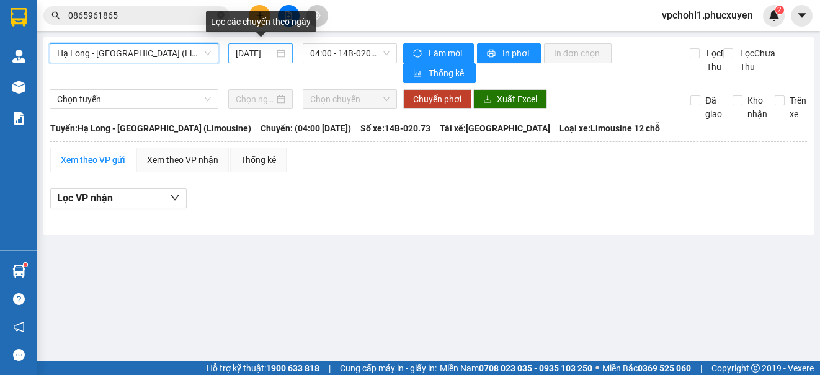
click at [238, 50] on input "[DATE]" at bounding box center [255, 54] width 38 height 14
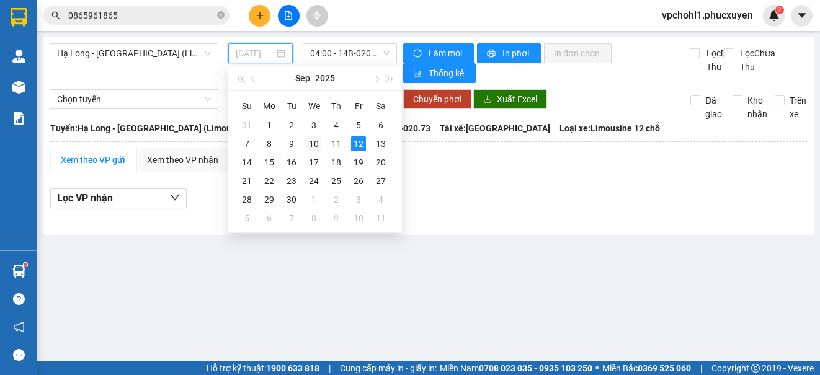
click at [313, 146] on div "10" at bounding box center [313, 143] width 15 height 15
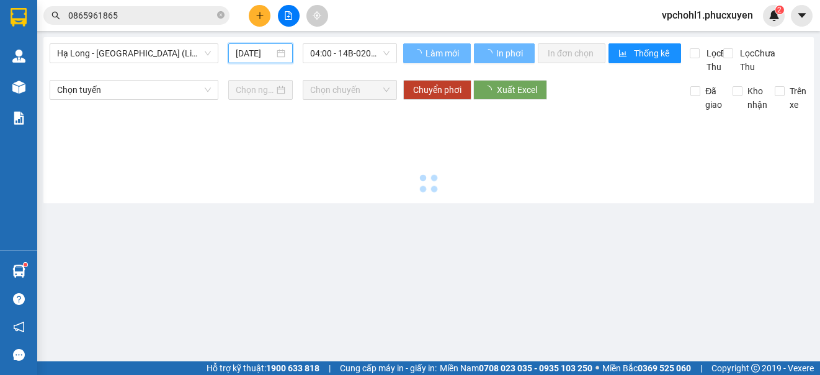
type input "[DATE]"
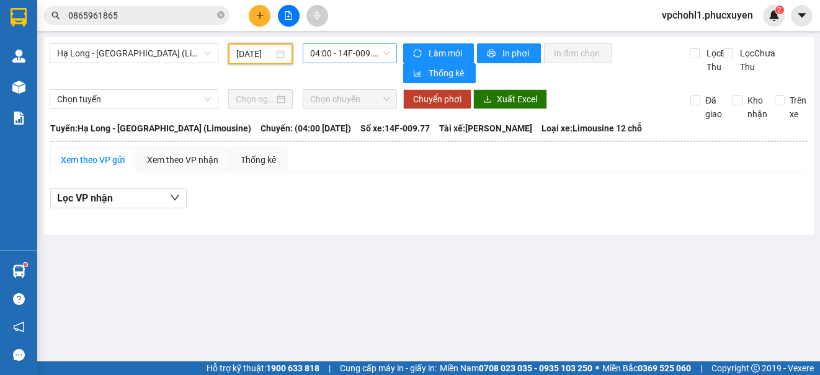
click at [340, 55] on span "04:00 - 14F-009.77" at bounding box center [349, 53] width 79 height 19
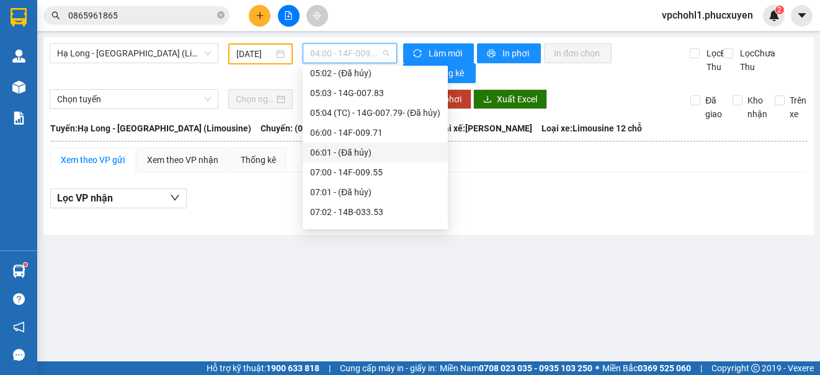
scroll to position [186, 0]
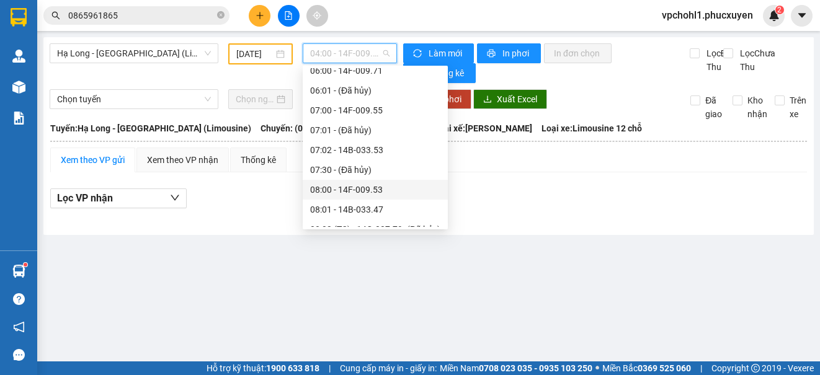
click at [341, 189] on div "08:00 - 14F-009.53" at bounding box center [375, 190] width 130 height 14
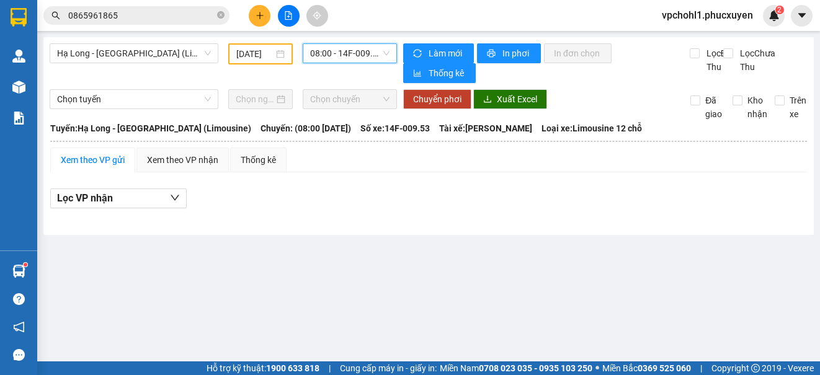
click at [331, 55] on span "08:00 - 14F-009.53" at bounding box center [349, 53] width 79 height 19
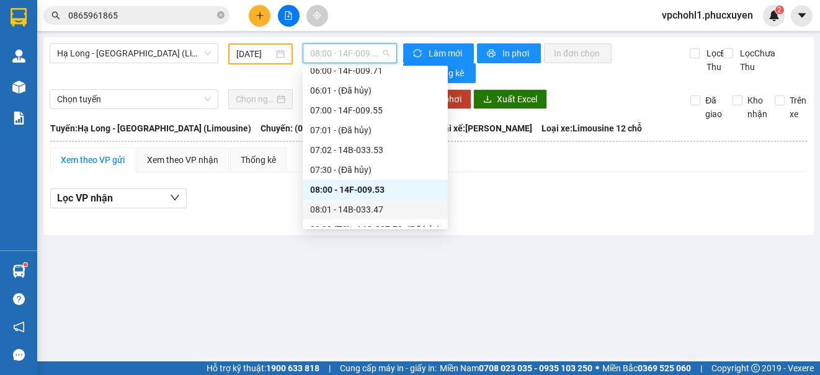
drag, startPoint x: 375, startPoint y: 210, endPoint x: 366, endPoint y: 85, distance: 125.6
click at [374, 210] on div "08:01 - 14B-033.47" at bounding box center [375, 210] width 130 height 14
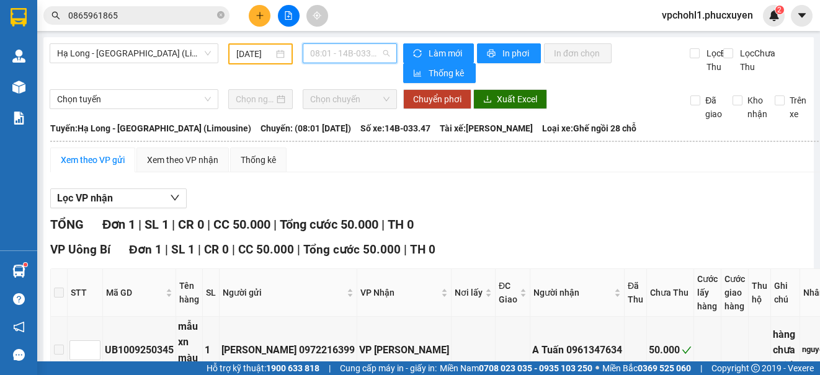
click at [362, 55] on span "08:01 - 14B-033.47" at bounding box center [349, 53] width 79 height 19
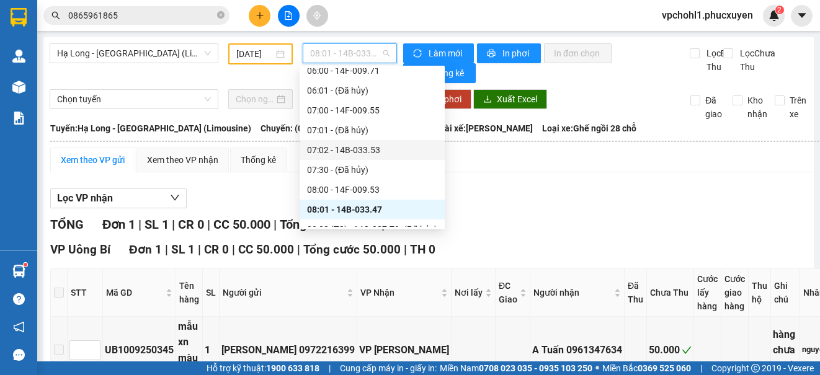
scroll to position [248, 0]
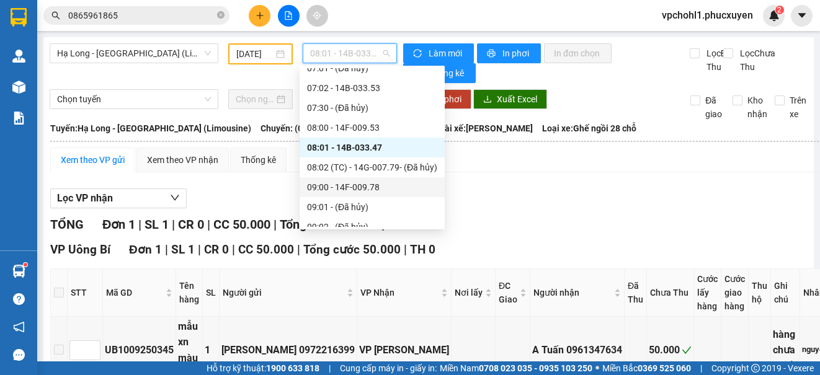
click at [365, 190] on div "09:00 - 14F-009.78" at bounding box center [372, 188] width 130 height 14
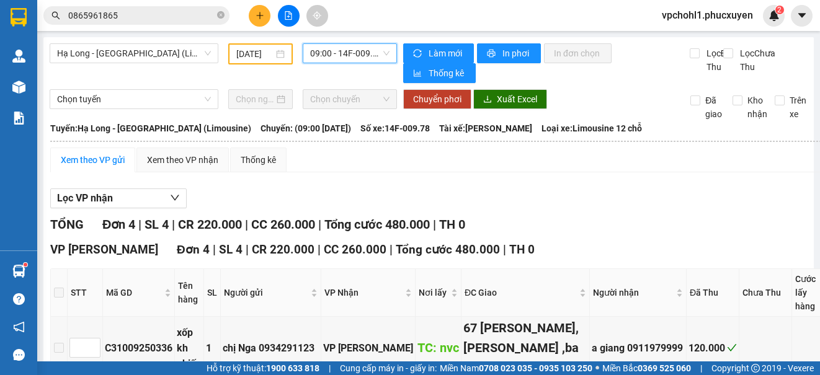
click at [331, 53] on span "09:00 - 14F-009.78" at bounding box center [349, 53] width 79 height 19
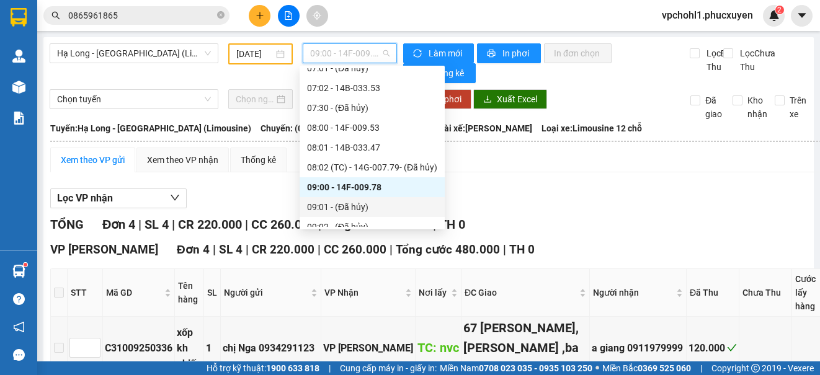
scroll to position [310, 0]
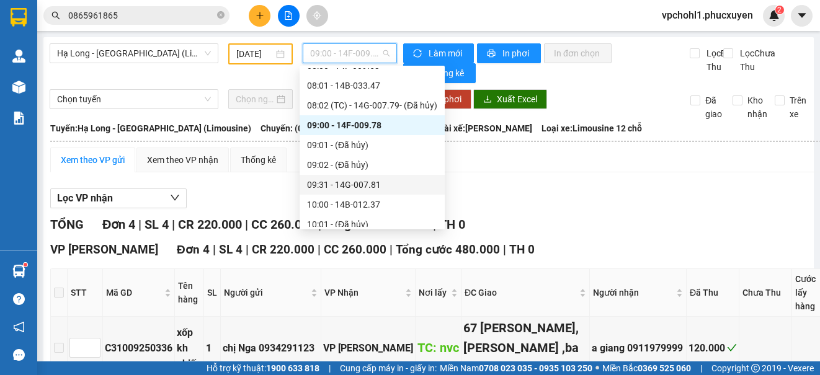
click at [365, 185] on div "09:31 - 14G-007.81" at bounding box center [372, 185] width 130 height 14
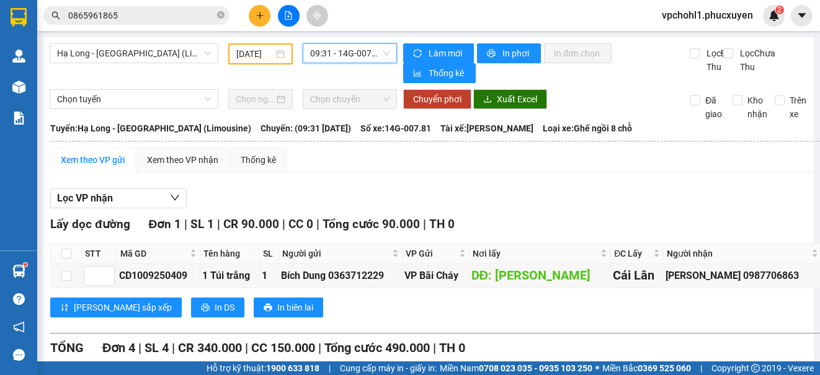
click at [349, 52] on span "09:31 - 14G-007.81" at bounding box center [349, 53] width 79 height 19
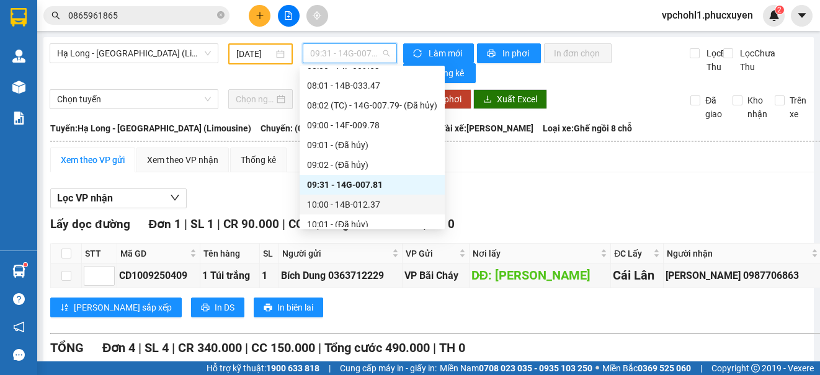
click at [365, 204] on div "10:00 - 14B-012.37" at bounding box center [372, 205] width 130 height 14
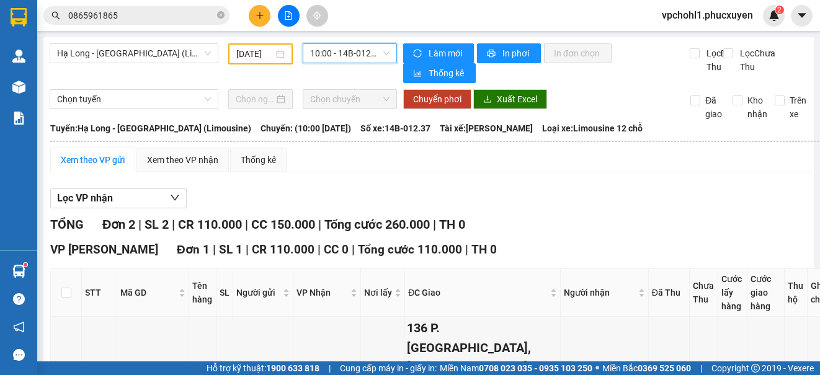
click at [377, 53] on span "10:00 - 14B-012.37" at bounding box center [349, 53] width 79 height 19
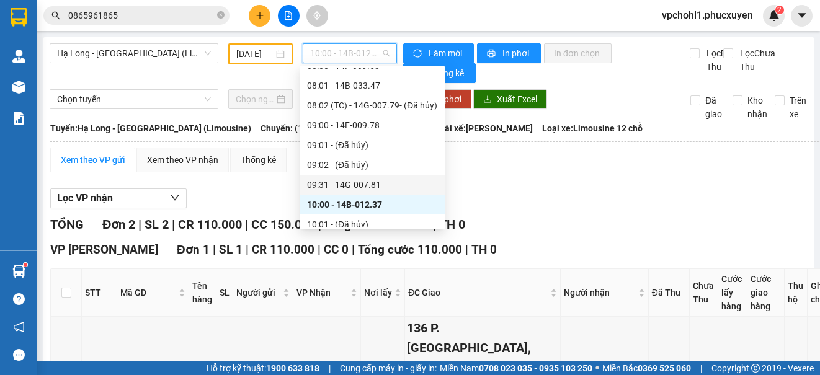
scroll to position [372, 0]
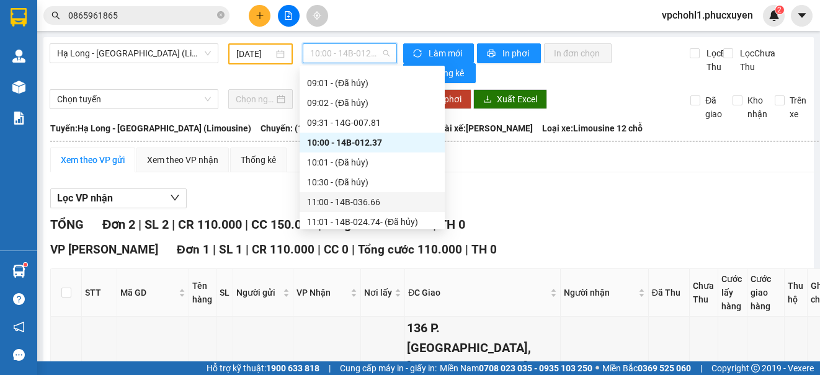
click at [354, 203] on div "11:00 - 14B-036.66" at bounding box center [372, 202] width 130 height 14
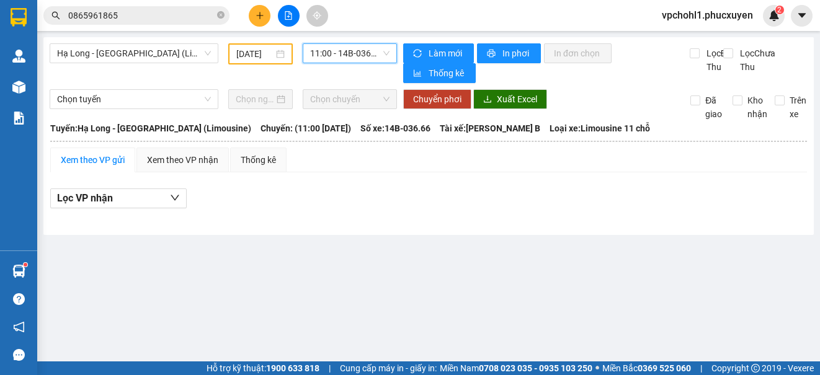
click at [362, 53] on span "11:00 - 14B-036.66" at bounding box center [349, 53] width 79 height 19
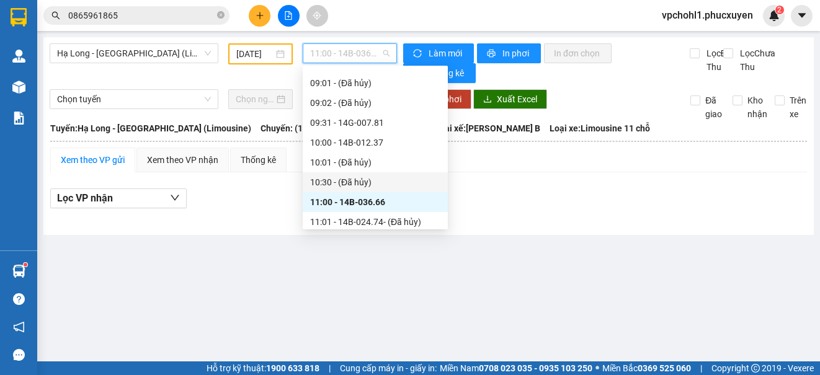
scroll to position [434, 0]
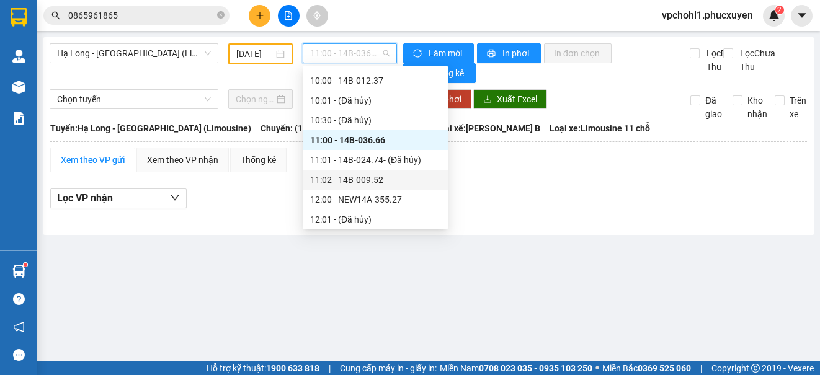
click at [359, 179] on div "11:02 - 14B-009.52" at bounding box center [375, 180] width 130 height 14
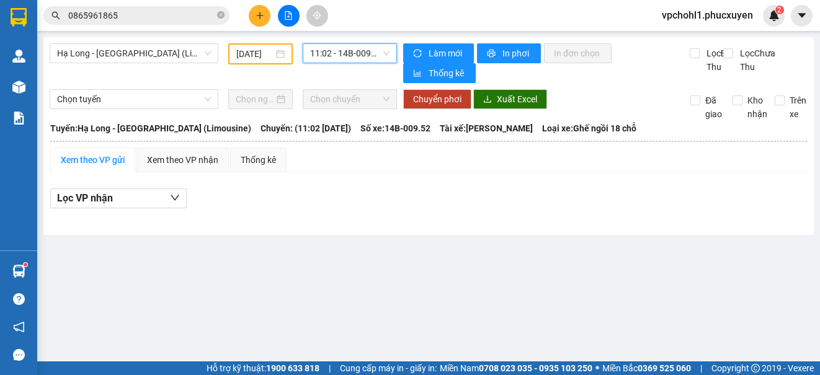
click at [359, 53] on span "11:02 - 14B-009.52" at bounding box center [349, 53] width 79 height 19
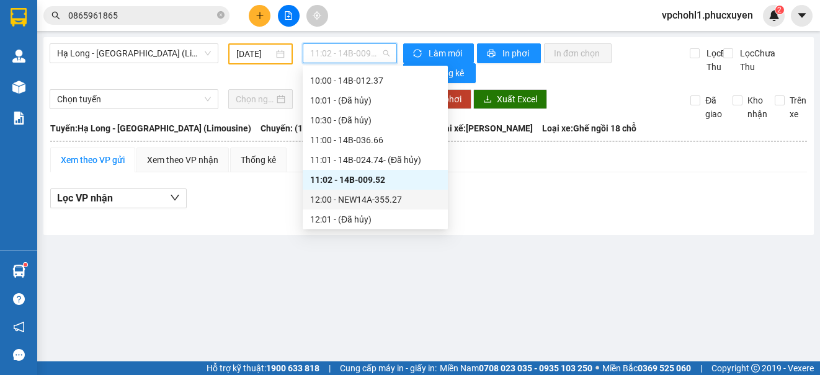
click at [388, 198] on div "12:00 - NEW14A-355.27" at bounding box center [375, 200] width 130 height 14
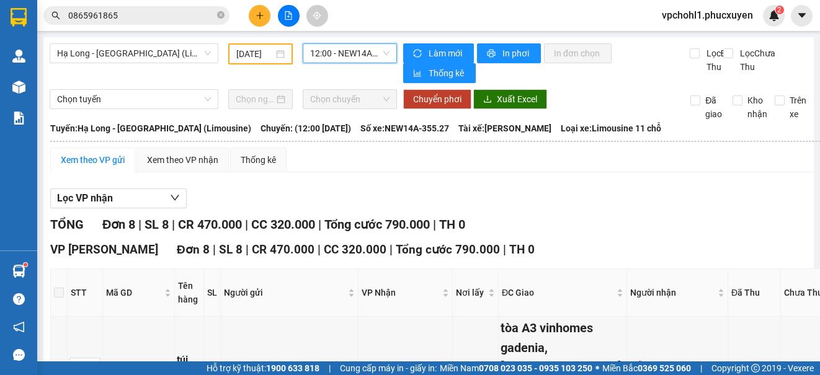
click at [332, 55] on span "12:00 - NEW14A-355.27" at bounding box center [349, 53] width 79 height 19
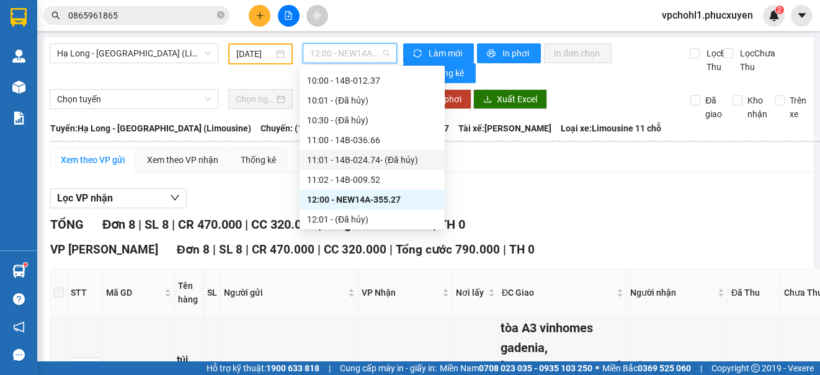
scroll to position [496, 0]
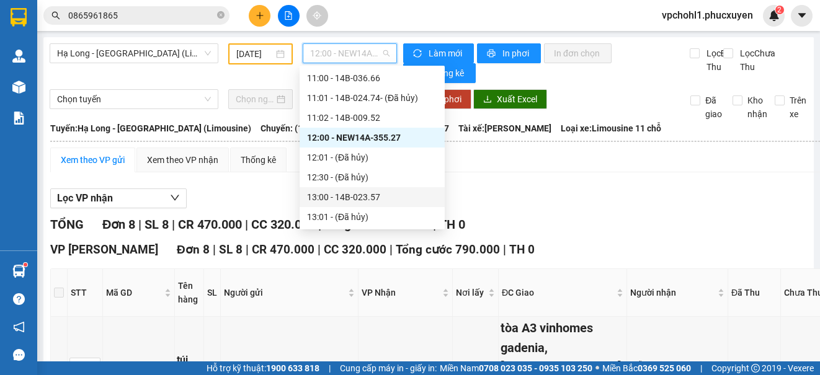
click at [362, 194] on div "13:00 - 14B-023.57" at bounding box center [372, 197] width 130 height 14
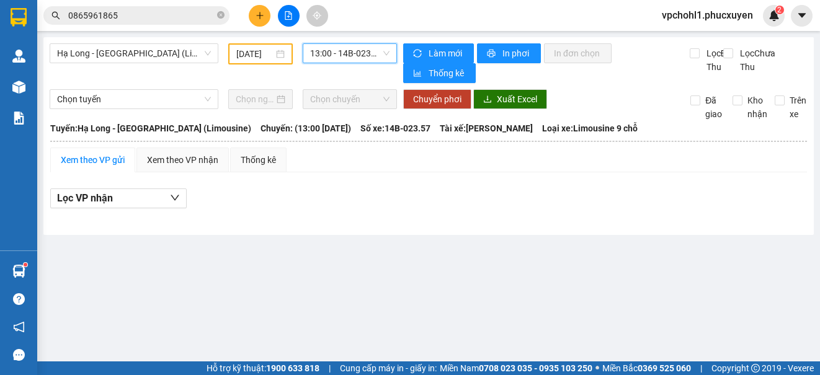
click at [363, 53] on span "13:00 - 14B-023.57" at bounding box center [349, 53] width 79 height 19
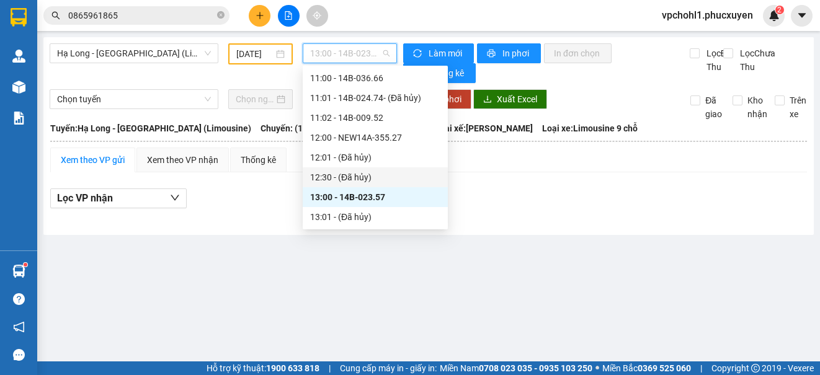
scroll to position [558, 0]
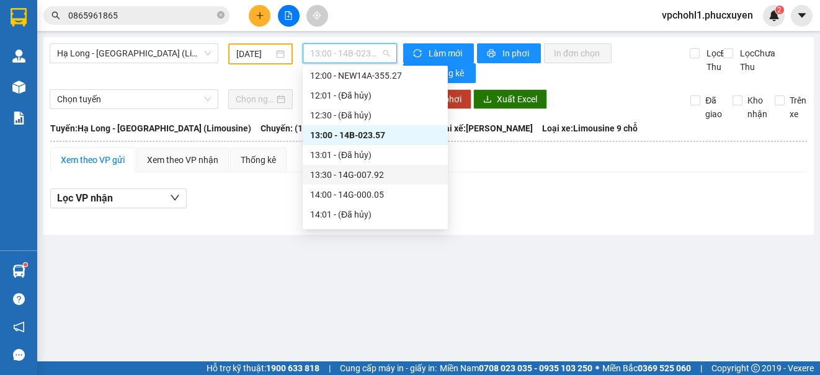
click at [368, 179] on div "13:30 - 14G-007.92" at bounding box center [375, 175] width 130 height 14
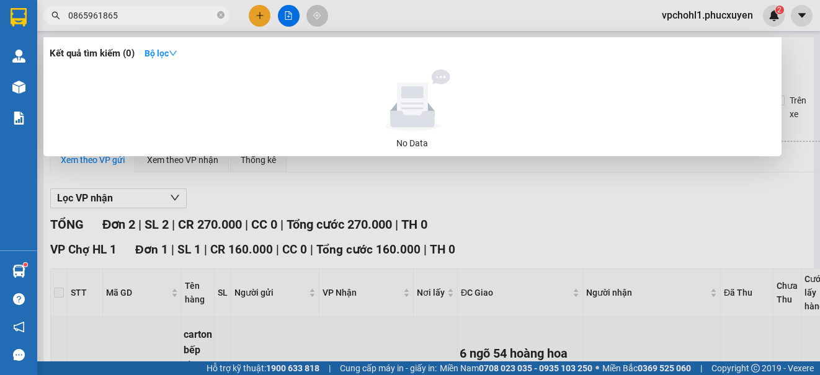
drag, startPoint x: 138, startPoint y: 18, endPoint x: 62, endPoint y: 15, distance: 76.4
click at [63, 15] on span "0865961865" at bounding box center [136, 15] width 186 height 19
type input "0385065414"
click at [543, 211] on div at bounding box center [410, 187] width 820 height 375
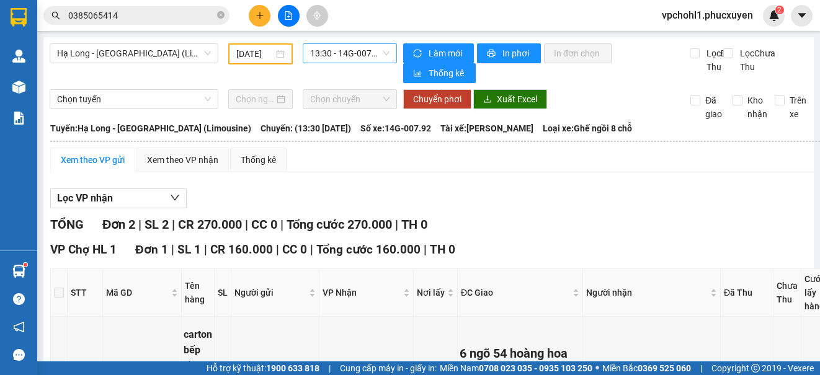
click at [337, 57] on span "13:30 - 14G-007.92" at bounding box center [349, 53] width 79 height 19
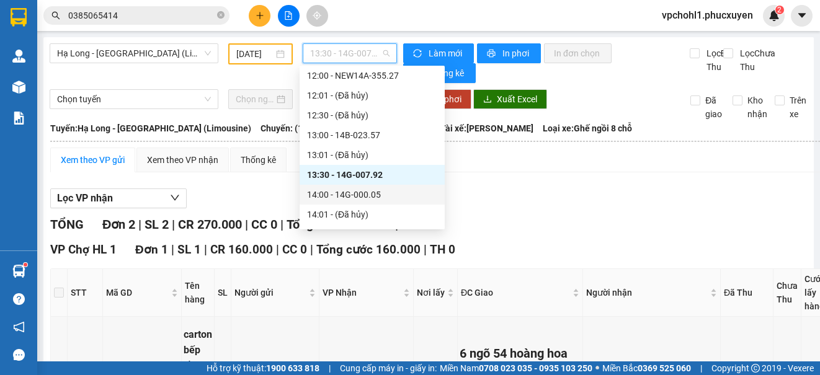
click at [373, 194] on div "14:00 - 14G-000.05" at bounding box center [372, 195] width 130 height 14
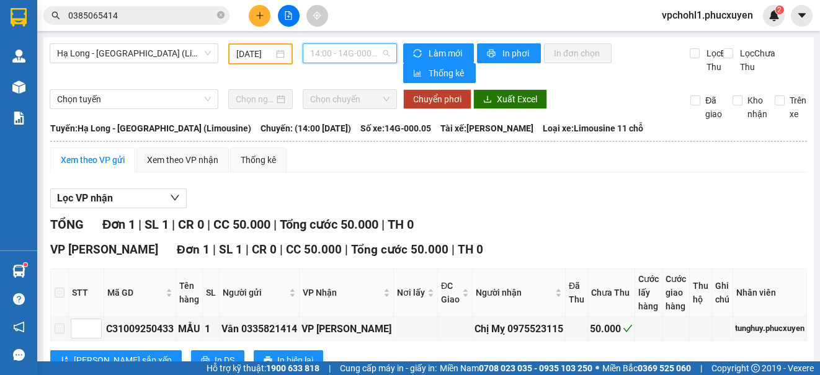
click at [363, 51] on span "14:00 - 14G-000.05" at bounding box center [349, 53] width 79 height 19
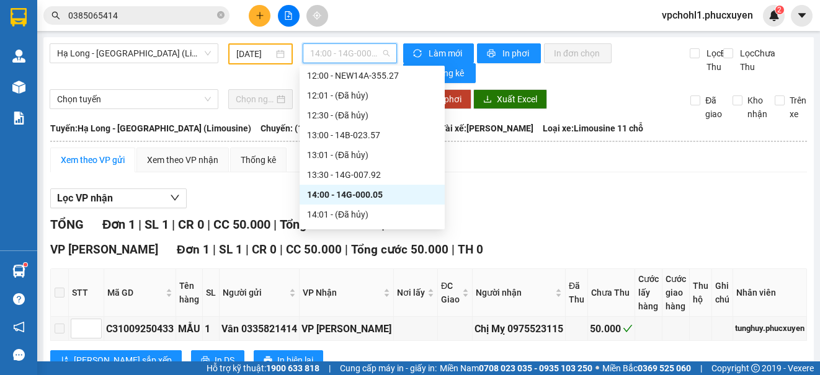
scroll to position [620, 0]
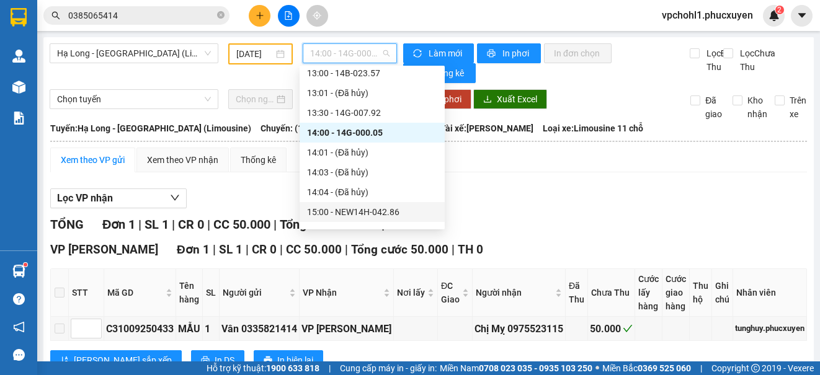
click at [375, 212] on div "15:00 - NEW14H-042.86" at bounding box center [372, 212] width 130 height 14
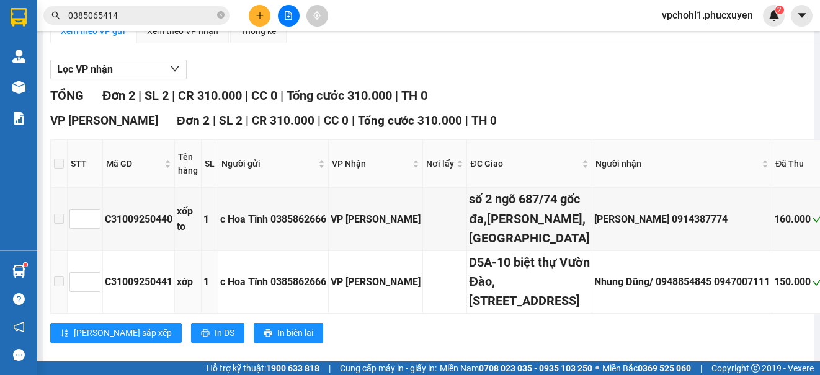
scroll to position [5, 0]
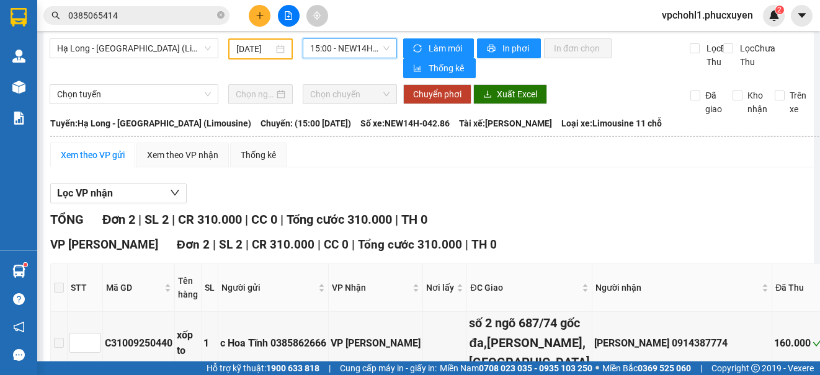
click at [361, 46] on span "15:00 - NEW14H-042.86" at bounding box center [349, 48] width 79 height 19
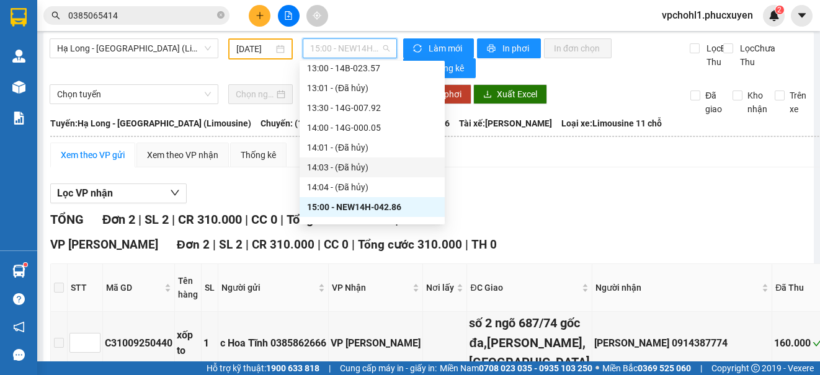
scroll to position [682, 0]
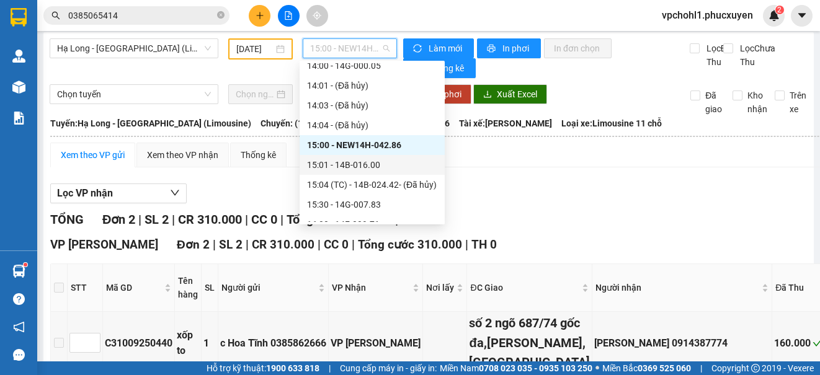
click at [373, 165] on div "15:01 - 14B-016.00" at bounding box center [372, 165] width 130 height 14
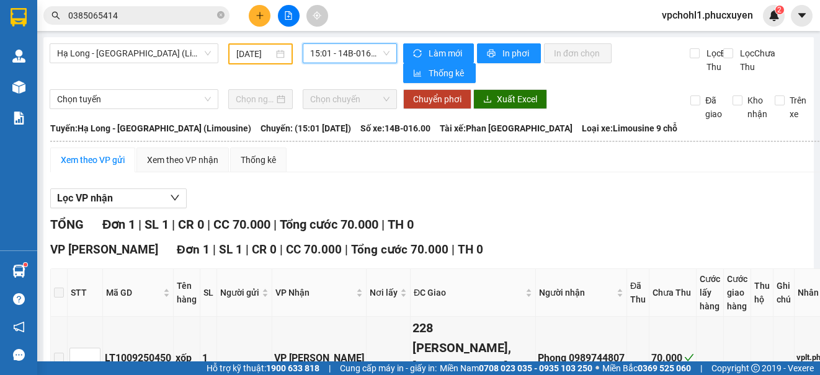
click at [357, 52] on span "15:01 - 14B-016.00" at bounding box center [349, 53] width 79 height 19
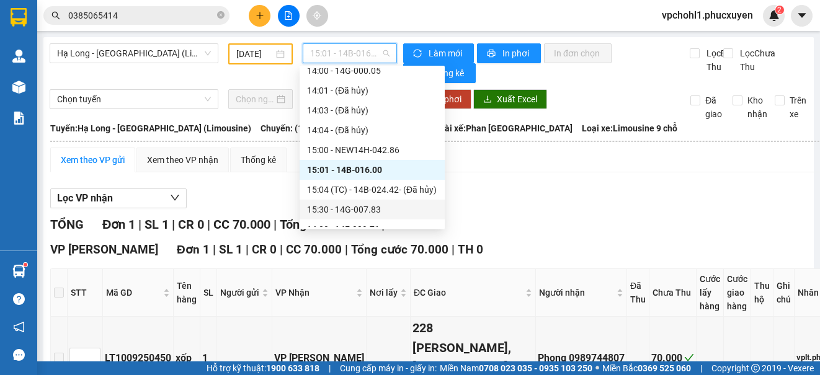
click at [372, 211] on div "15:30 - 14G-007.83" at bounding box center [372, 210] width 130 height 14
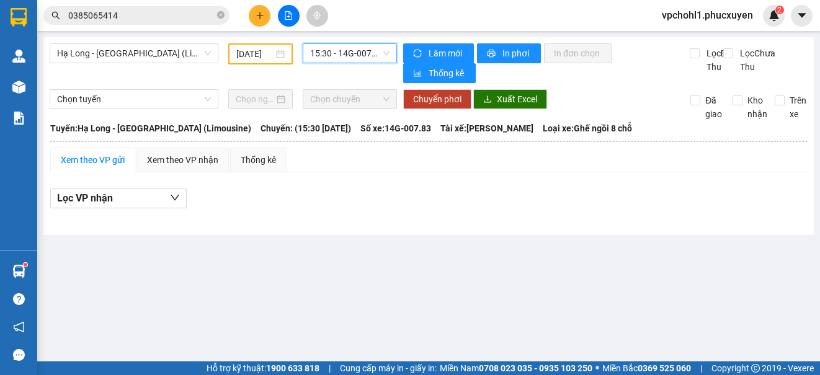
click at [372, 51] on span "15:30 - 14G-007.83" at bounding box center [349, 53] width 79 height 19
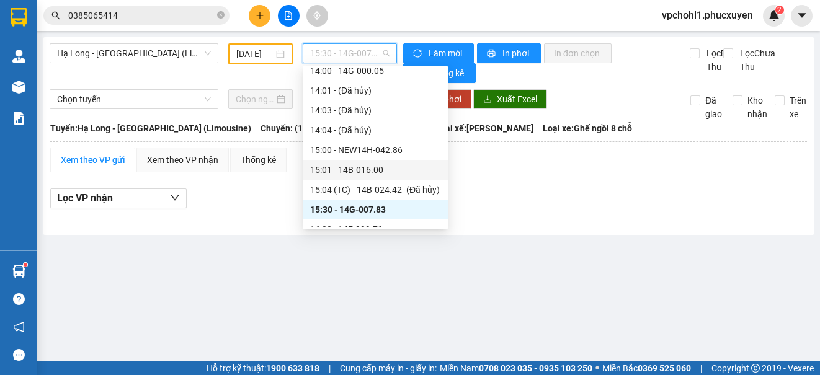
scroll to position [744, 0]
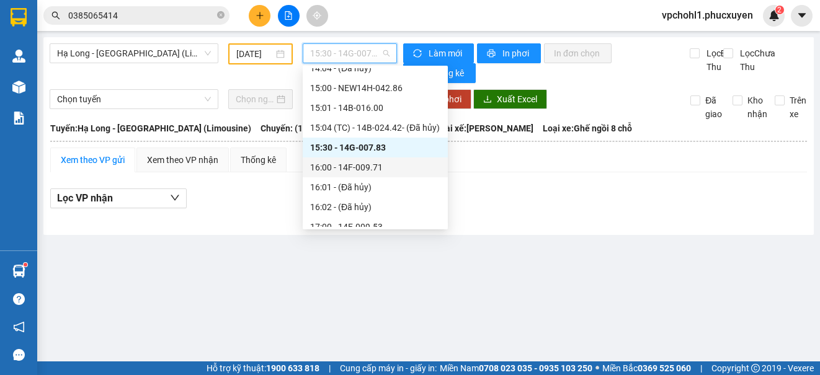
click at [367, 172] on div "16:00 - 14F-009.71" at bounding box center [375, 168] width 130 height 14
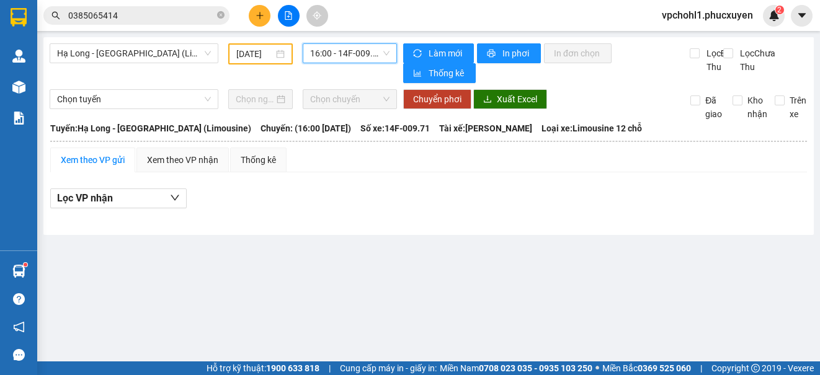
click at [372, 54] on span "16:00 - 14F-009.71" at bounding box center [349, 53] width 79 height 19
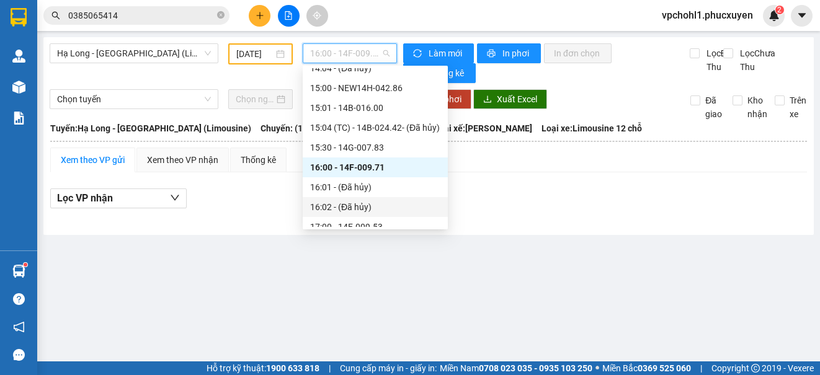
scroll to position [806, 0]
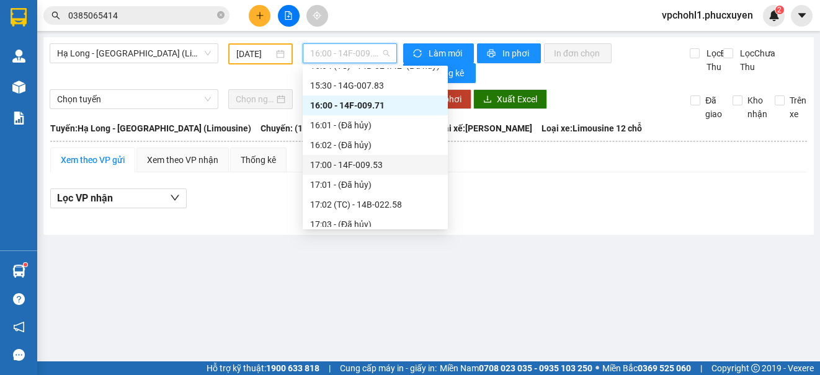
click at [376, 171] on div "17:00 - 14F-009.53" at bounding box center [375, 165] width 130 height 14
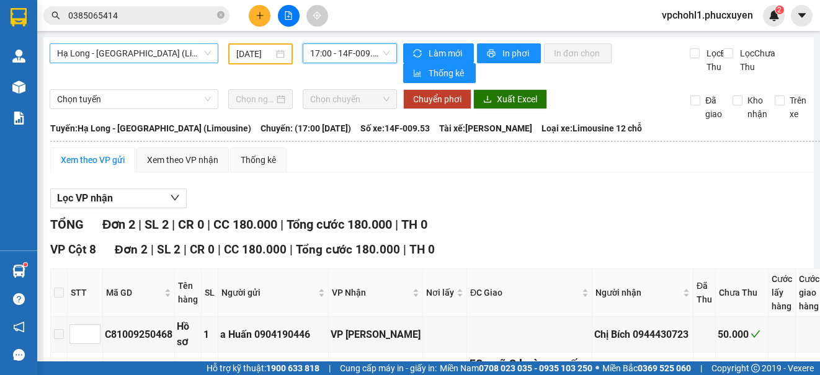
click at [175, 52] on span "Hạ Long - [GEOGRAPHIC_DATA] (Limousine)" at bounding box center [134, 53] width 154 height 19
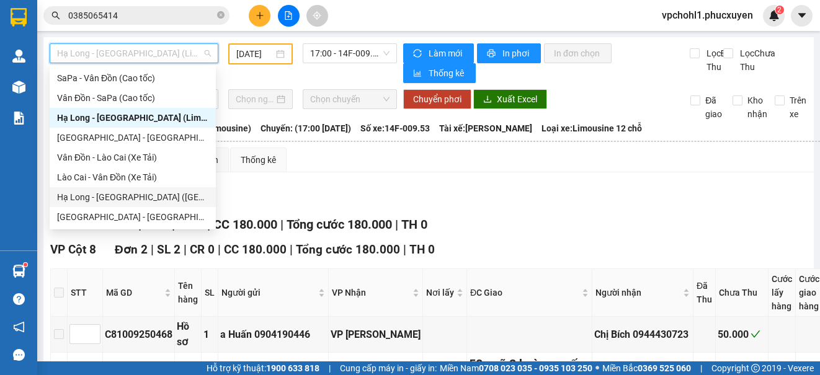
click at [159, 198] on div "Hạ Long - [GEOGRAPHIC_DATA] ([GEOGRAPHIC_DATA])" at bounding box center [132, 197] width 151 height 14
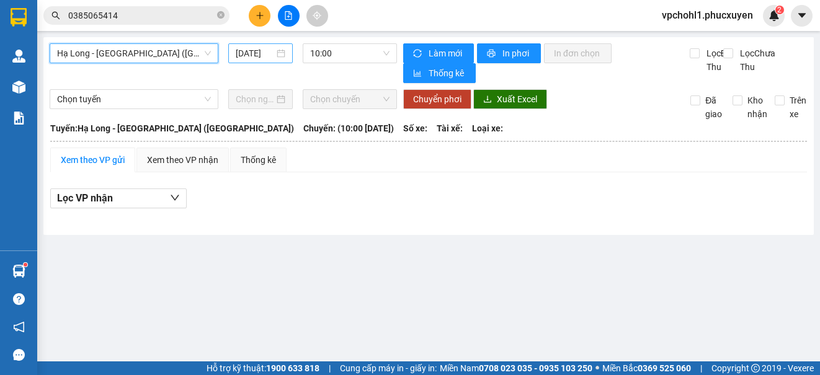
click at [241, 50] on input "[DATE]" at bounding box center [255, 54] width 38 height 14
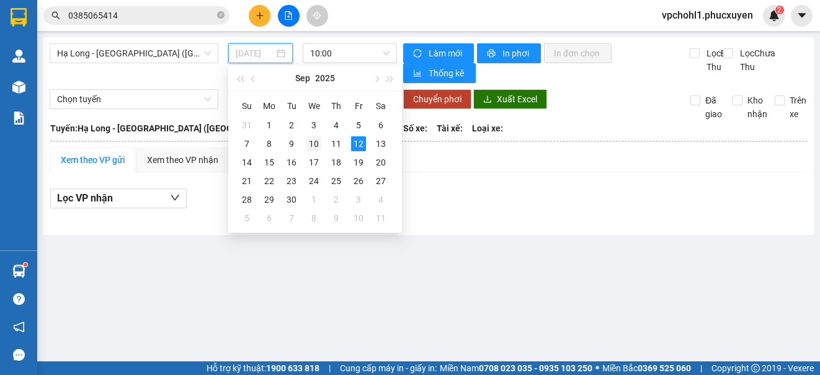
click at [311, 142] on div "10" at bounding box center [313, 143] width 15 height 15
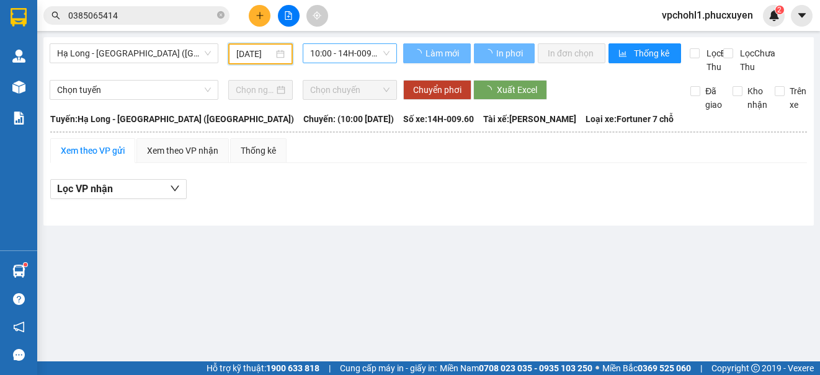
click at [330, 53] on span "10:00 - 14H-009.60" at bounding box center [349, 53] width 79 height 19
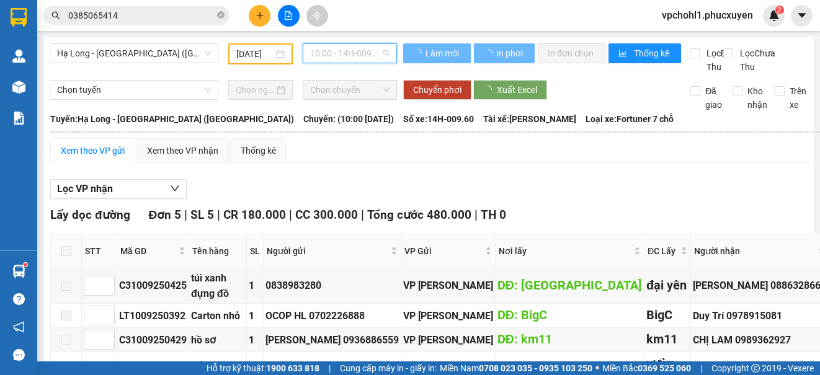
click at [344, 55] on span "10:00 - 14H-009.60" at bounding box center [349, 53] width 79 height 19
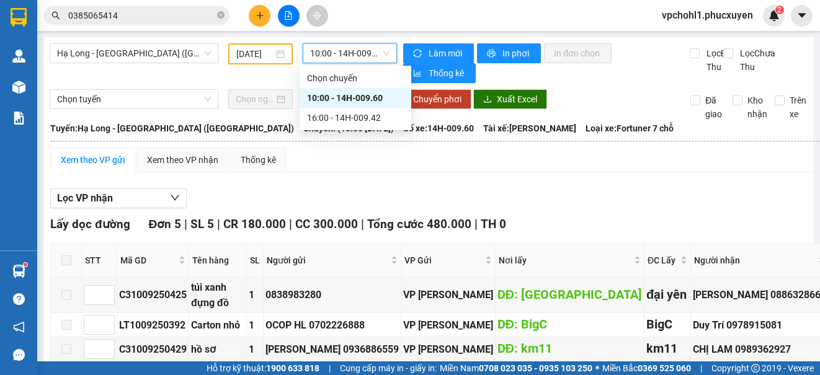
click at [339, 121] on div "Chọn tuyến Chọn chuyến Chuyển phơi Xuất Excel Đã giao Kho nhận Trên xe" at bounding box center [429, 105] width 758 height 32
click at [339, 117] on div "Chọn tuyến Chọn chuyến Chuyển phơi Xuất Excel Đã giao Kho nhận Trên xe" at bounding box center [429, 105] width 758 height 32
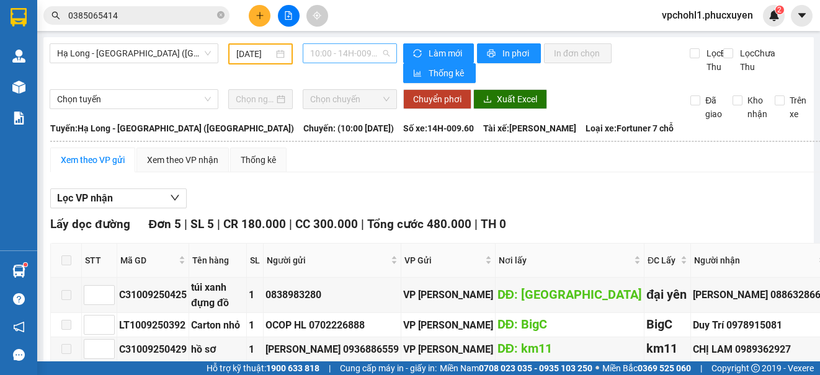
click at [357, 51] on span "10:00 - 14H-009.60" at bounding box center [349, 53] width 79 height 19
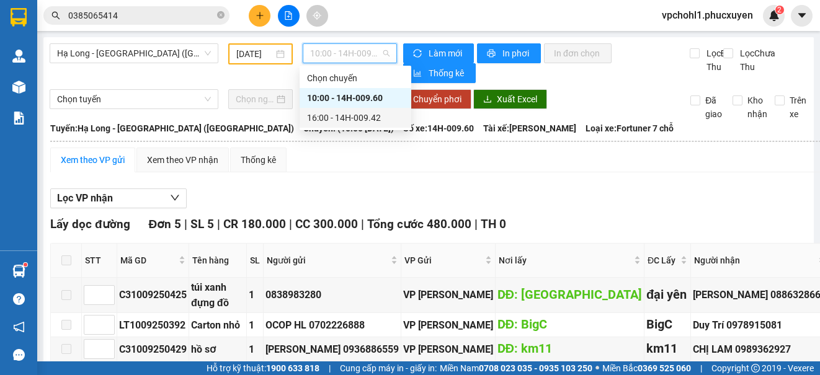
click at [318, 116] on div "16:00 - 14H-009.42" at bounding box center [355, 118] width 97 height 14
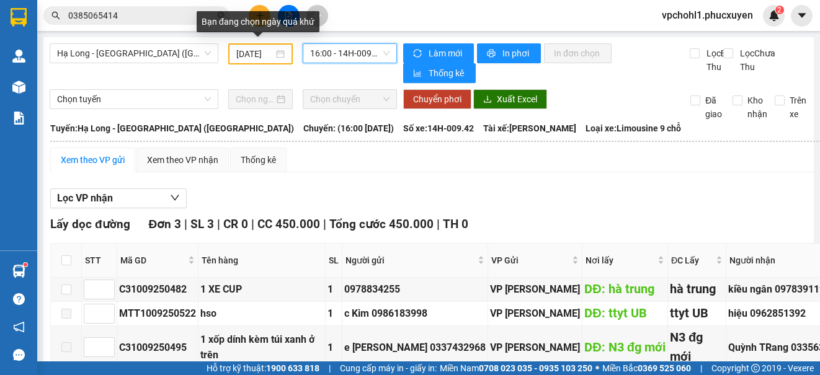
click at [239, 53] on input "[DATE]" at bounding box center [254, 54] width 37 height 14
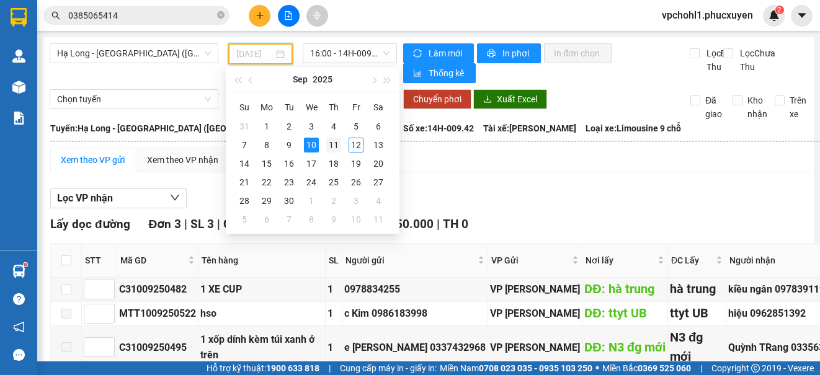
click at [333, 145] on div "11" at bounding box center [333, 145] width 15 height 15
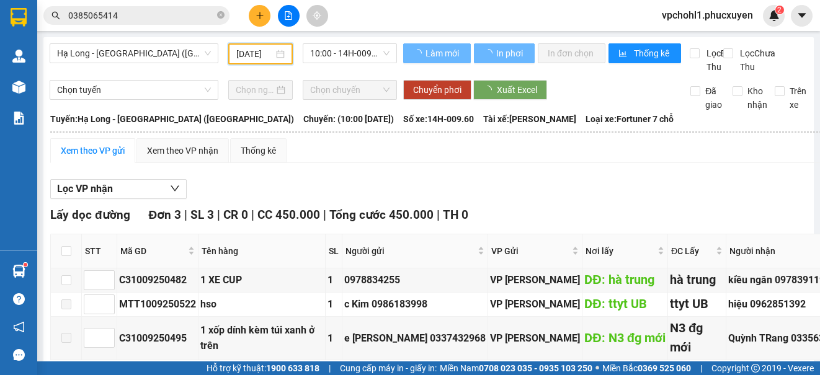
type input "[DATE]"
click at [184, 52] on span "Hạ Long - [GEOGRAPHIC_DATA] ([GEOGRAPHIC_DATA])" at bounding box center [134, 53] width 154 height 19
click at [179, 52] on span "Hạ Long - [GEOGRAPHIC_DATA] ([GEOGRAPHIC_DATA])" at bounding box center [134, 53] width 154 height 19
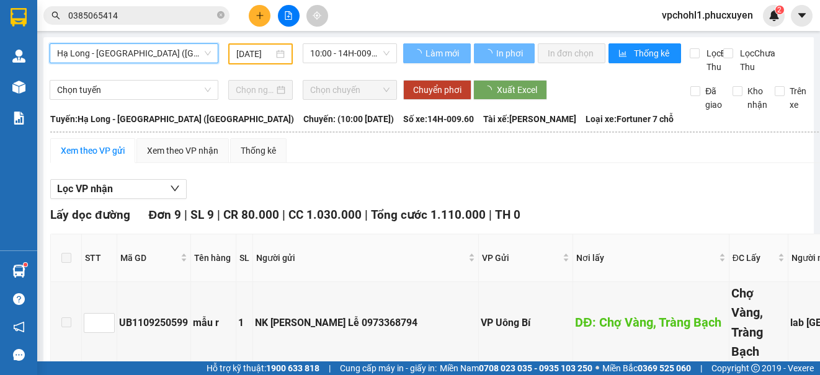
click at [166, 53] on span "Hạ Long - [GEOGRAPHIC_DATA] ([GEOGRAPHIC_DATA])" at bounding box center [134, 53] width 154 height 19
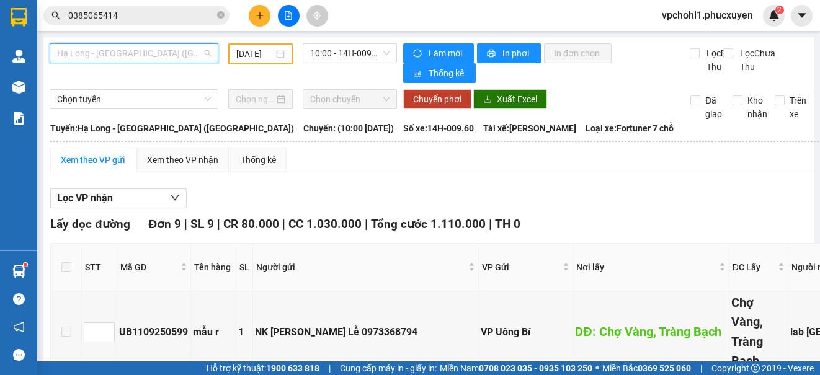
click at [168, 52] on span "Hạ Long - [GEOGRAPHIC_DATA] ([GEOGRAPHIC_DATA])" at bounding box center [134, 53] width 154 height 19
click at [174, 55] on span "Hạ Long - [GEOGRAPHIC_DATA] ([GEOGRAPHIC_DATA])" at bounding box center [134, 53] width 154 height 19
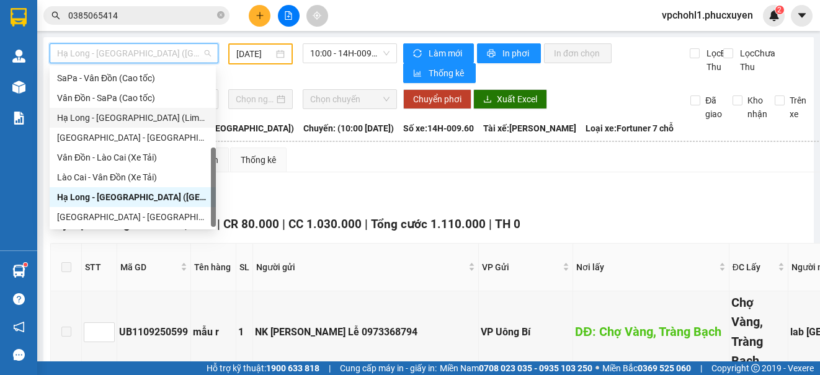
click at [151, 116] on div "Hạ Long - [GEOGRAPHIC_DATA] (Limousine)" at bounding box center [132, 118] width 151 height 14
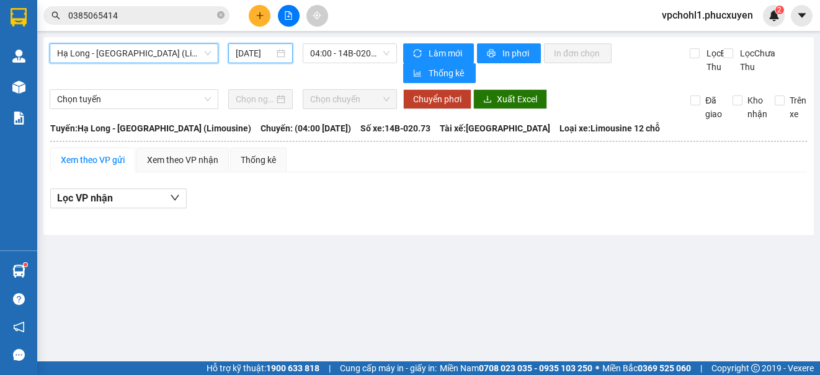
click at [239, 54] on input "[DATE]" at bounding box center [255, 54] width 38 height 14
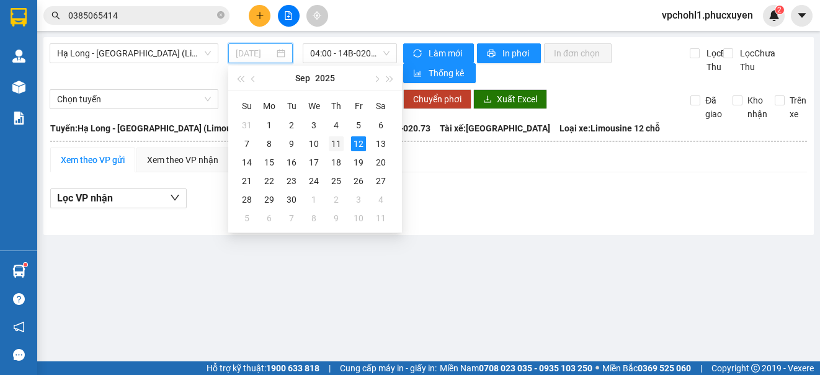
click at [335, 142] on div "11" at bounding box center [336, 143] width 15 height 15
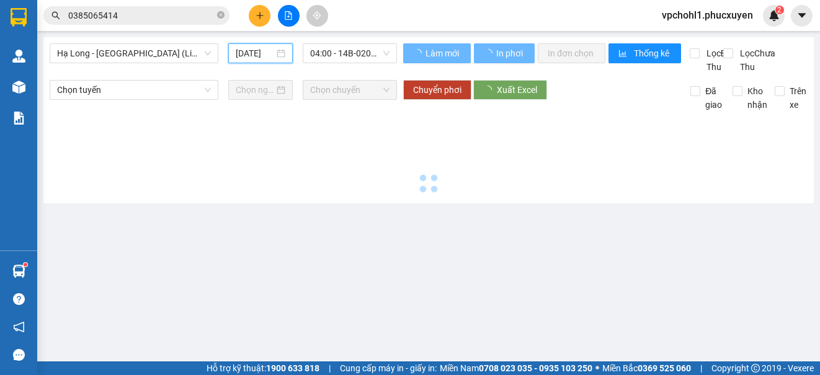
type input "[DATE]"
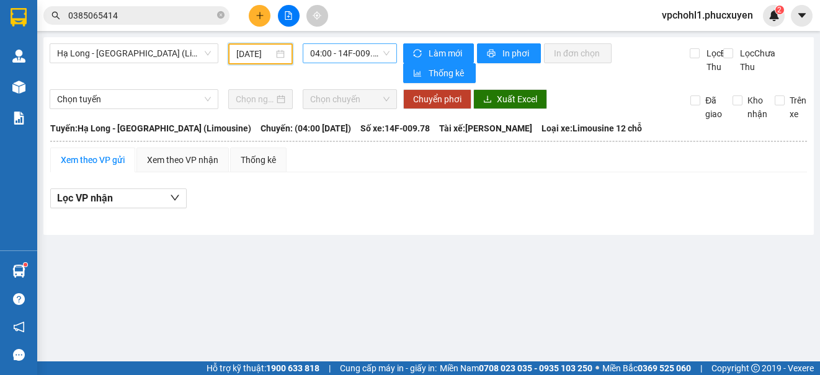
click at [334, 58] on span "04:00 - 14F-009.78" at bounding box center [349, 53] width 79 height 19
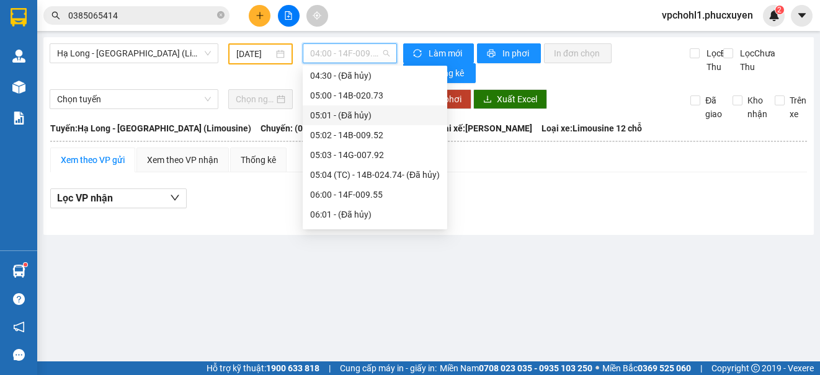
scroll to position [124, 0]
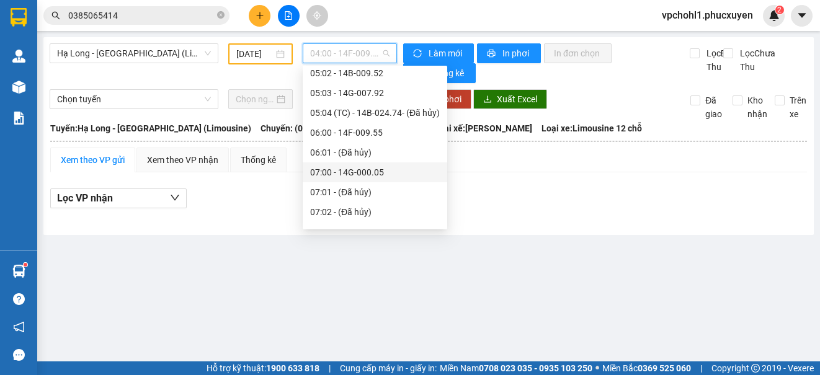
click at [345, 176] on div "07:00 - 14G-000.05" at bounding box center [375, 173] width 130 height 14
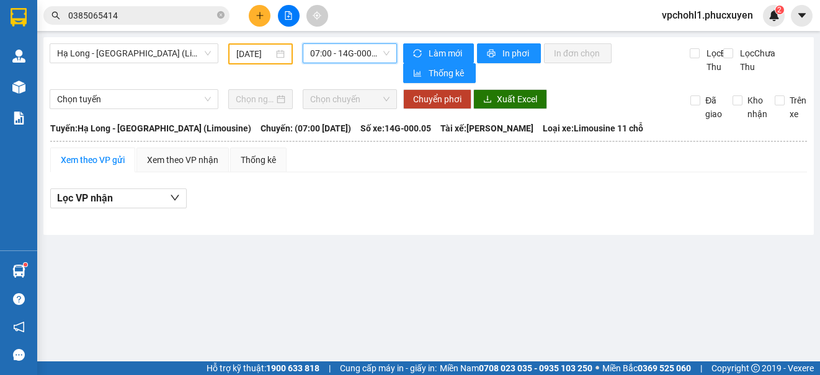
click at [356, 55] on span "07:00 - 14G-000.05" at bounding box center [349, 53] width 79 height 19
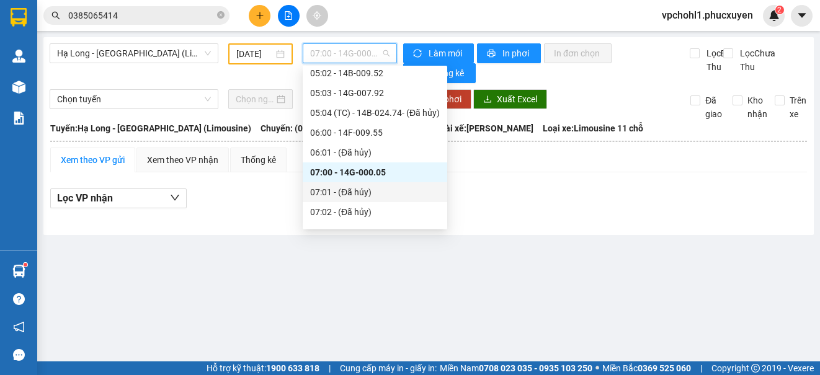
scroll to position [186, 0]
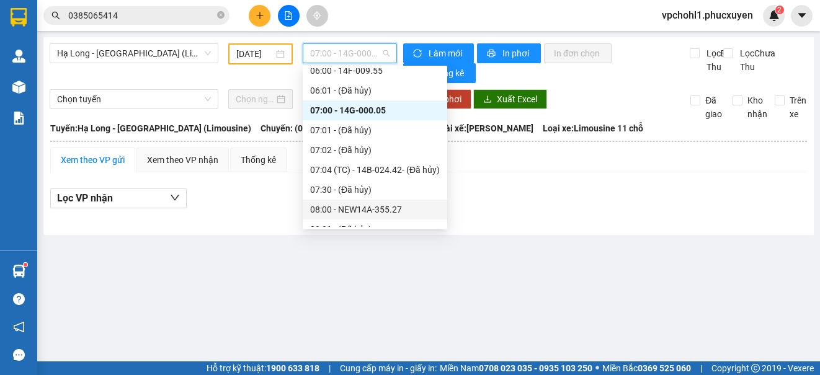
click at [373, 213] on div "08:00 - NEW14A-355.27" at bounding box center [375, 210] width 130 height 14
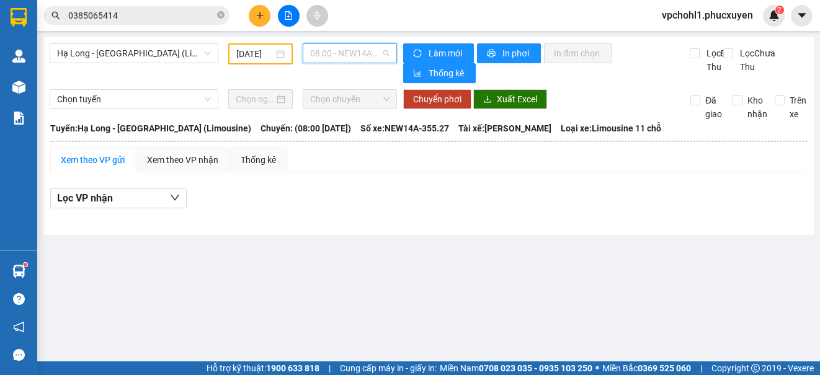
click at [347, 60] on span "08:00 - NEW14A-355.27" at bounding box center [349, 53] width 79 height 19
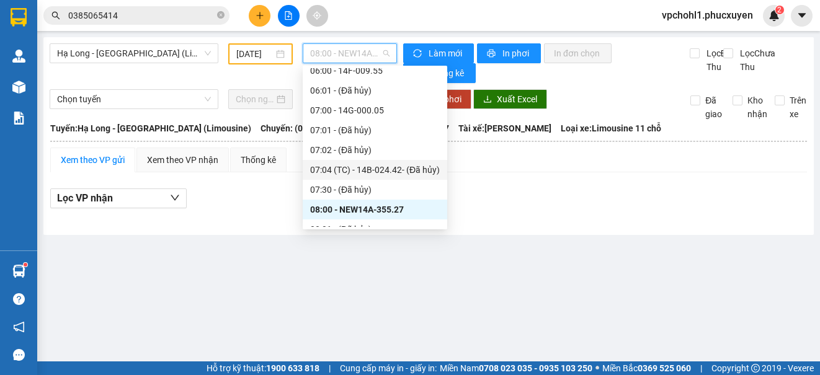
scroll to position [248, 0]
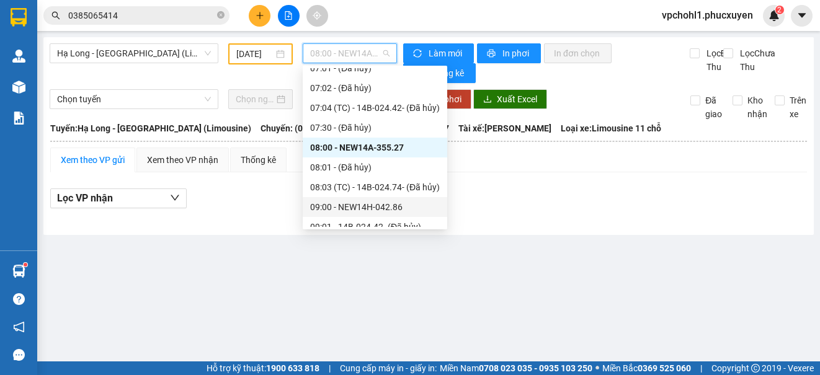
click at [377, 208] on div "09:00 - NEW14H-042.86" at bounding box center [375, 207] width 130 height 14
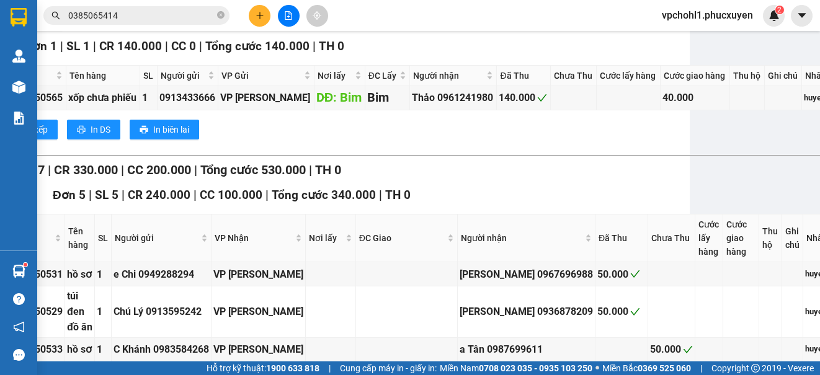
scroll to position [0, 124]
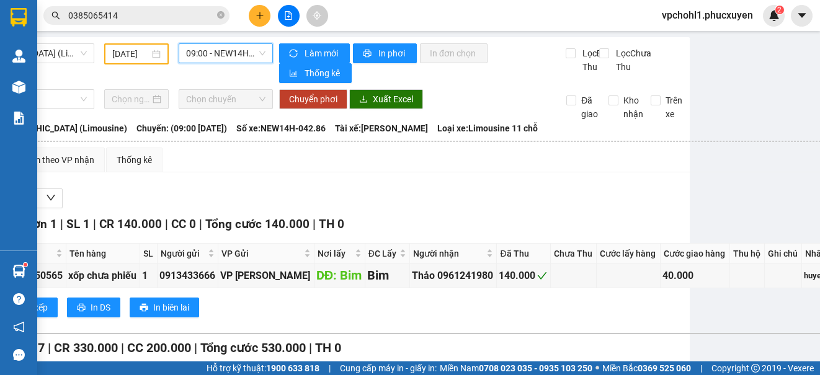
click at [200, 51] on span "09:00 - NEW14H-042.86" at bounding box center [225, 53] width 79 height 19
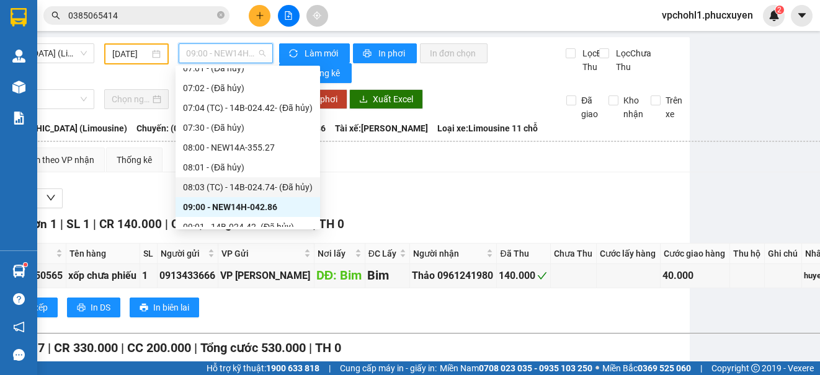
scroll to position [310, 0]
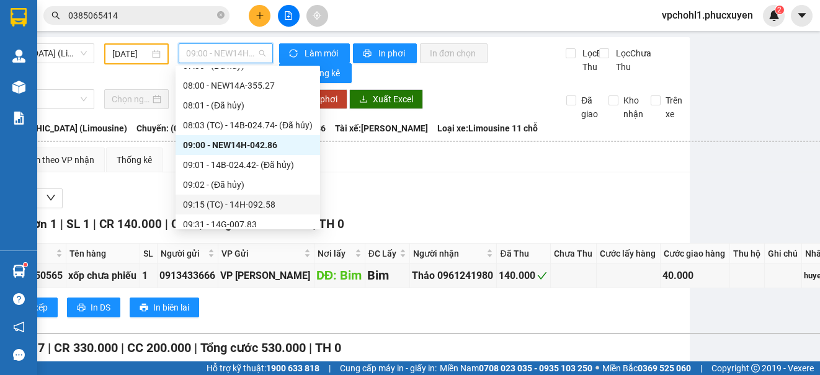
click at [262, 202] on div "09:15 (TC) - 14H-092.58" at bounding box center [248, 205] width 130 height 14
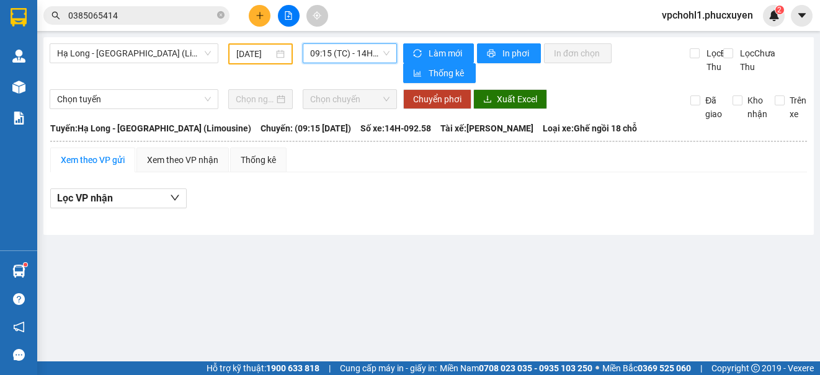
click at [329, 55] on span "09:15 (TC) - 14H-092.58" at bounding box center [349, 53] width 79 height 19
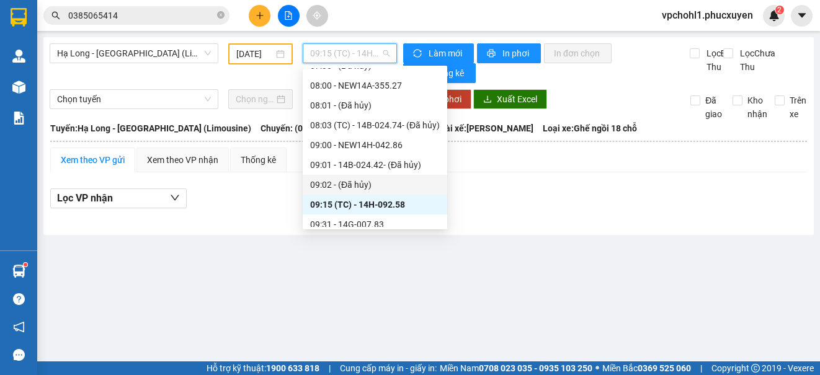
scroll to position [372, 0]
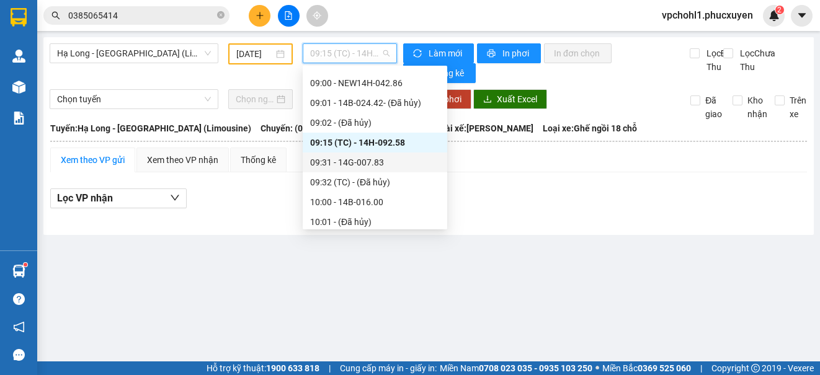
click at [375, 163] on div "09:31 - 14G-007.83" at bounding box center [375, 163] width 130 height 14
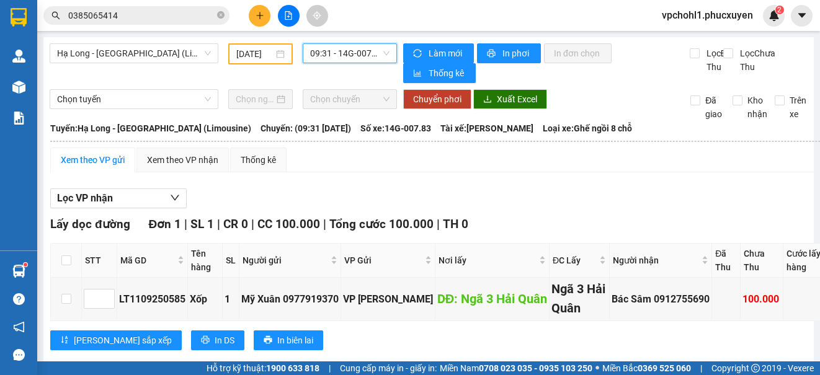
click at [357, 51] on span "09:31 - 14G-007.83" at bounding box center [349, 53] width 79 height 19
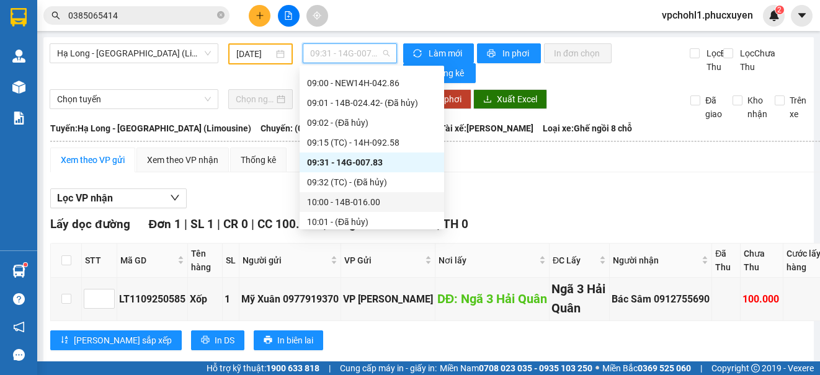
click at [377, 202] on div "10:00 - 14B-016.00" at bounding box center [372, 202] width 130 height 14
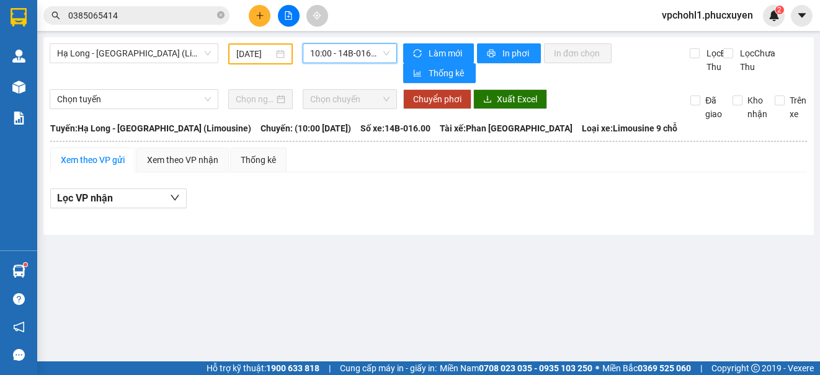
click at [375, 53] on span "10:00 - 14B-016.00" at bounding box center [349, 53] width 79 height 19
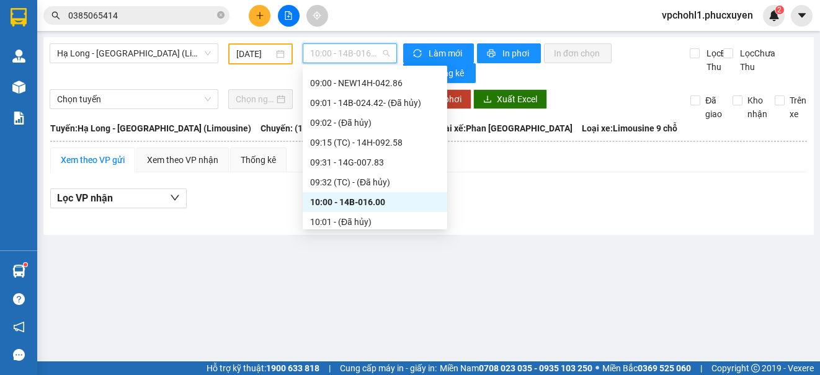
scroll to position [434, 0]
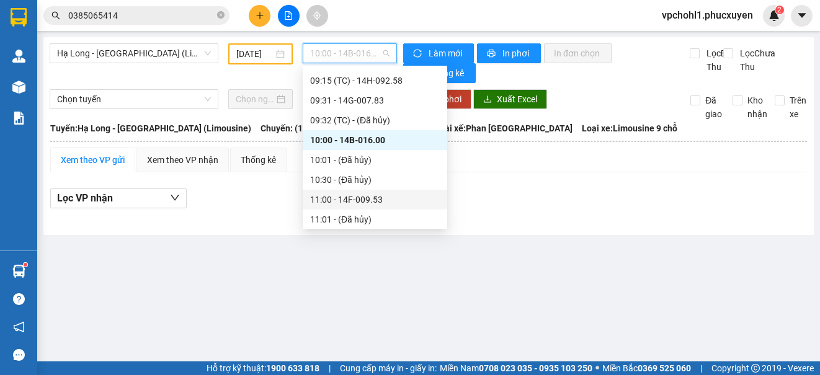
click at [378, 202] on div "11:00 - 14F-009.53" at bounding box center [375, 200] width 130 height 14
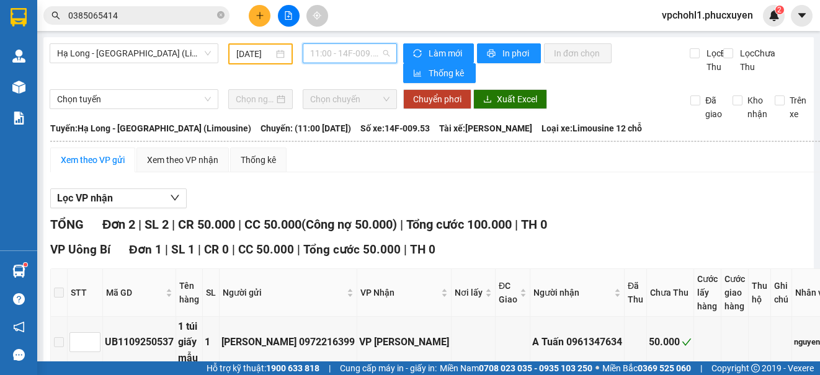
click at [361, 53] on span "11:00 - 14F-009.53" at bounding box center [349, 53] width 79 height 19
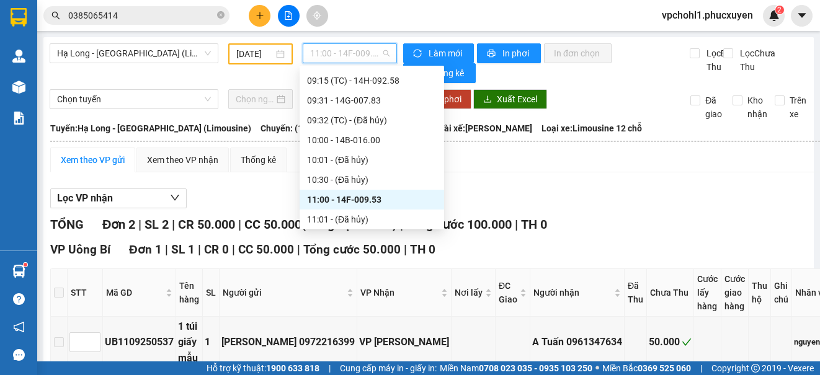
scroll to position [496, 0]
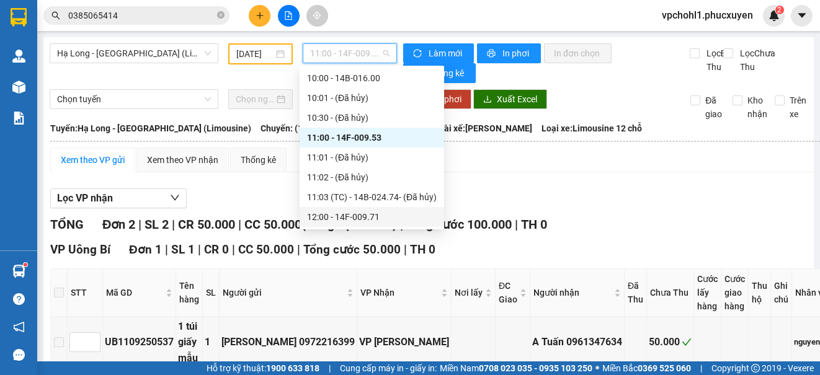
click at [368, 218] on div "12:00 - 14F-009.71" at bounding box center [372, 217] width 130 height 14
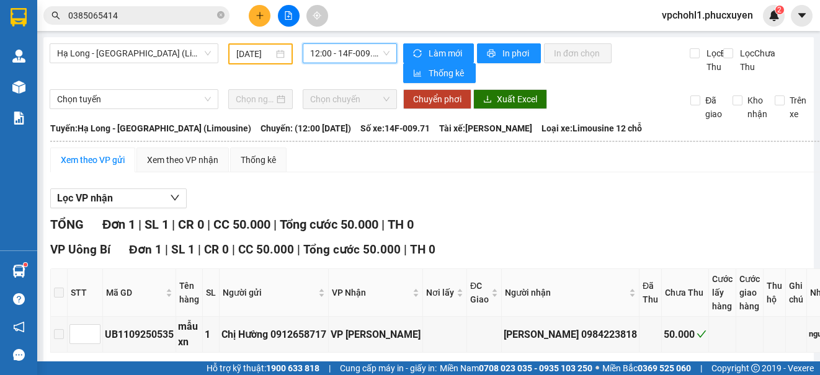
click at [349, 47] on span "12:00 - 14F-009.71" at bounding box center [349, 53] width 79 height 19
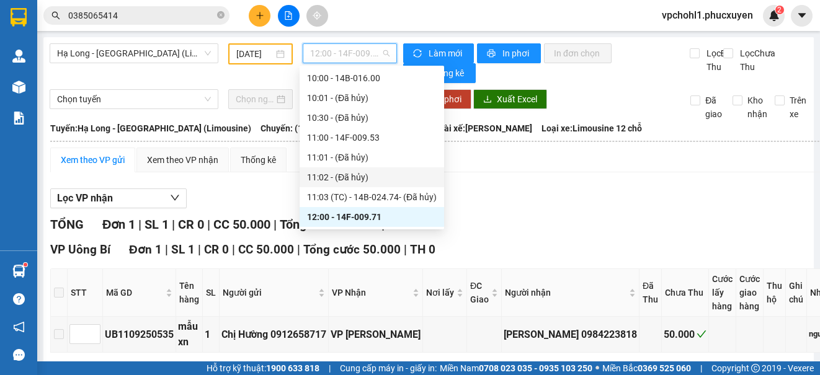
scroll to position [558, 0]
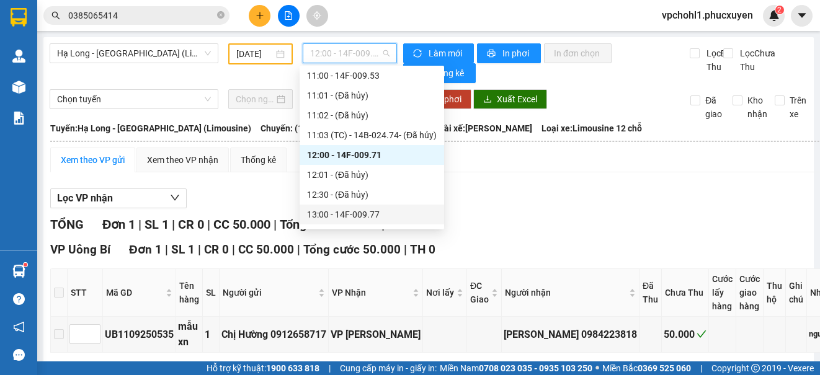
click at [363, 216] on div "13:00 - 14F-009.77" at bounding box center [372, 215] width 130 height 14
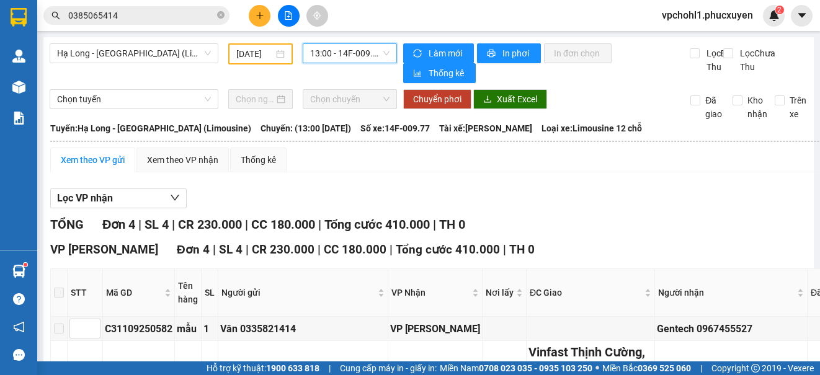
click at [368, 51] on span "13:00 - 14F-009.77" at bounding box center [349, 53] width 79 height 19
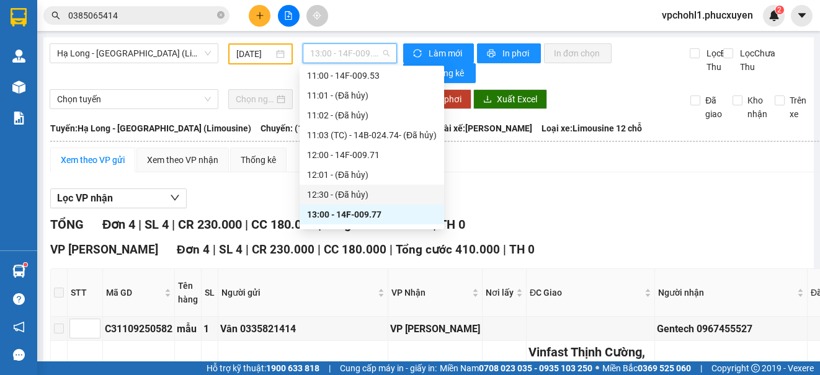
scroll to position [620, 0]
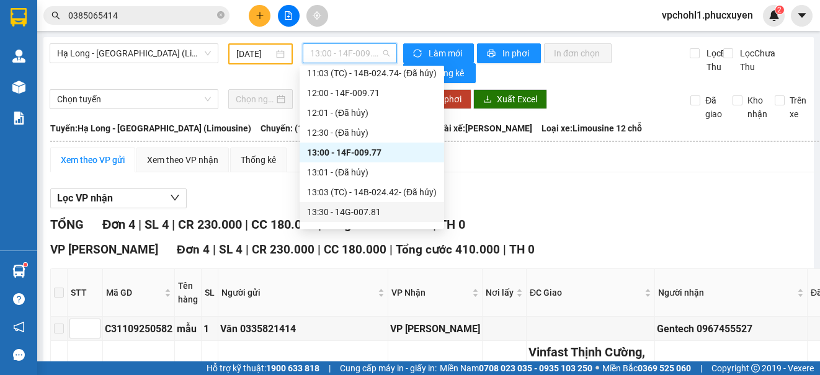
click at [370, 211] on div "13:30 - 14G-007.81" at bounding box center [372, 212] width 130 height 14
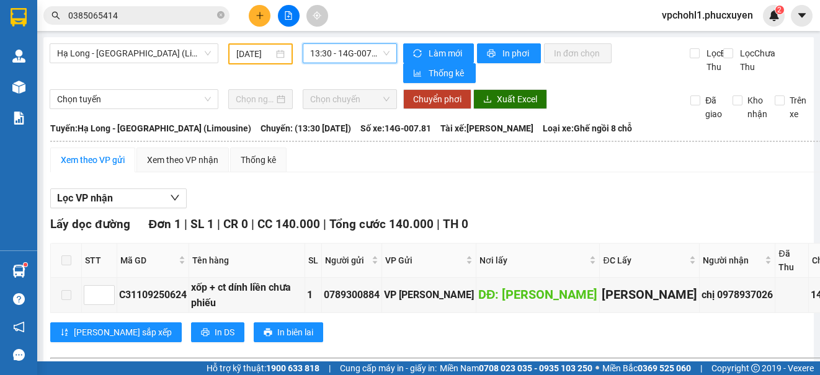
click at [353, 50] on span "13:30 - 14G-007.81" at bounding box center [349, 53] width 79 height 19
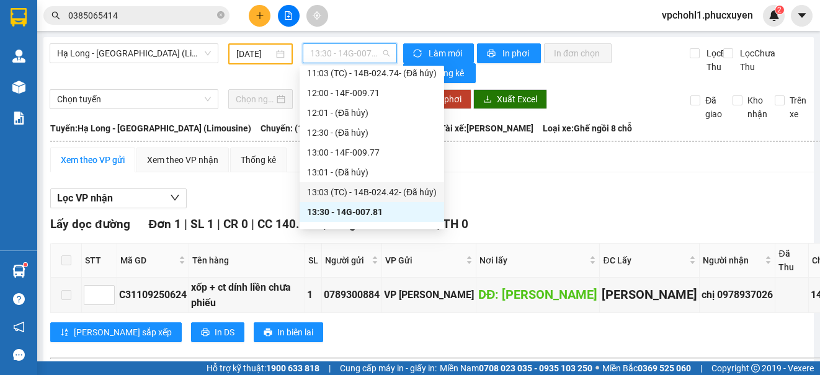
scroll to position [682, 0]
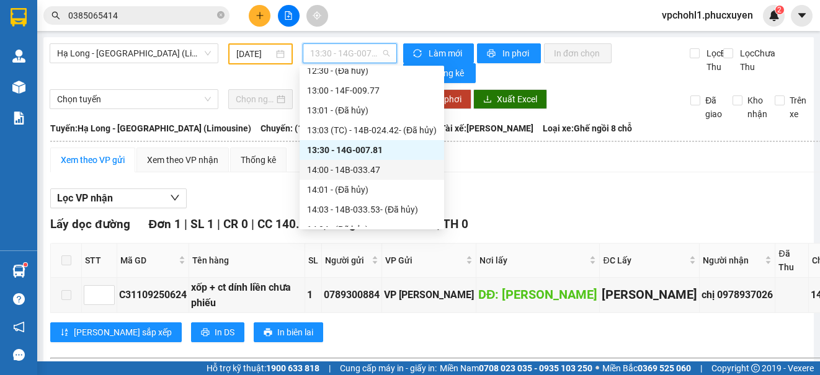
click at [369, 172] on div "14:00 - 14B-033.47" at bounding box center [372, 170] width 130 height 14
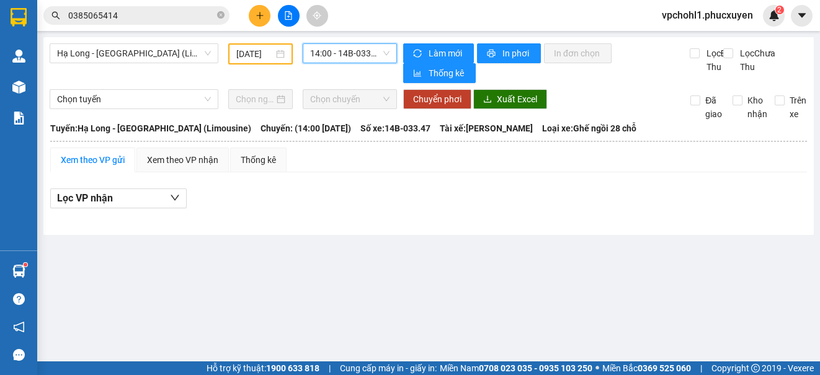
click at [359, 55] on span "14:00 - 14B-033.47" at bounding box center [349, 53] width 79 height 19
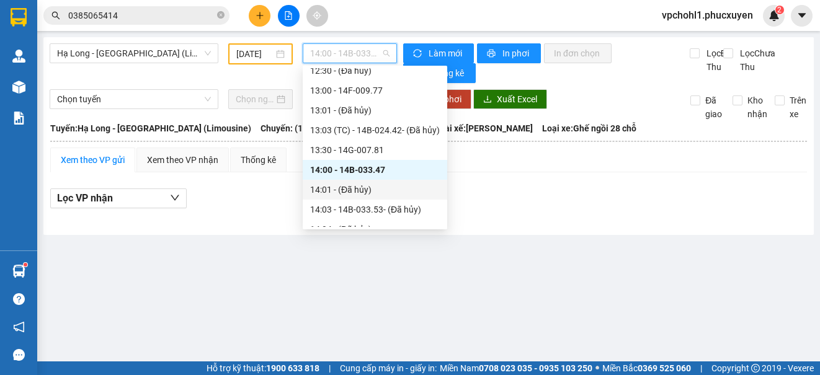
scroll to position [744, 0]
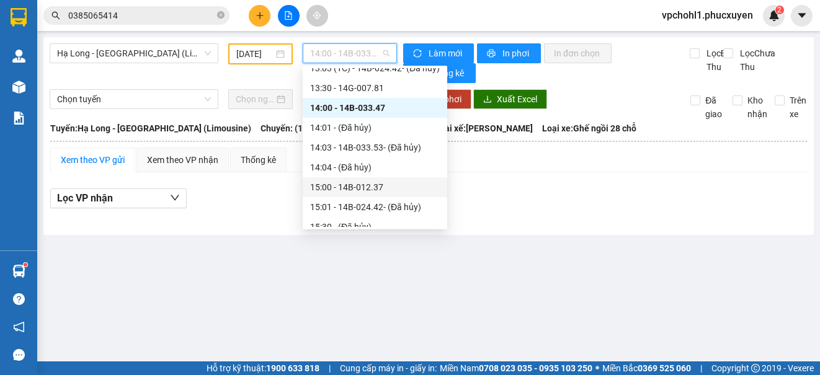
click at [370, 186] on div "15:00 - 14B-012.37" at bounding box center [375, 188] width 130 height 14
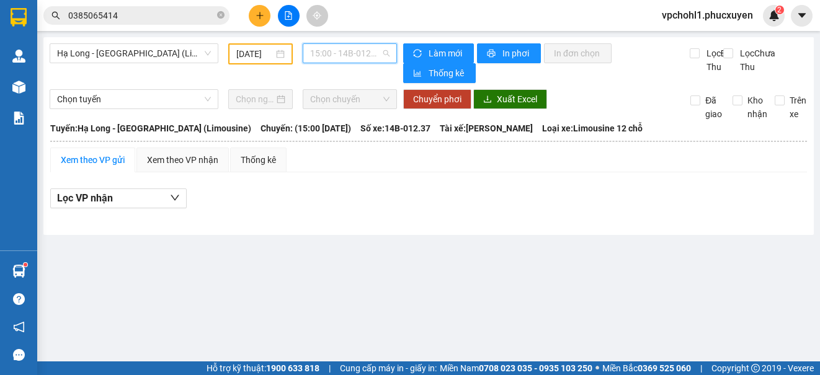
click at [349, 54] on span "15:00 - 14B-012.37" at bounding box center [349, 53] width 79 height 19
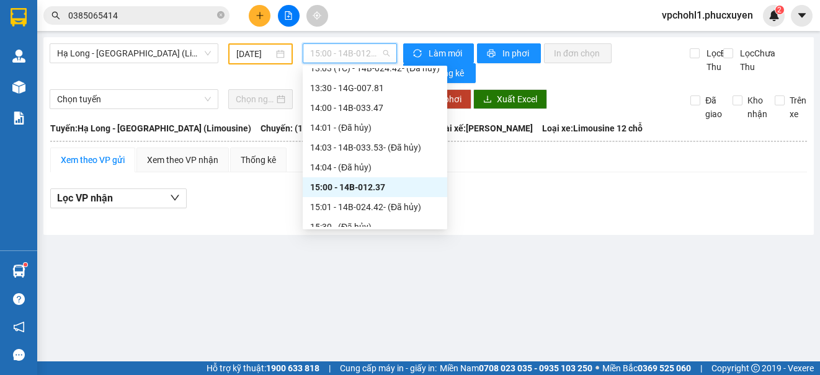
scroll to position [806, 0]
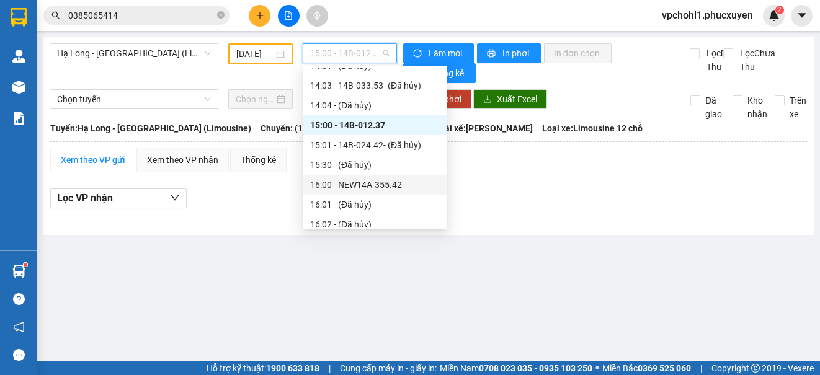
click at [381, 183] on div "16:00 - NEW14A-355.42" at bounding box center [375, 185] width 130 height 14
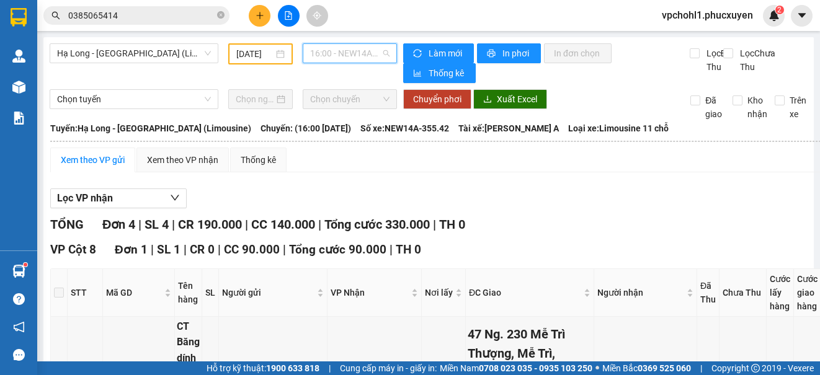
click at [357, 58] on span "16:00 - NEW14A-355.42" at bounding box center [349, 53] width 79 height 19
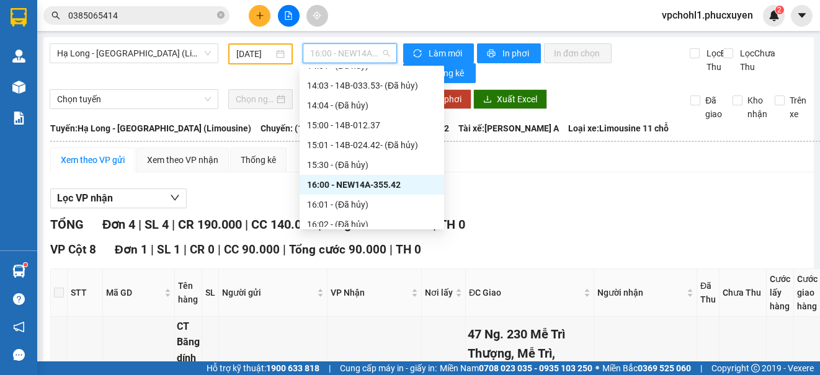
scroll to position [868, 0]
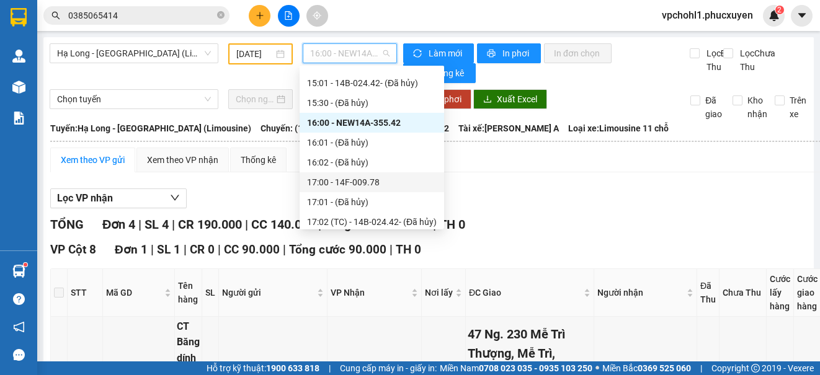
click at [378, 184] on div "17:00 - 14F-009.78" at bounding box center [372, 183] width 130 height 14
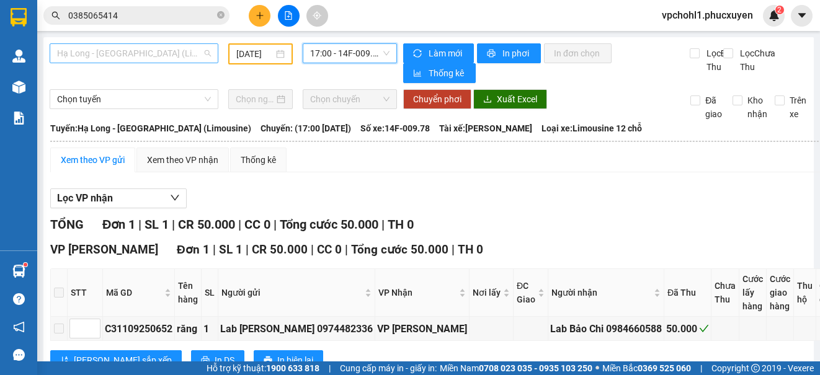
click at [171, 50] on span "Hạ Long - [GEOGRAPHIC_DATA] (Limousine)" at bounding box center [134, 53] width 154 height 19
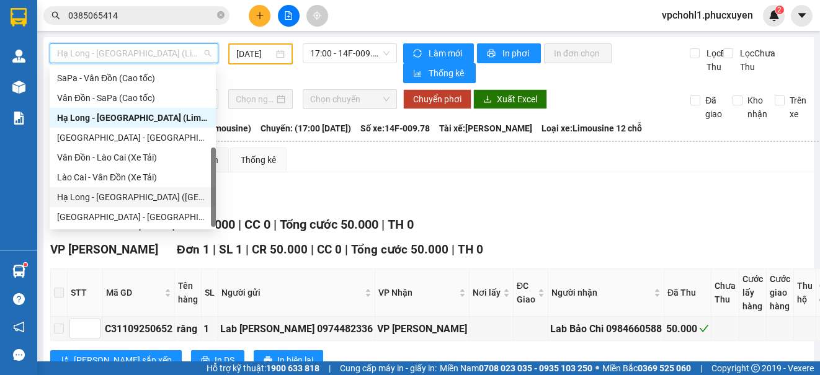
click at [161, 197] on div "Hạ Long - [GEOGRAPHIC_DATA] ([GEOGRAPHIC_DATA])" at bounding box center [132, 197] width 151 height 14
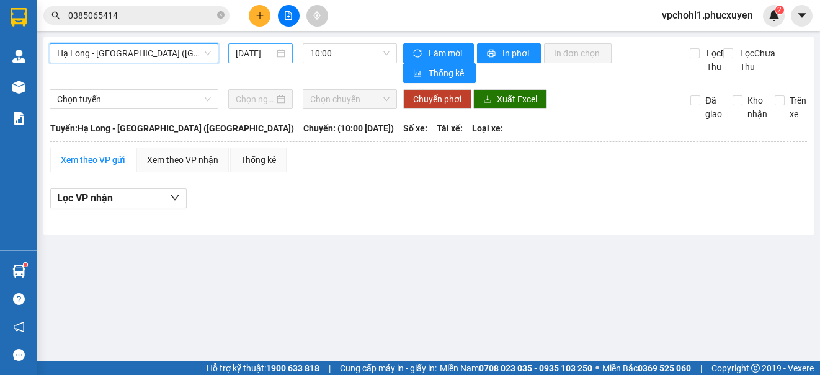
click at [241, 51] on input "[DATE]" at bounding box center [255, 54] width 38 height 14
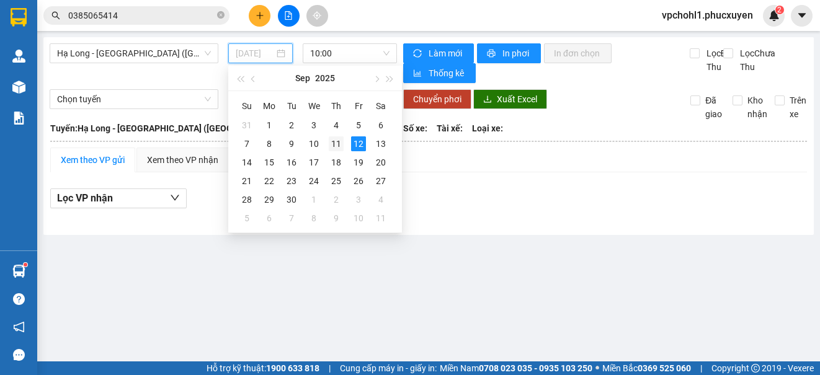
click at [338, 143] on div "11" at bounding box center [336, 143] width 15 height 15
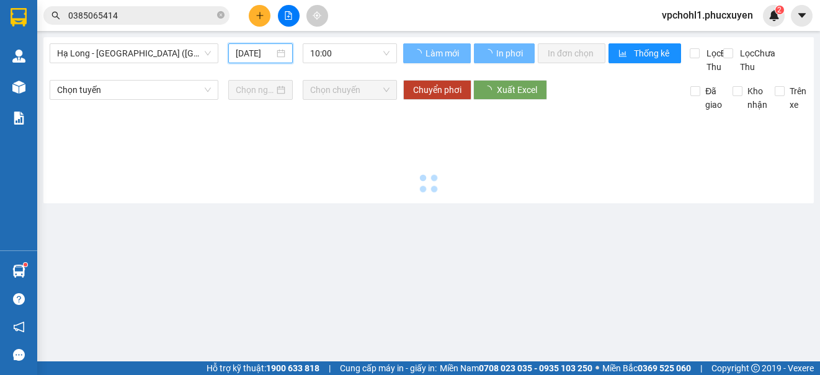
type input "[DATE]"
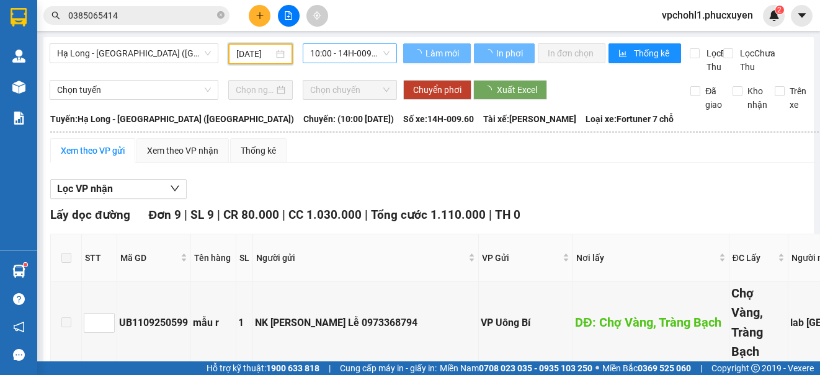
click at [336, 51] on span "10:00 - 14H-009.60" at bounding box center [349, 53] width 79 height 19
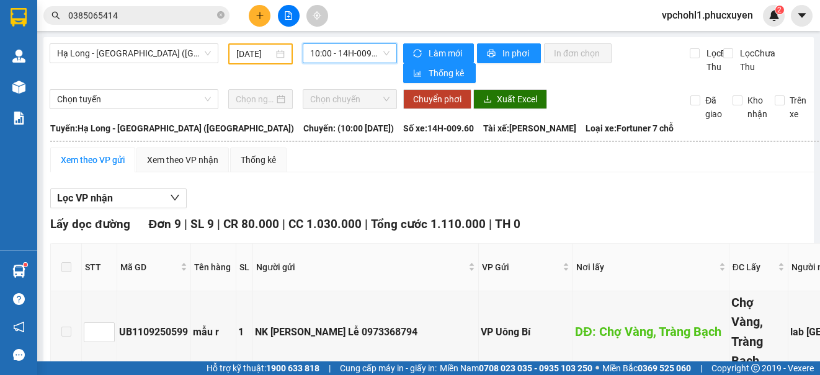
click at [338, 53] on span "10:00 - 14H-009.60" at bounding box center [349, 53] width 79 height 19
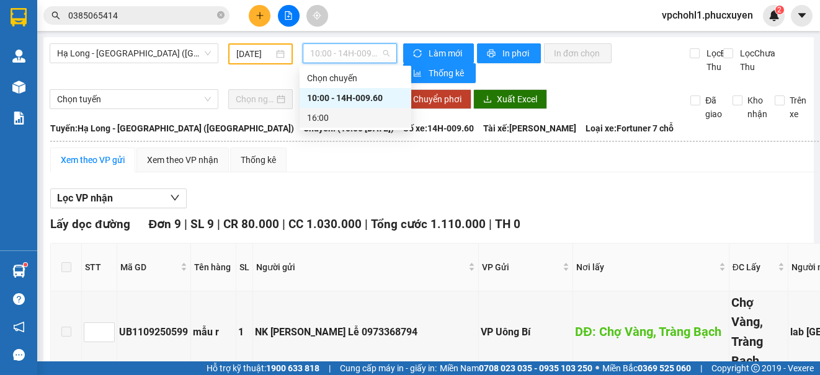
click at [312, 117] on div "16:00" at bounding box center [355, 118] width 97 height 14
